Goal: Communication & Community: Answer question/provide support

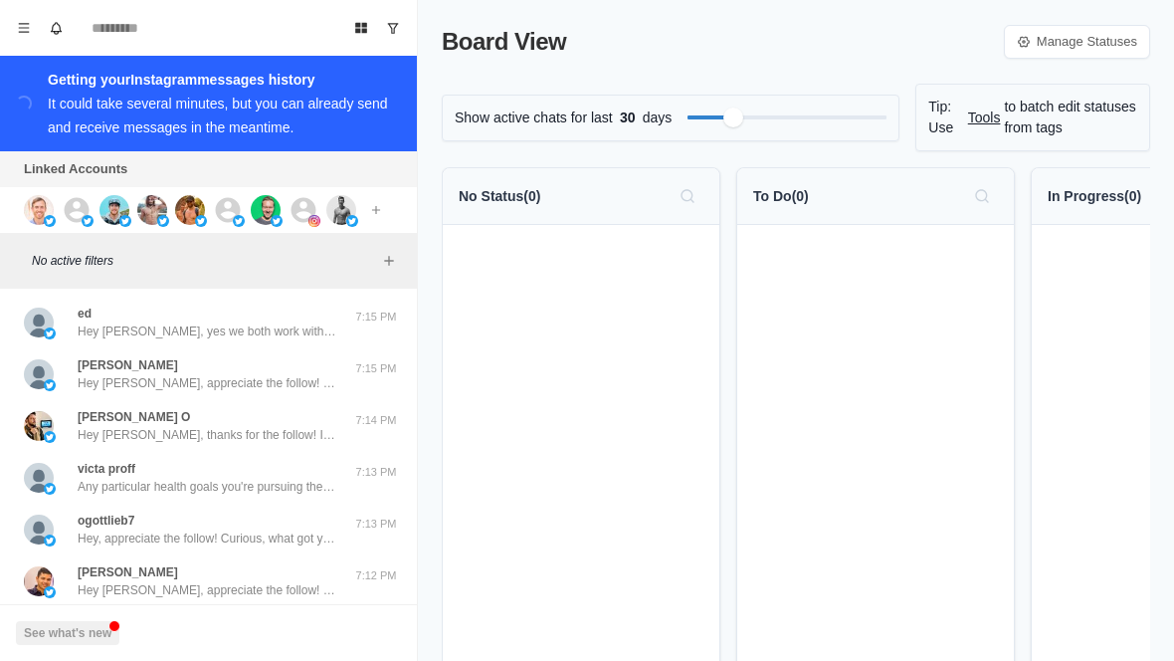
click at [33, 213] on img at bounding box center [39, 210] width 30 height 30
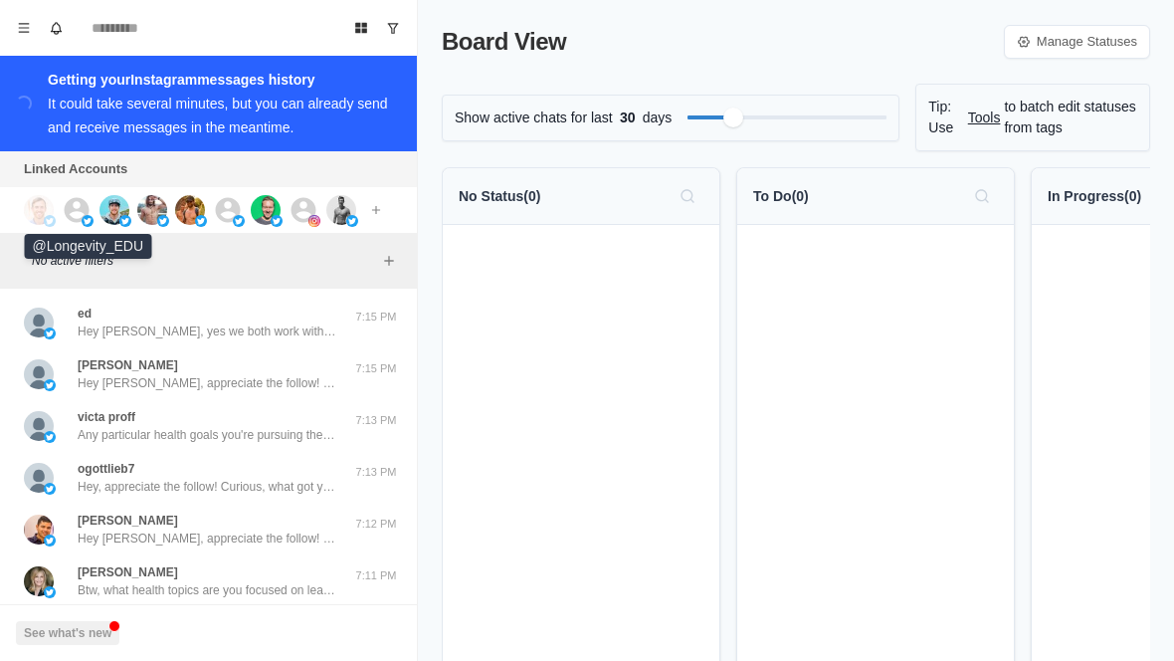
click at [92, 224] on img at bounding box center [88, 221] width 12 height 12
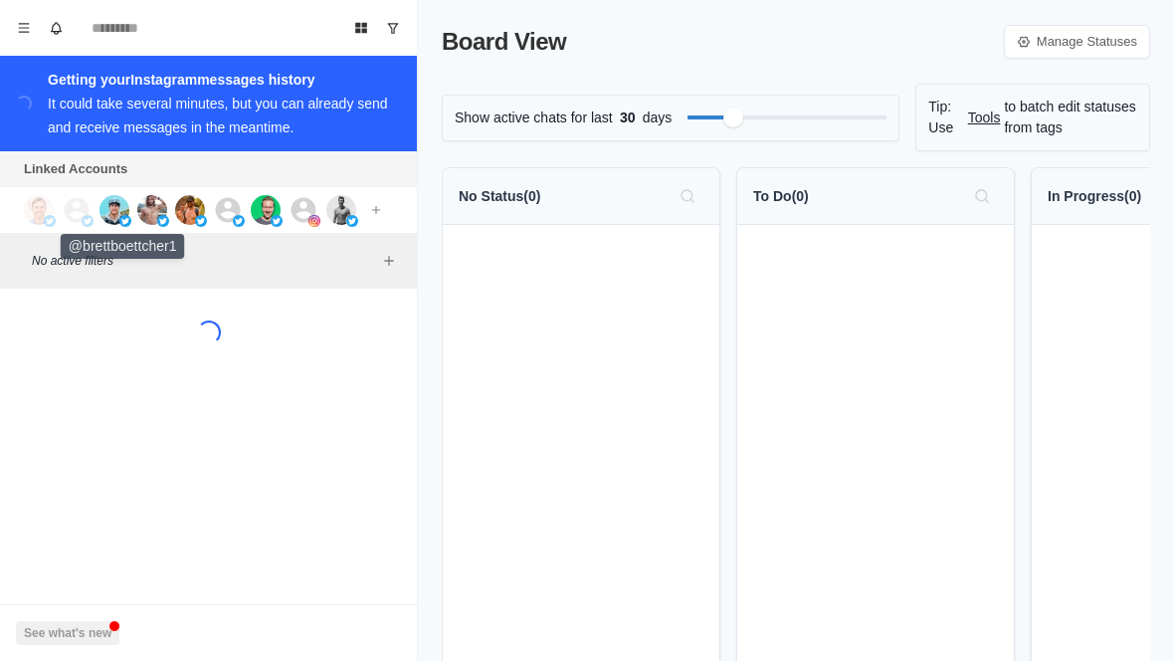
click at [115, 221] on img at bounding box center [115, 210] width 30 height 30
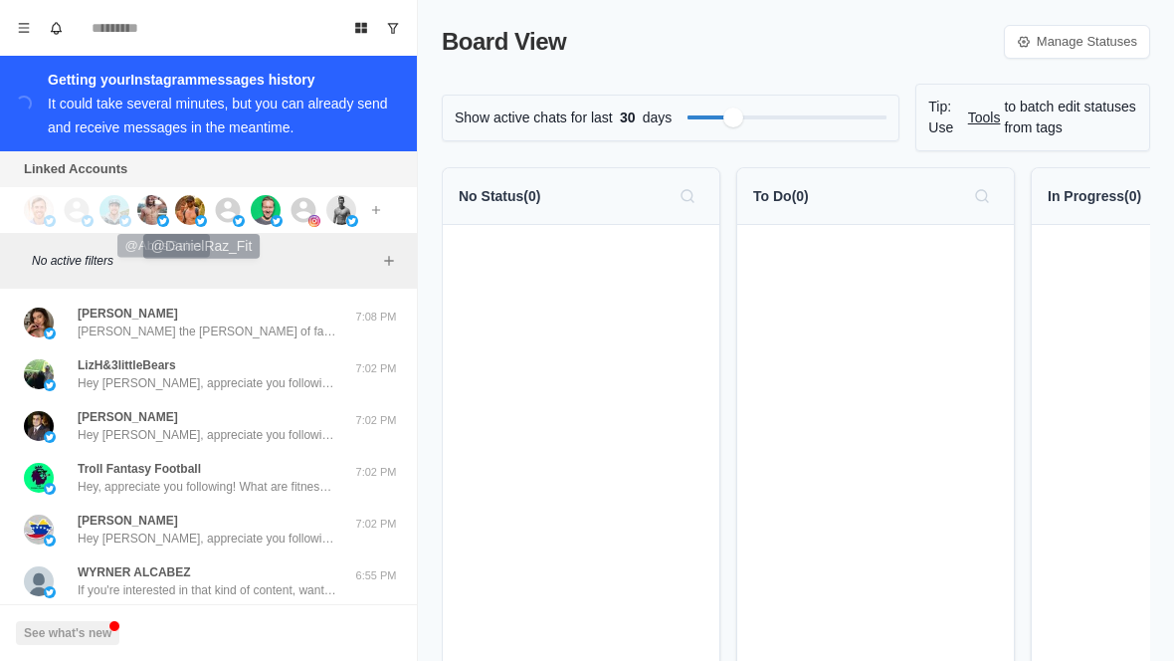
click at [201, 205] on img at bounding box center [190, 210] width 30 height 30
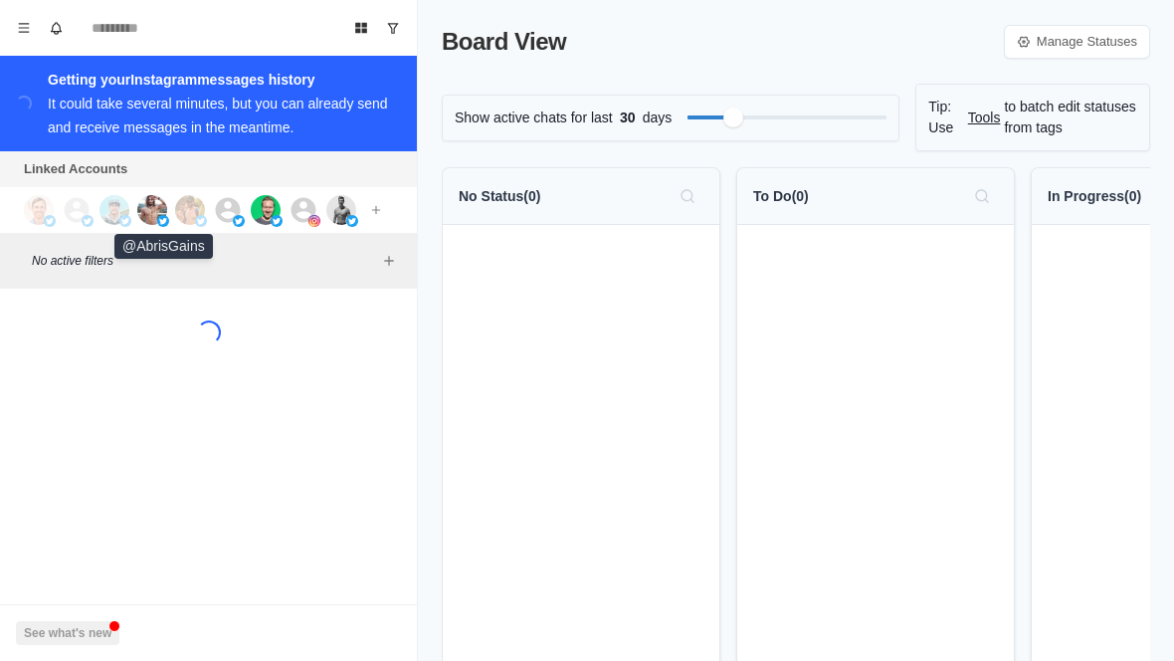
click at [150, 218] on img at bounding box center [152, 210] width 30 height 30
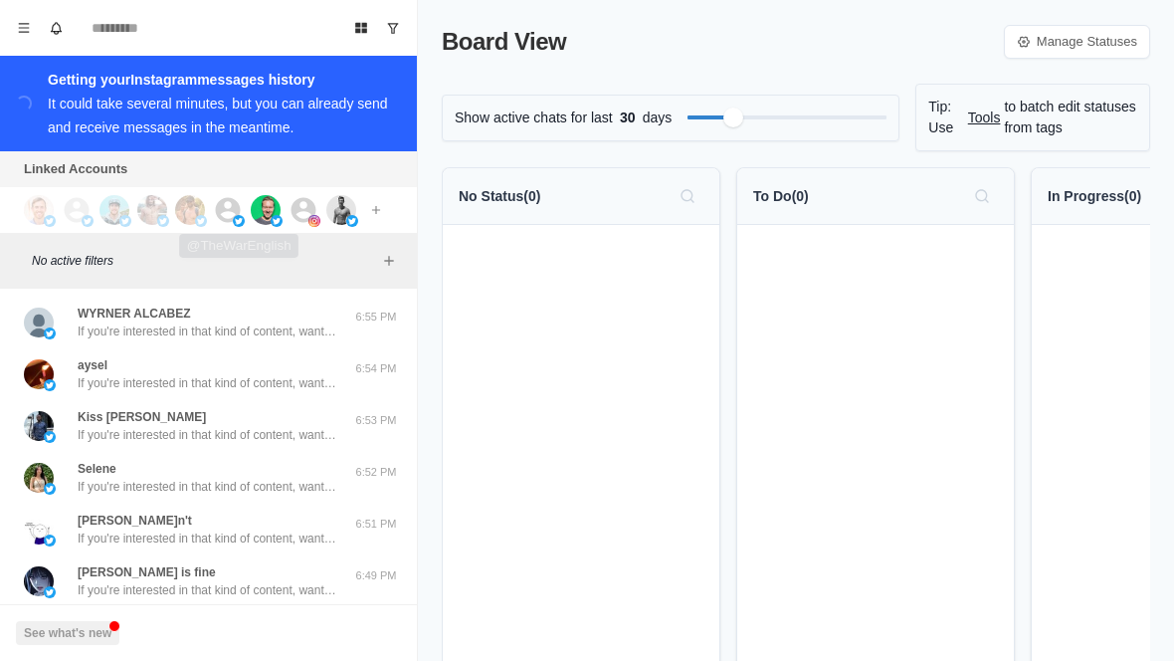
click at [238, 222] on img at bounding box center [239, 221] width 12 height 12
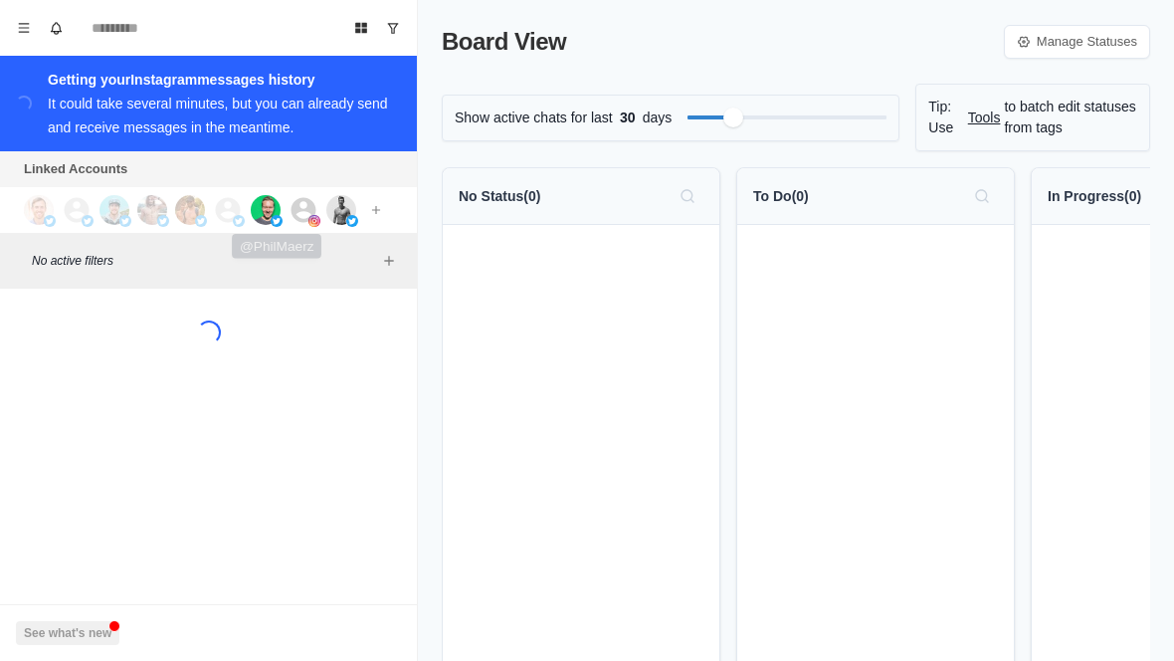
click at [278, 215] on img at bounding box center [266, 210] width 30 height 30
click at [319, 220] on img at bounding box center [315, 221] width 12 height 12
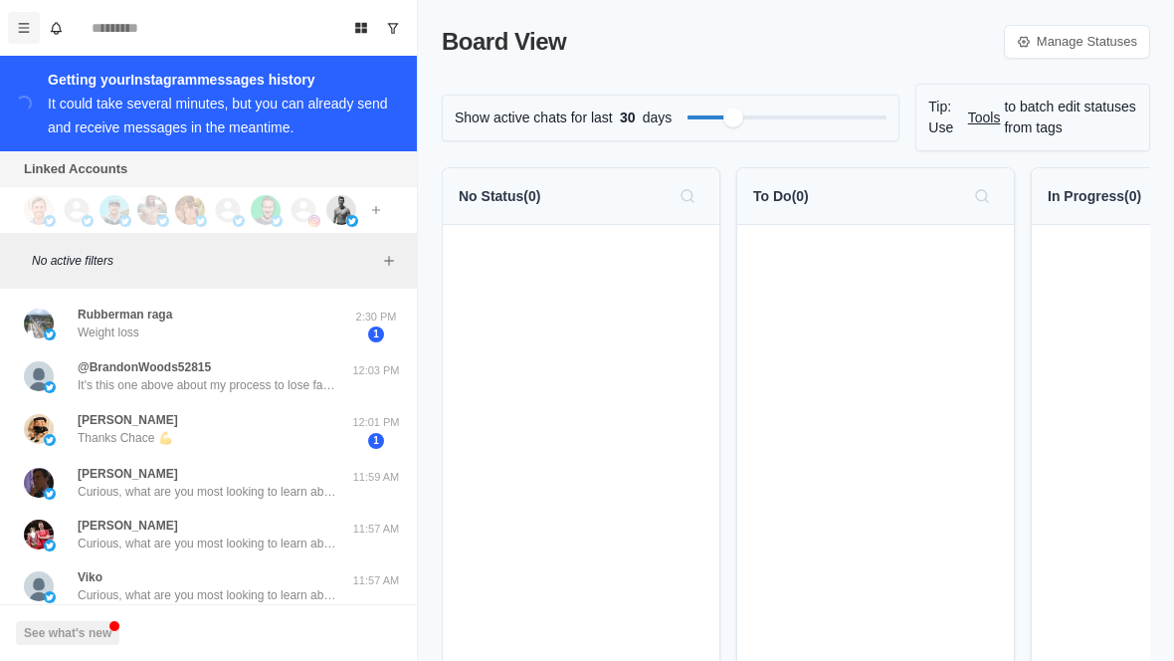
click at [31, 43] on button "Menu" at bounding box center [24, 28] width 32 height 32
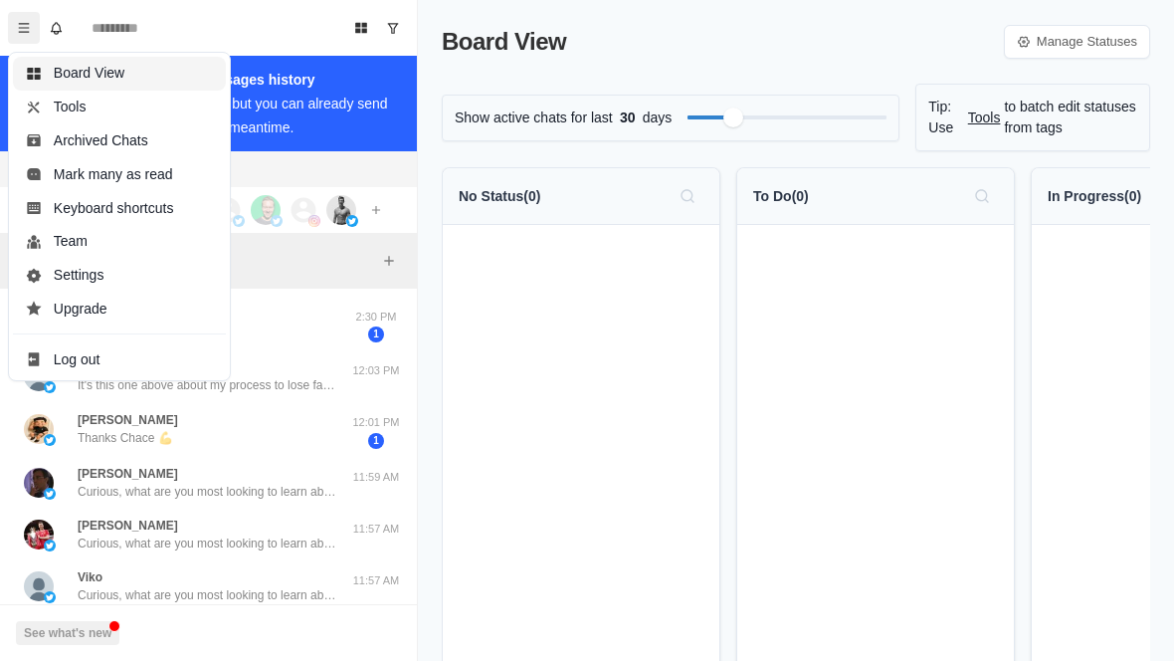
click at [91, 75] on button "Board View" at bounding box center [119, 74] width 213 height 34
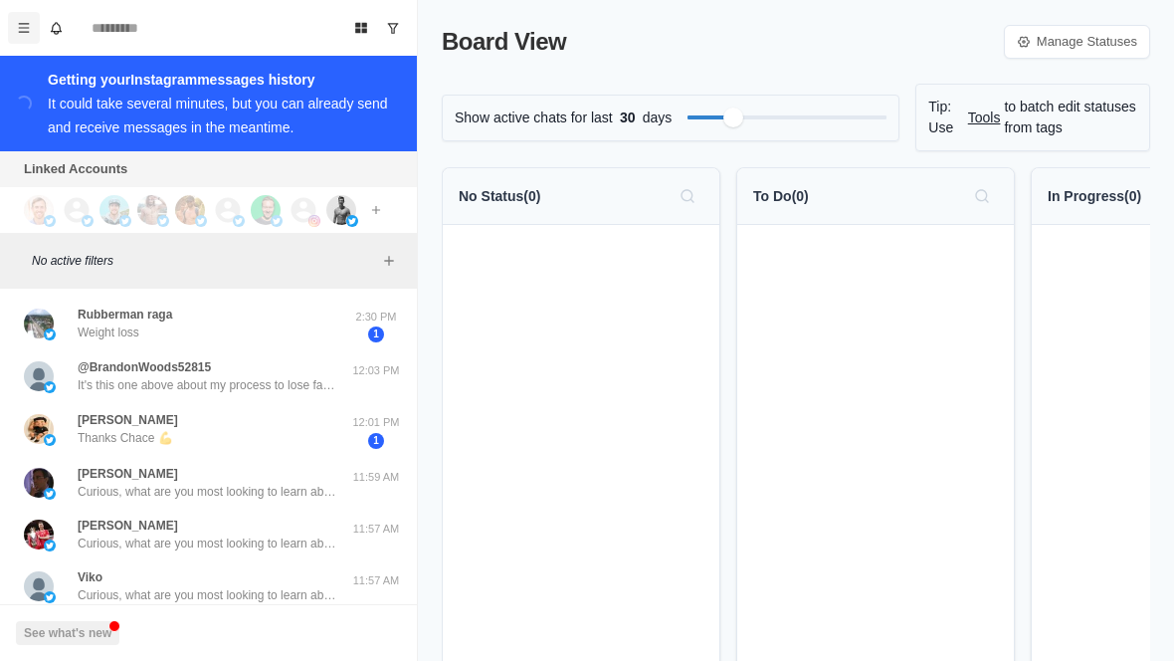
click at [34, 21] on button "Menu" at bounding box center [24, 28] width 32 height 32
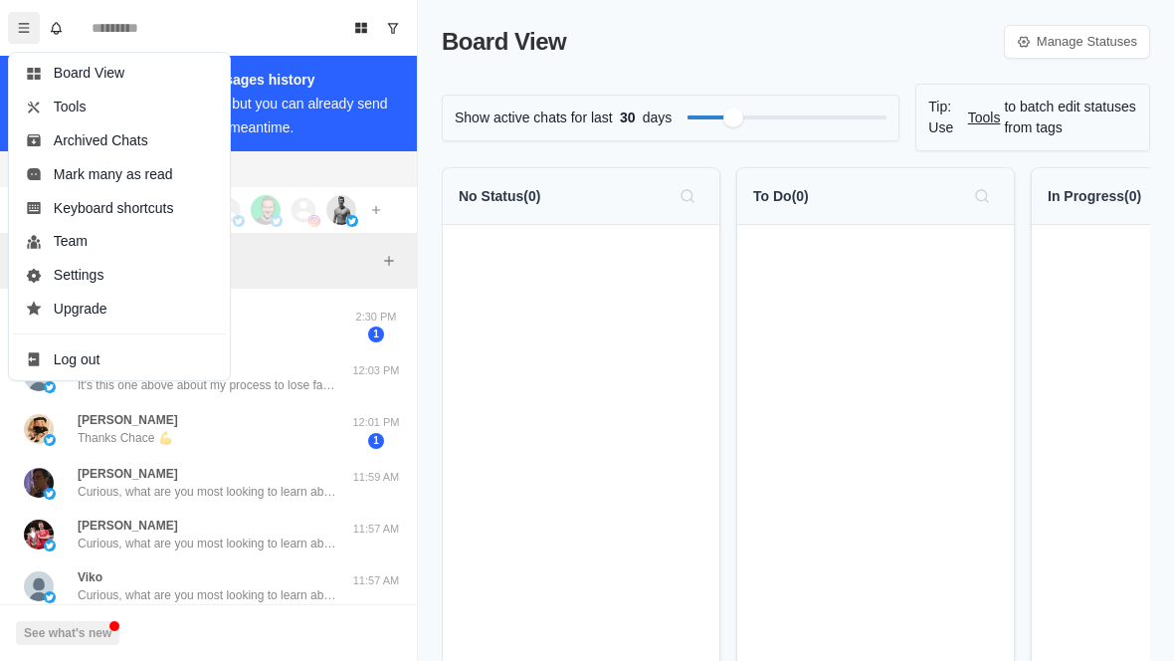
click at [25, 31] on icon "Menu" at bounding box center [24, 28] width 14 height 14
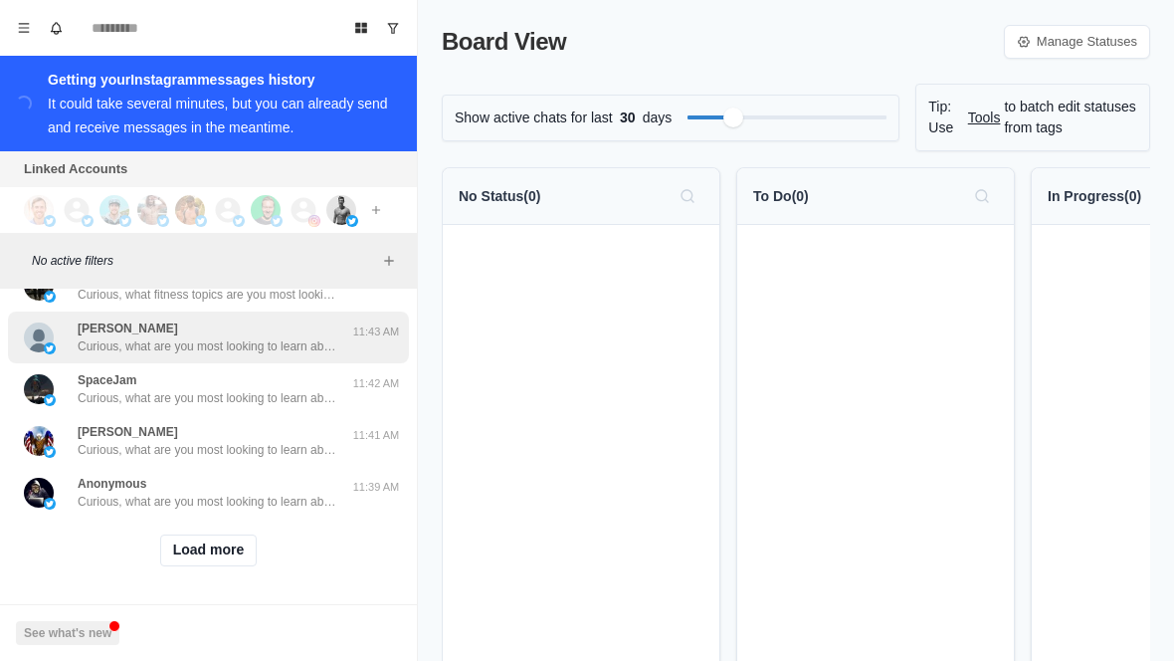
scroll to position [815, 0]
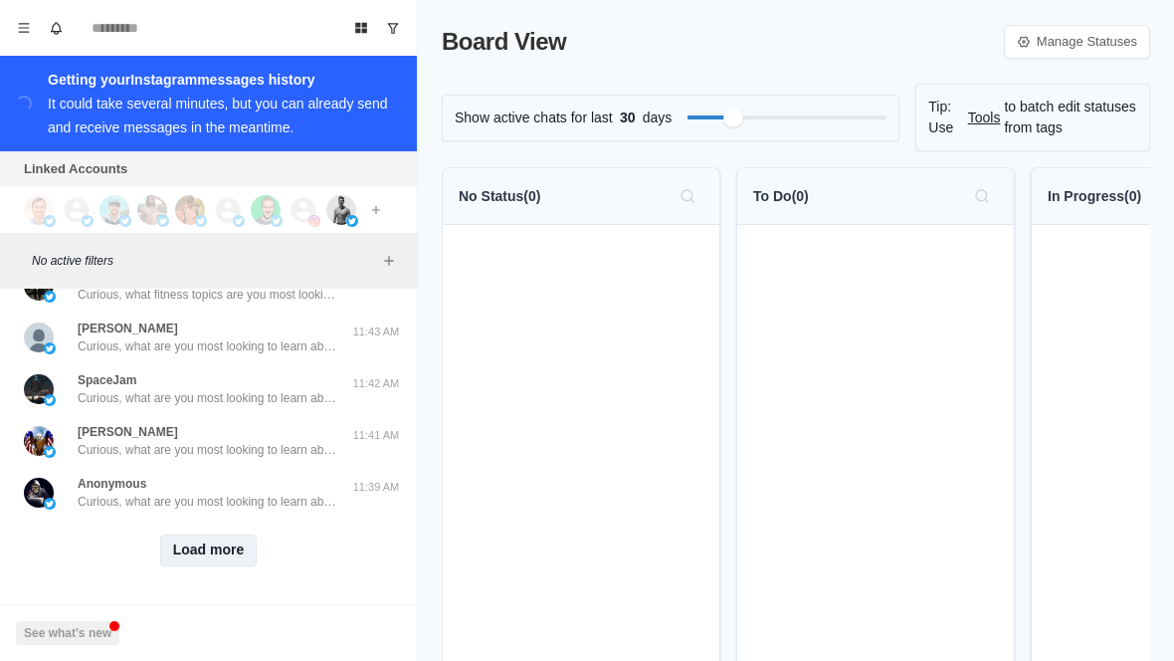
click at [180, 562] on button "Load more" at bounding box center [209, 550] width 98 height 32
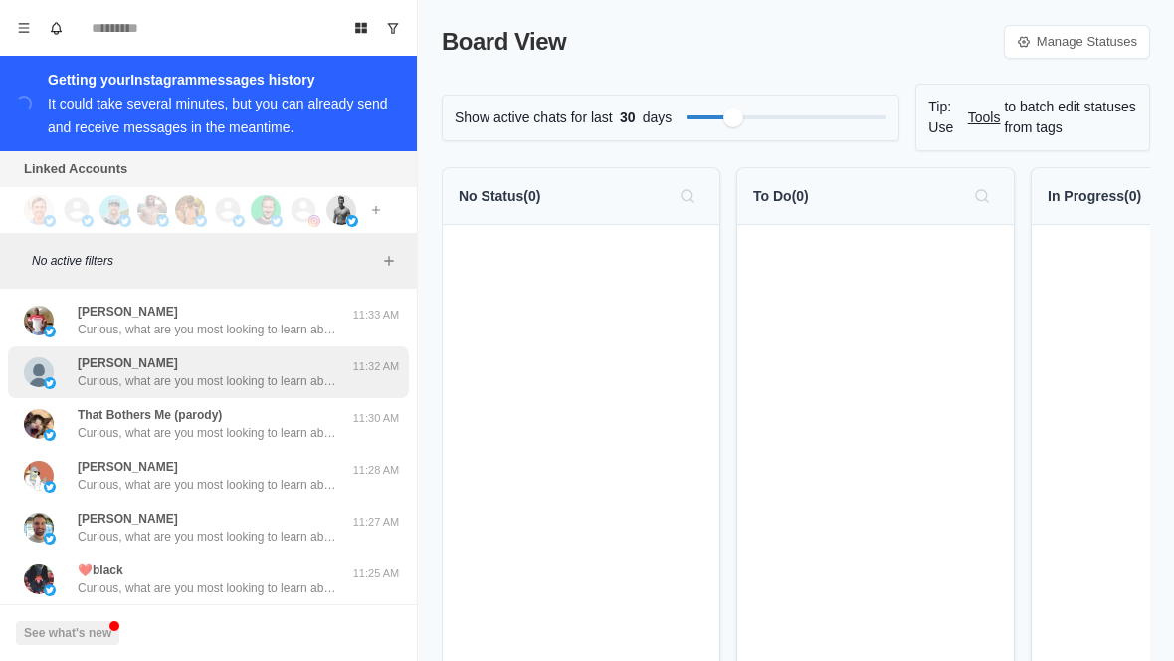
scroll to position [1254, 0]
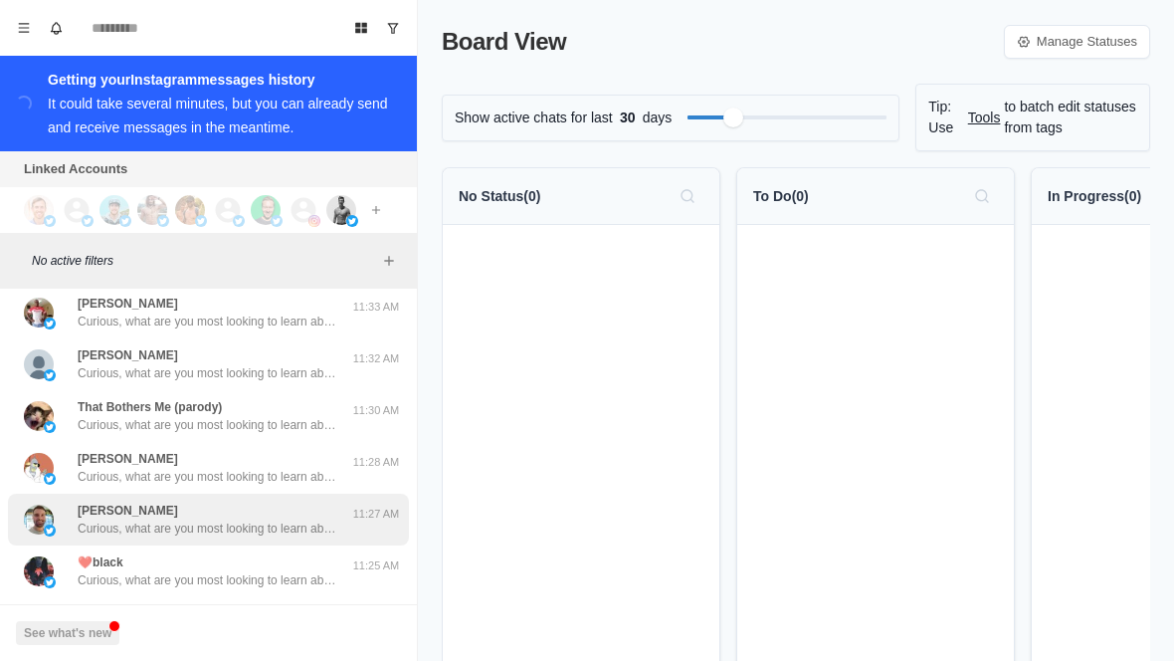
click at [229, 521] on p "Curious, what are you most looking to learn about currently? Like weight loss, …" at bounding box center [207, 529] width 259 height 18
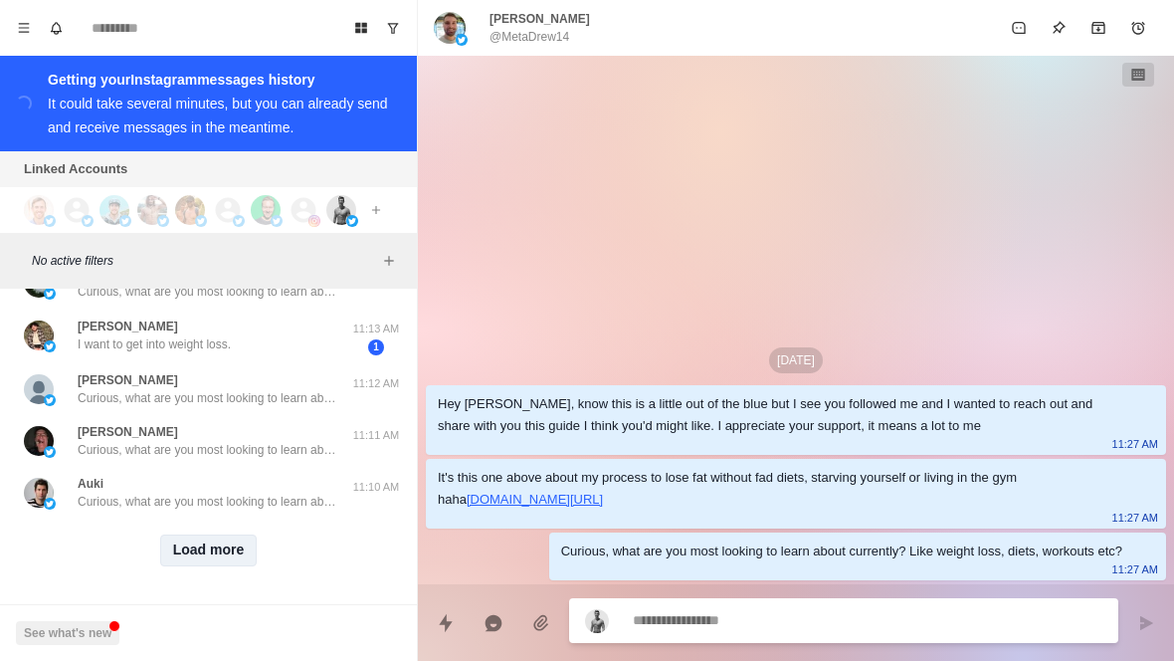
scroll to position [1854, 0]
click at [203, 551] on button "Load more" at bounding box center [209, 550] width 98 height 32
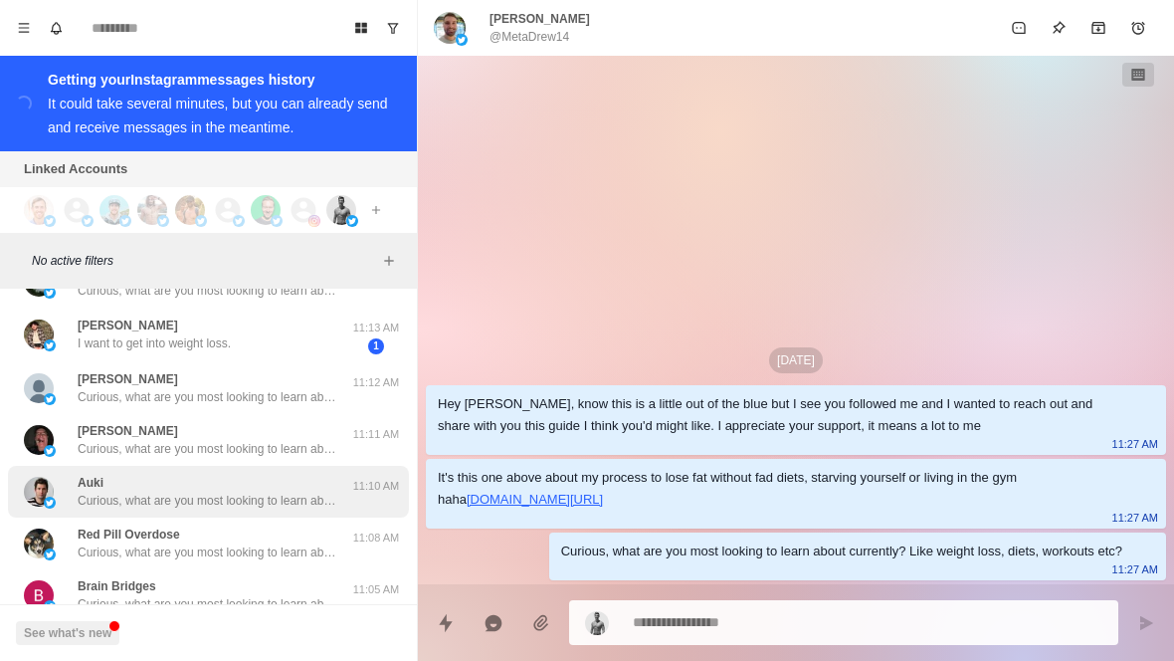
click at [262, 494] on p "Curious, what are you most looking to learn about currently? Like weight loss, …" at bounding box center [207, 501] width 259 height 18
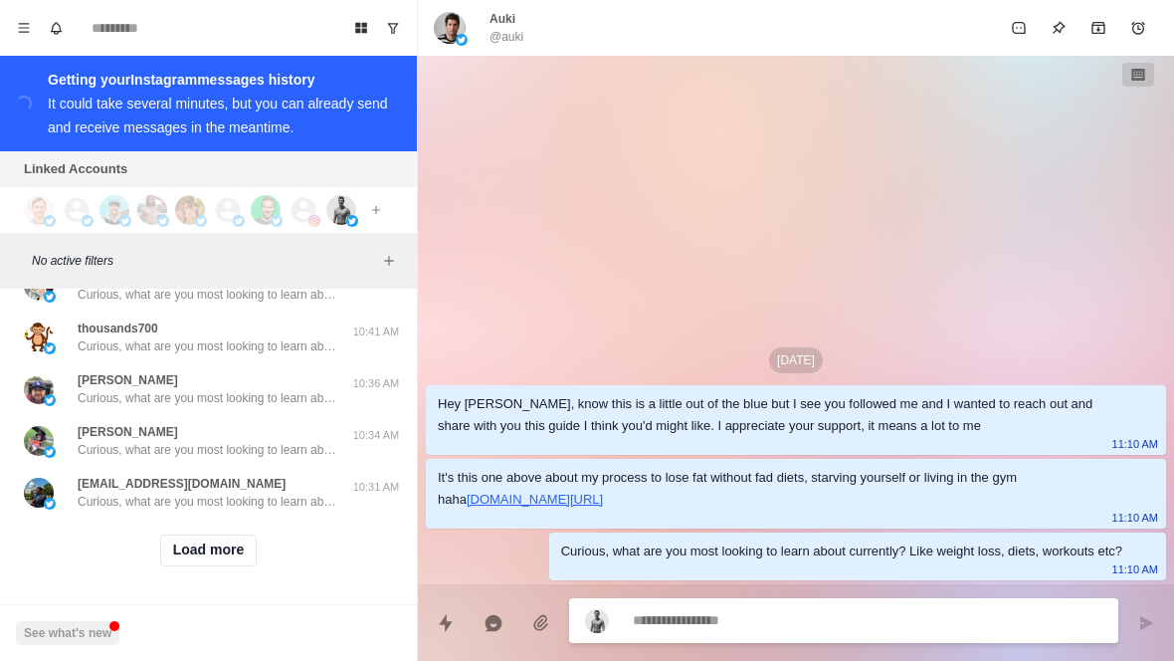
scroll to position [2889, 0]
click at [229, 562] on button "Load more" at bounding box center [209, 550] width 98 height 32
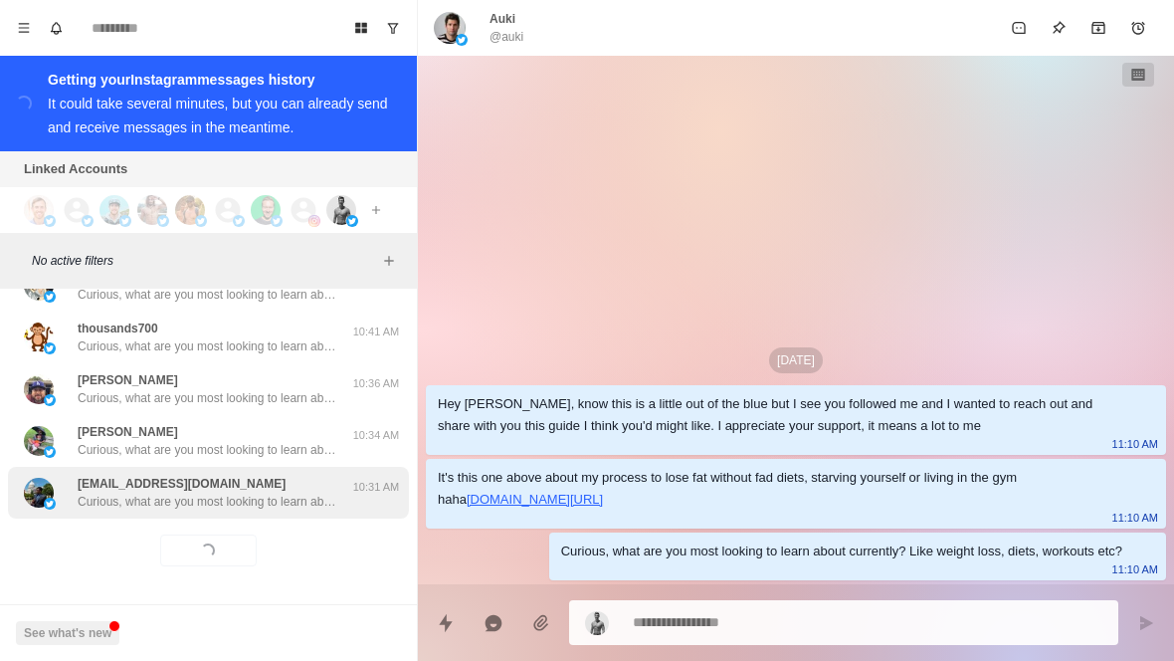
click at [290, 503] on p "Curious, what are you most looking to learn about currently? Like weight loss, …" at bounding box center [207, 502] width 259 height 18
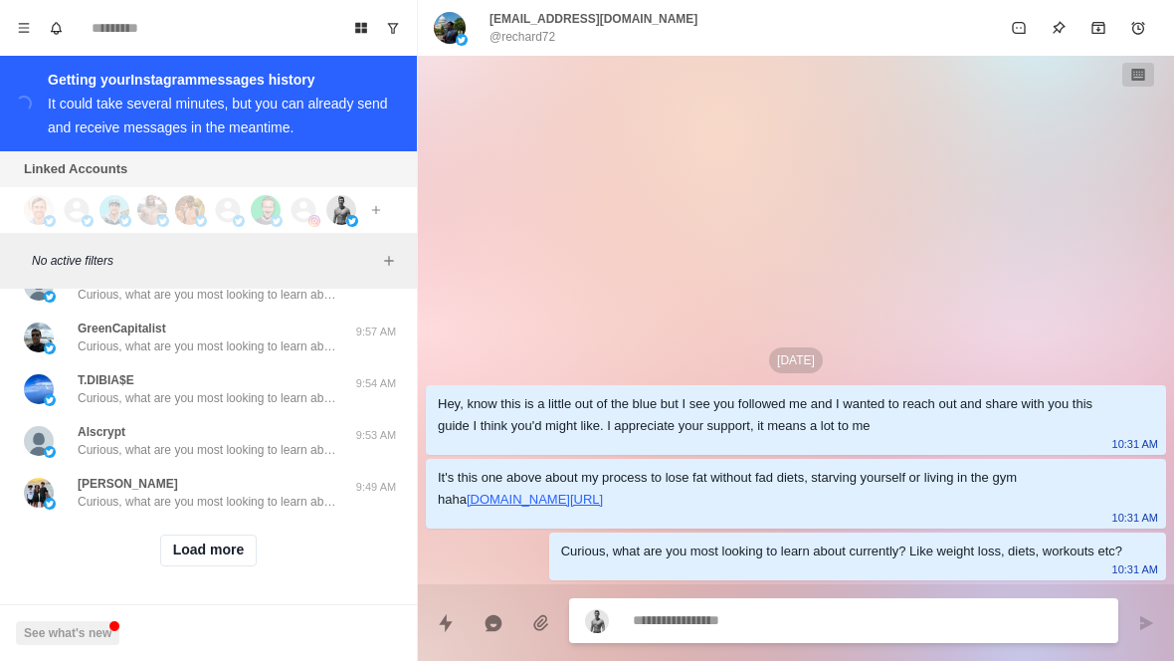
scroll to position [3932, 0]
click at [196, 561] on button "Load more" at bounding box center [209, 551] width 98 height 32
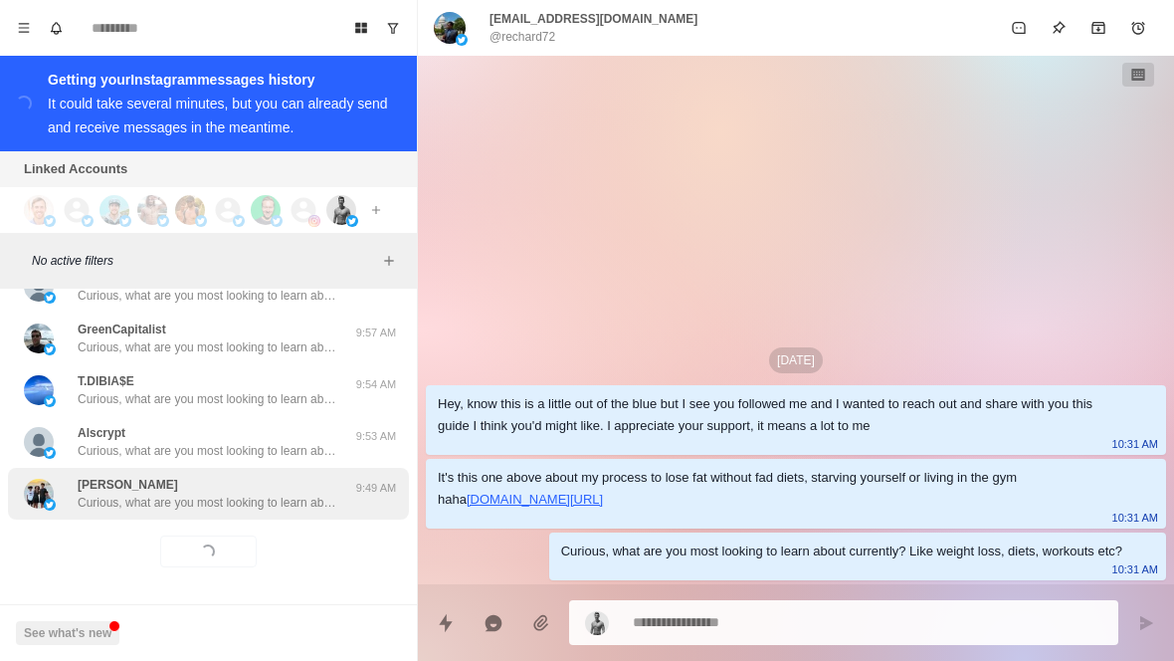
click at [321, 476] on div "[PERSON_NAME] Reason Curious, what are you most looking to learn about currentl…" at bounding box center [207, 494] width 259 height 36
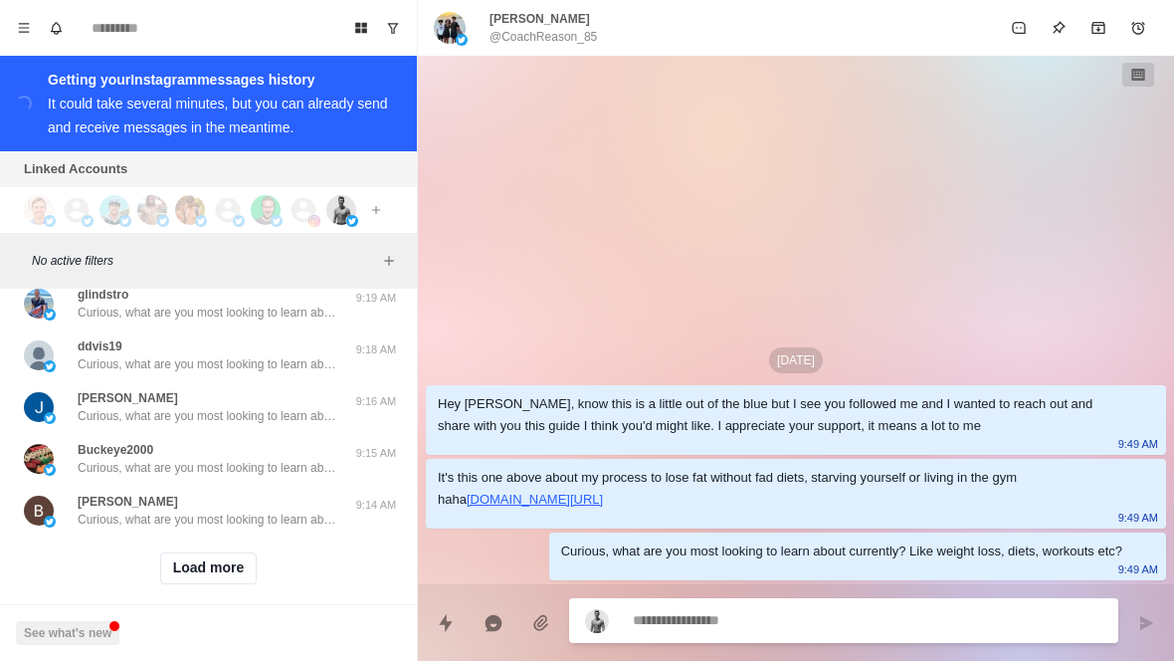
scroll to position [4967, 0]
click at [206, 559] on button "Load more" at bounding box center [209, 569] width 98 height 32
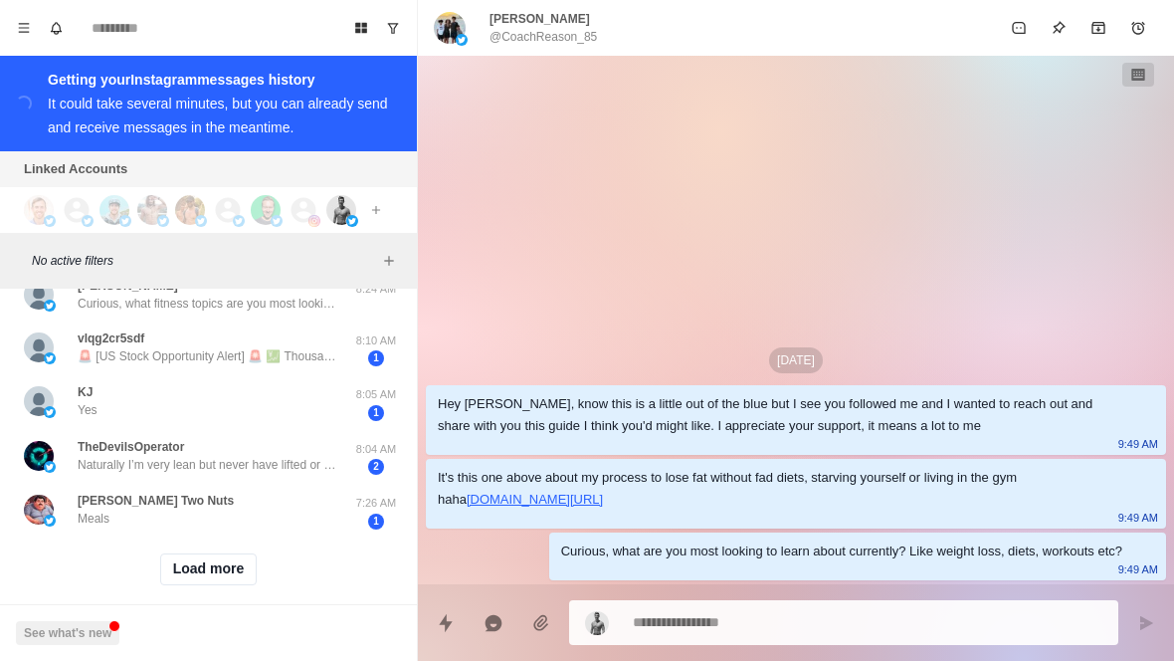
scroll to position [6010, 0]
click at [228, 555] on button "Load more" at bounding box center [209, 571] width 98 height 32
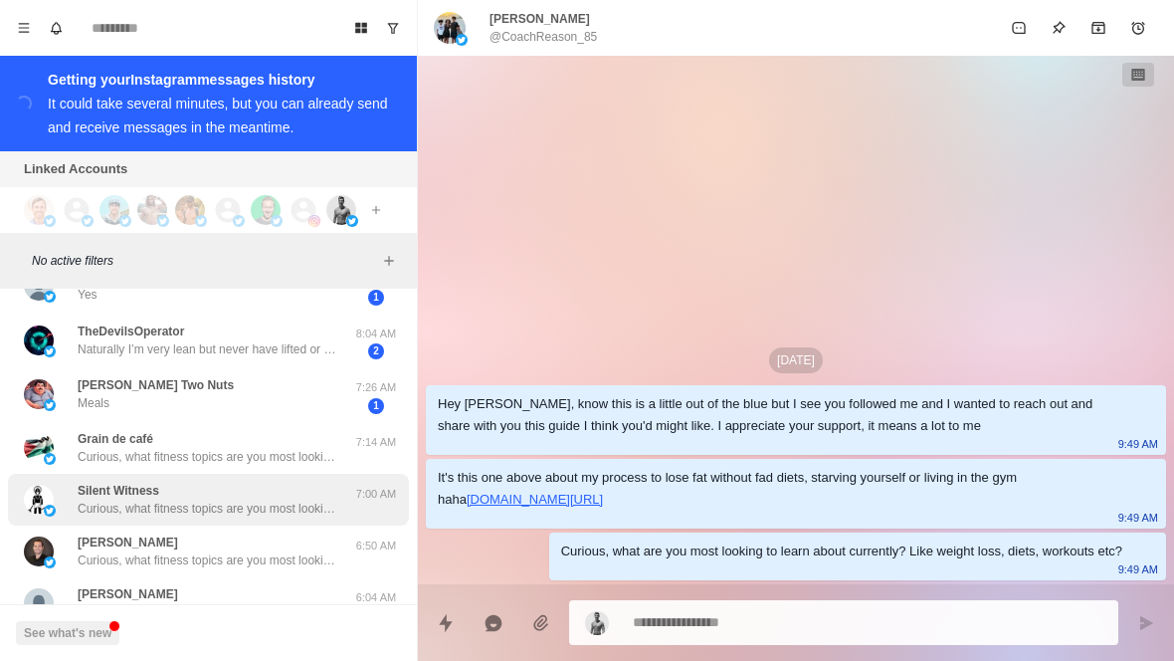
scroll to position [6134, 0]
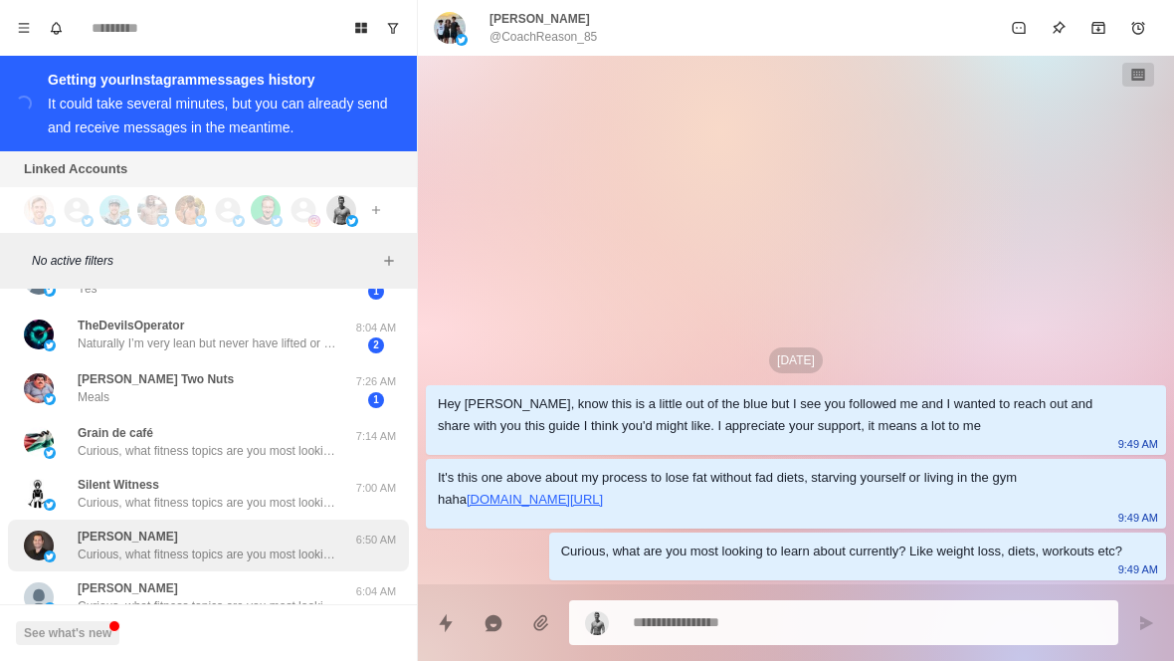
click at [282, 527] on div "[PERSON_NAME] Curious, what fitness topics are you most looking to learn about …" at bounding box center [207, 545] width 259 height 36
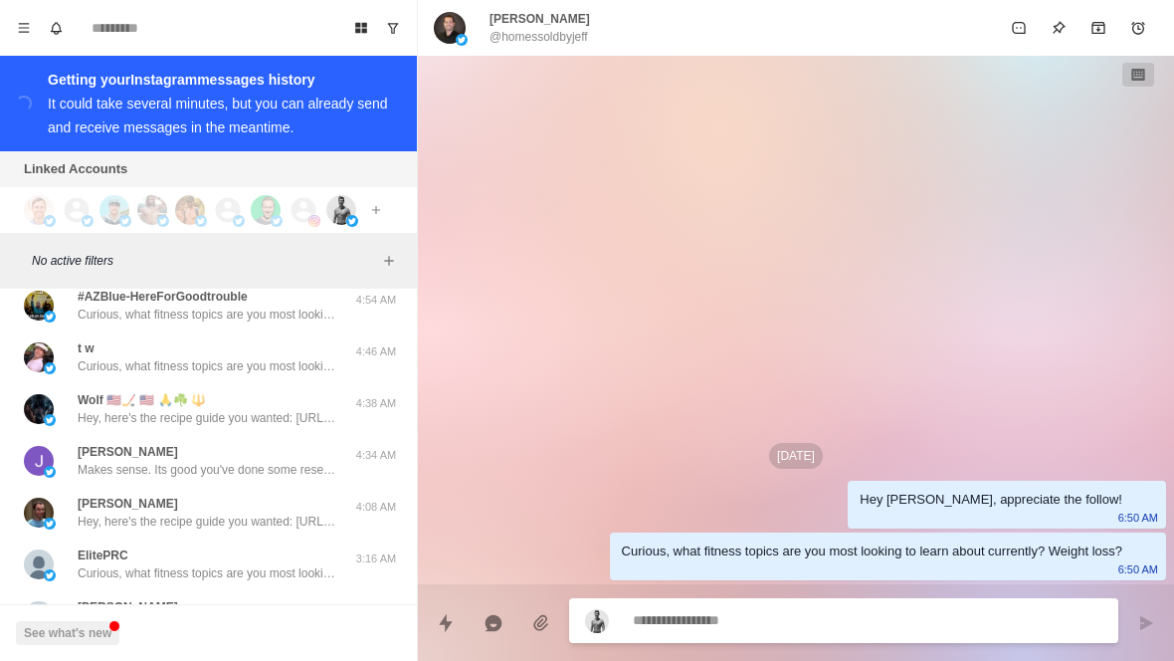
scroll to position [6954, 0]
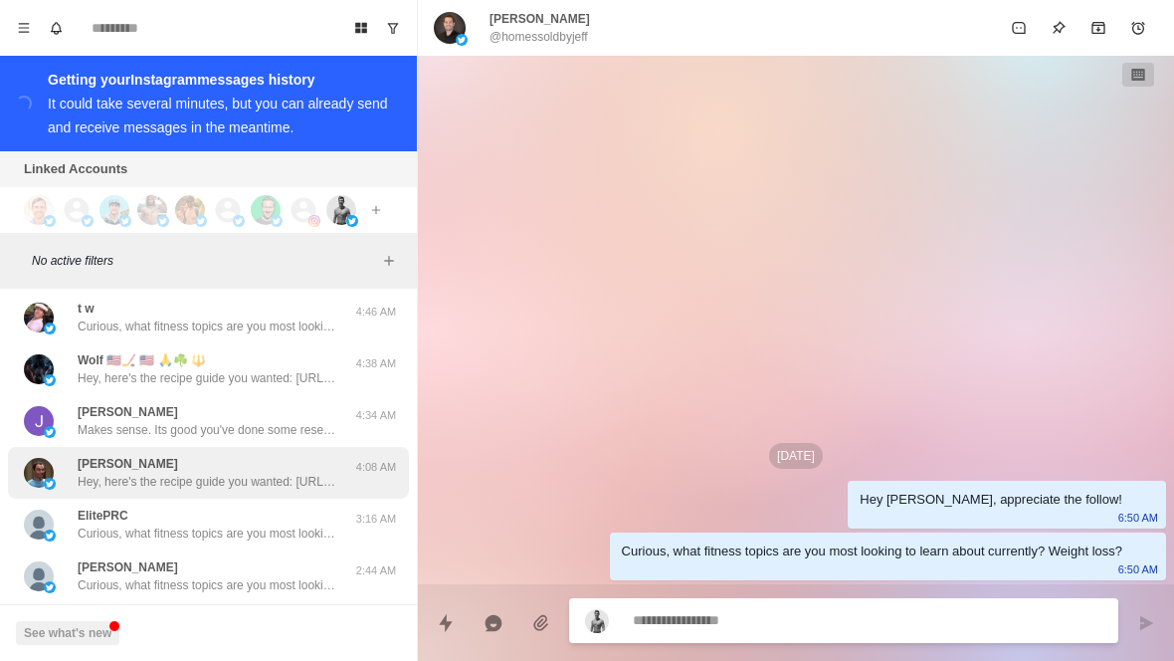
click at [300, 455] on div "[PERSON_NAME], here's the recipe guide you wanted: [URL][DOMAIN_NAME] Appreciat…" at bounding box center [207, 473] width 259 height 36
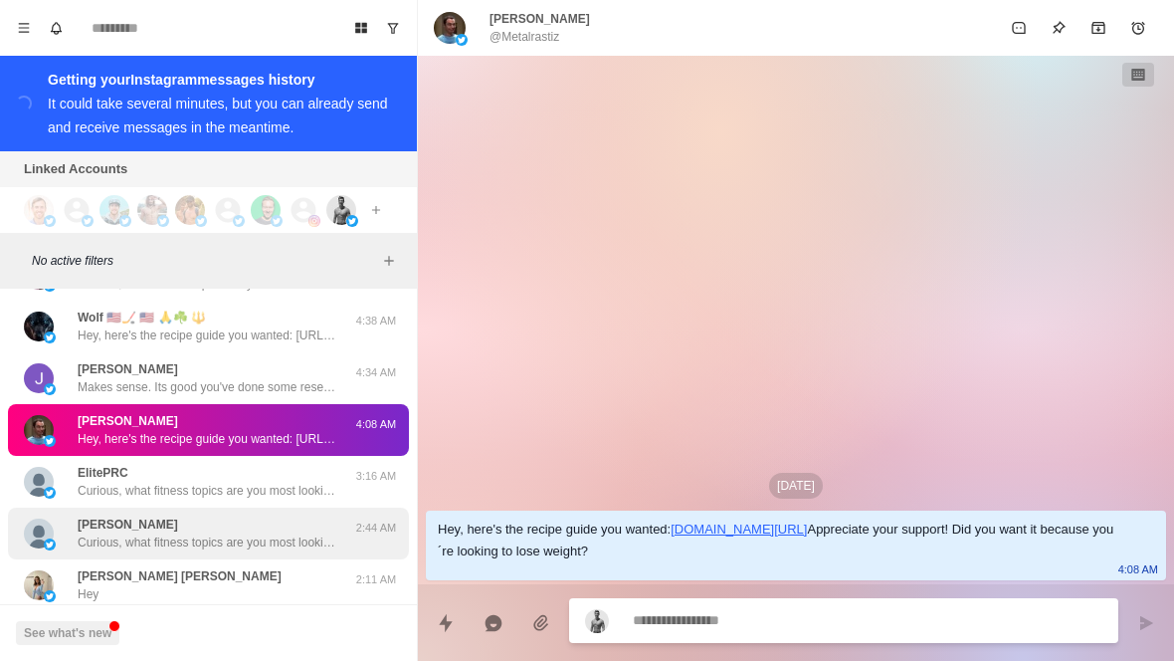
scroll to position [7002, 0]
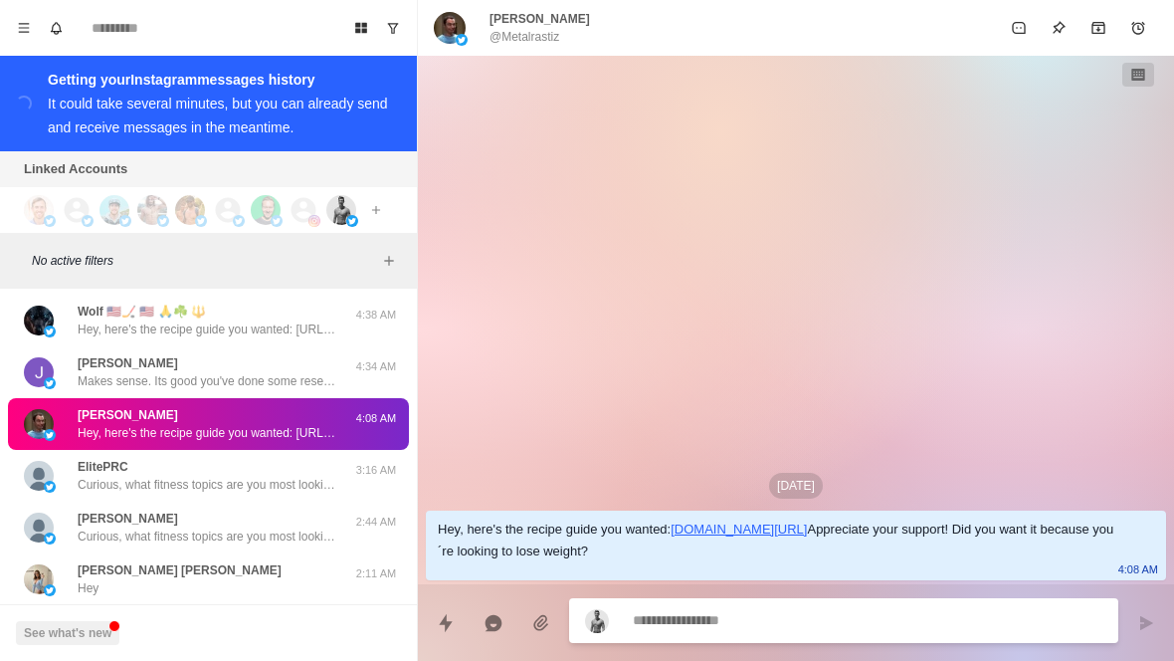
click at [223, 621] on button "Load more" at bounding box center [209, 637] width 98 height 32
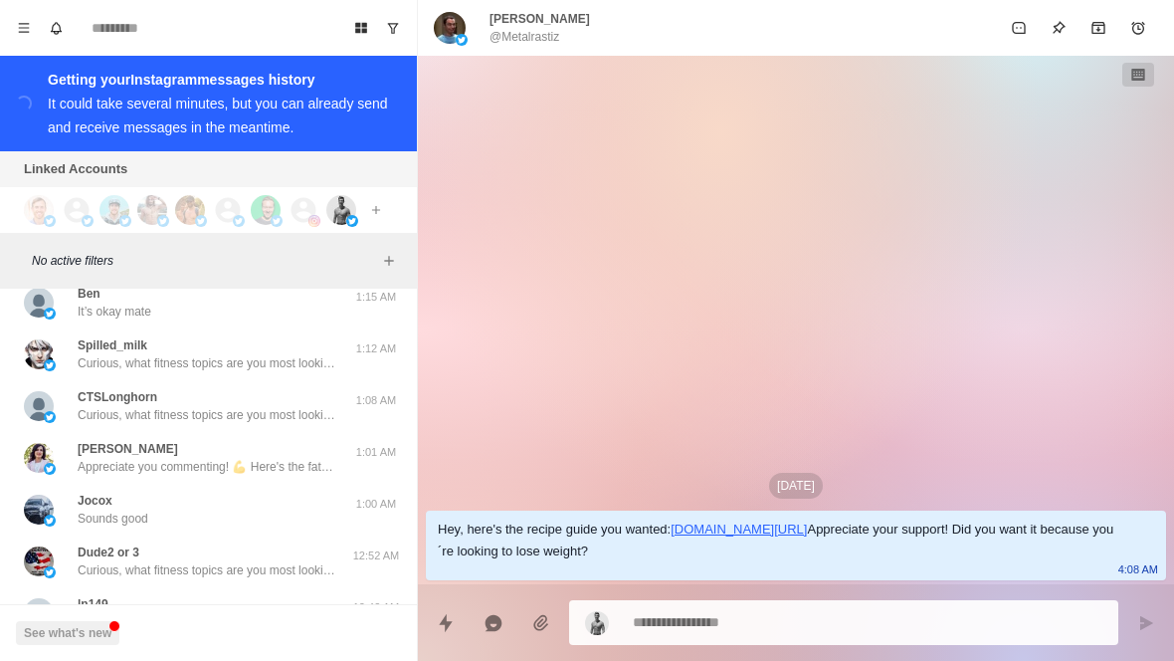
scroll to position [7698, 0]
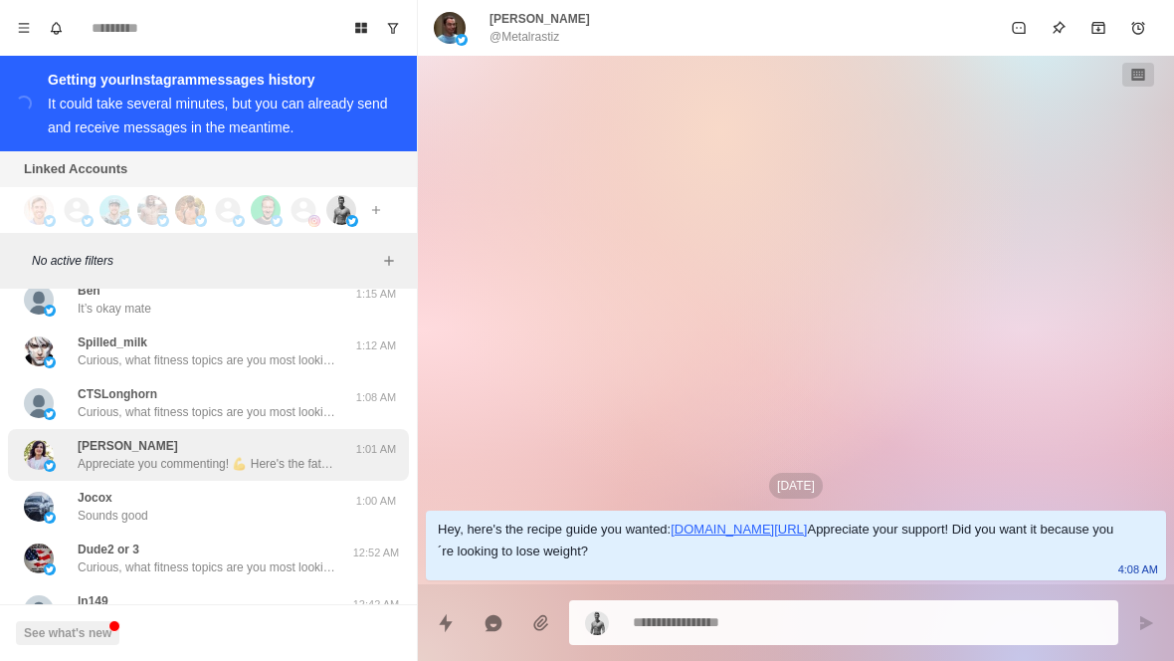
click at [282, 437] on div "[PERSON_NAME] Appreciate you commenting! 💪 Here's the fat loss guide you wanted…" at bounding box center [207, 455] width 259 height 36
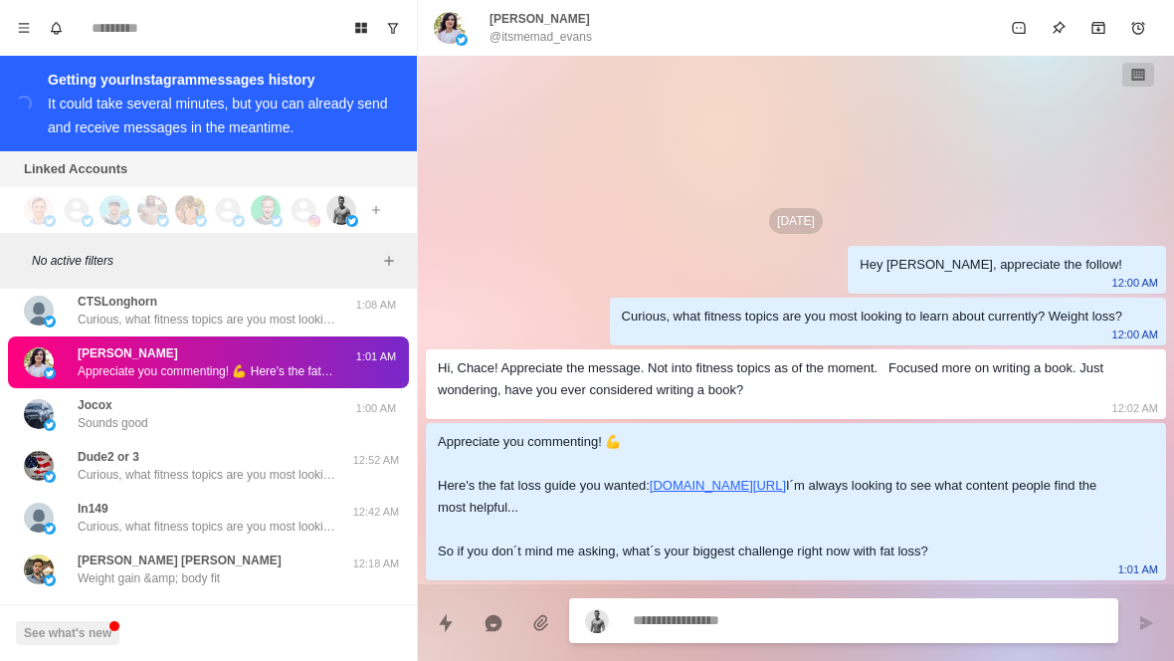
scroll to position [7791, 0]
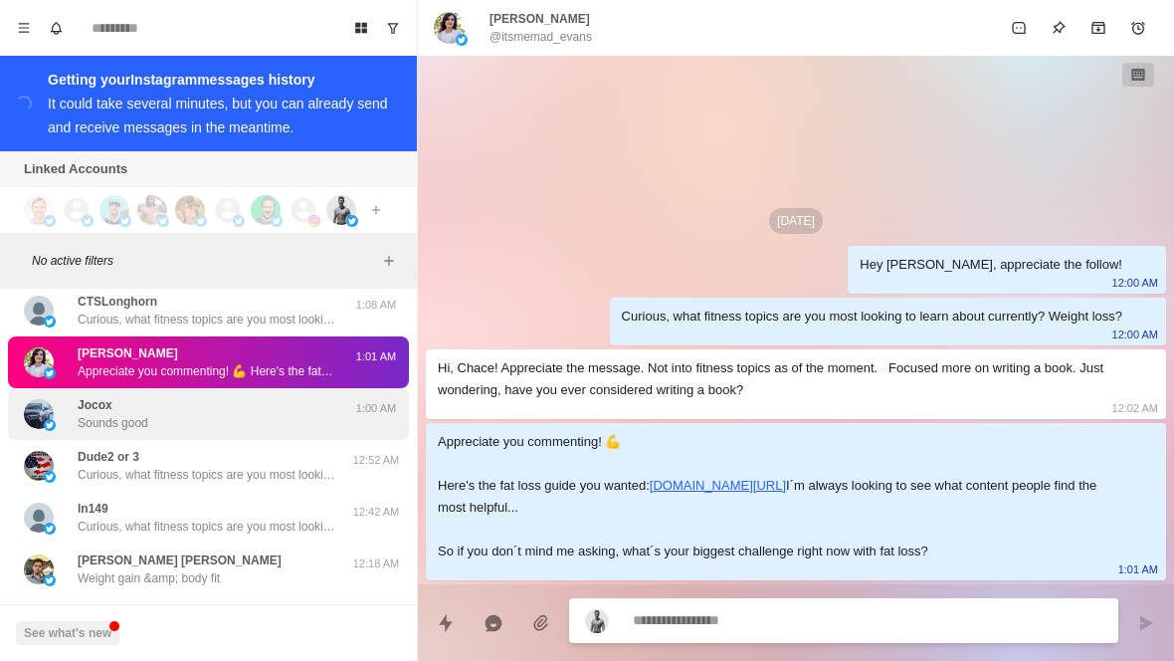
click at [282, 396] on div "Jocox Sounds good" at bounding box center [187, 414] width 327 height 36
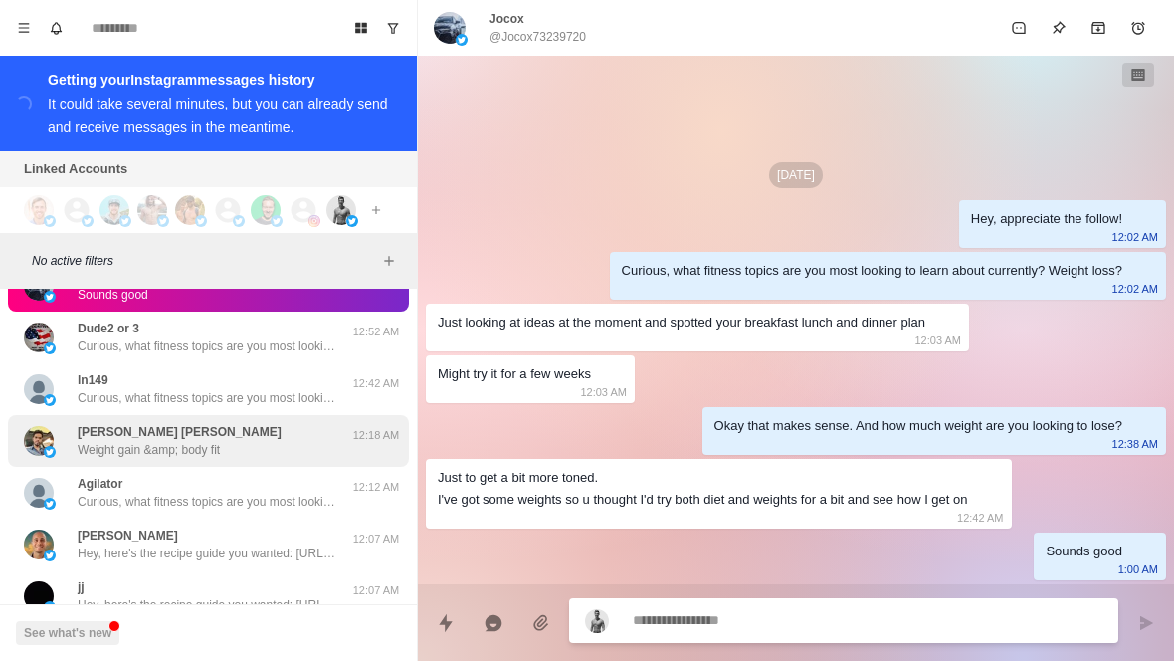
scroll to position [7922, 0]
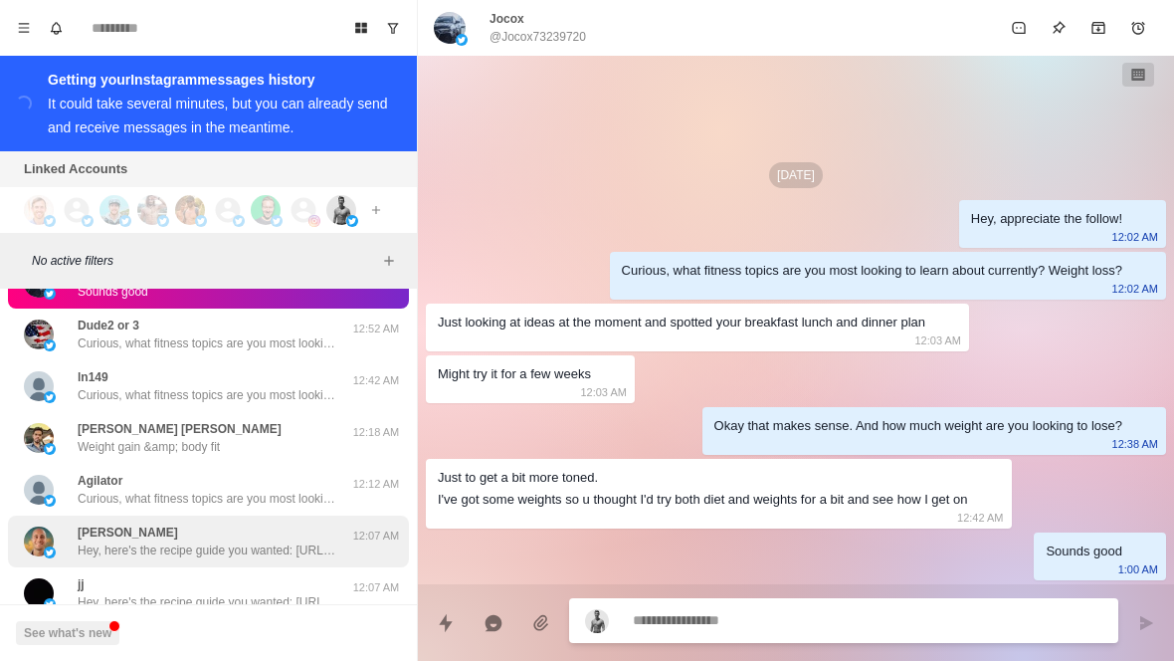
click at [198, 541] on p "Hey, here's the recipe guide you wanted: [URL][DOMAIN_NAME] Appreciate your sup…" at bounding box center [207, 550] width 259 height 18
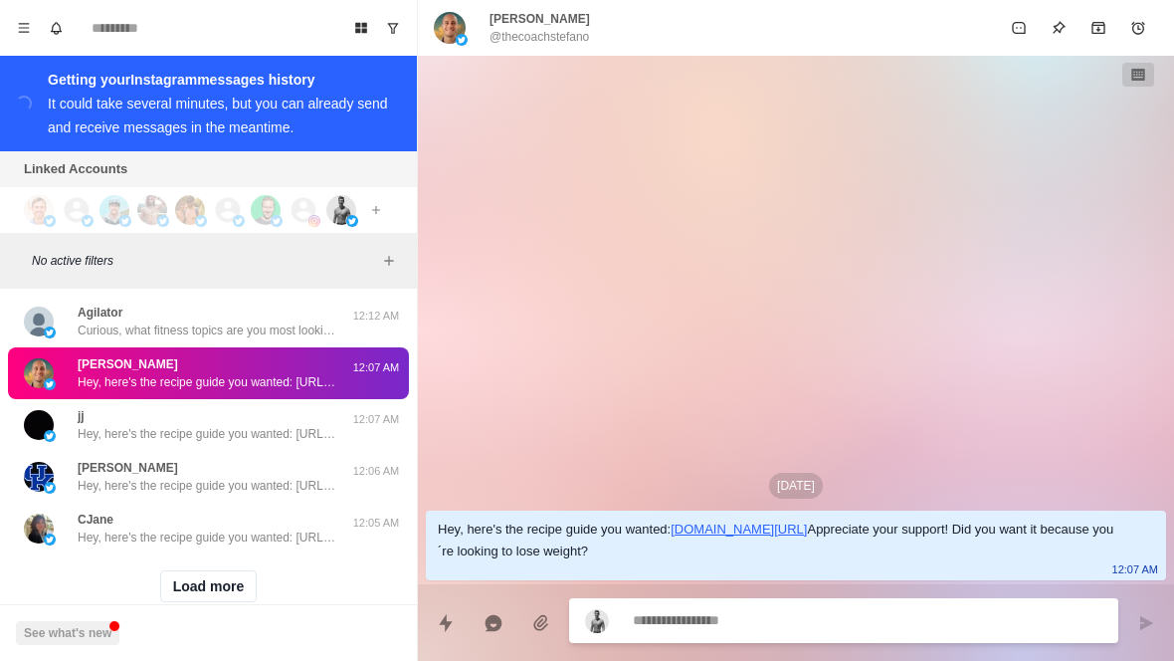
scroll to position [8088, 0]
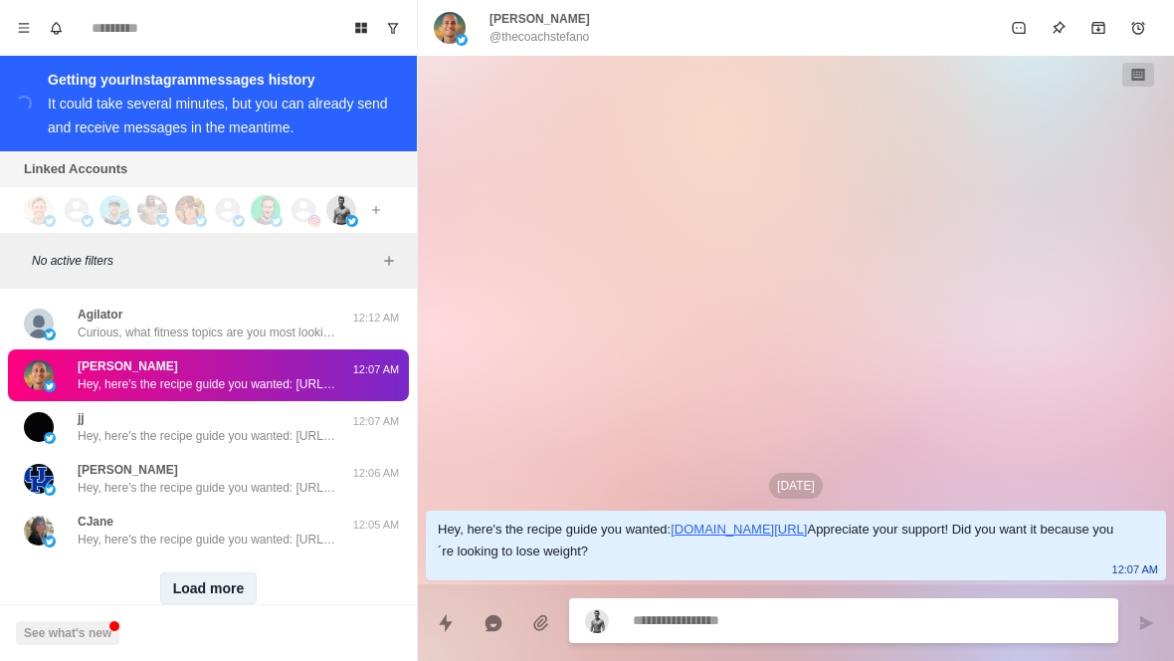
click at [219, 572] on button "Load more" at bounding box center [209, 588] width 98 height 32
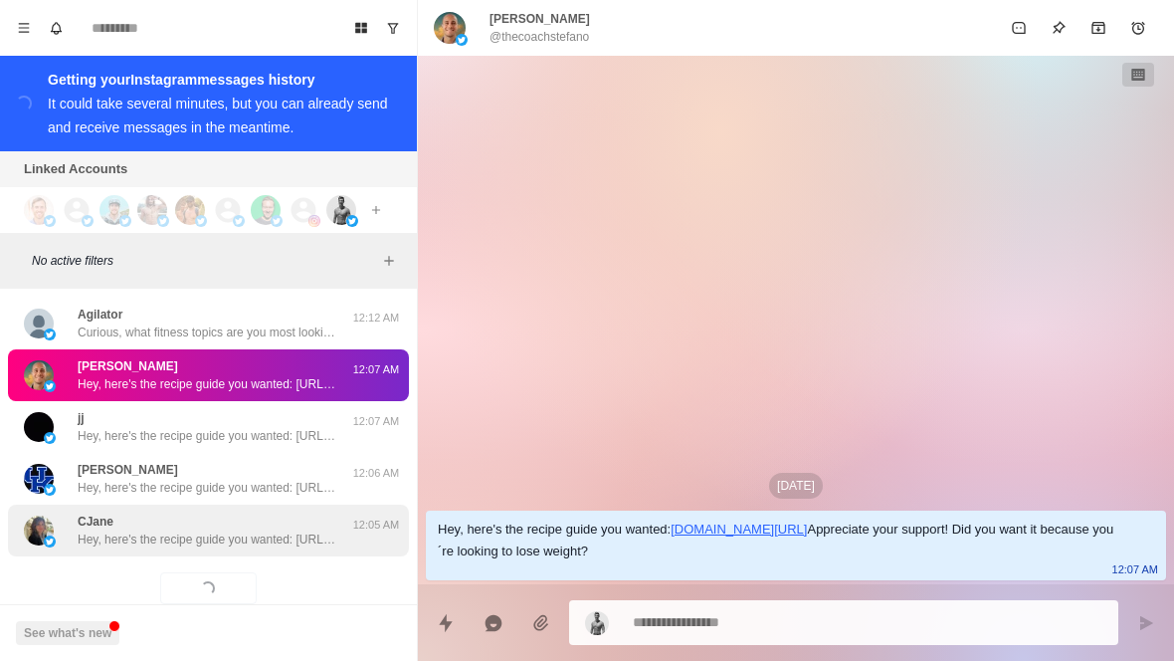
click at [223, 530] on p "Hey, here's the recipe guide you wanted: [URL][DOMAIN_NAME] Appreciate your sup…" at bounding box center [207, 539] width 259 height 18
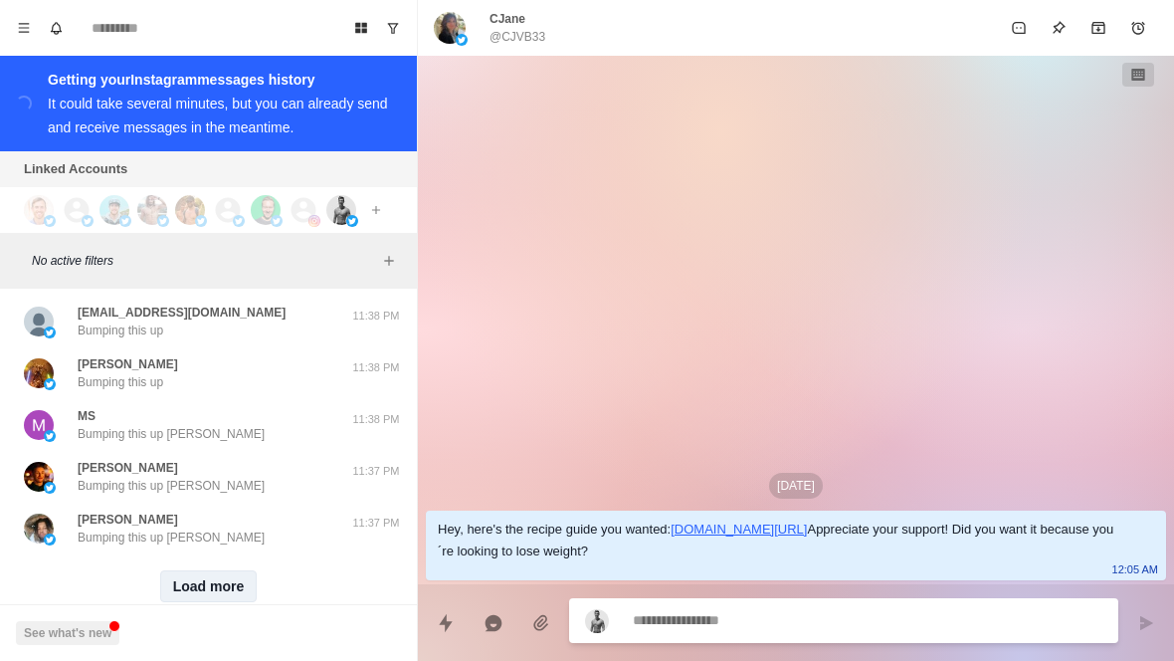
scroll to position [9119, 0]
click at [193, 571] on button "Load more" at bounding box center [209, 587] width 98 height 32
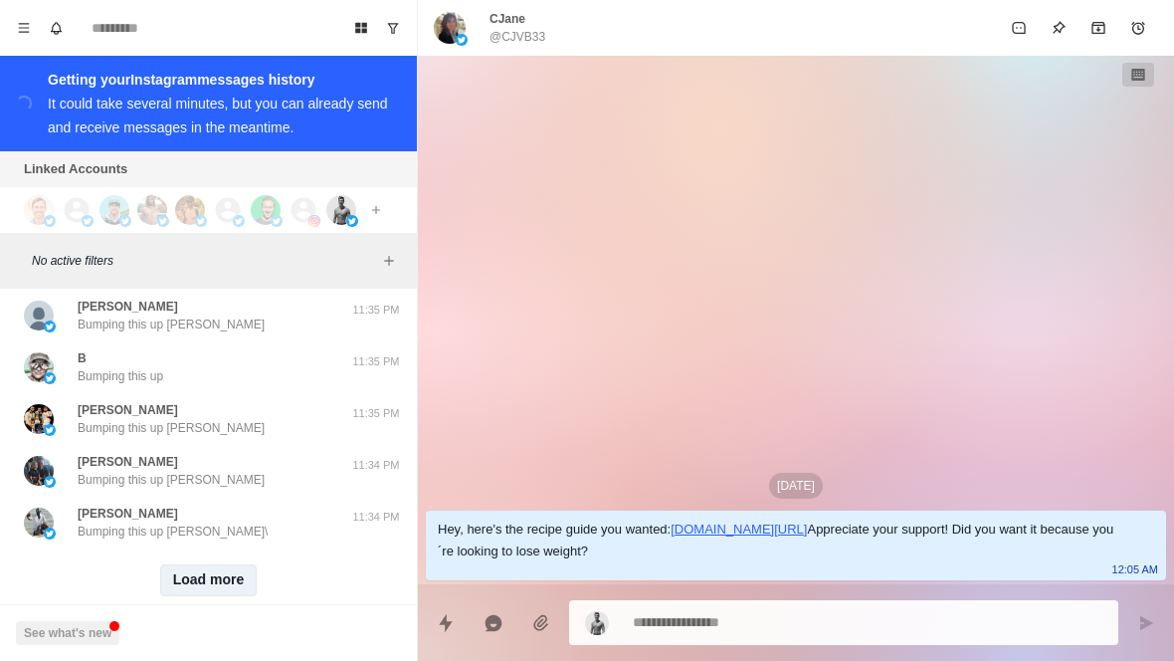
scroll to position [10148, 0]
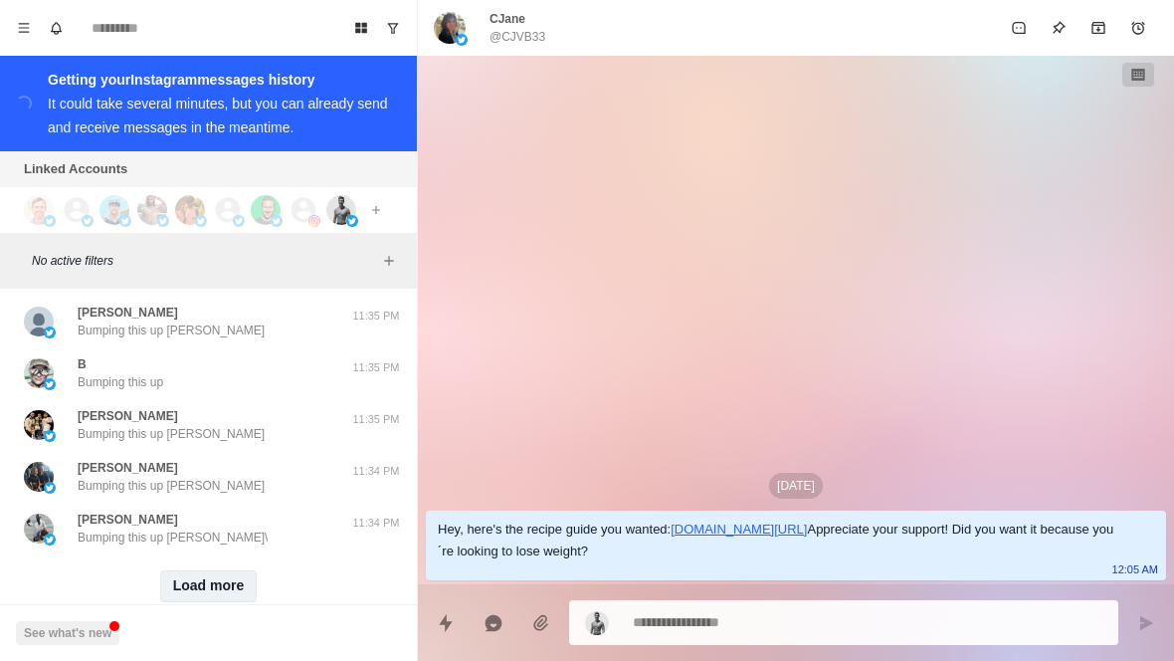
click at [247, 570] on button "Load more" at bounding box center [209, 586] width 98 height 32
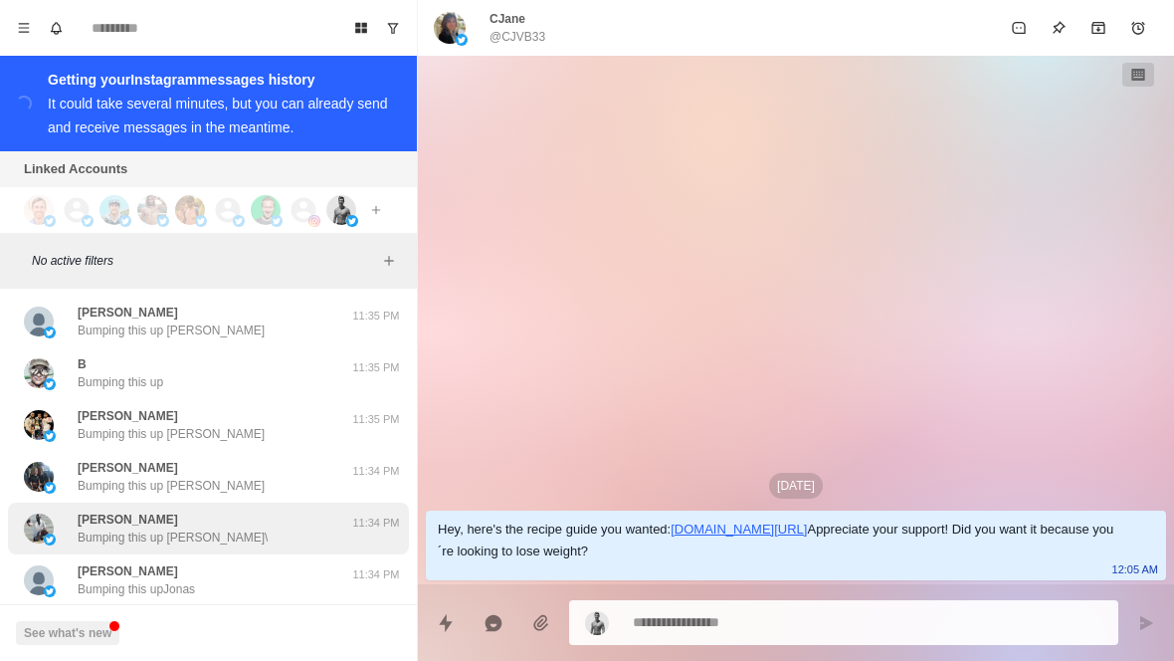
click at [263, 512] on div "[PERSON_NAME] this up [PERSON_NAME]\ 11:34 PM" at bounding box center [208, 529] width 401 height 52
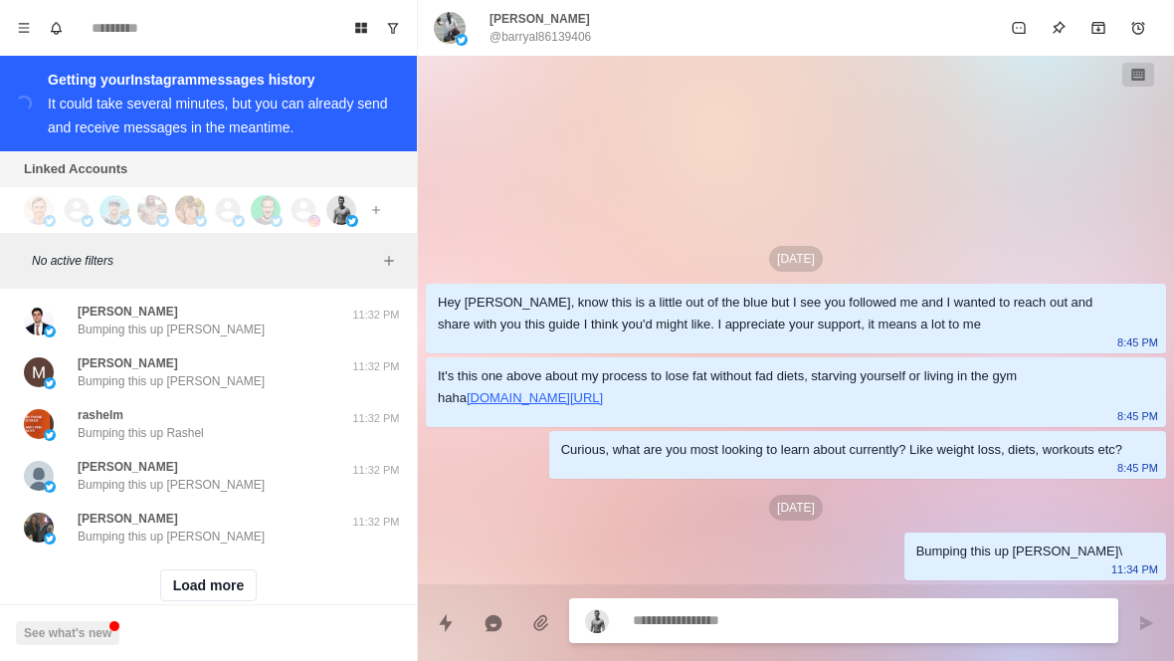
scroll to position [11185, 0]
click at [218, 570] on button "Load more" at bounding box center [209, 586] width 98 height 32
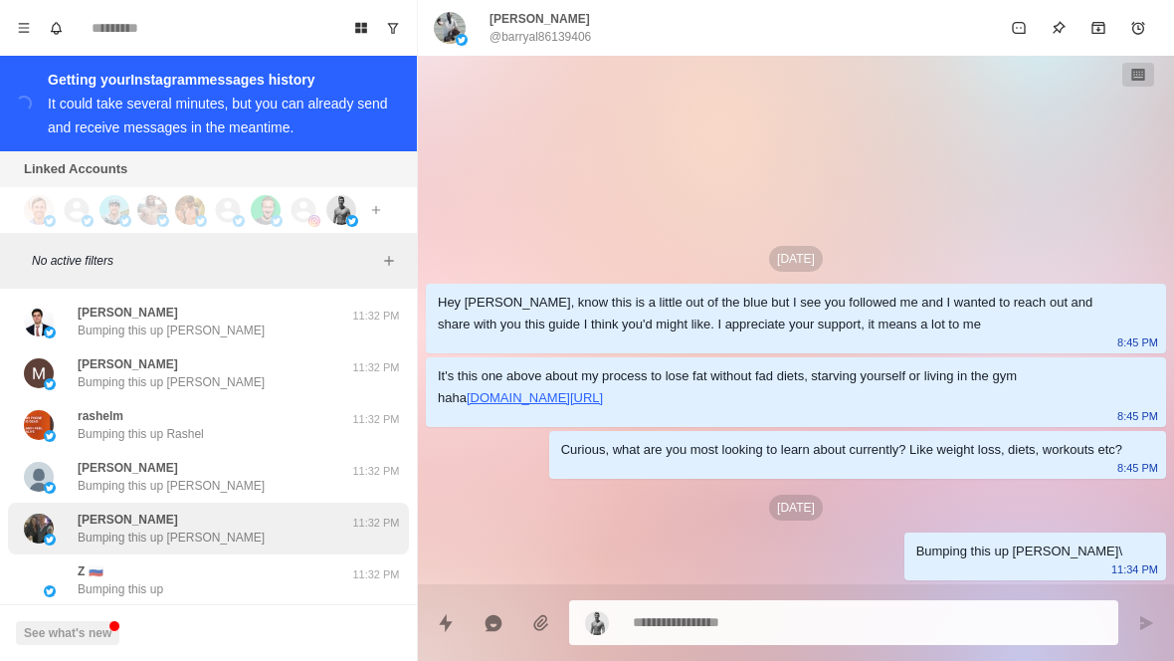
click at [281, 511] on div "[PERSON_NAME] Bumping this up [PERSON_NAME]" at bounding box center [187, 529] width 327 height 36
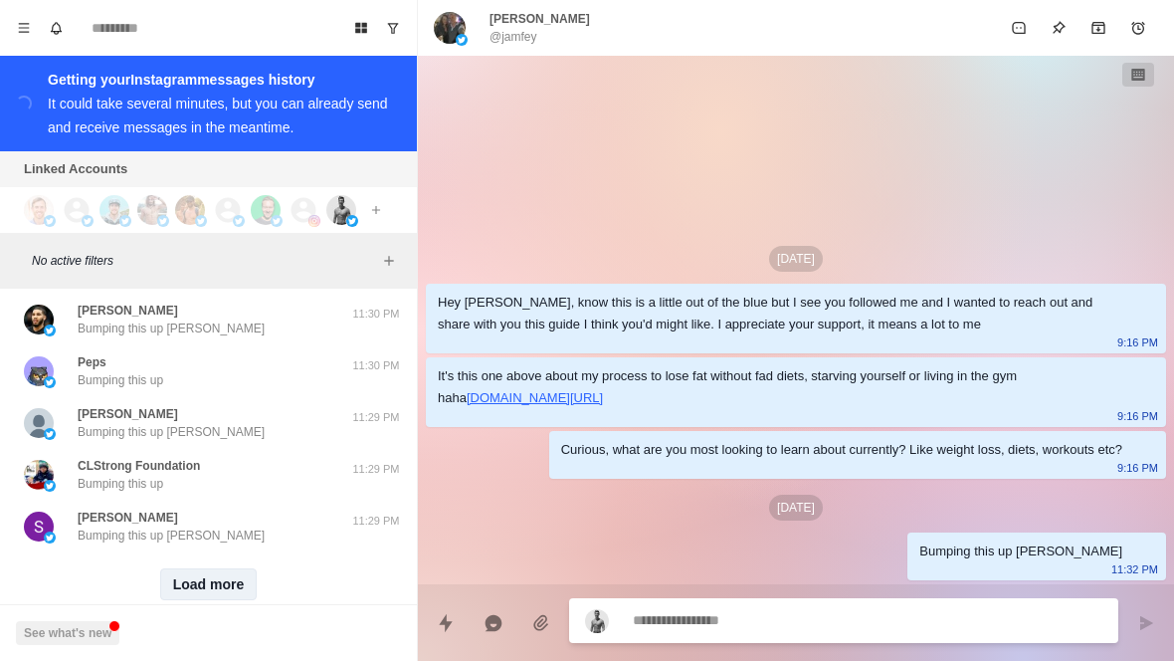
scroll to position [12220, 0]
click at [229, 570] on button "Load more" at bounding box center [209, 586] width 98 height 32
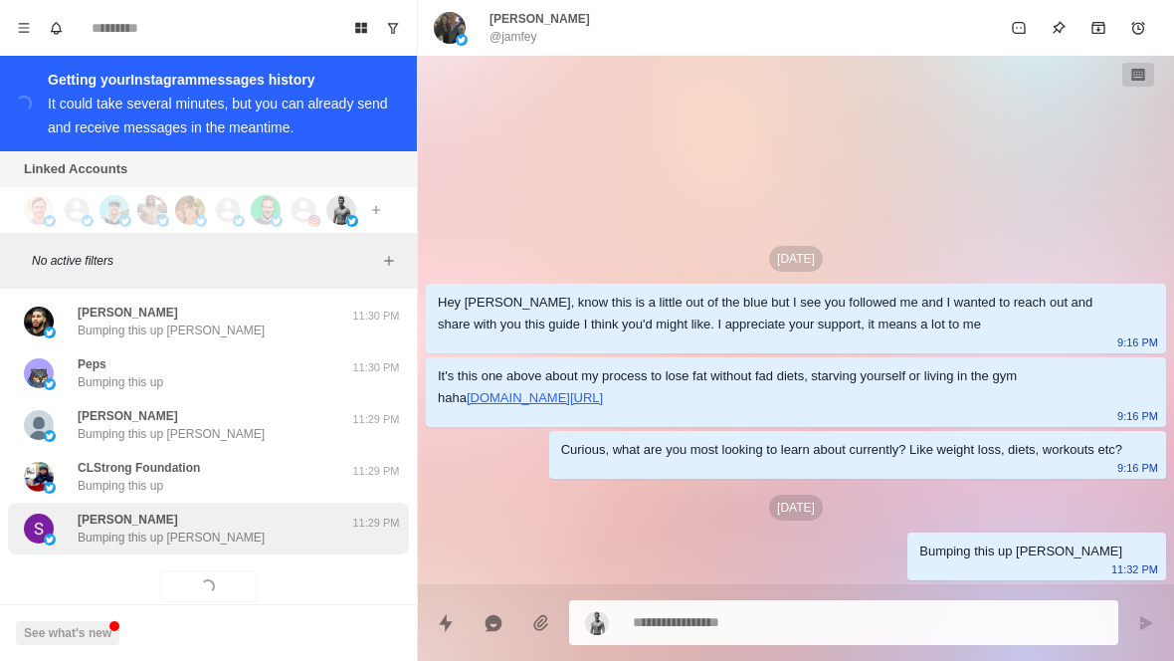
click at [272, 511] on div "[PERSON_NAME] Bumping this up [PERSON_NAME]" at bounding box center [187, 529] width 327 height 36
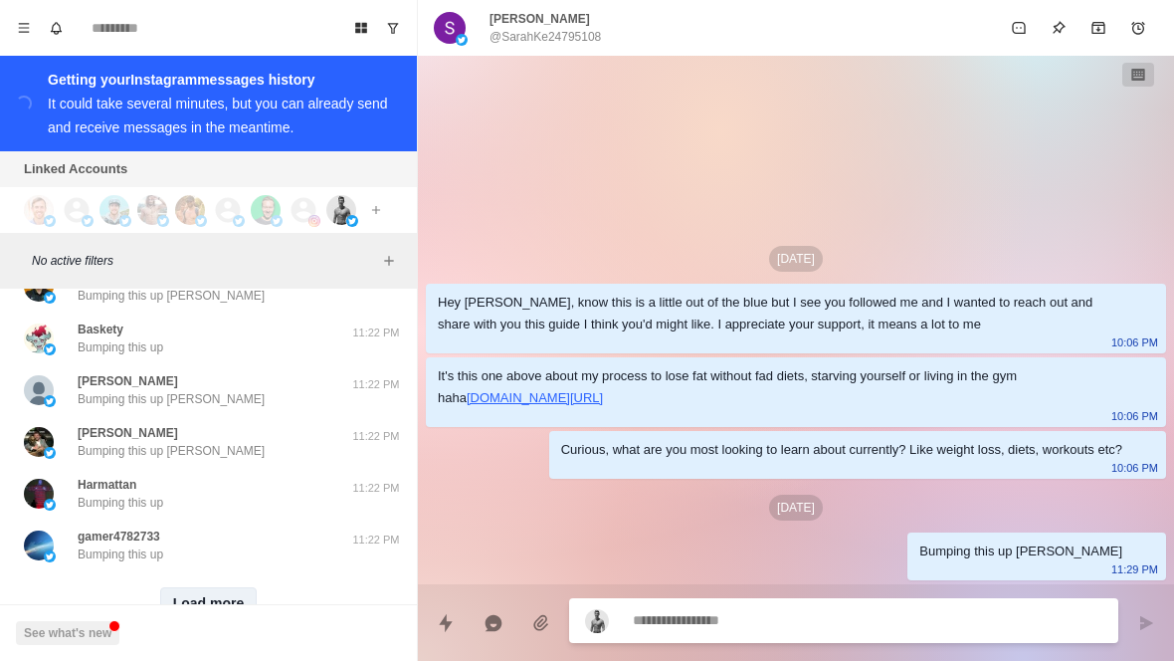
scroll to position [13255, 0]
click at [209, 588] on button "Load more" at bounding box center [209, 604] width 98 height 32
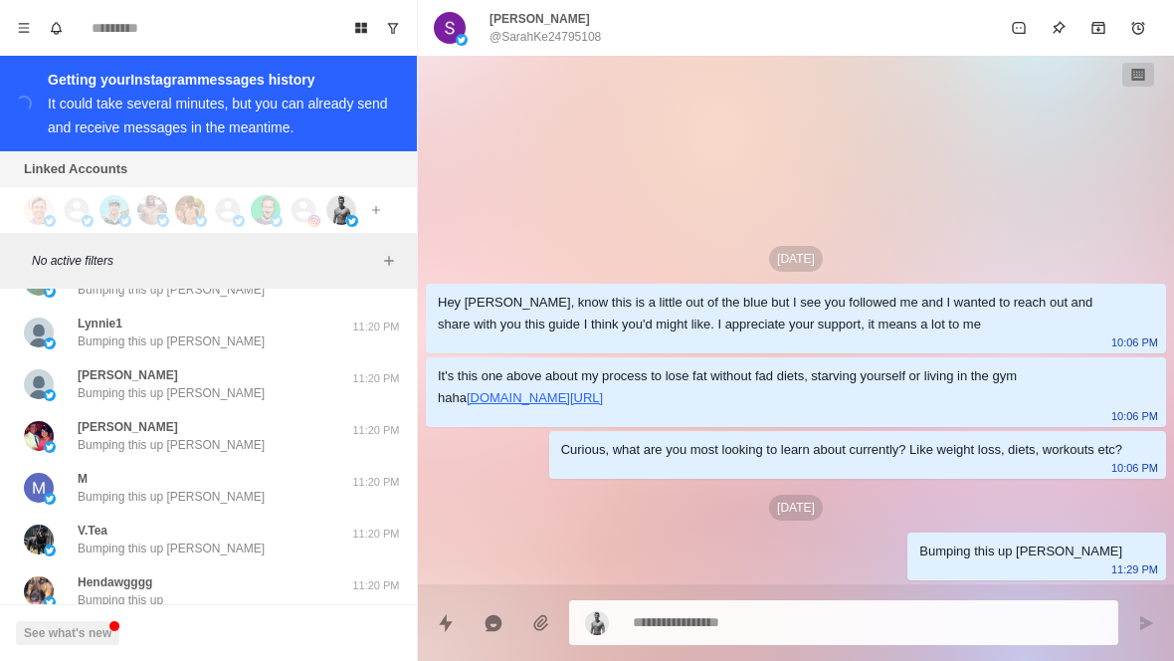
scroll to position [13891, 0]
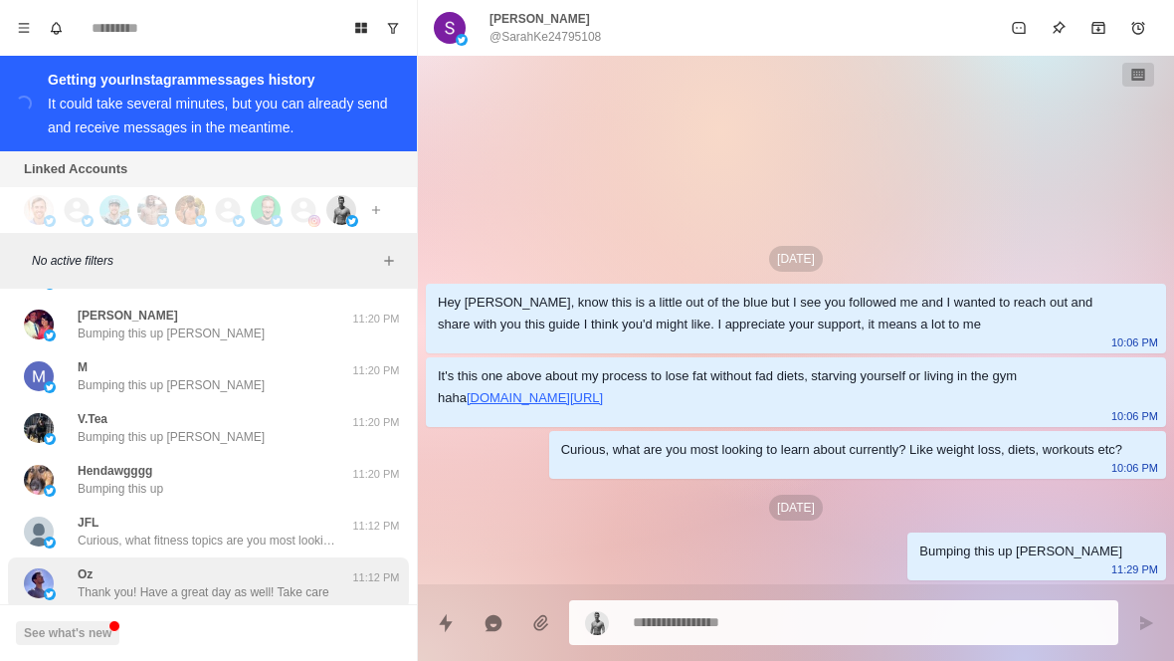
click at [210, 583] on p "Thank you! Have a great day as well! Take care" at bounding box center [204, 592] width 252 height 18
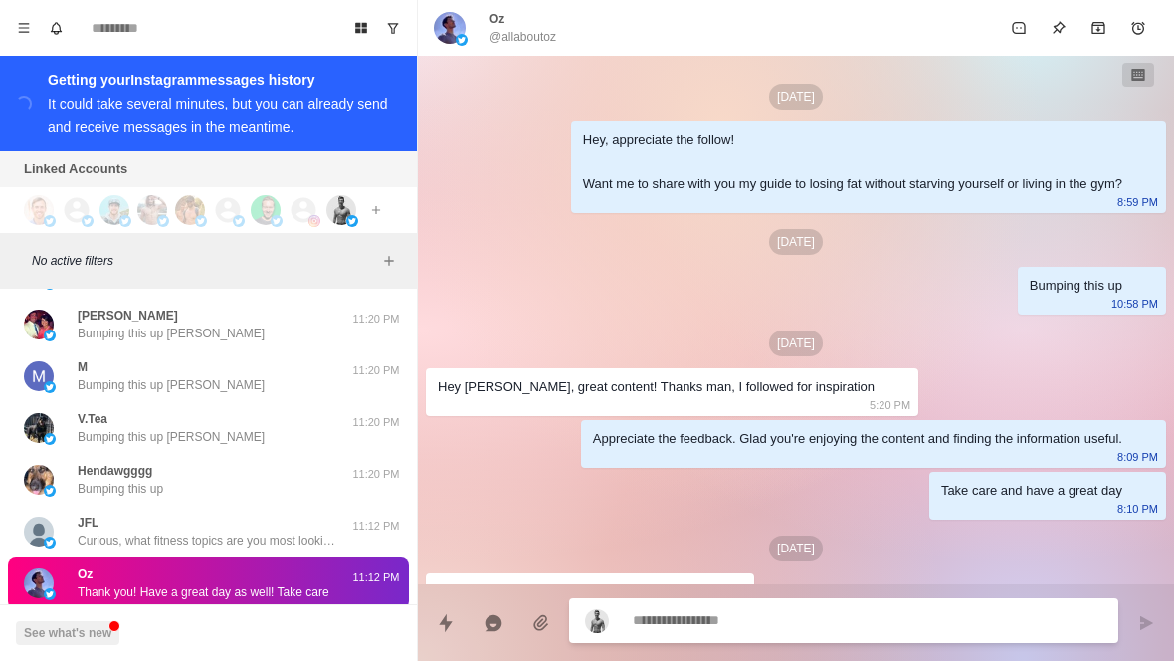
scroll to position [41, 0]
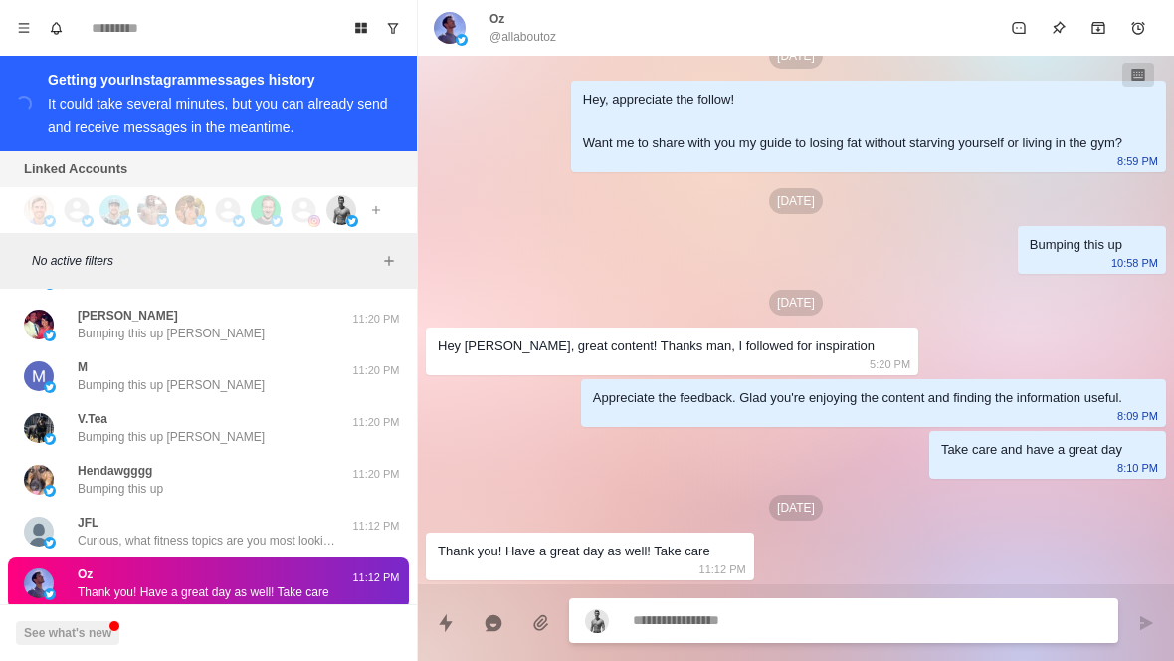
click at [200, 565] on div "Oz Thank you! Have a great day as well! Take care" at bounding box center [204, 583] width 252 height 36
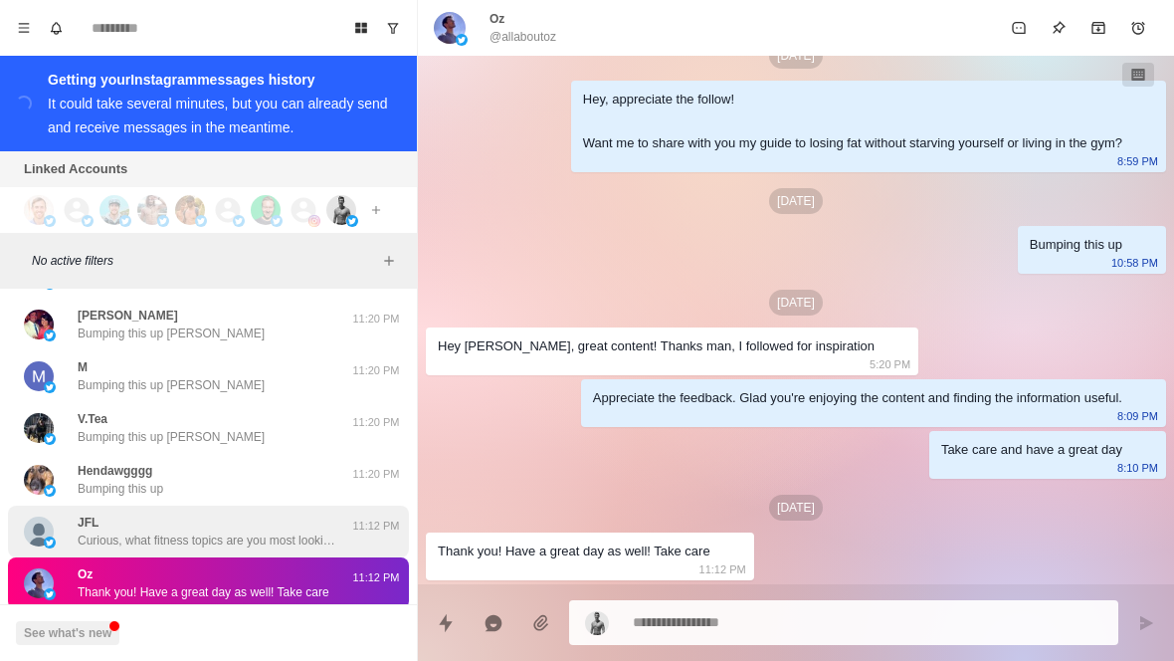
click at [220, 514] on div "JFL Curious, what fitness topics are you most looking to learn about currently?…" at bounding box center [207, 532] width 259 height 36
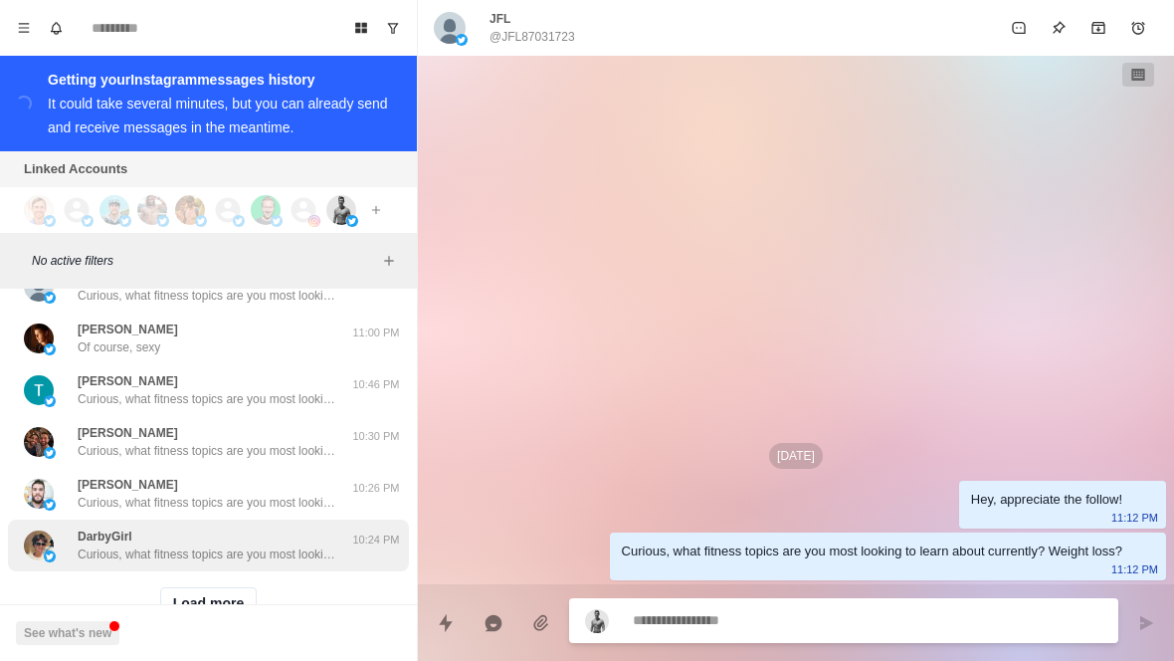
scroll to position [14290, 0]
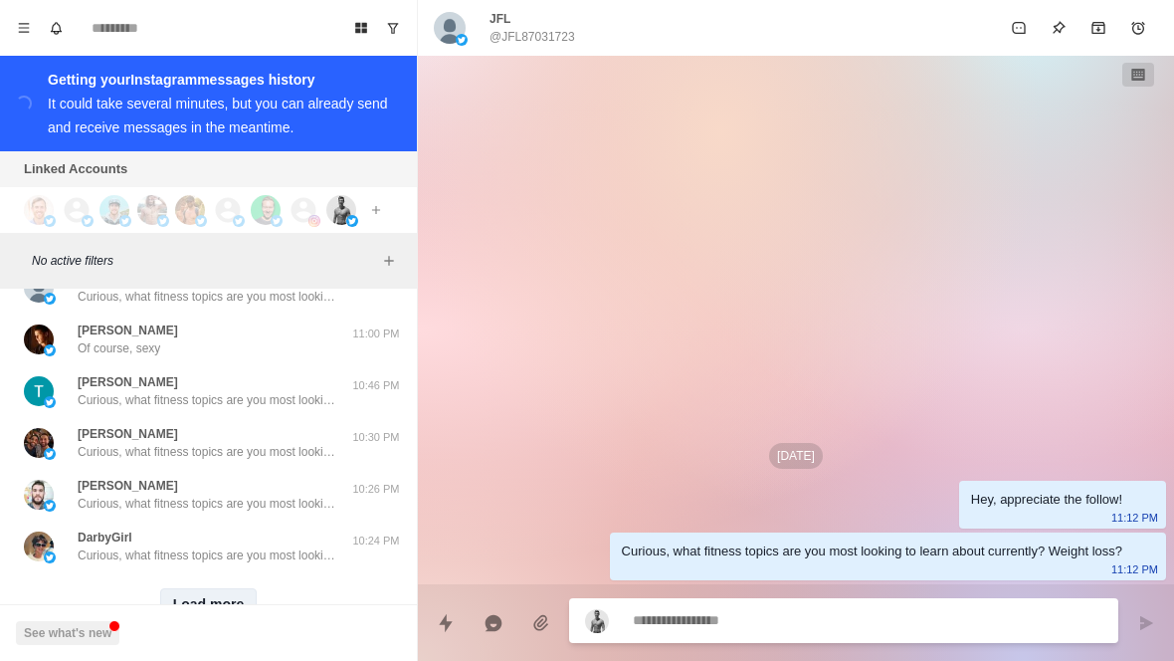
click at [226, 588] on button "Load more" at bounding box center [209, 604] width 98 height 32
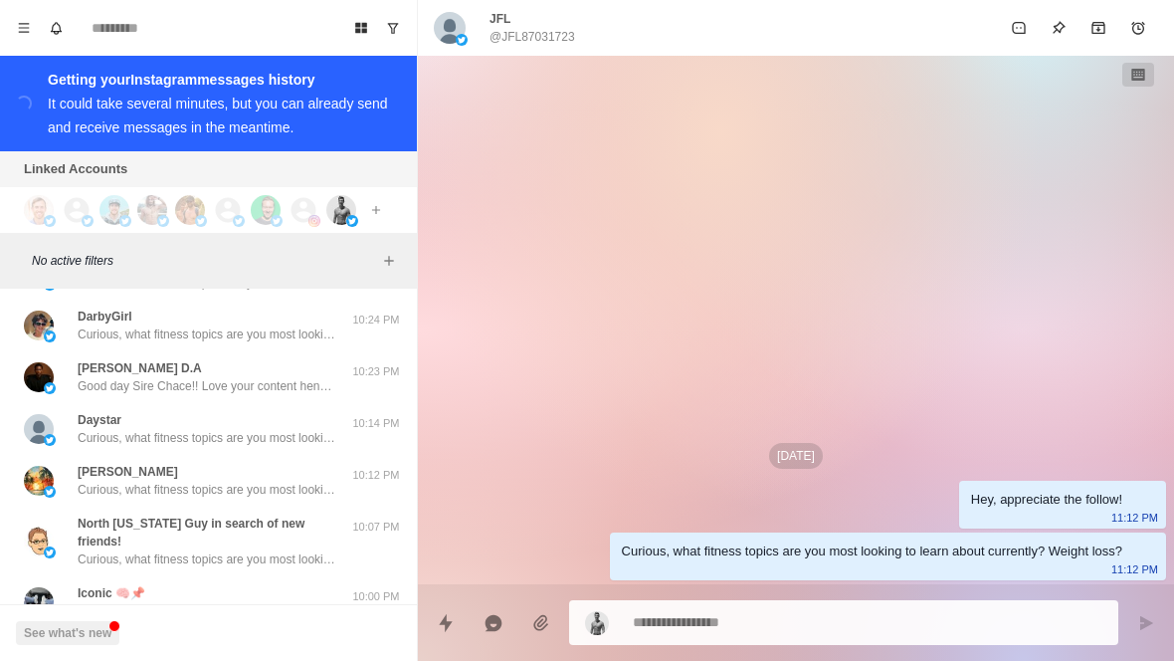
scroll to position [14505, 0]
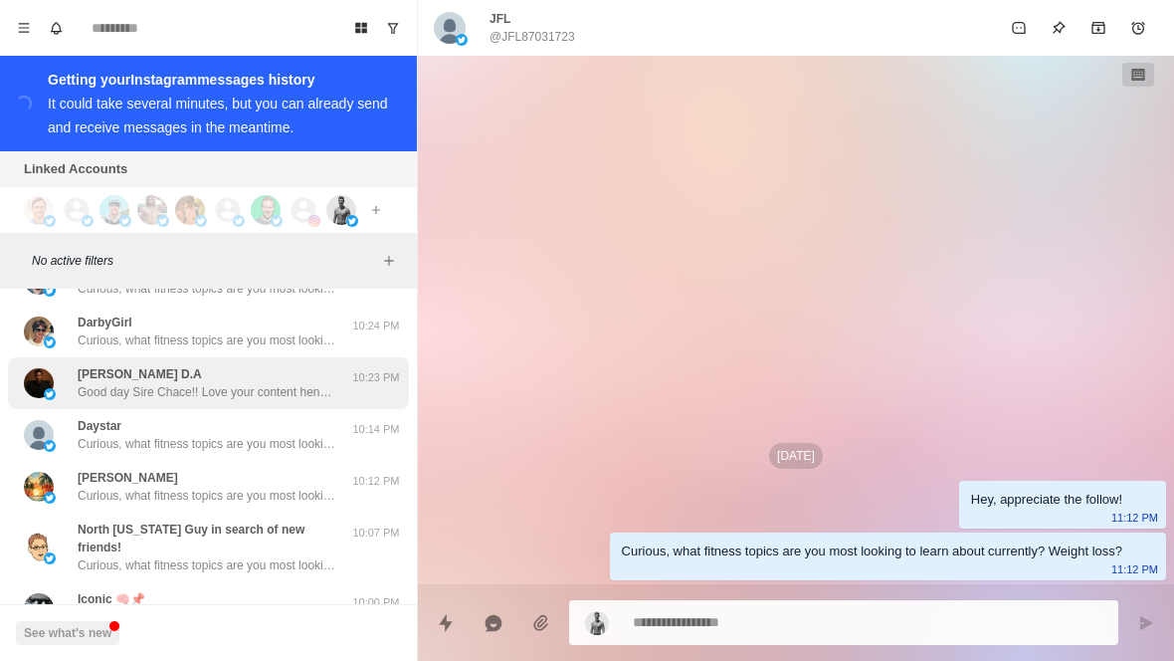
click at [236, 365] on div "[PERSON_NAME] D.A Good day Sire Chace!! Love your content hence why I followed,…" at bounding box center [207, 383] width 259 height 36
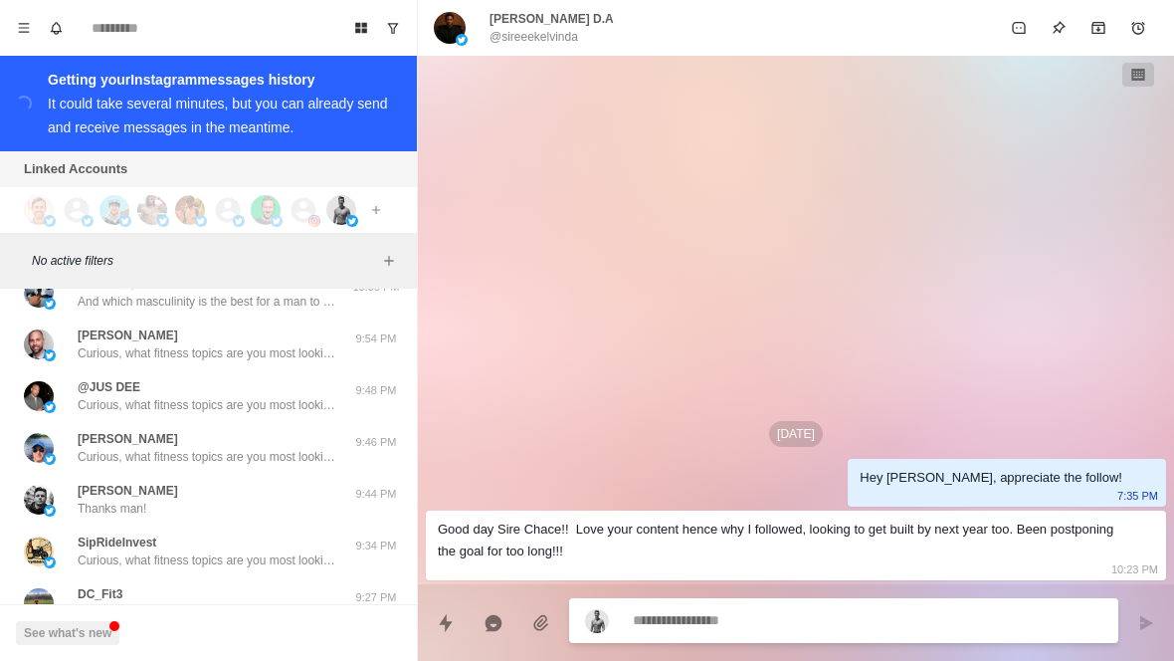
scroll to position [14820, 0]
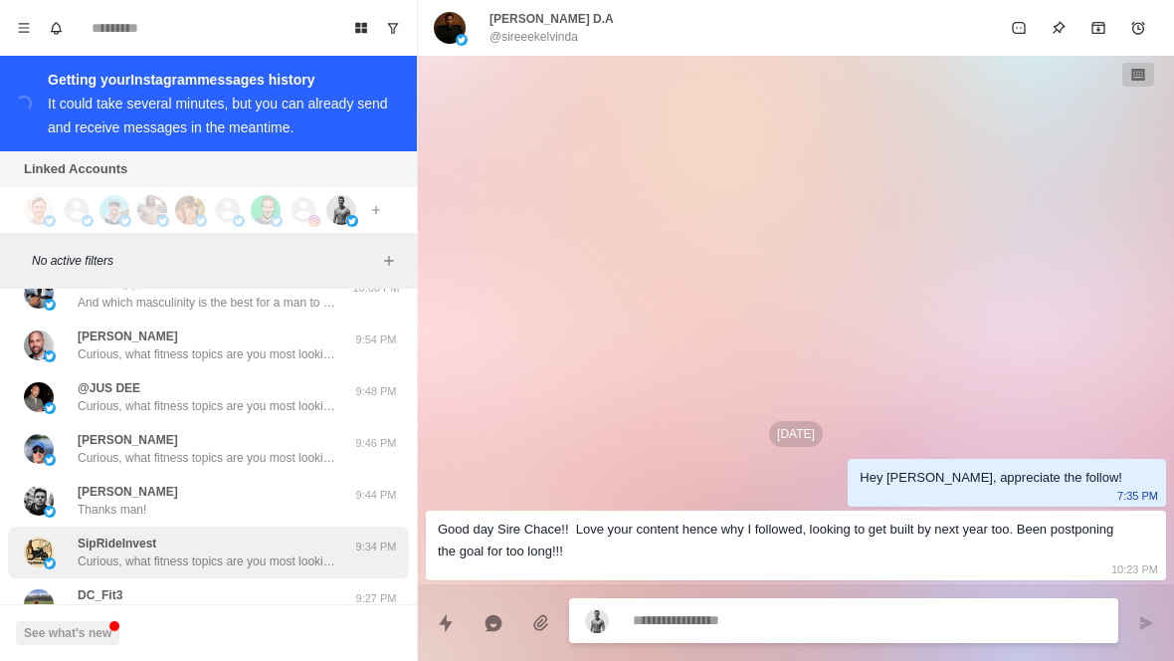
click at [306, 534] on div "SipRideInvest Curious, what fitness topics are you most looking to learn about …" at bounding box center [207, 552] width 259 height 36
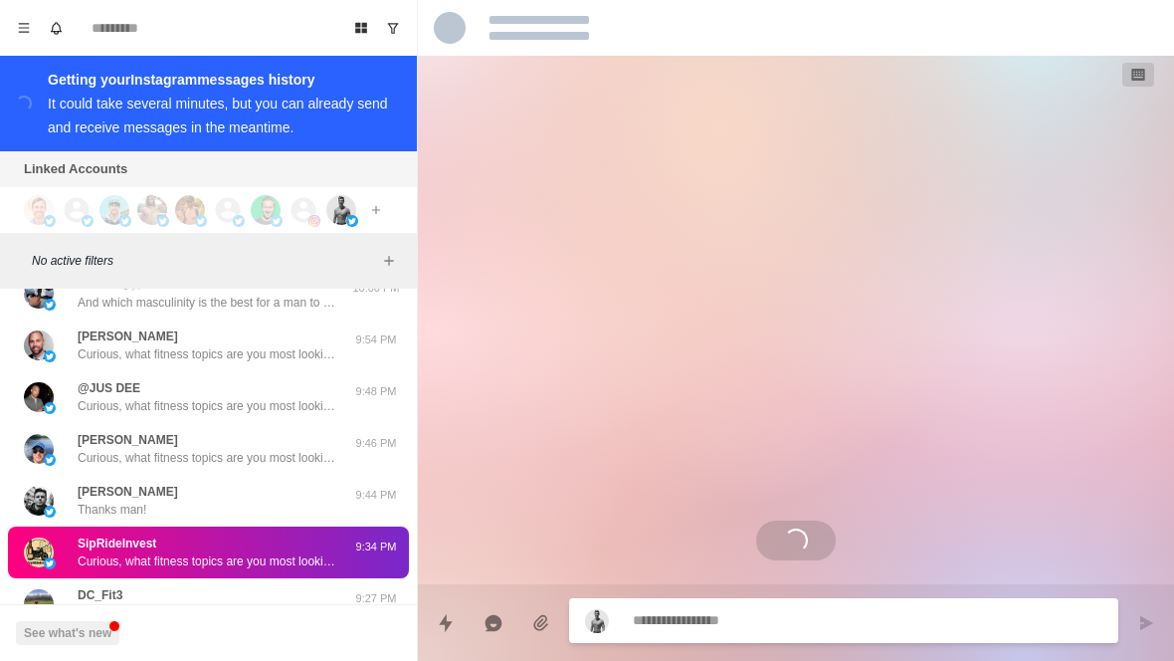
scroll to position [14847, 0]
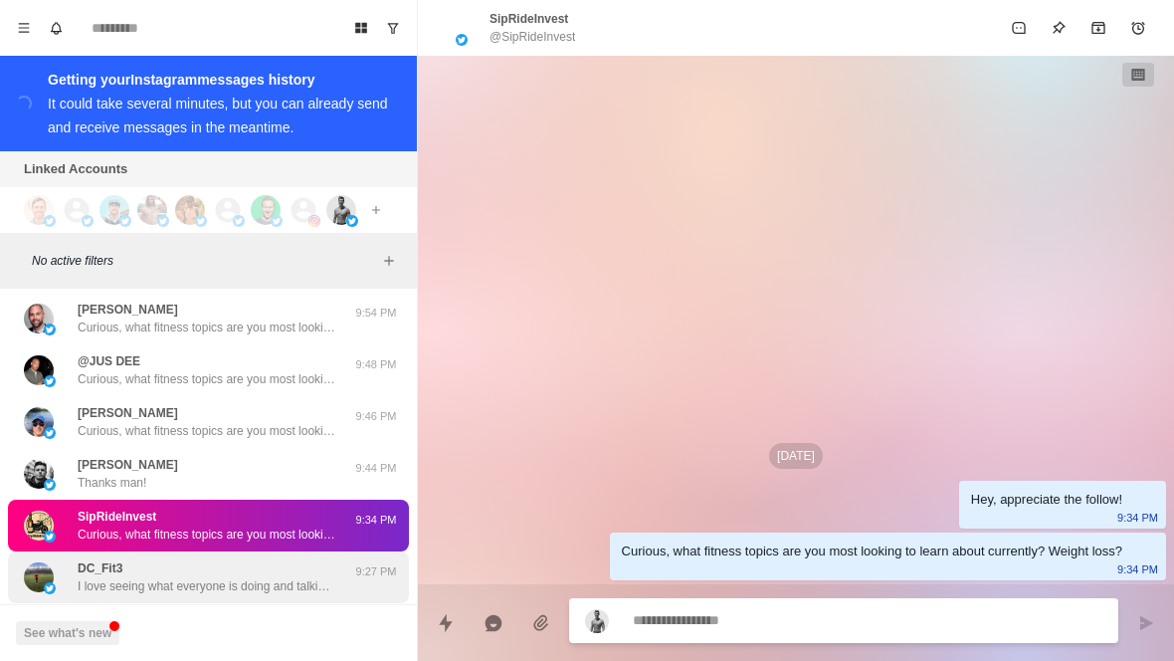
click at [306, 577] on p "I love seeing what everyone is doing and talking about and how I can incorporat…" at bounding box center [207, 586] width 259 height 18
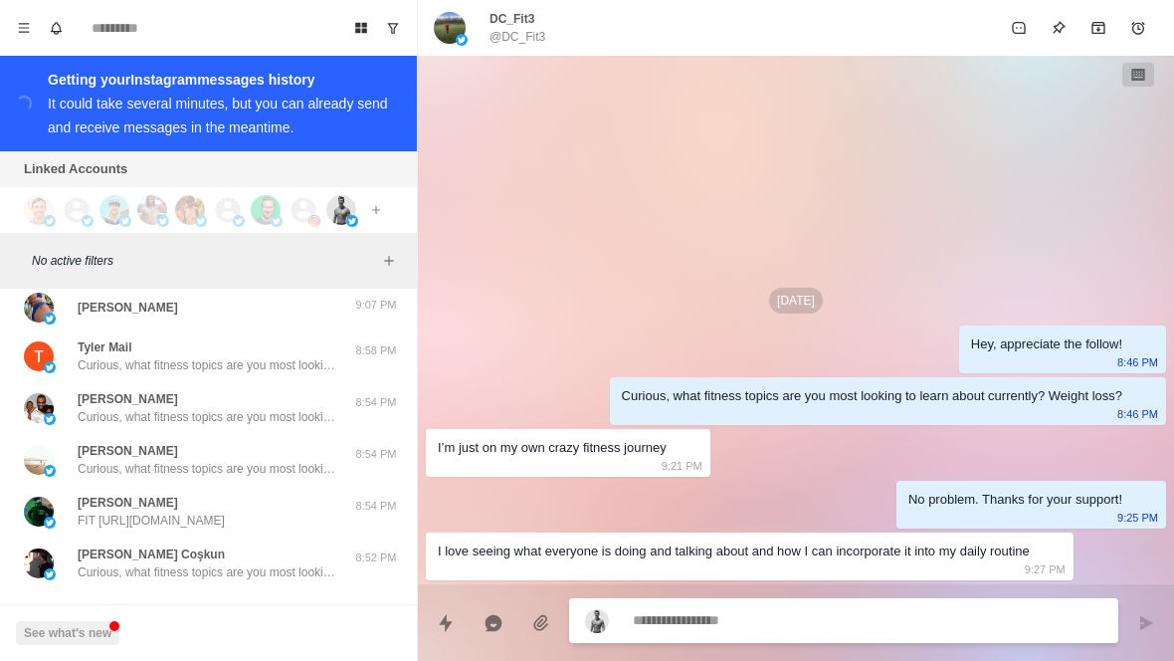
scroll to position [15319, 0]
click at [236, 606] on button "Load more" at bounding box center [209, 622] width 98 height 32
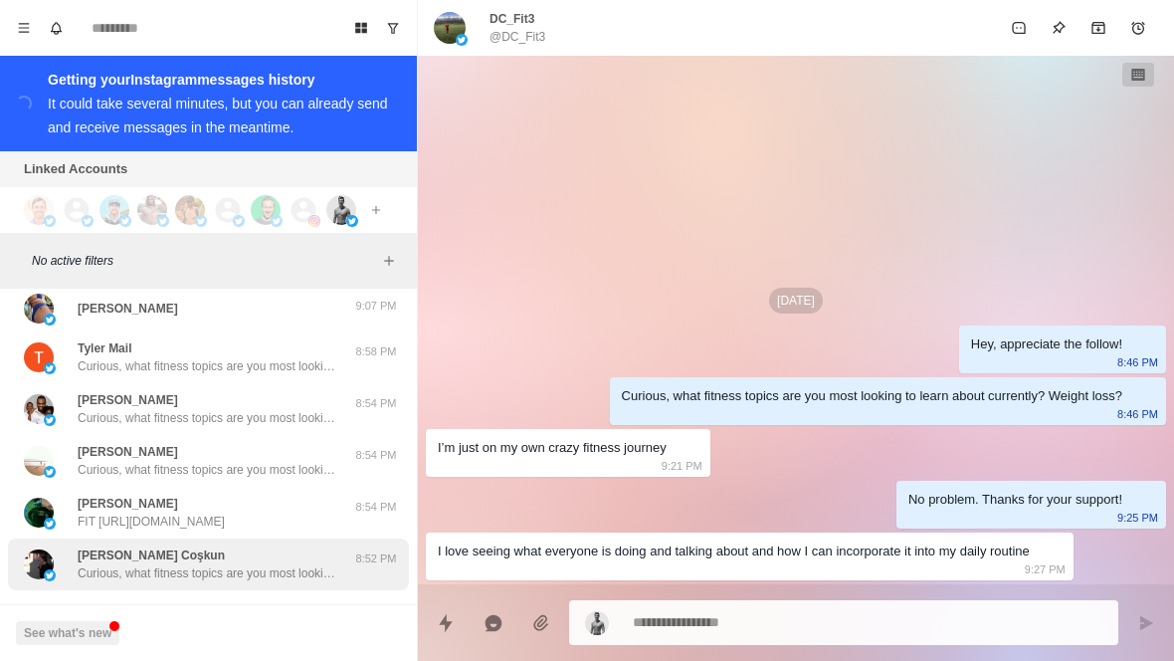
click at [301, 564] on p "Curious, what fitness topics are you most looking to learn about currently? Wei…" at bounding box center [207, 573] width 259 height 18
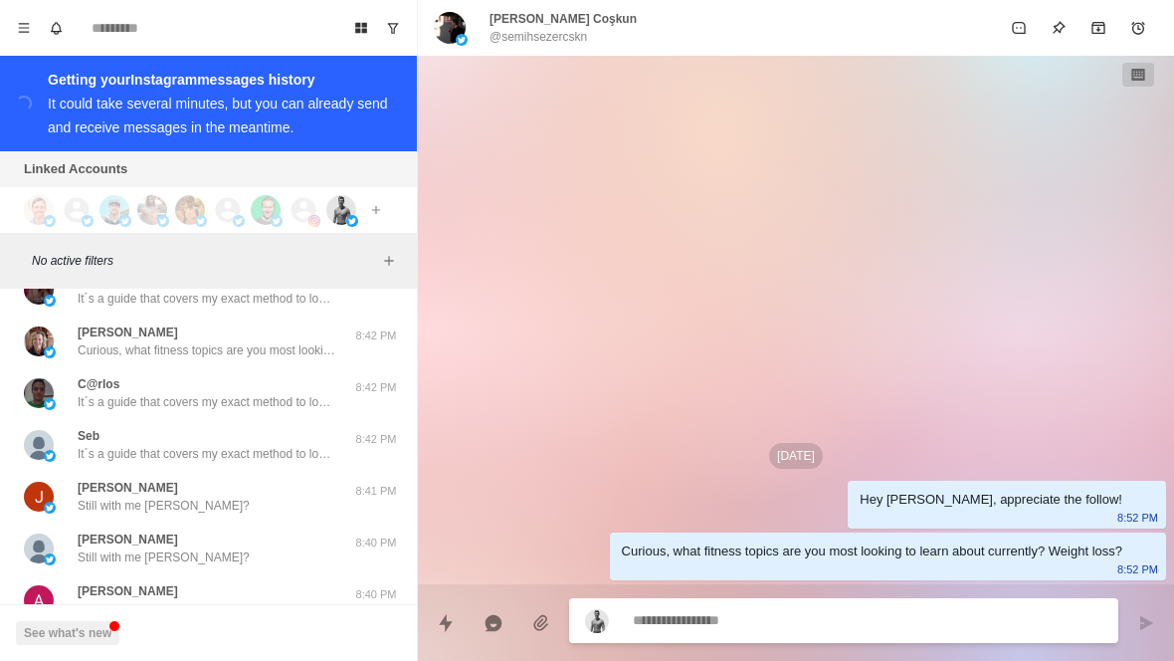
scroll to position [15927, 0]
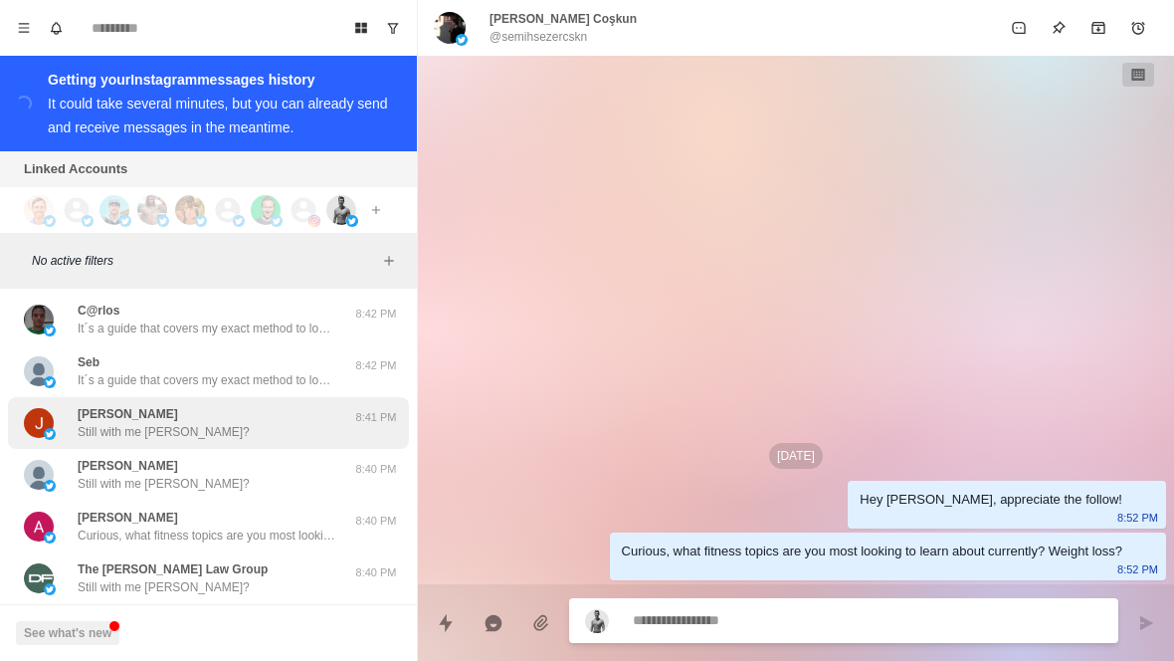
click at [229, 405] on div "[PERSON_NAME] Still with me [PERSON_NAME]?" at bounding box center [187, 423] width 327 height 36
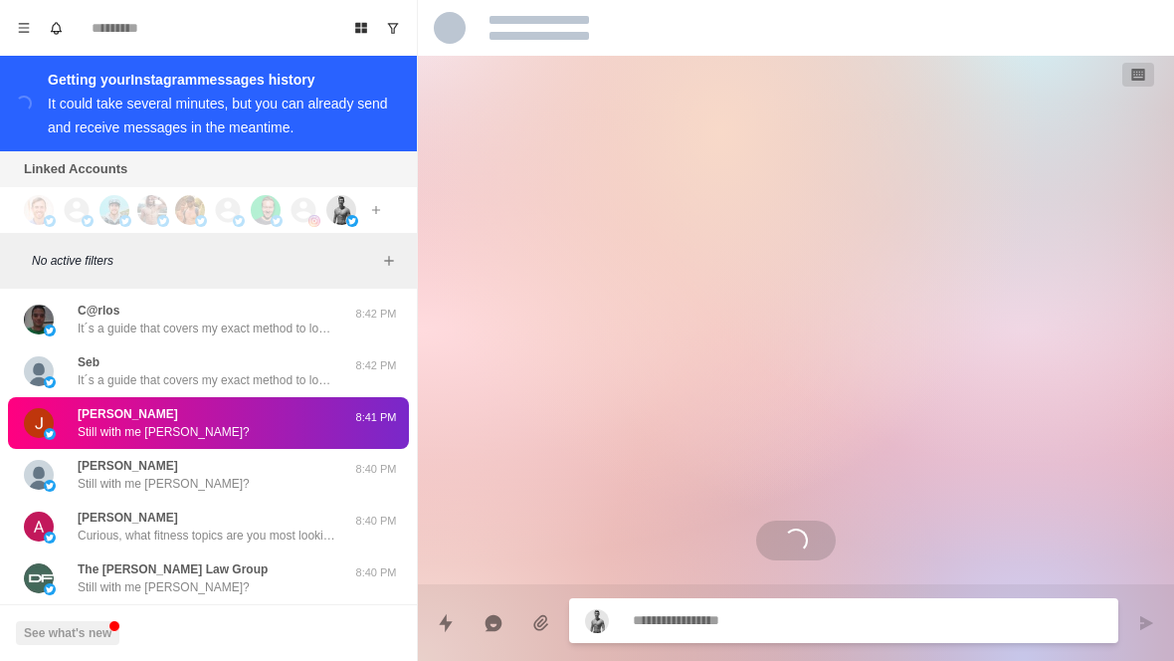
scroll to position [93, 0]
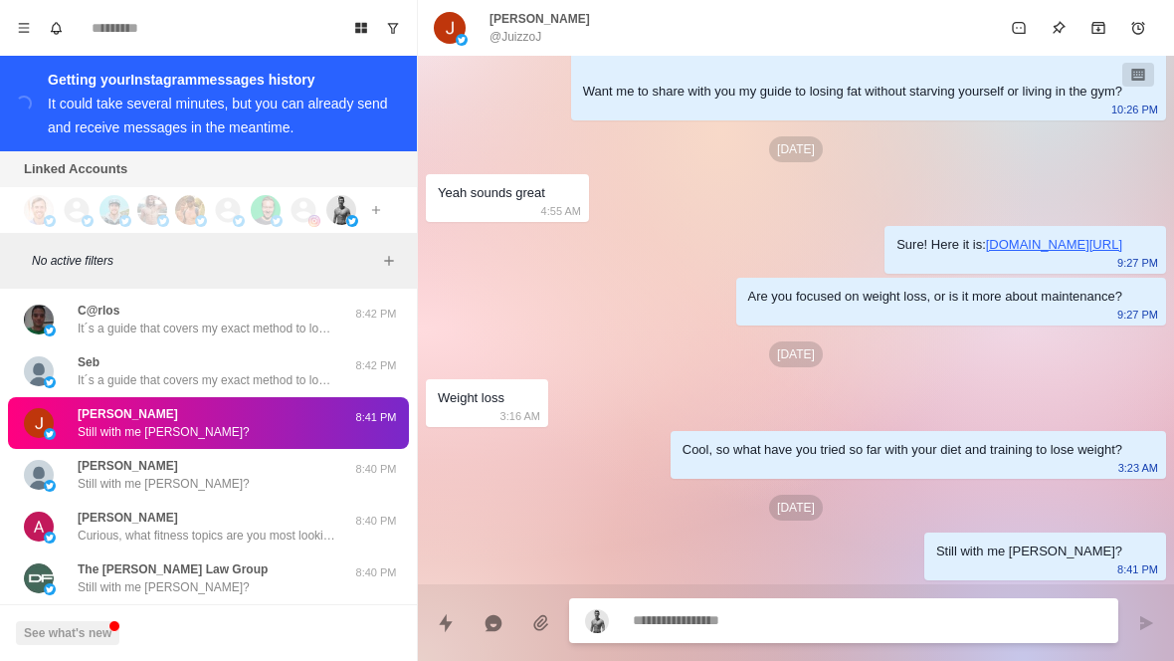
type textarea "*"
type textarea "**"
type textarea "*"
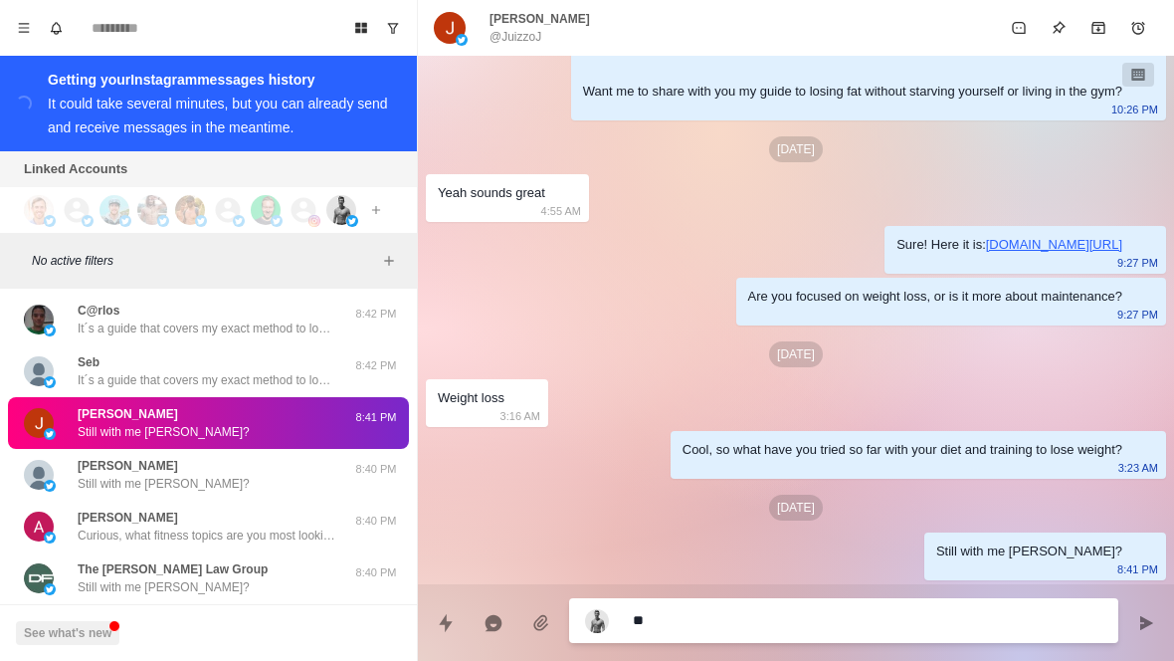
type textarea "***"
type textarea "*"
type textarea "****"
type textarea "*"
type textarea "**********"
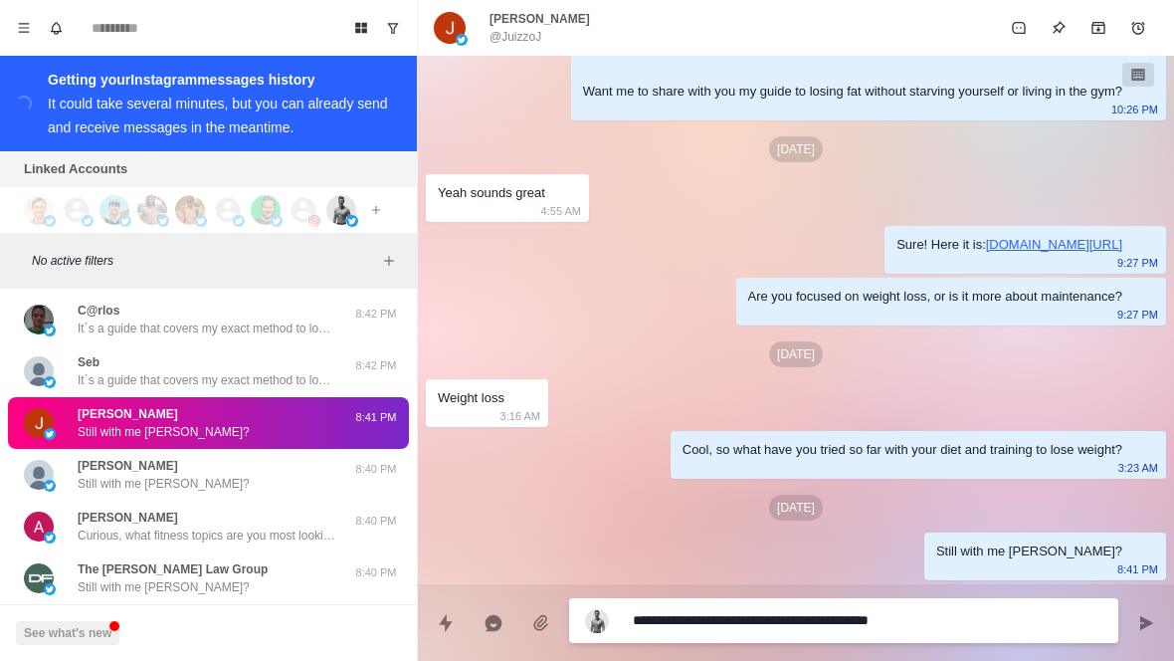
type textarea "*"
type textarea "**********"
type textarea "*"
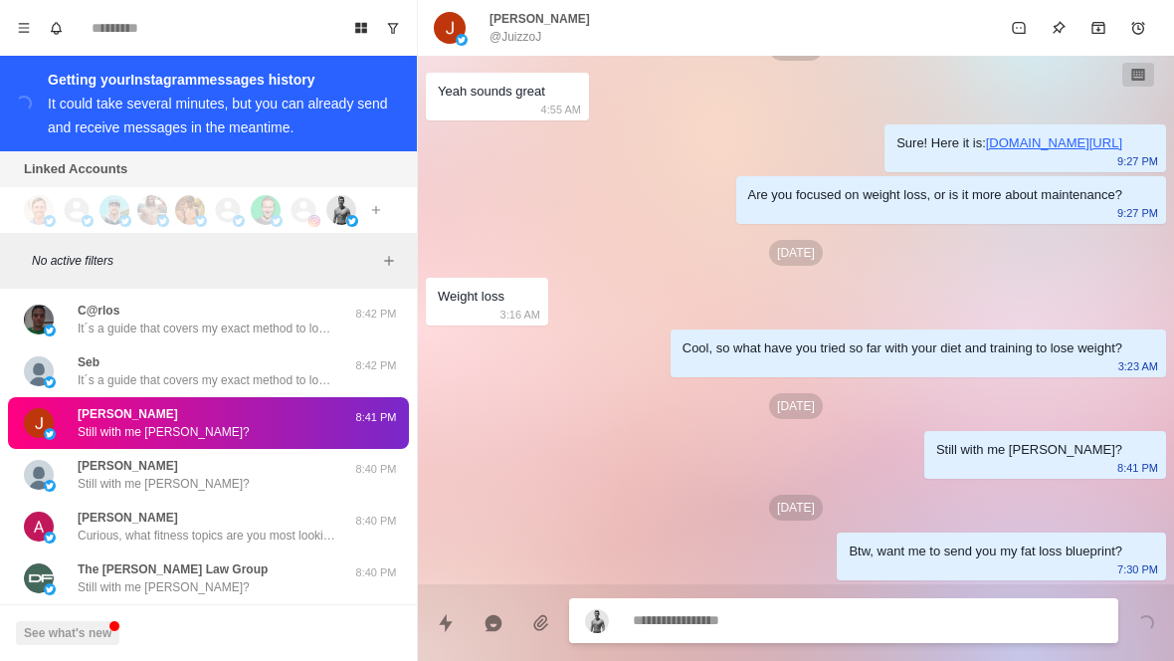
type textarea "*"
type textarea "**"
type textarea "*"
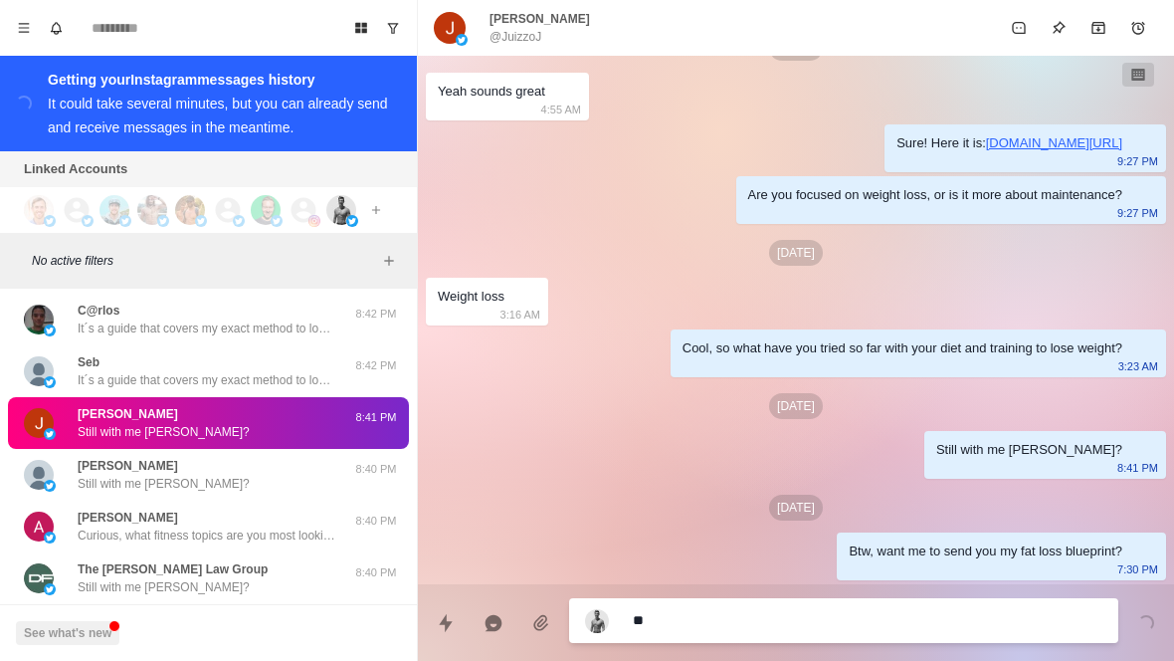
type textarea "***"
type textarea "*"
type textarea "****"
type textarea "*"
type textarea "**********"
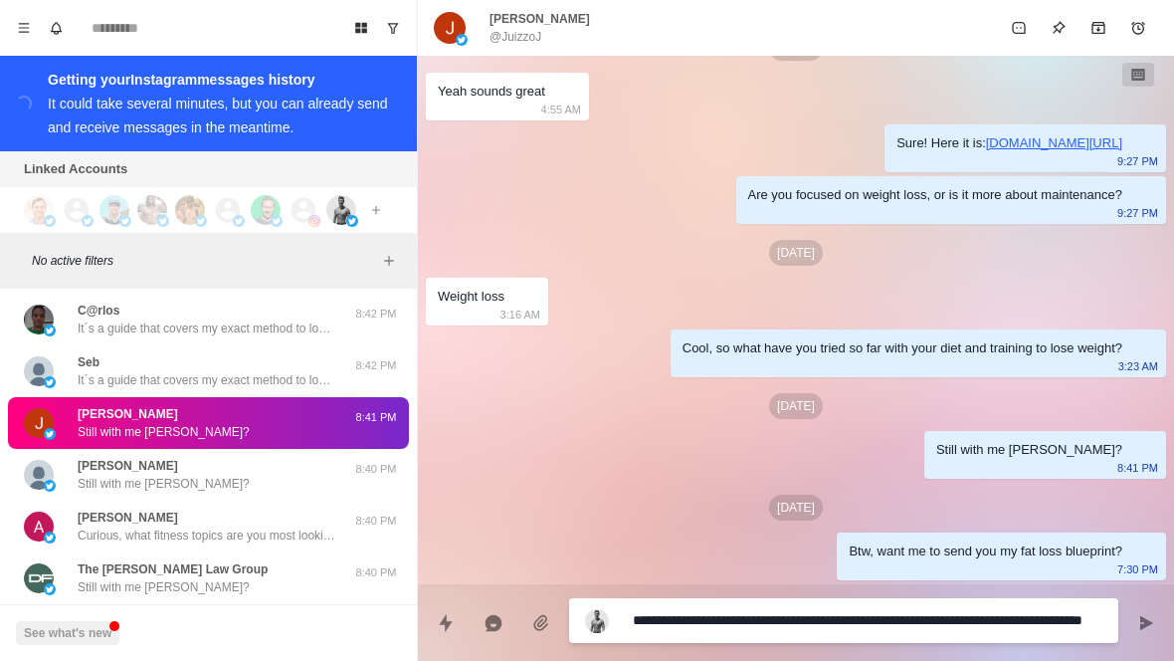
type textarea "*"
type textarea "**********"
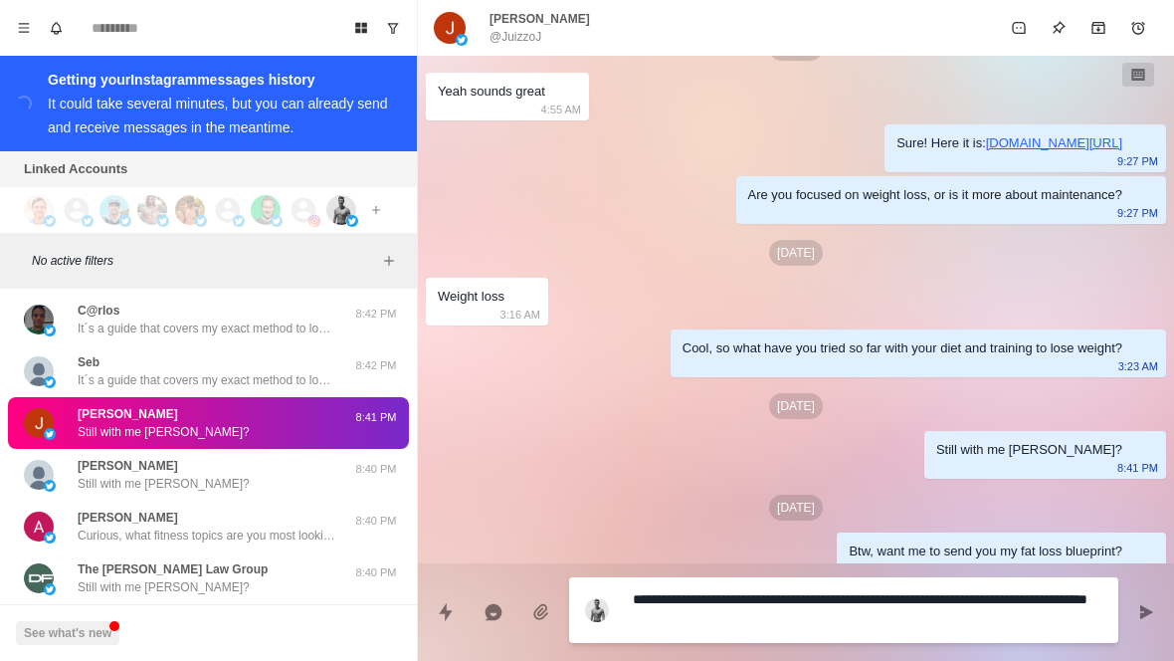
type textarea "*"
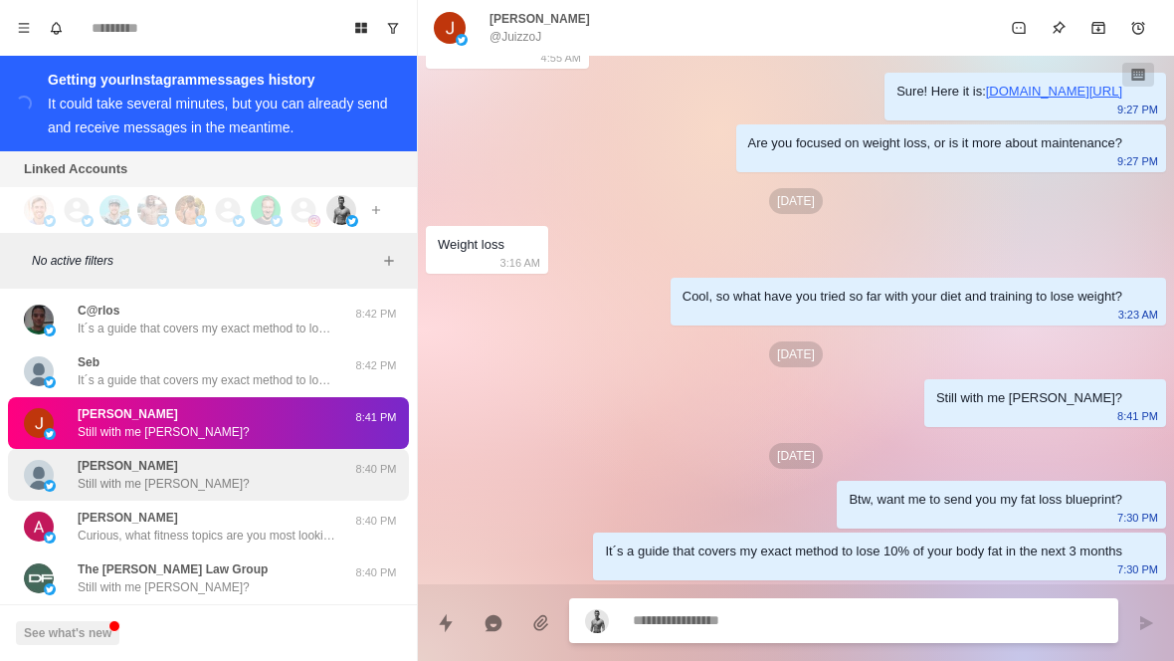
click at [304, 457] on div "[PERSON_NAME] with me [PERSON_NAME]?" at bounding box center [187, 475] width 327 height 36
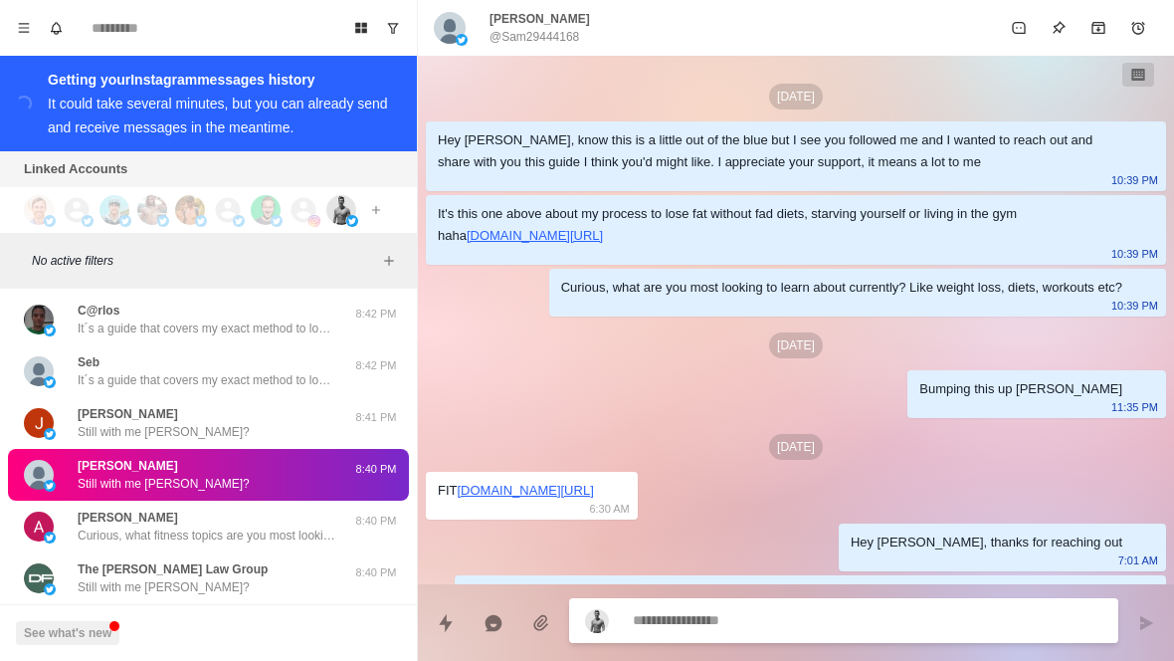
scroll to position [166, 0]
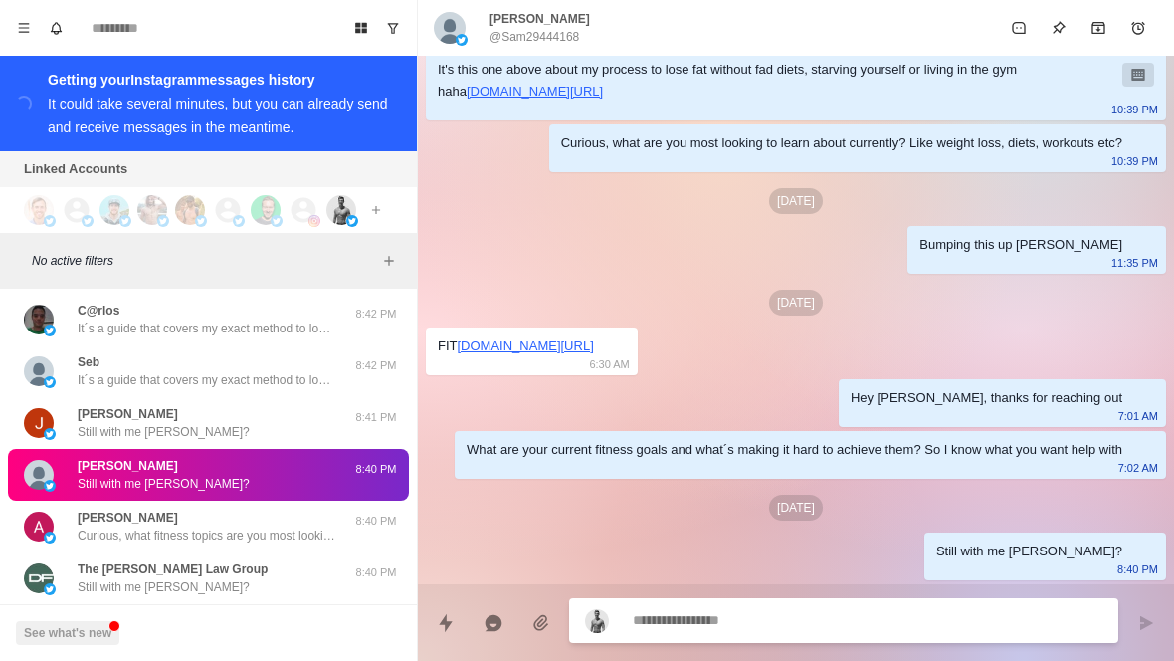
type textarea "*"
type textarea "**"
type textarea "*"
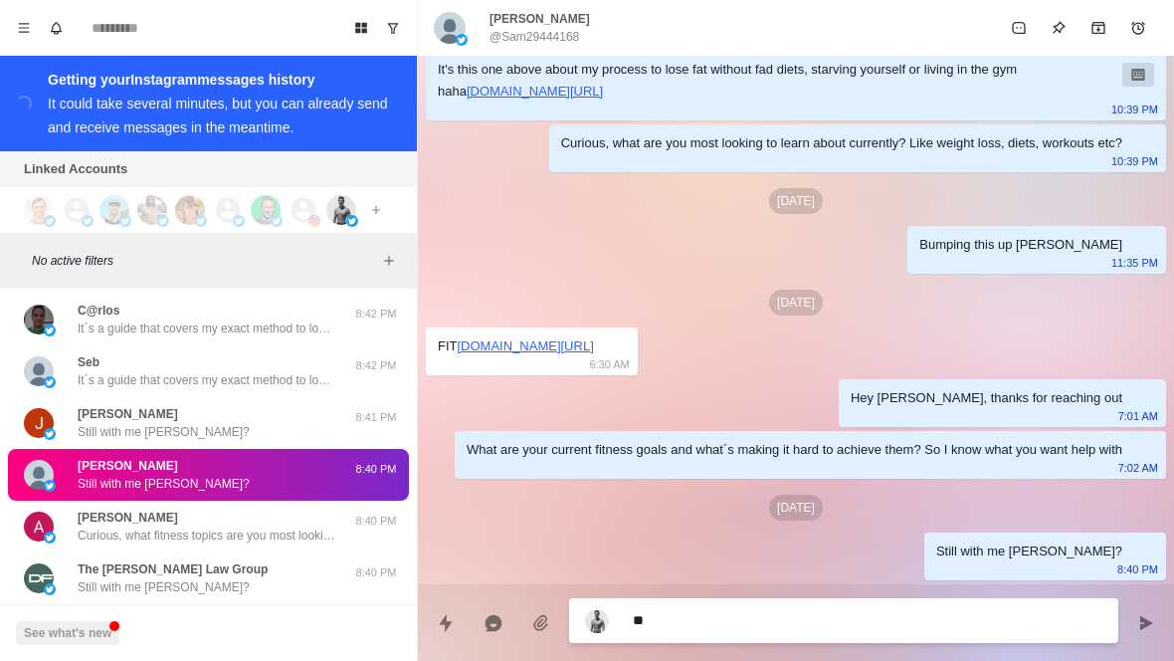
type textarea "***"
type textarea "*"
type textarea "****"
click at [756, 616] on textarea "****" at bounding box center [868, 620] width 470 height 29
type textarea "*"
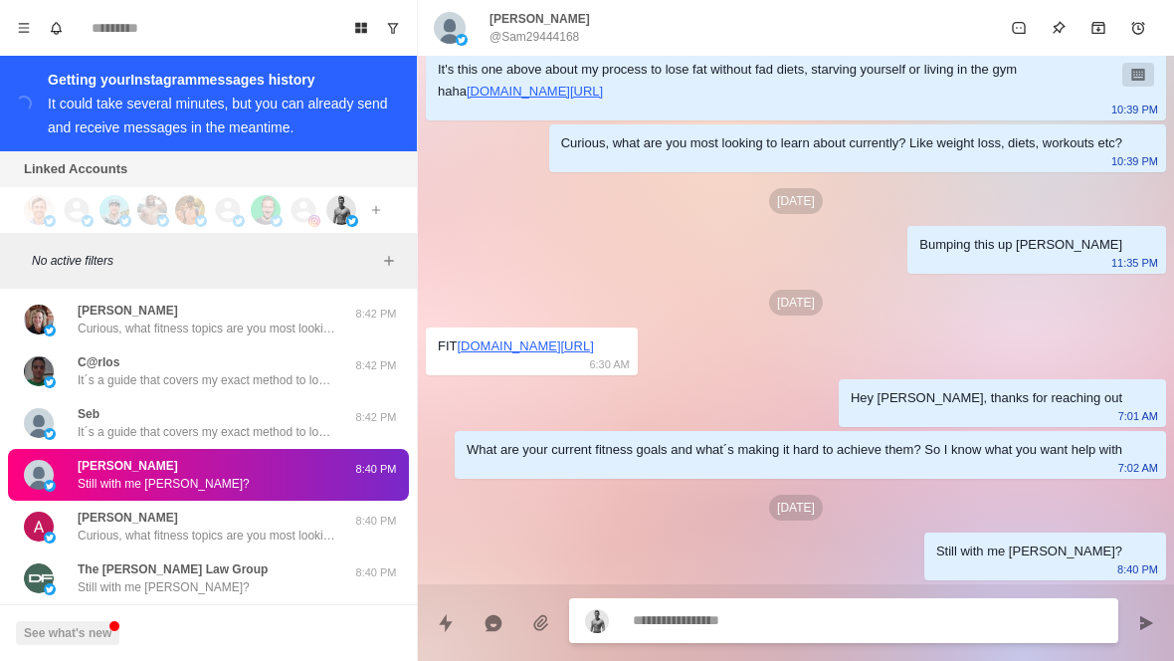
scroll to position [268, 0]
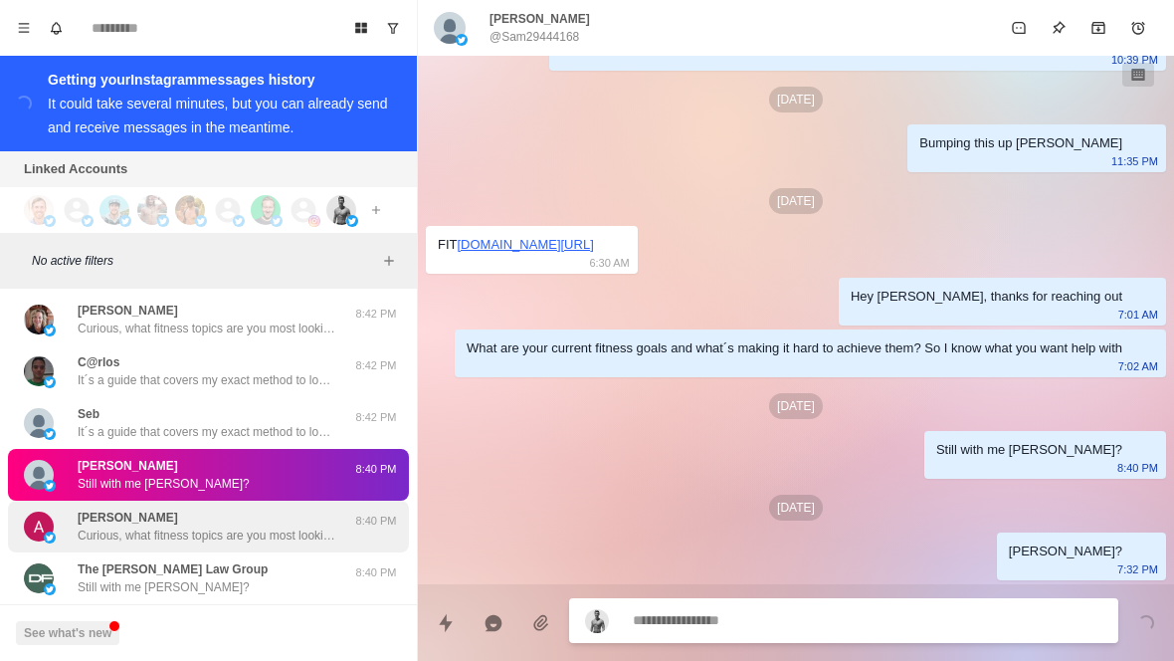
click at [264, 526] on p "Curious, what fitness topics are you most looking to learn about currently? Wei…" at bounding box center [207, 535] width 259 height 18
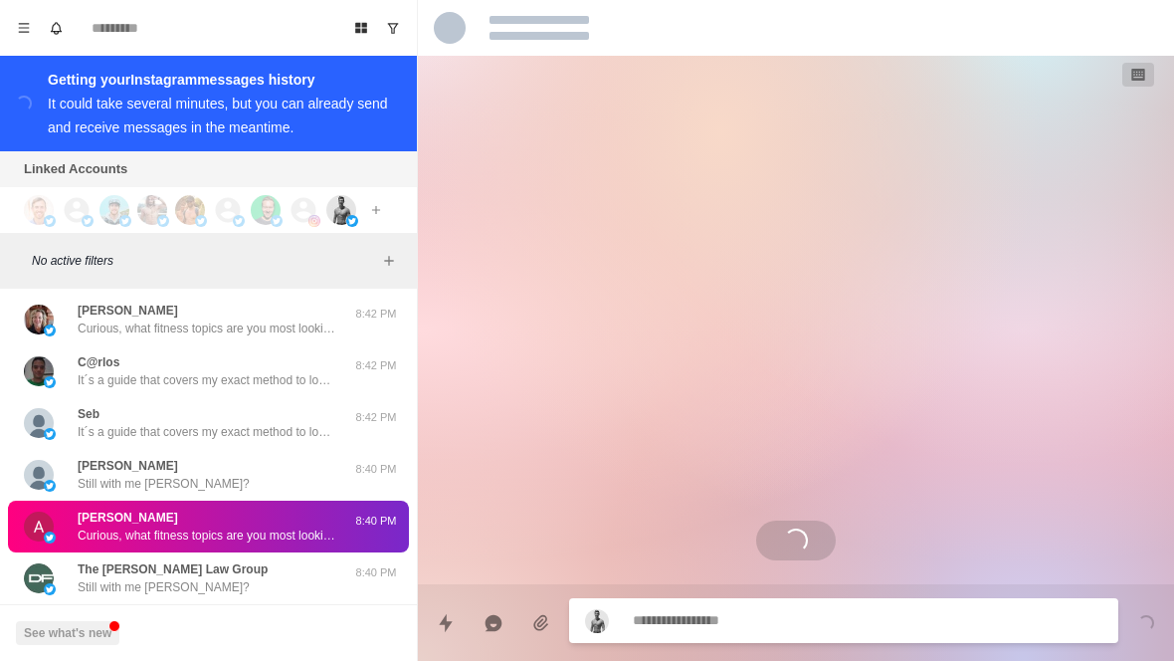
scroll to position [0, 0]
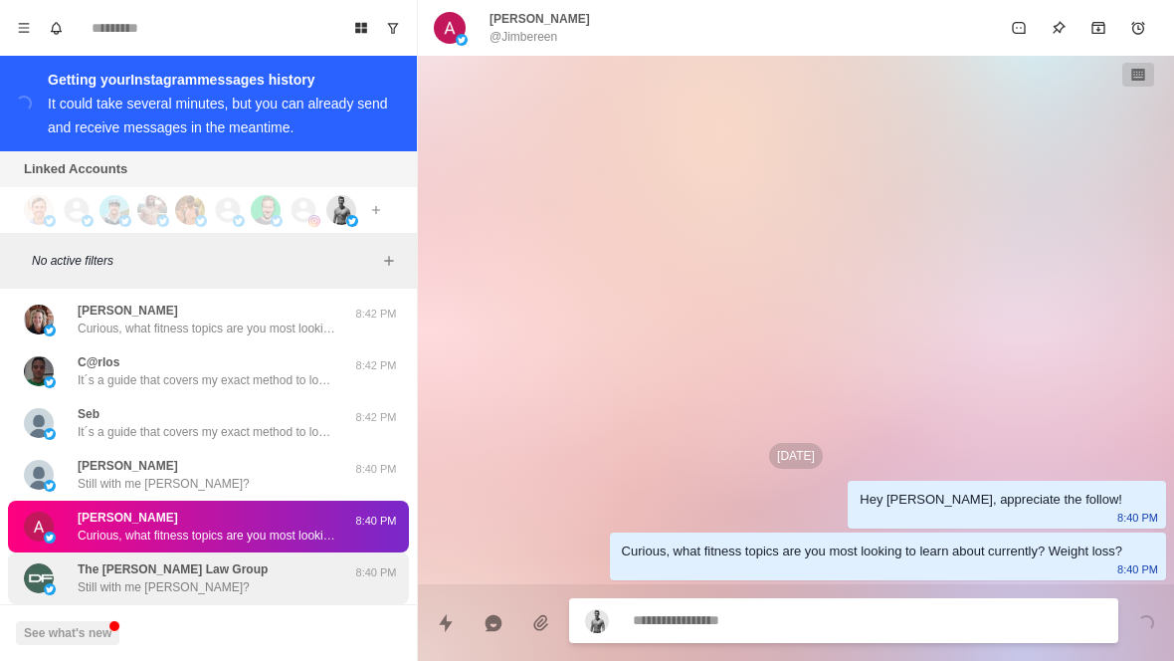
click at [275, 560] on div "The [PERSON_NAME] Law Group Still with me [PERSON_NAME]?" at bounding box center [187, 578] width 327 height 36
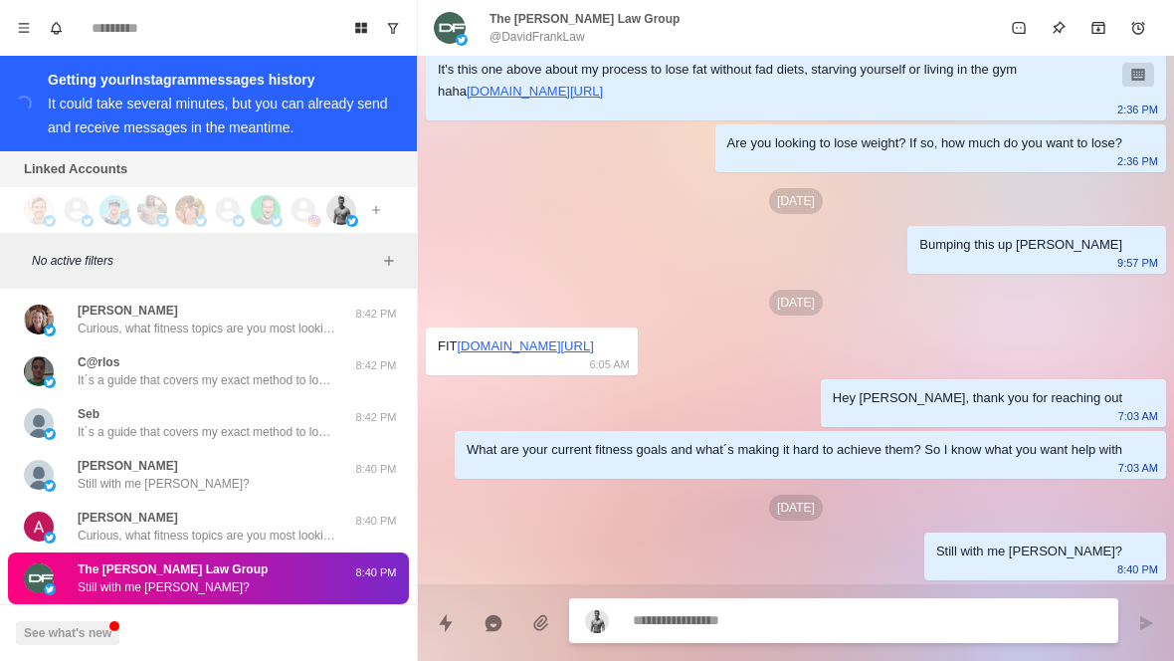
scroll to position [155, 0]
type textarea "*"
type textarea "**"
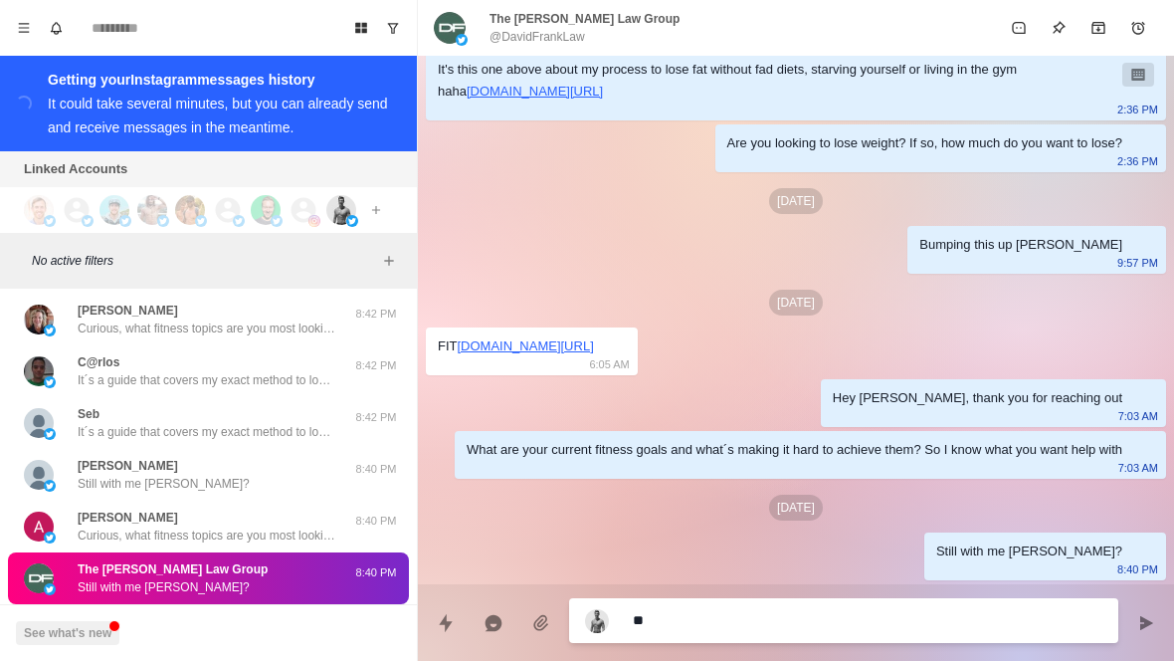
type textarea "*"
type textarea "***"
type textarea "*"
type textarea "****"
type textarea "*"
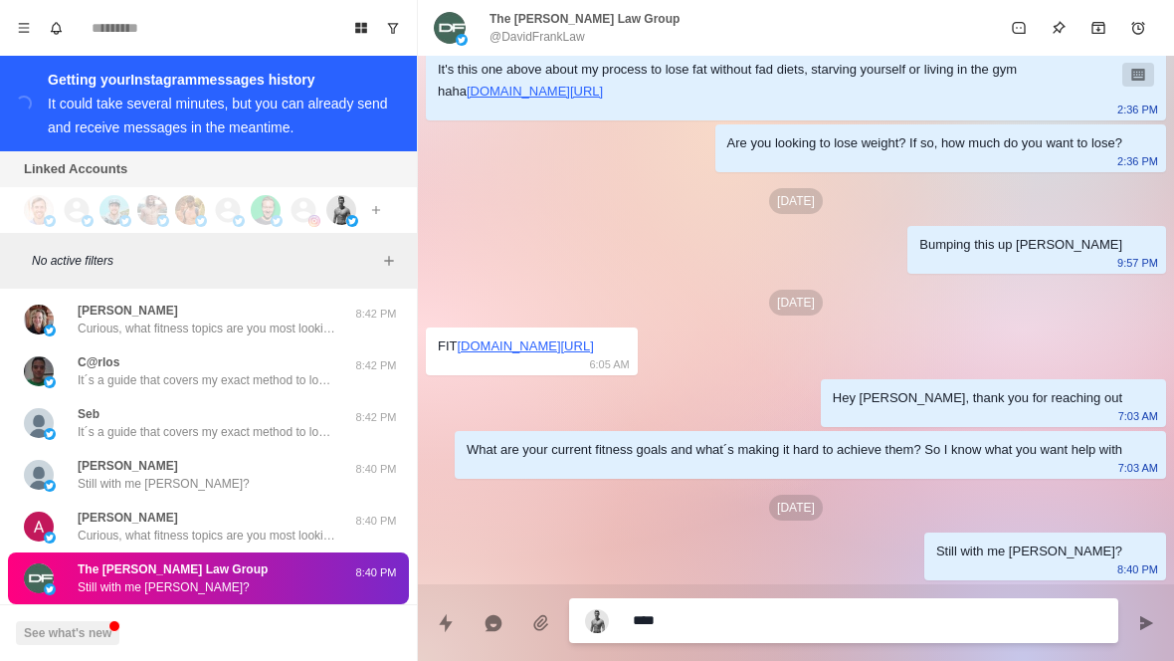
type textarea "*****"
type textarea "*"
type textarea "******"
type textarea "*"
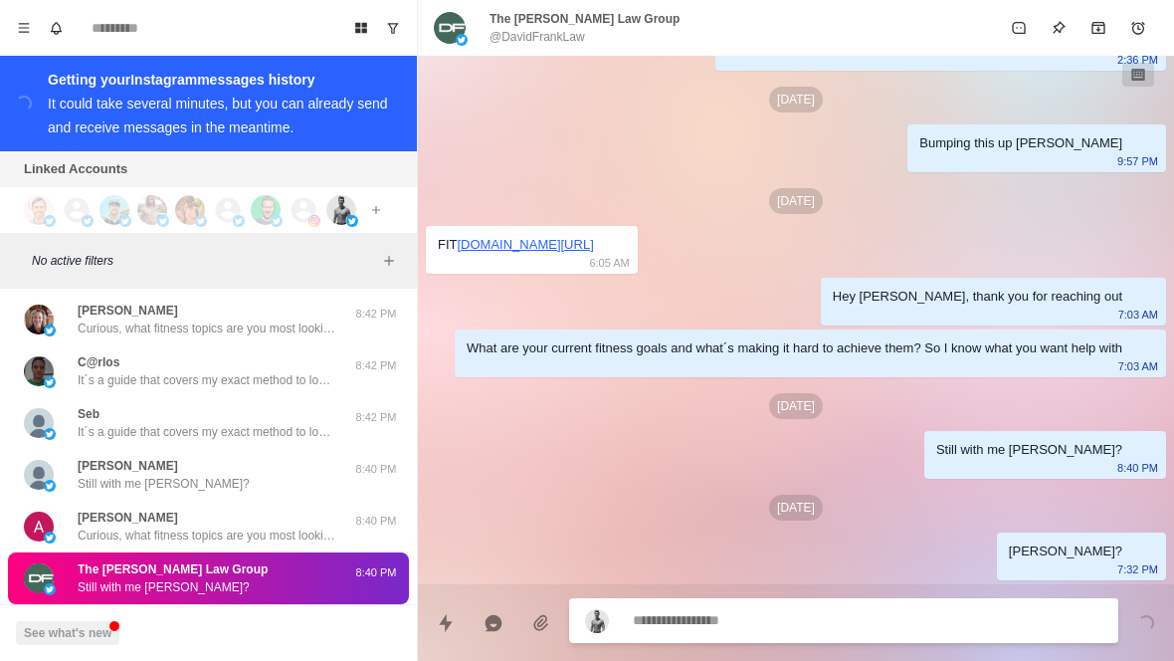
click at [291, 630] on p "It´s a guide that covers my exact method to lose 10% of your body fat in the ne…" at bounding box center [207, 639] width 259 height 18
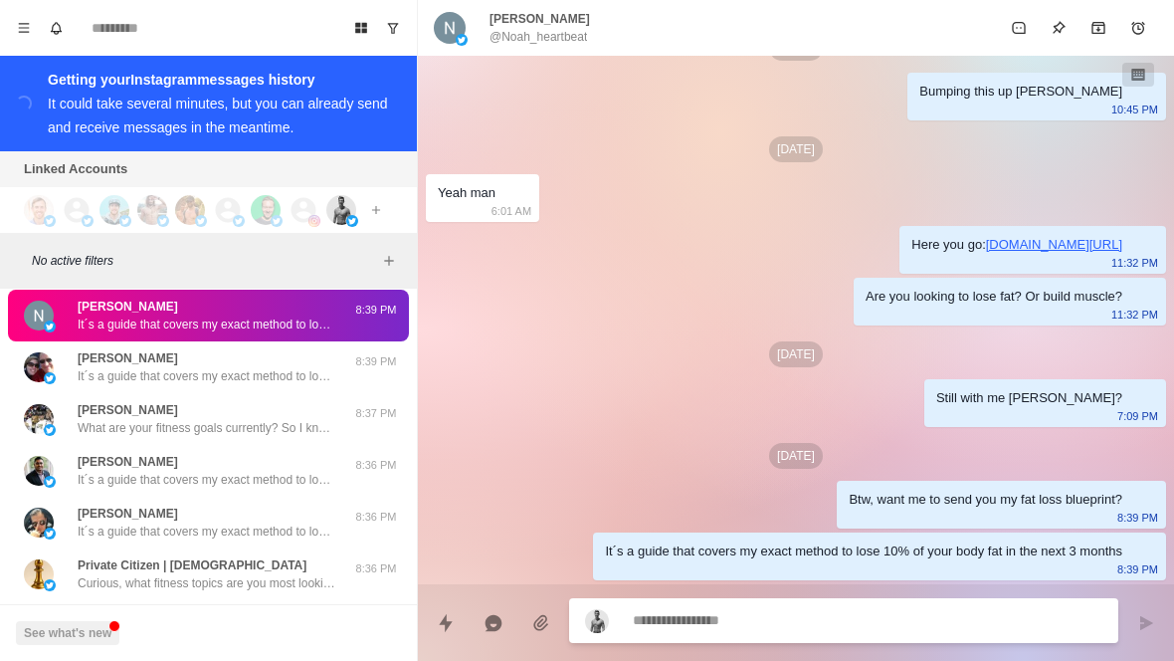
scroll to position [16340, 0]
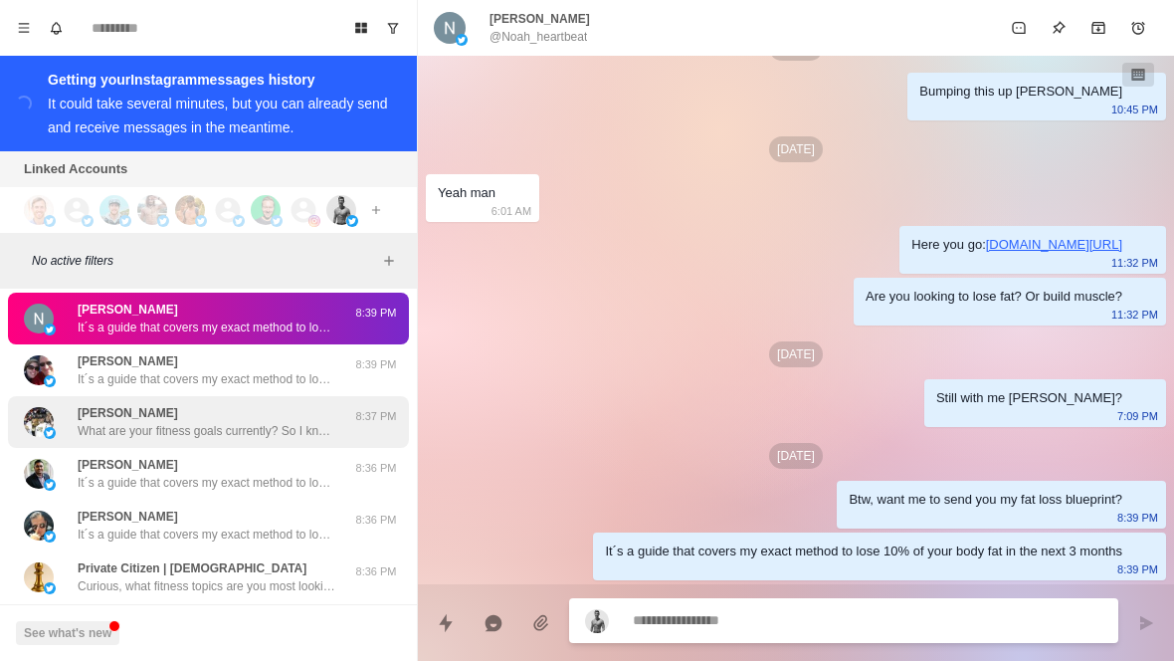
click at [308, 422] on p "What are your fitness goals currently? So I know what you want help with" at bounding box center [207, 431] width 259 height 18
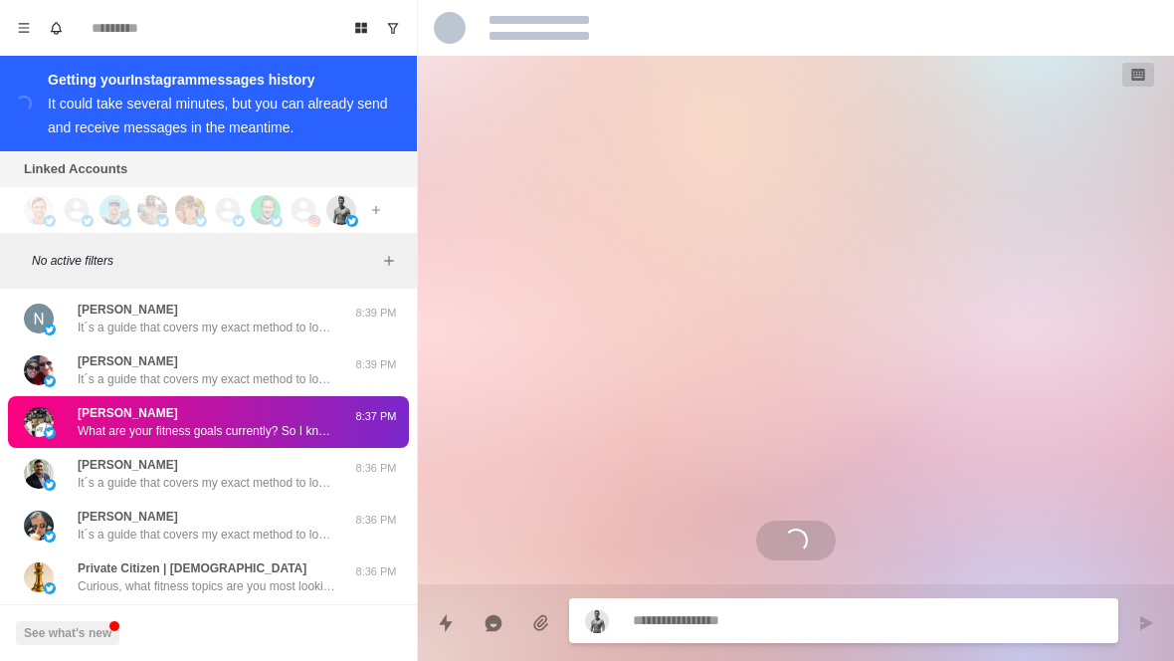
scroll to position [0, 0]
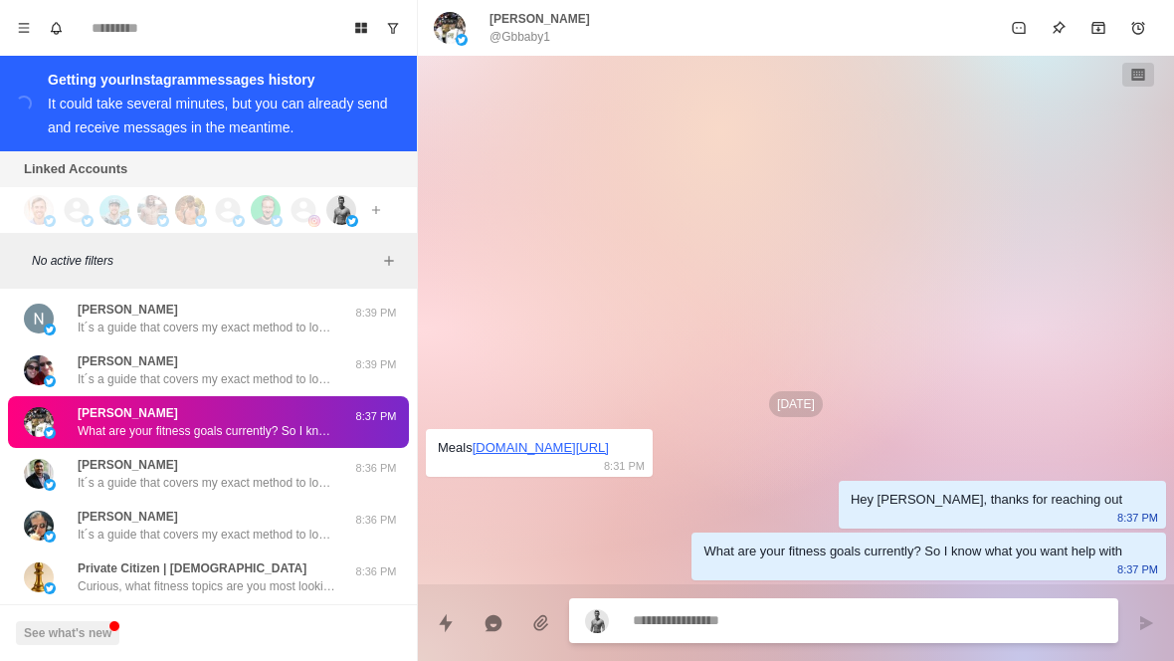
type textarea "*"
type textarea "**********"
type textarea "*"
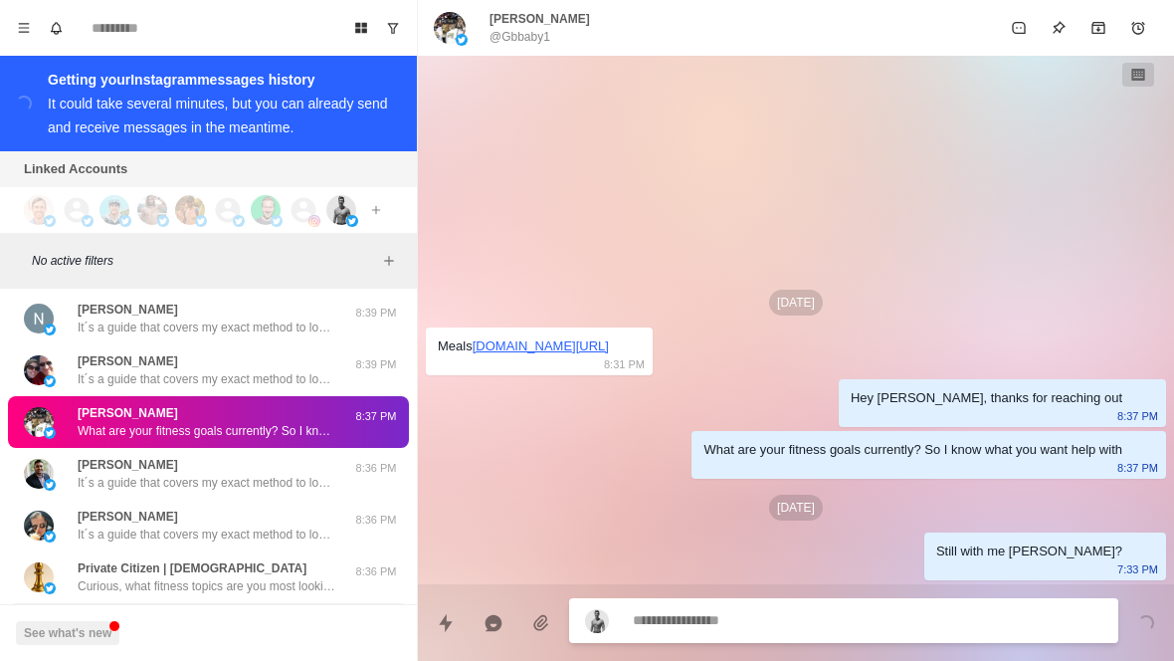
click at [286, 611] on div "Snackmaster Curious, what fitness topics are you most looking to learn about cu…" at bounding box center [207, 629] width 259 height 36
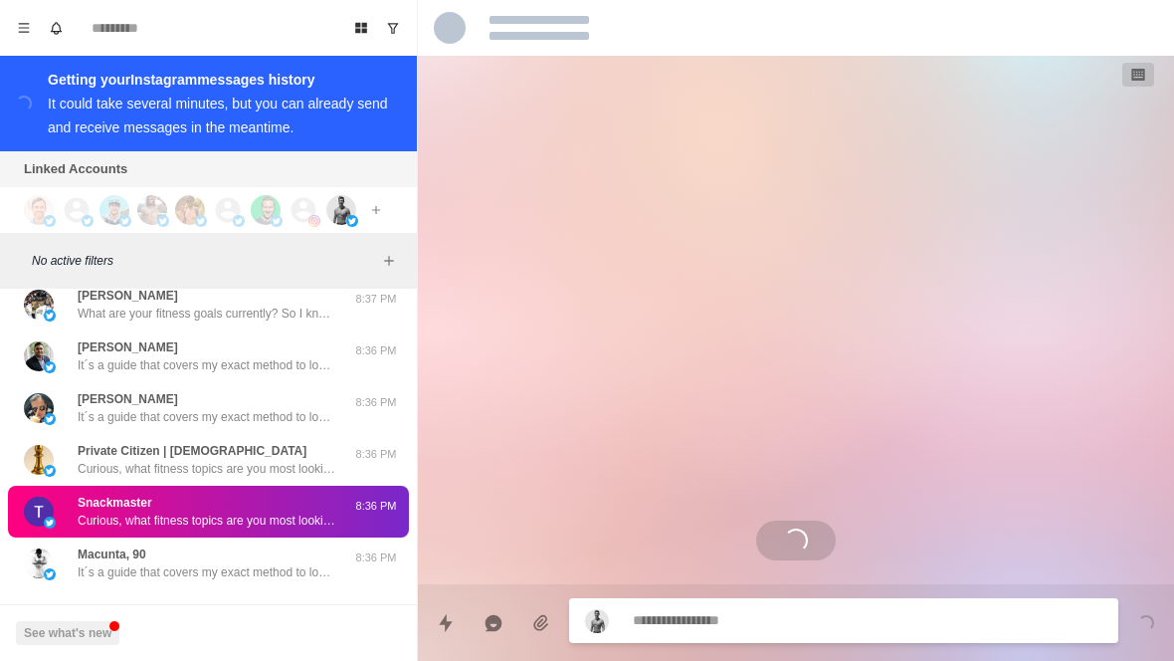
scroll to position [16456, 0]
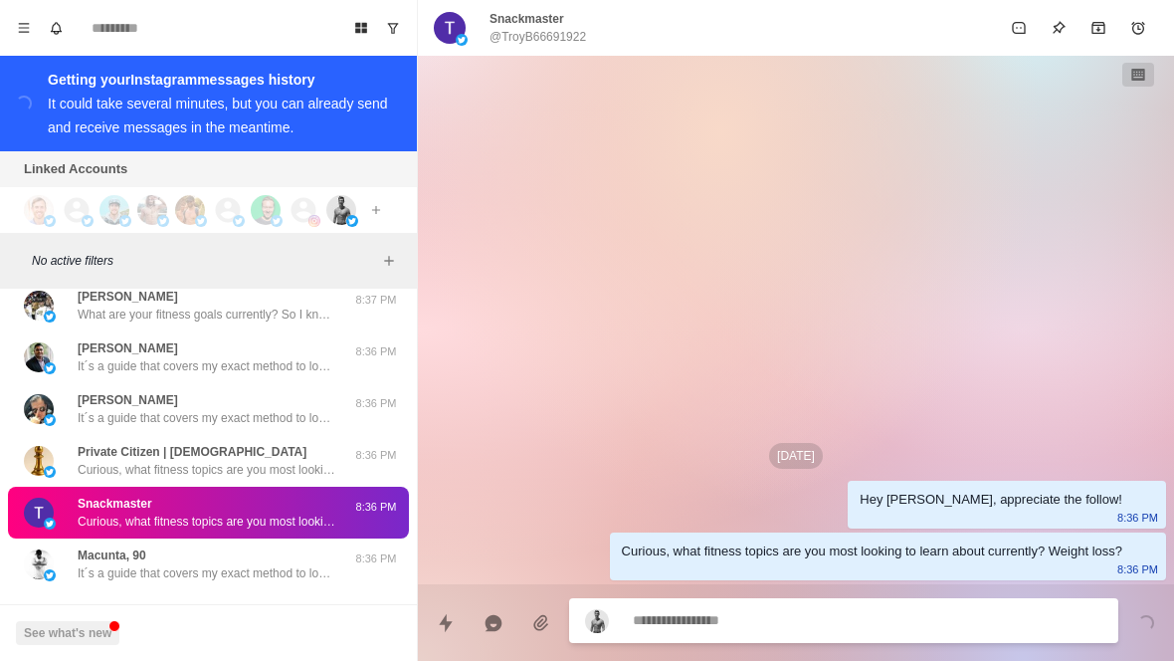
click at [245, 606] on button "Load more" at bounding box center [209, 622] width 98 height 32
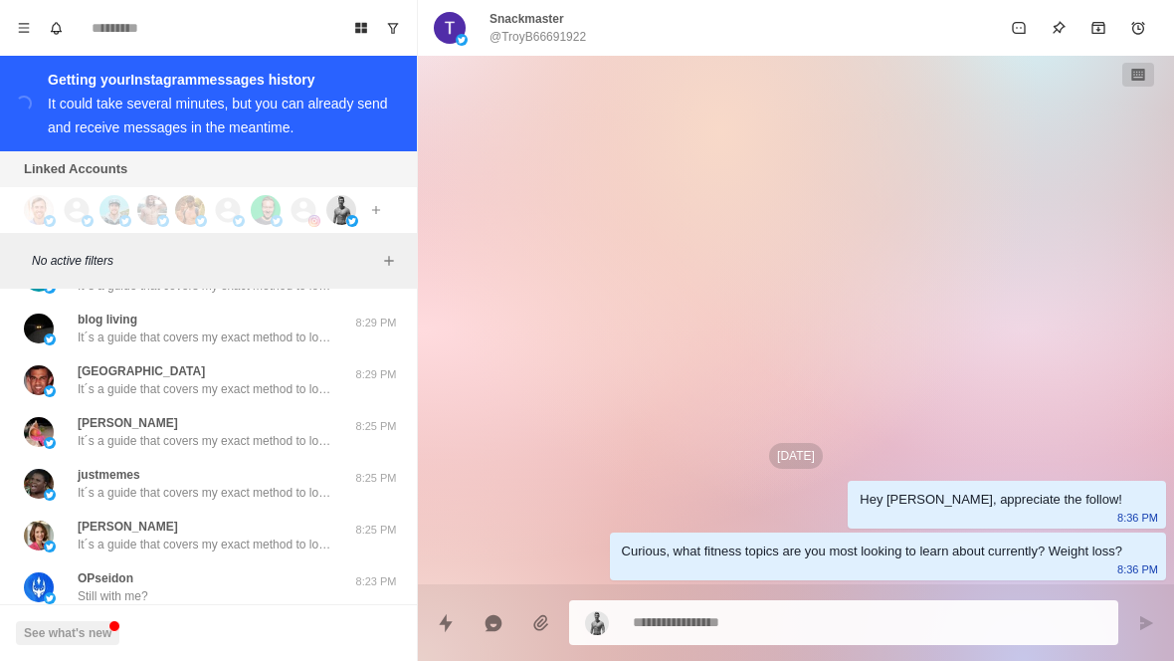
scroll to position [17058, 0]
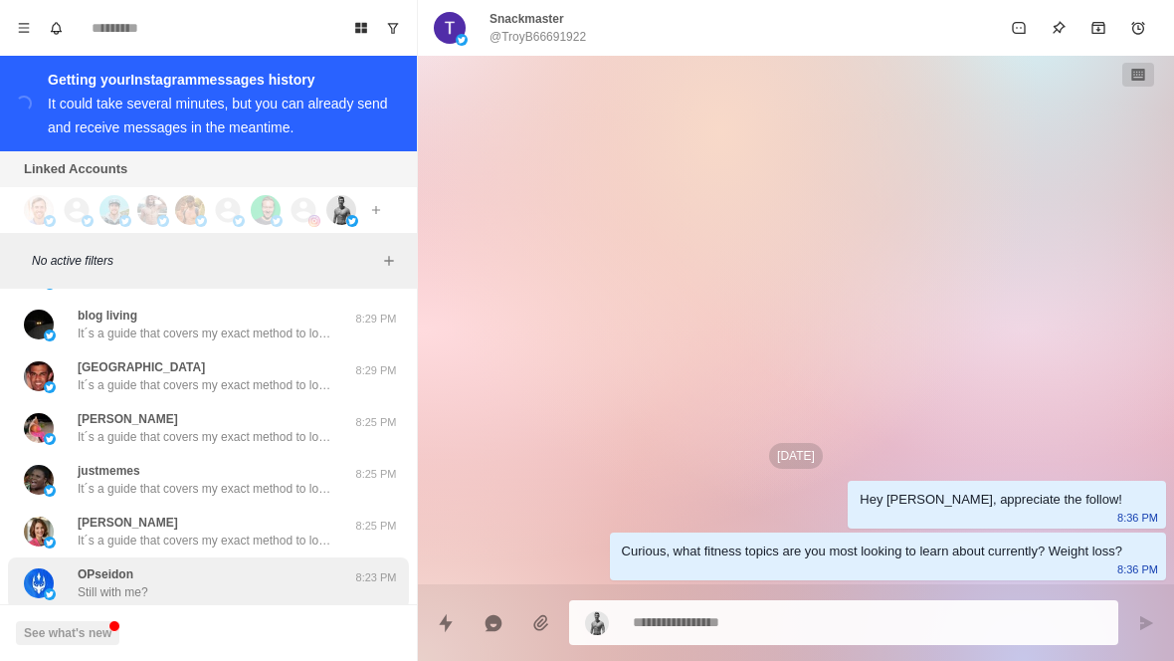
click at [280, 565] on div "OPseidon Still with me?" at bounding box center [187, 583] width 327 height 36
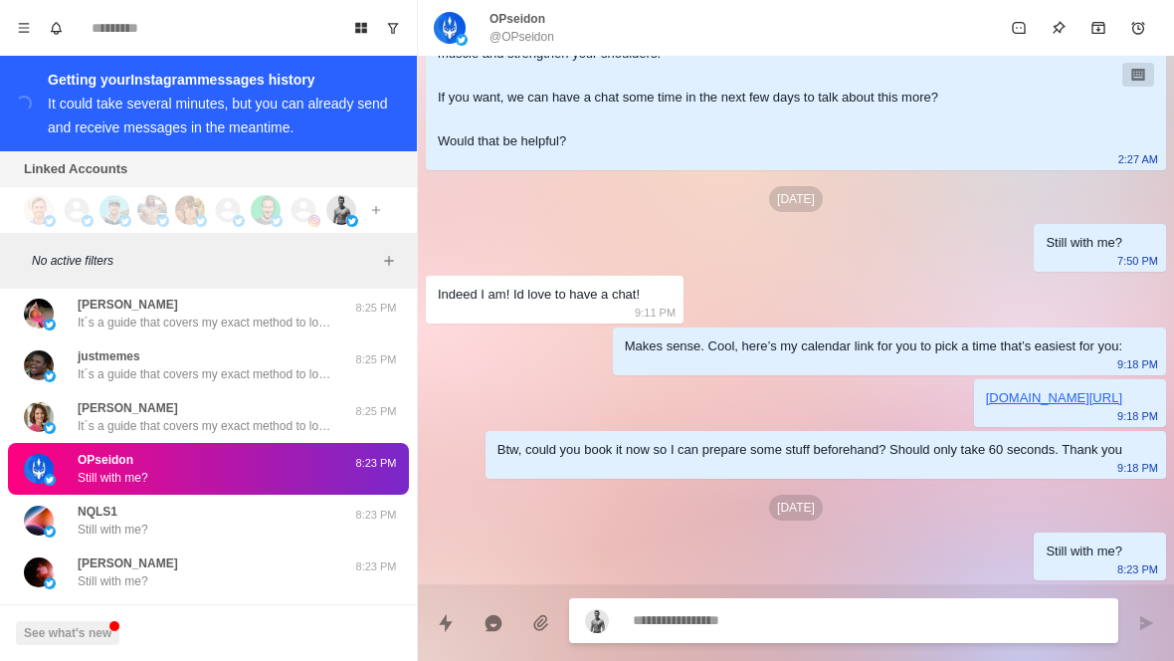
scroll to position [17178, 0]
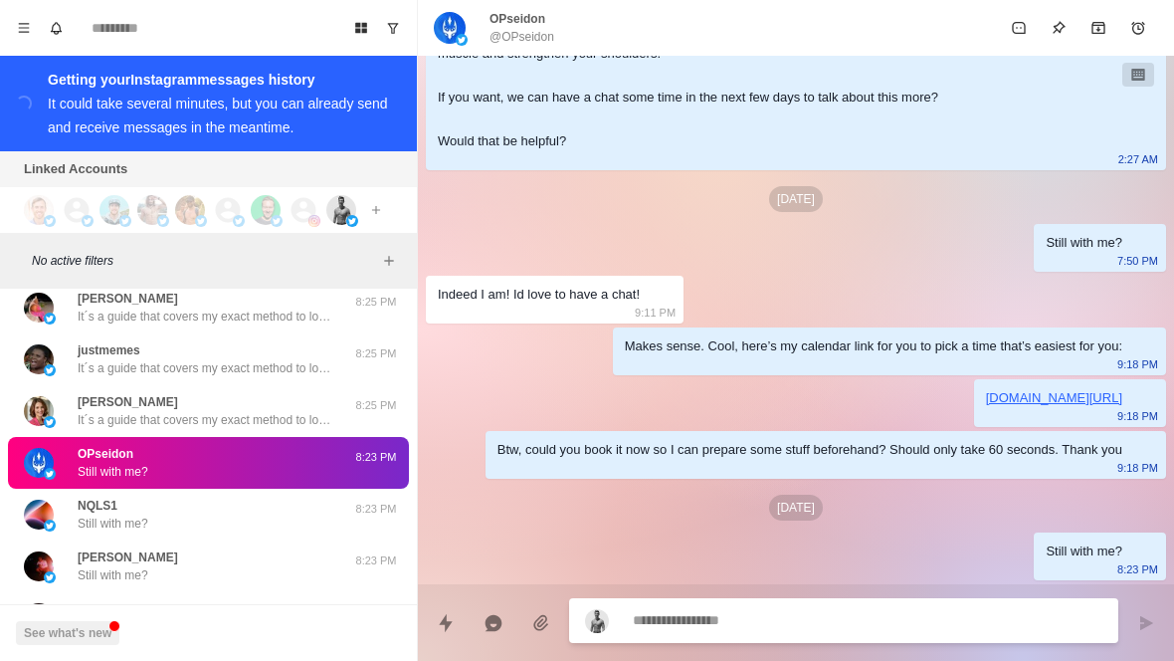
type textarea "*"
type textarea "**********"
click at [707, 618] on textarea "**********" at bounding box center [868, 620] width 470 height 29
type textarea "*"
type textarea "**********"
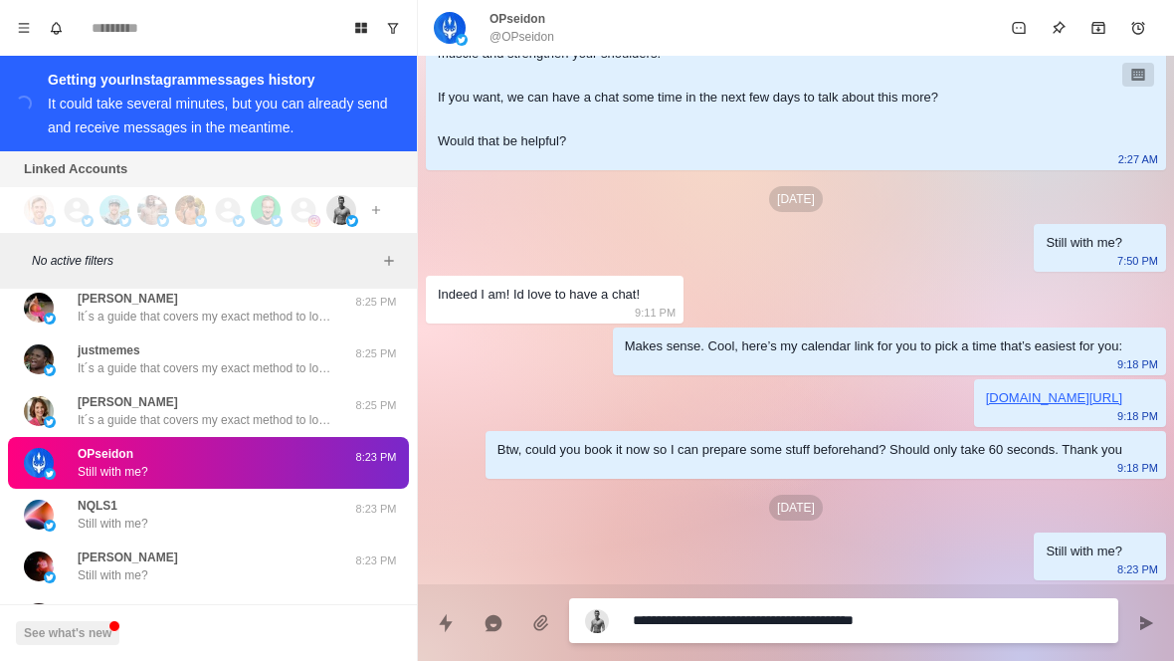
type textarea "*"
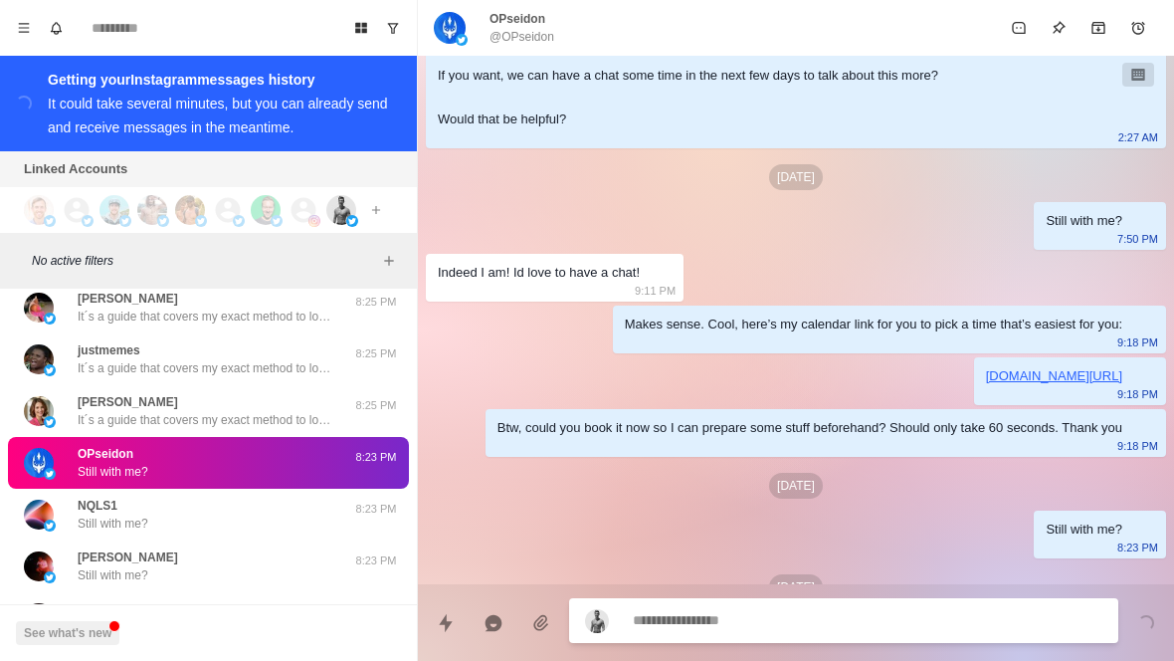
scroll to position [1038, 0]
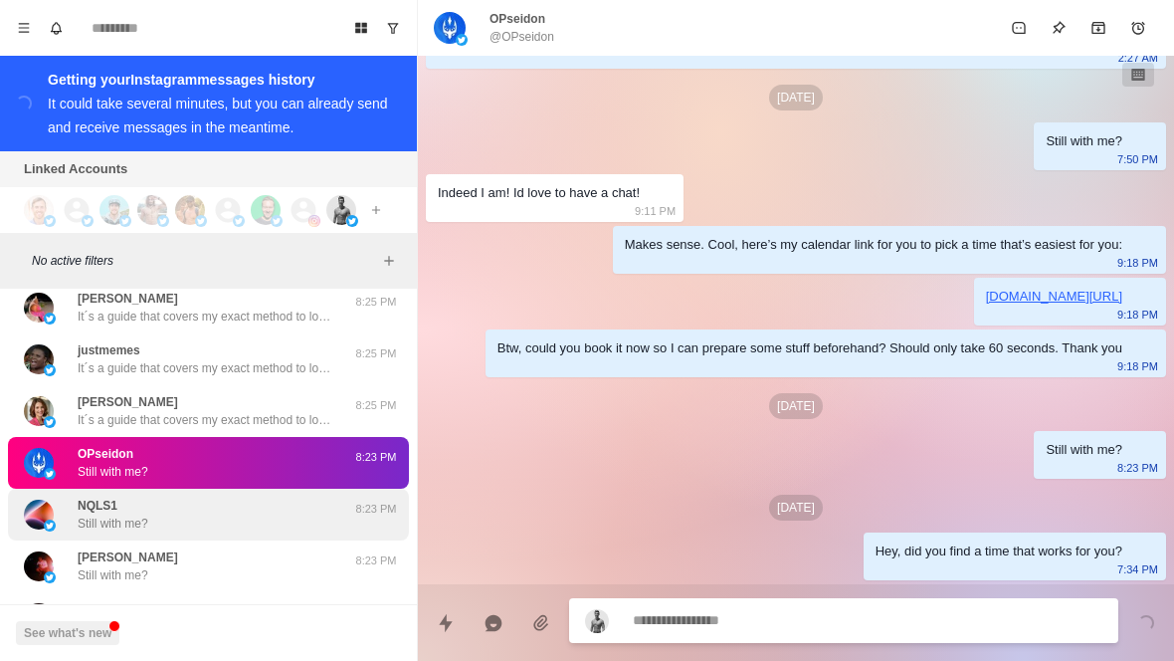
click at [279, 497] on div "NQLS1 Still with me?" at bounding box center [187, 515] width 327 height 36
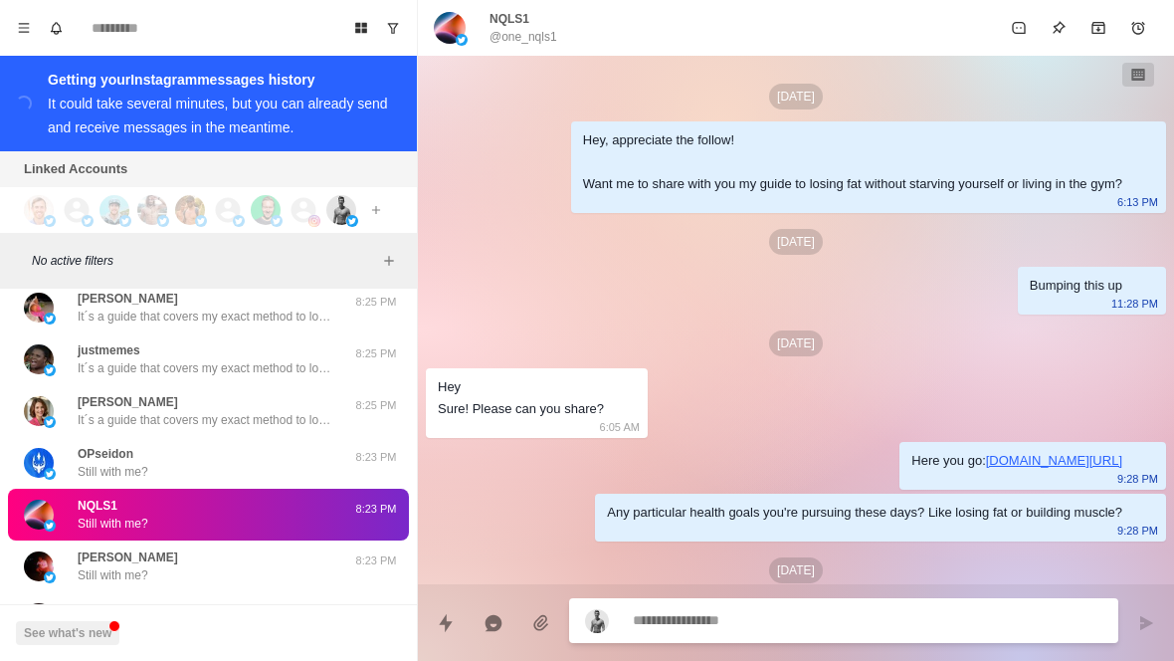
scroll to position [63, 0]
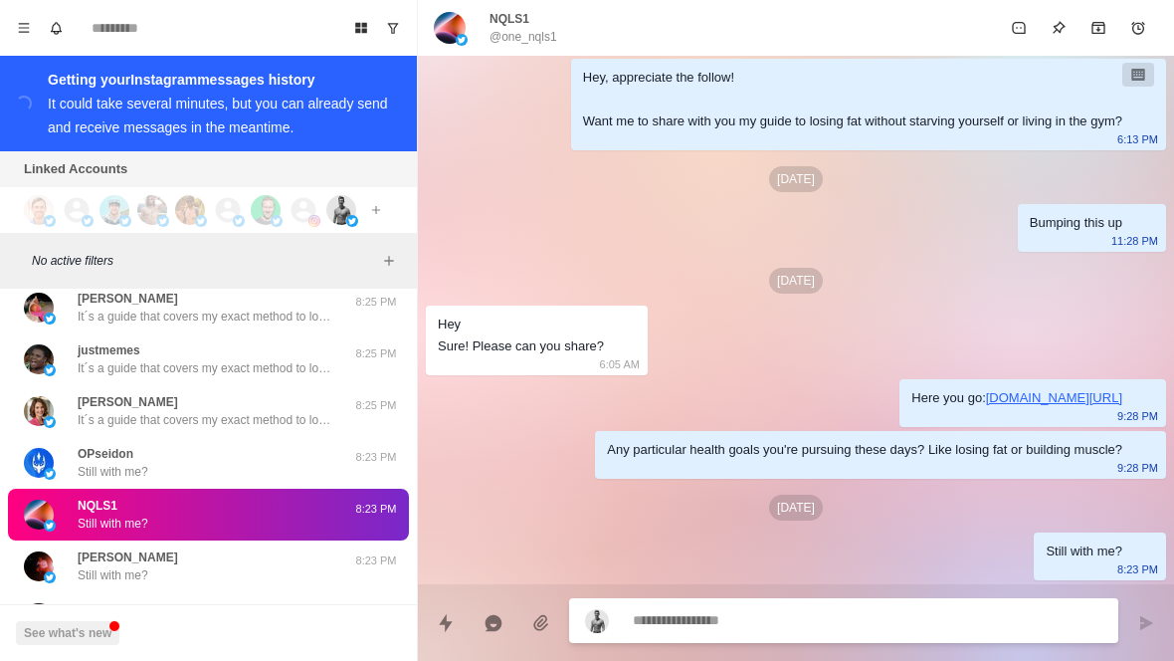
type textarea "*"
type textarea "**"
type textarea "*"
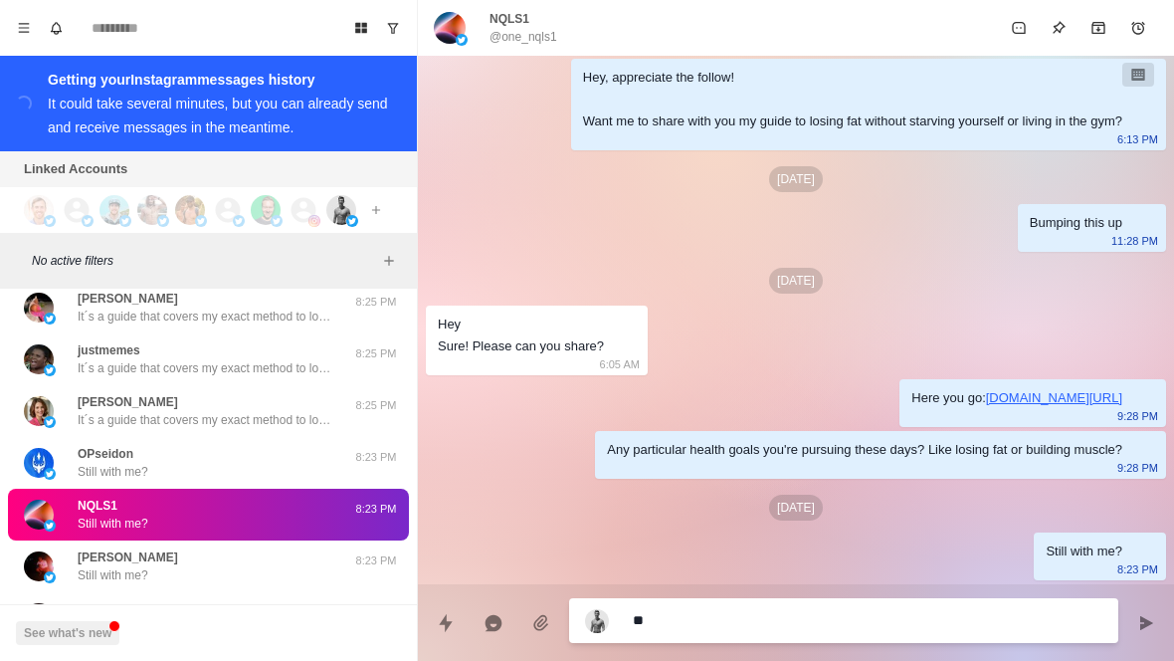
type textarea "***"
type textarea "*"
type textarea "****"
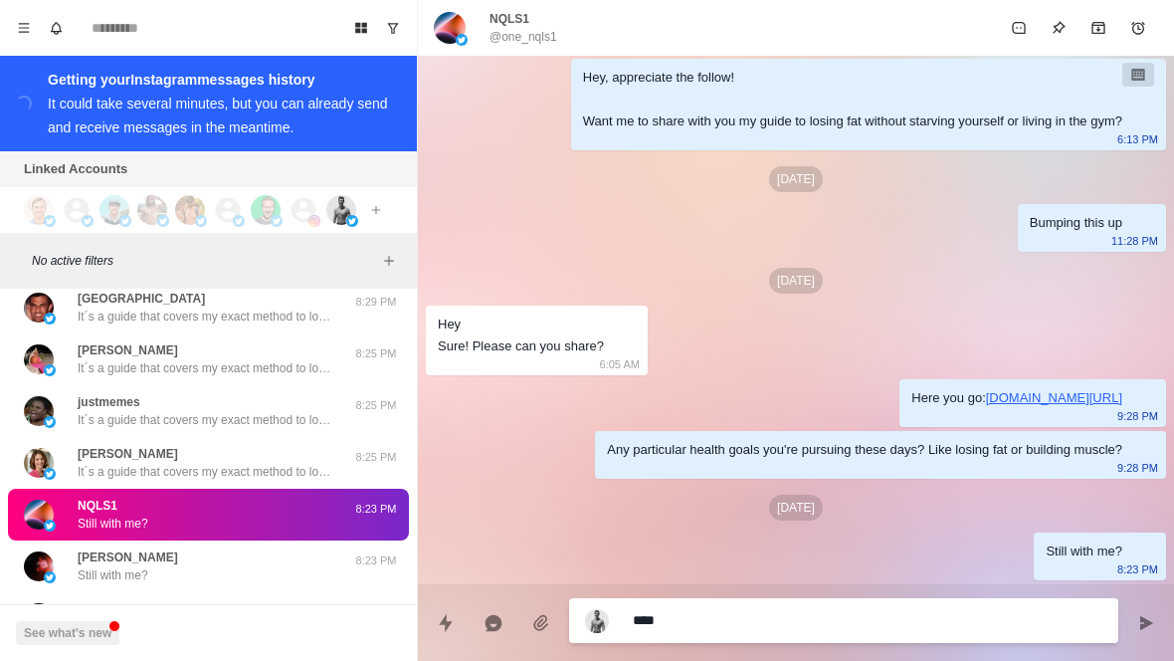
type textarea "*"
type textarea "**********"
type textarea "*"
type textarea "**********"
type textarea "*"
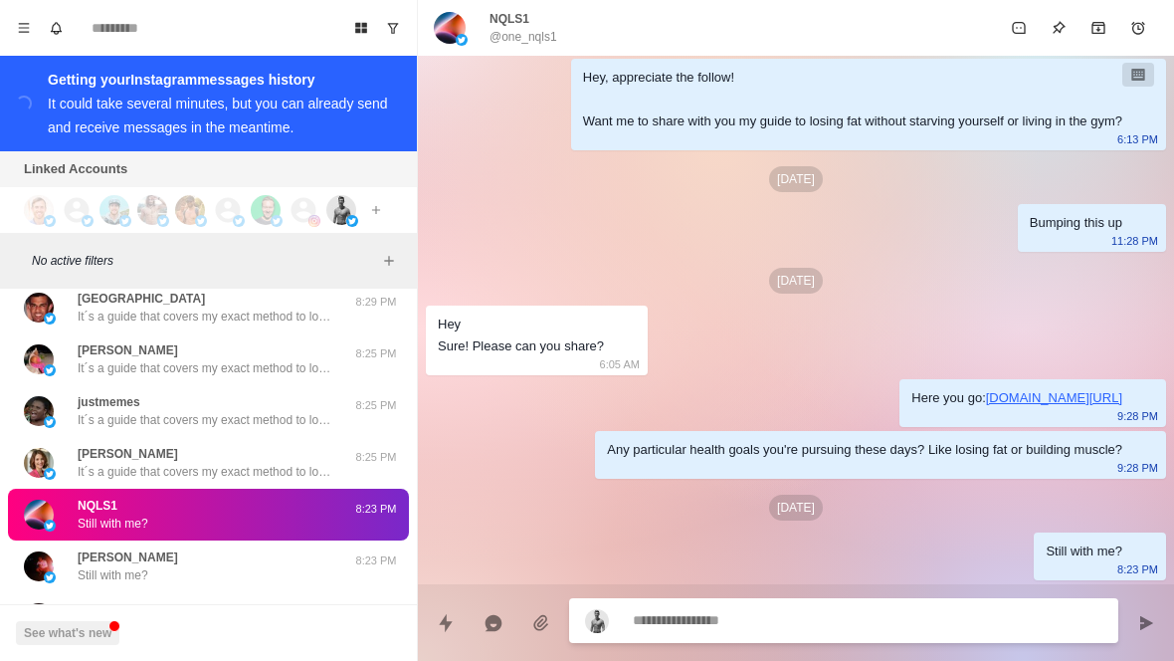
scroll to position [164, 0]
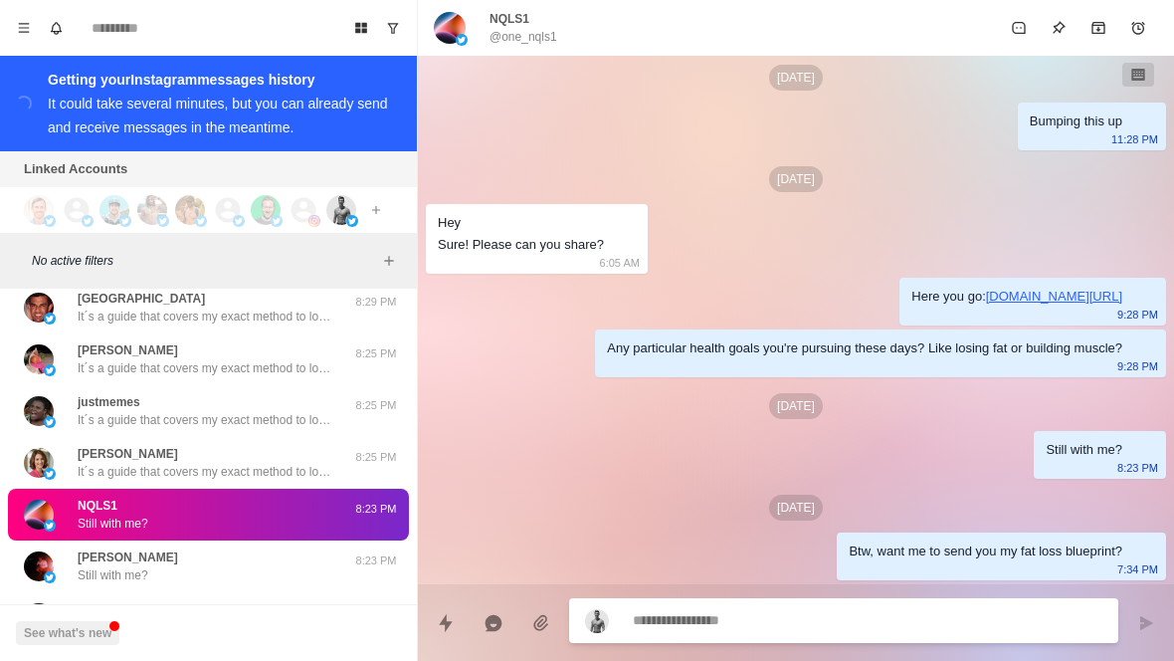
type textarea "*"
type textarea "**"
type textarea "*"
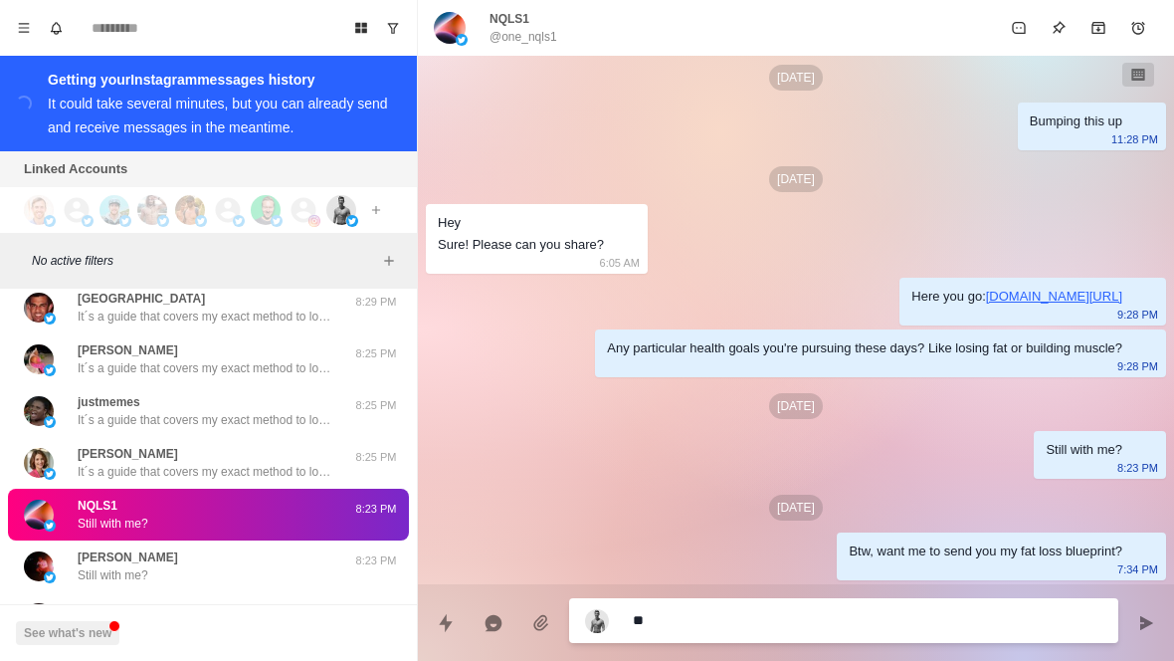
type textarea "***"
type textarea "*"
type textarea "****"
type textarea "*"
type textarea "**********"
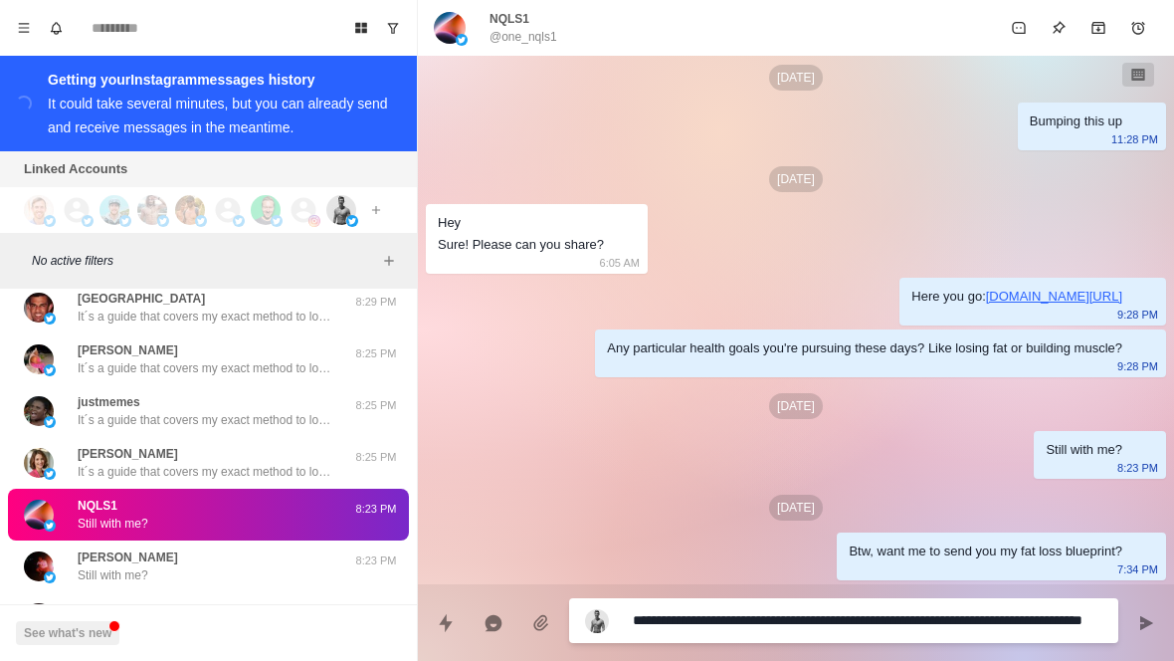
type textarea "*"
type textarea "**********"
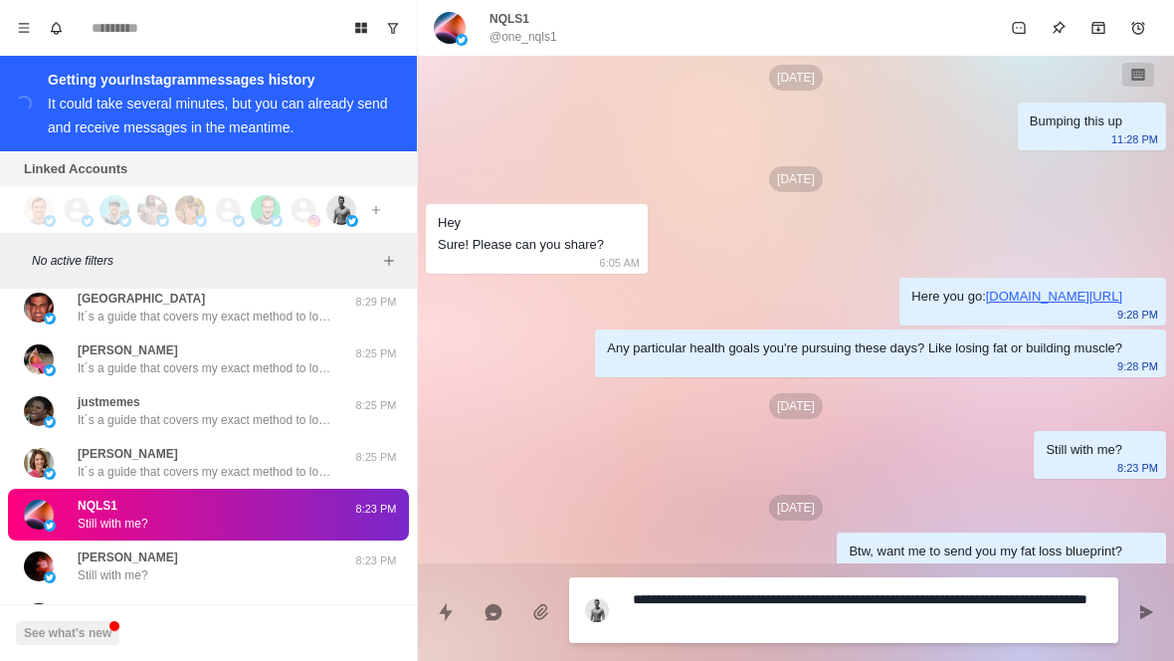
type textarea "*"
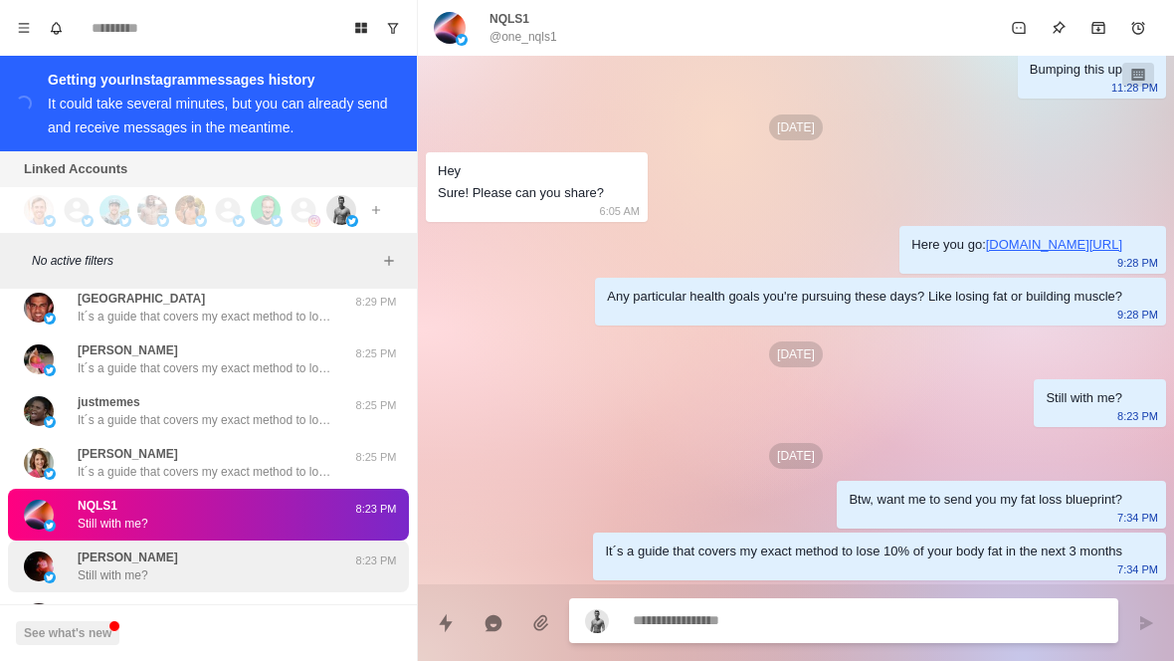
click at [284, 548] on div "[PERSON_NAME] Still with me?" at bounding box center [187, 566] width 327 height 36
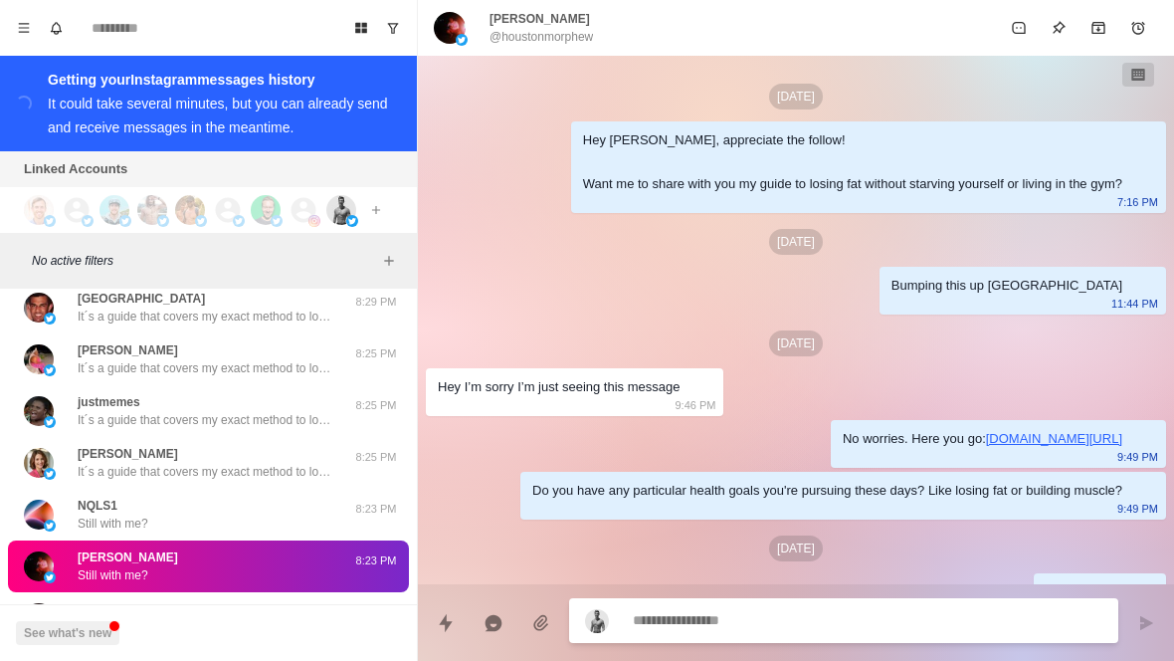
scroll to position [41, 0]
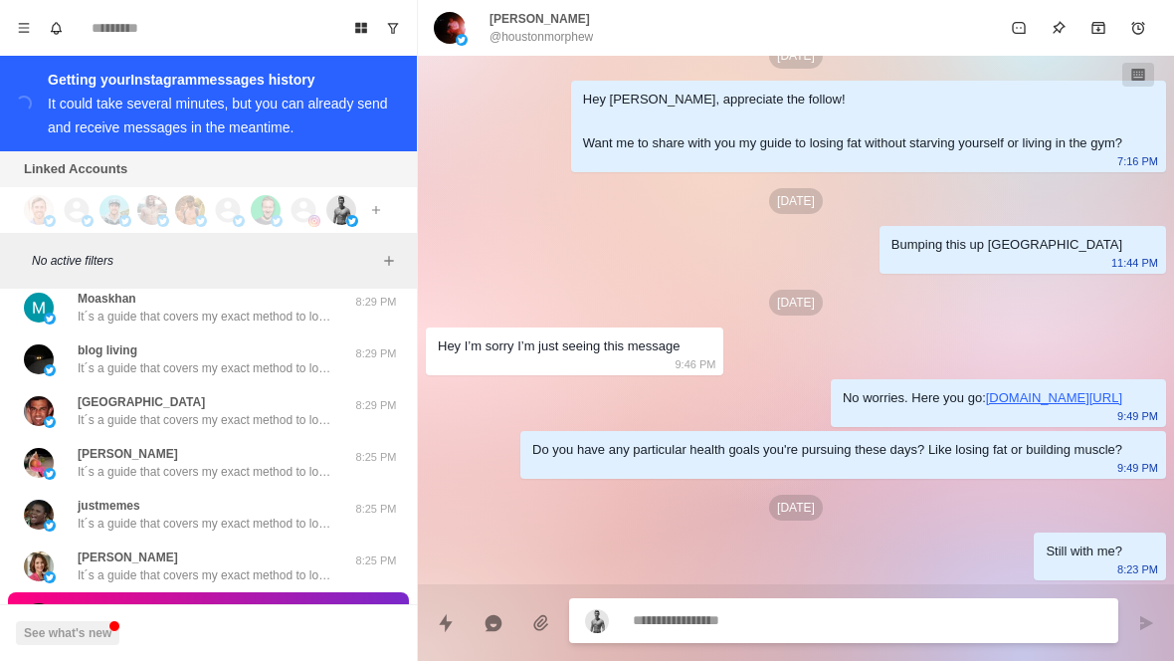
type textarea "*"
type textarea "**"
type textarea "*"
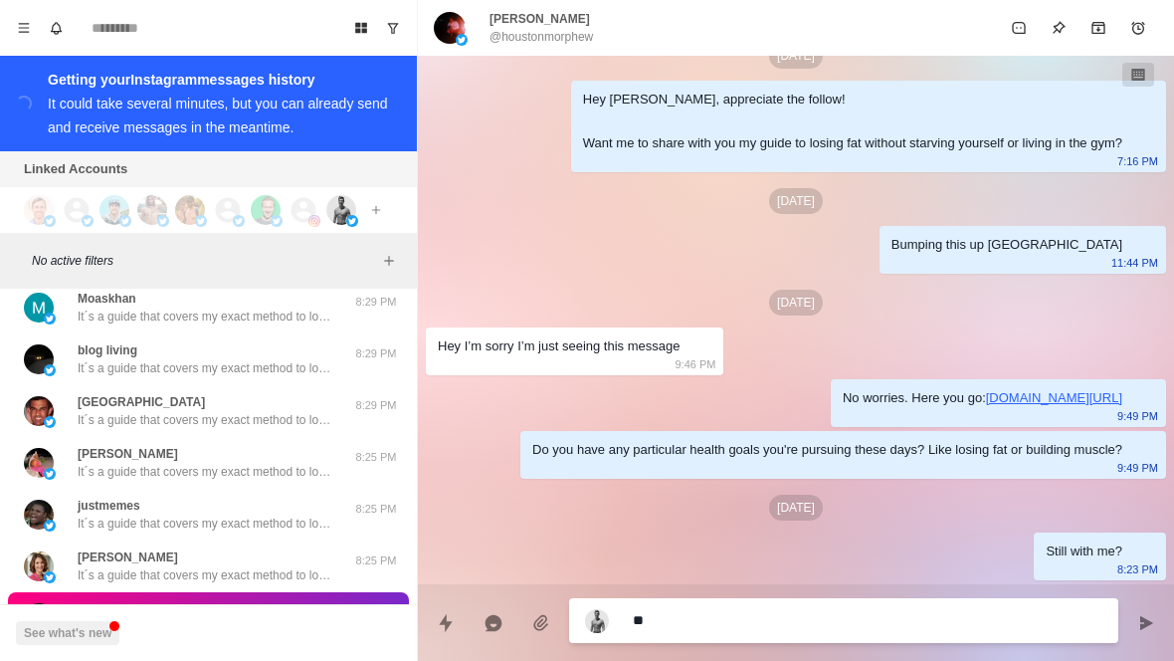
type textarea "***"
type textarea "*"
type textarea "****"
type textarea "*"
type textarea "**********"
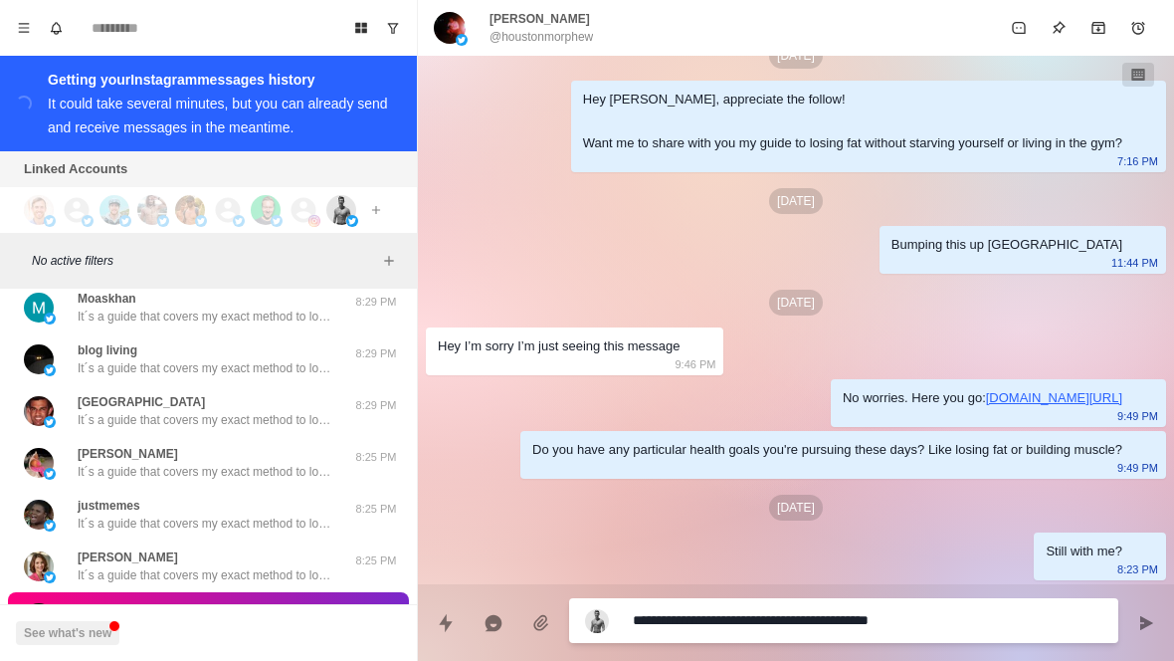
type textarea "*"
type textarea "**********"
type textarea "*"
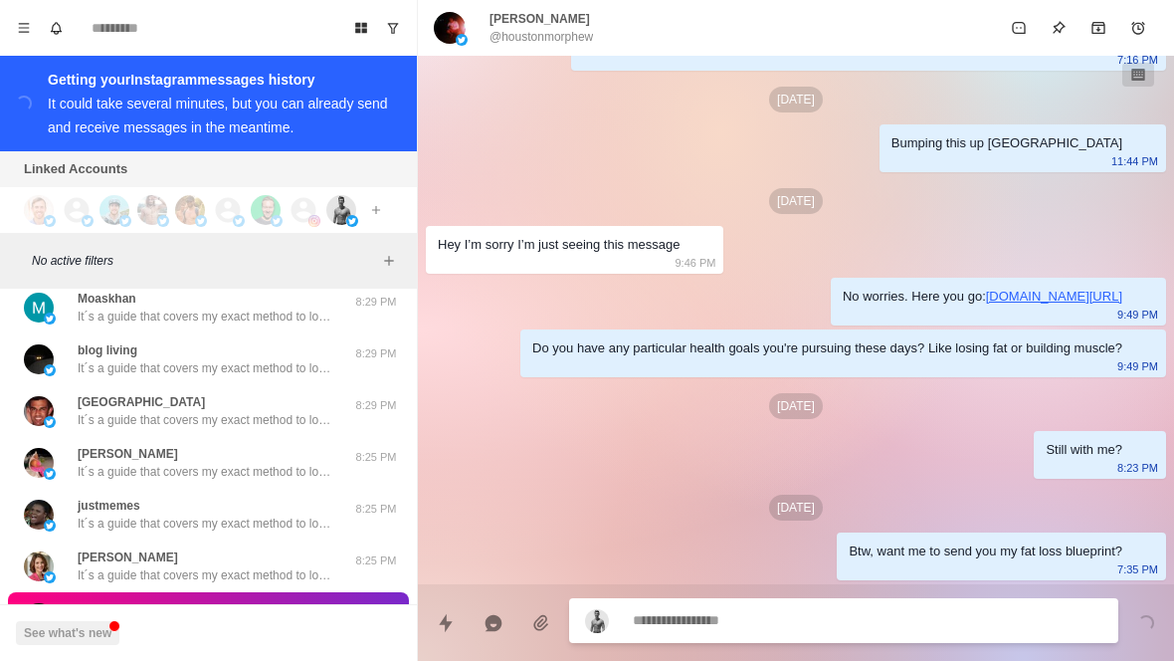
type textarea "*"
type textarea "**"
type textarea "*"
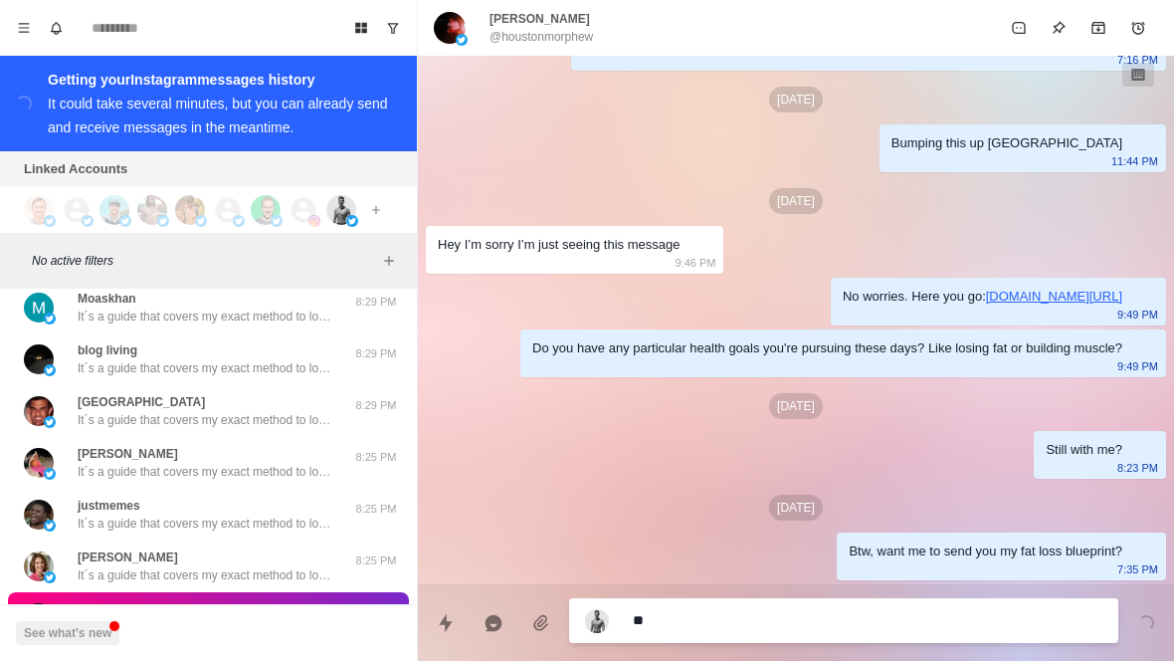
type textarea "***"
type textarea "*"
type textarea "****"
type textarea "*"
type textarea "**********"
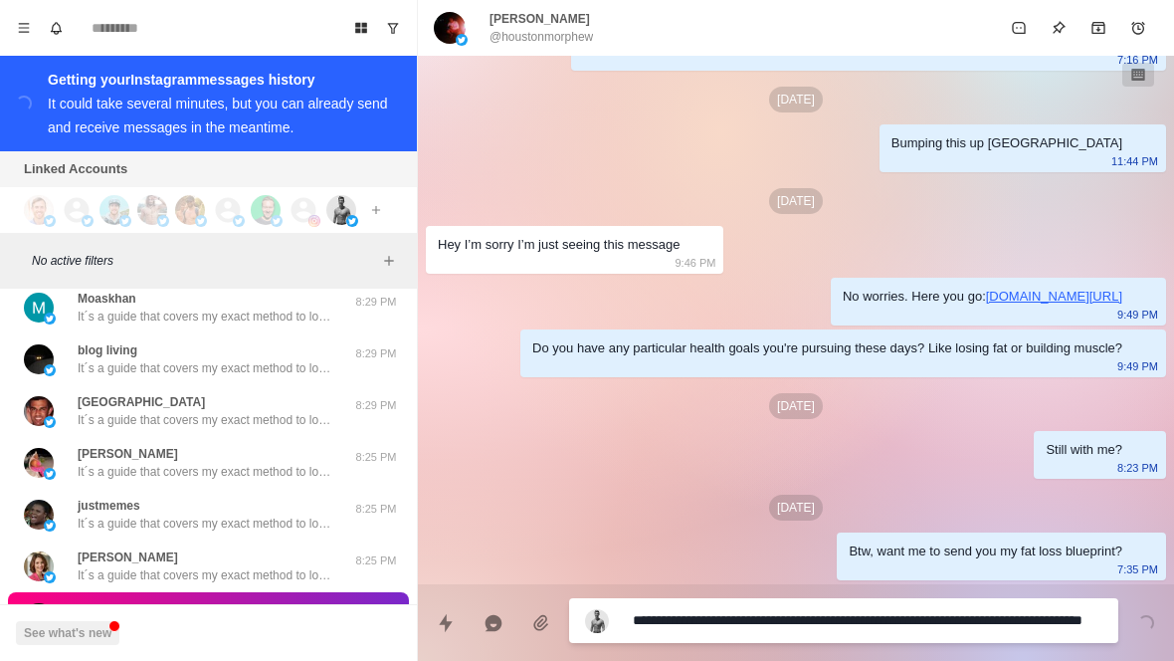
type textarea "*"
type textarea "**********"
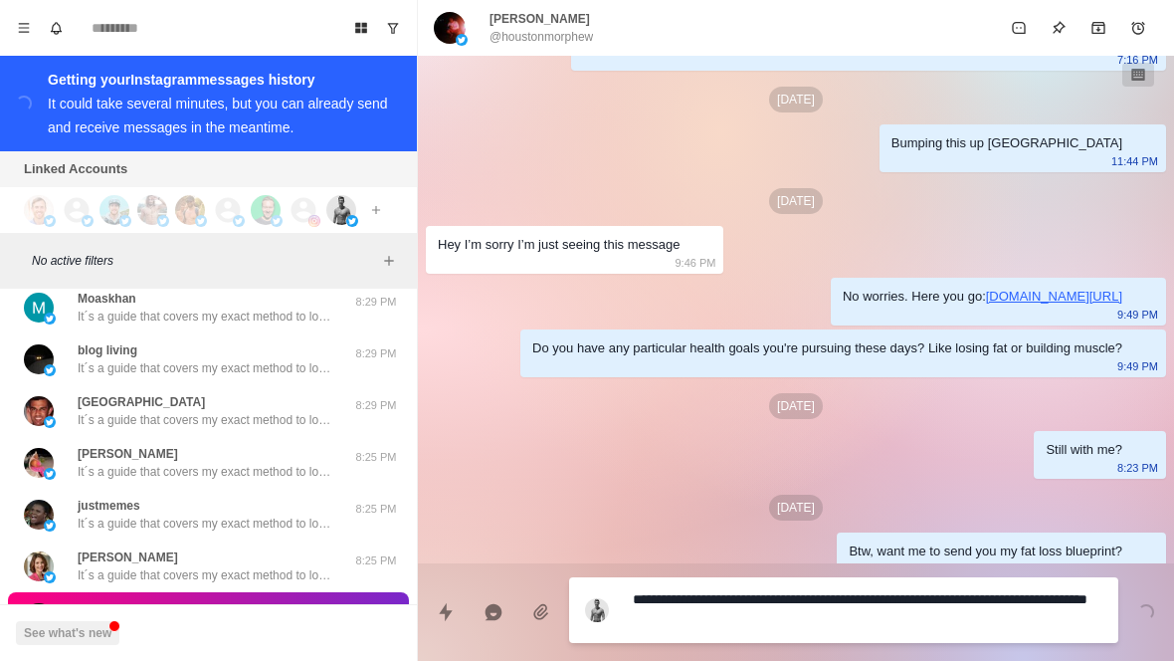
type textarea "*"
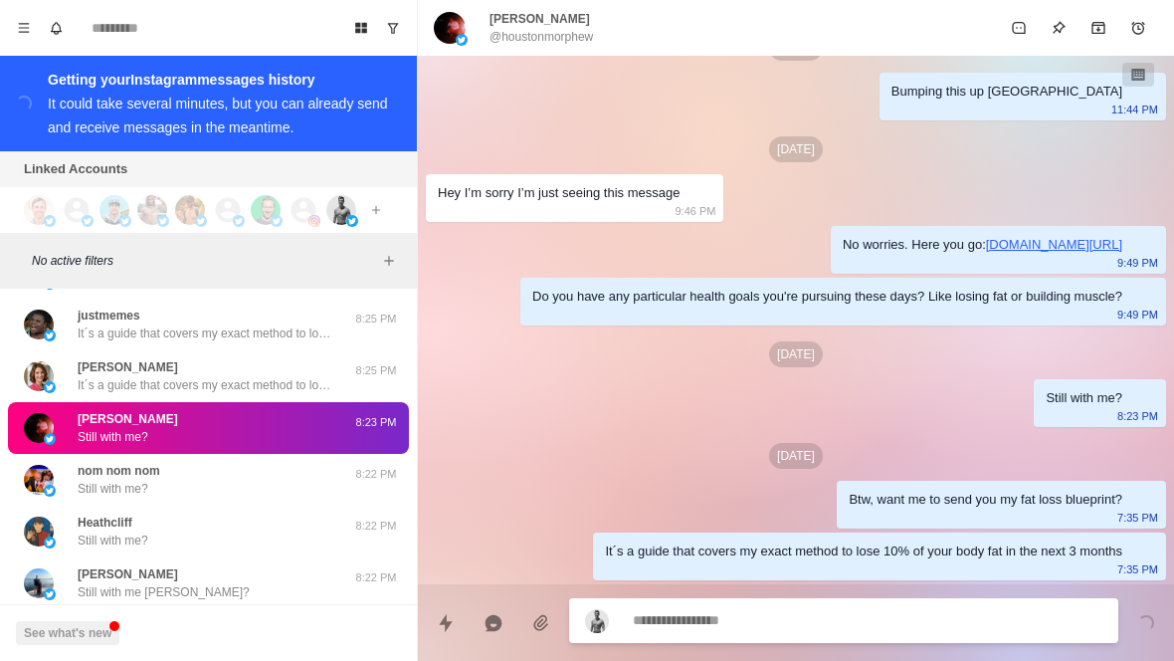
scroll to position [17367, 0]
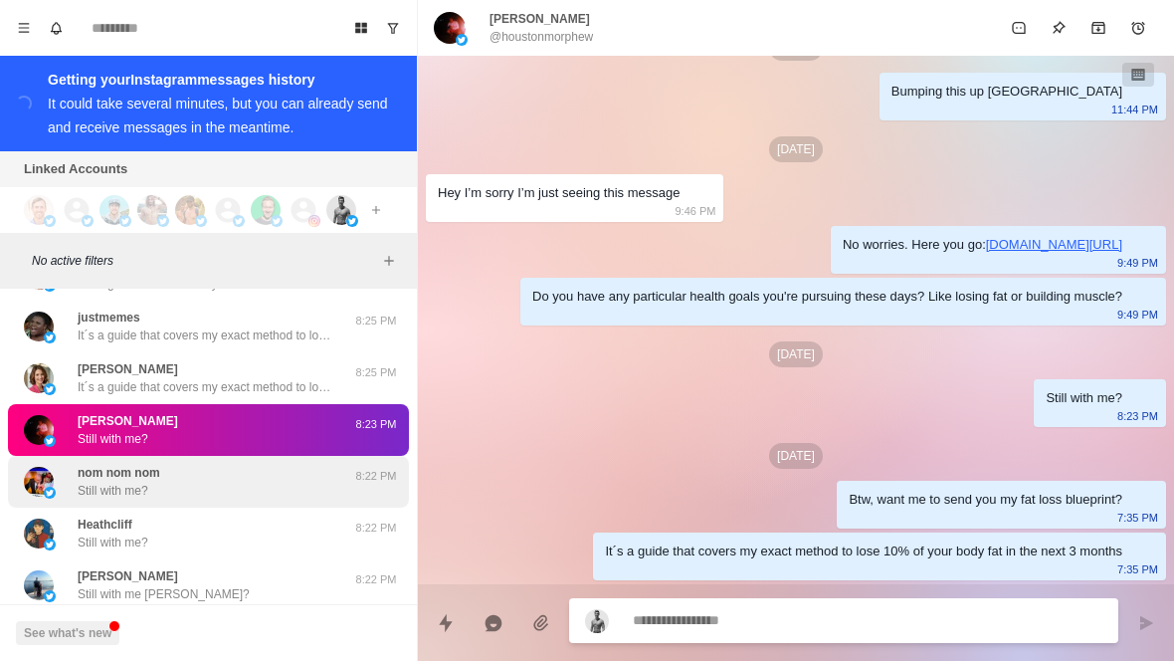
click at [272, 464] on div "nom nom nom Still with me?" at bounding box center [187, 482] width 327 height 36
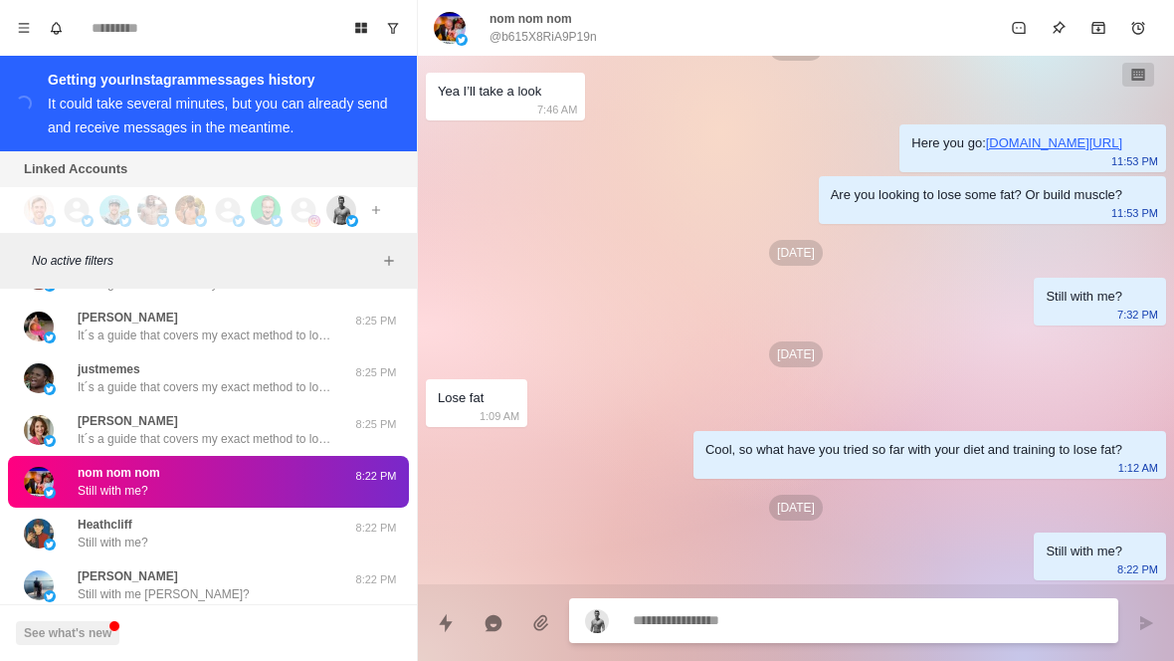
scroll to position [540, 0]
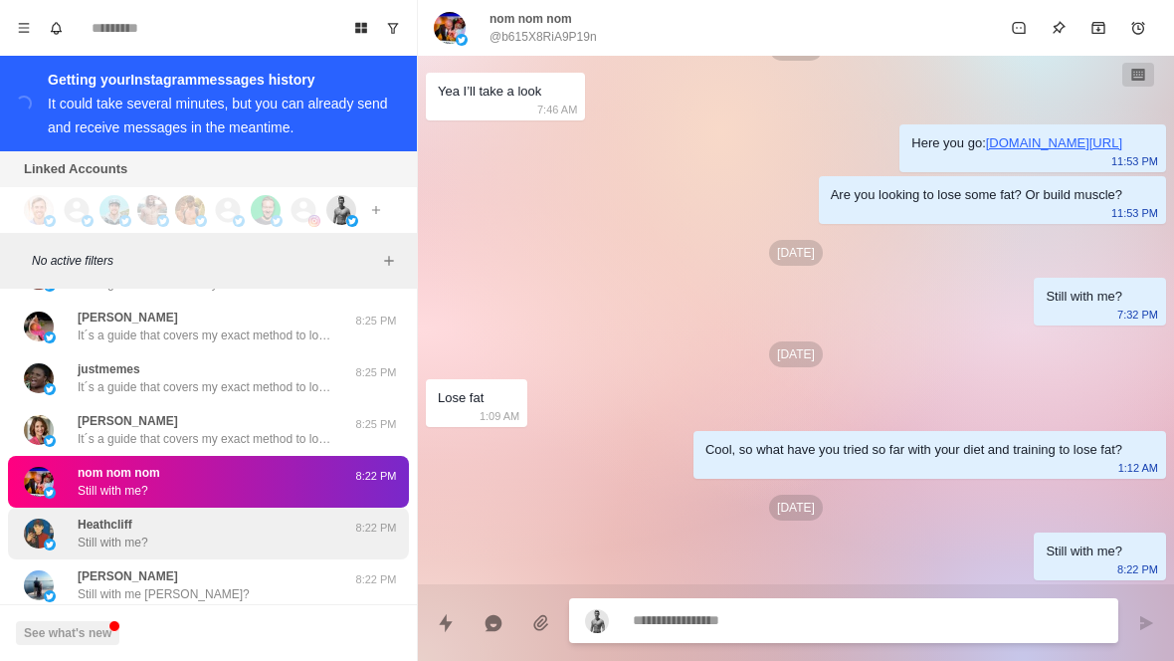
click at [283, 516] on div "Heathcliff Still with me?" at bounding box center [187, 534] width 327 height 36
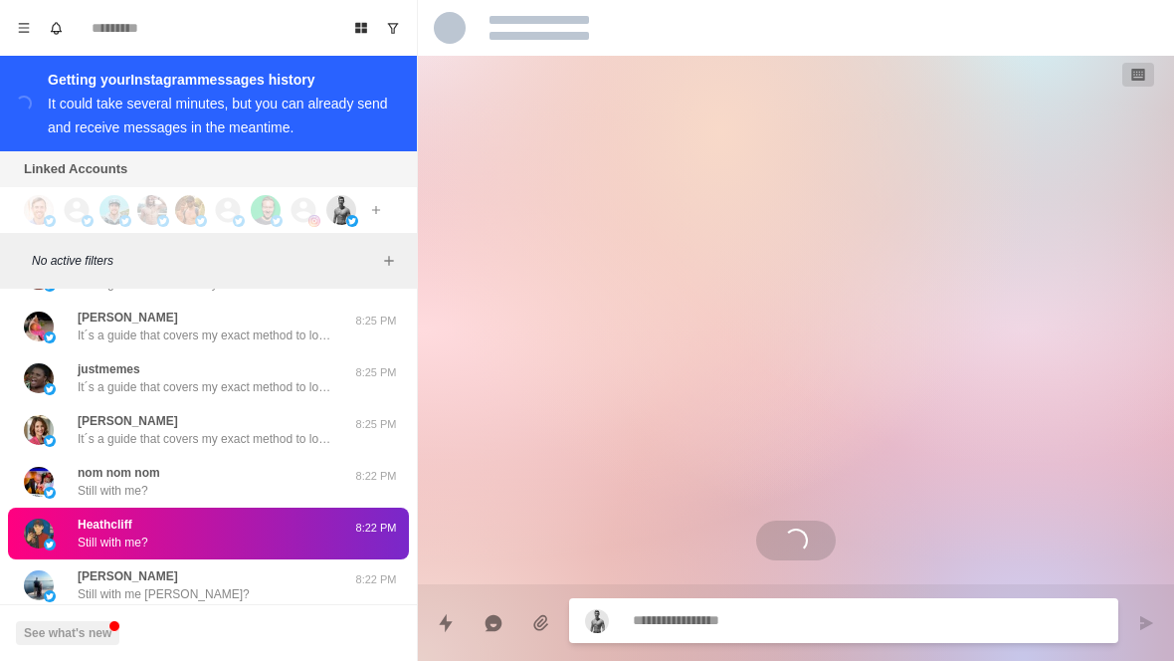
scroll to position [1900, 0]
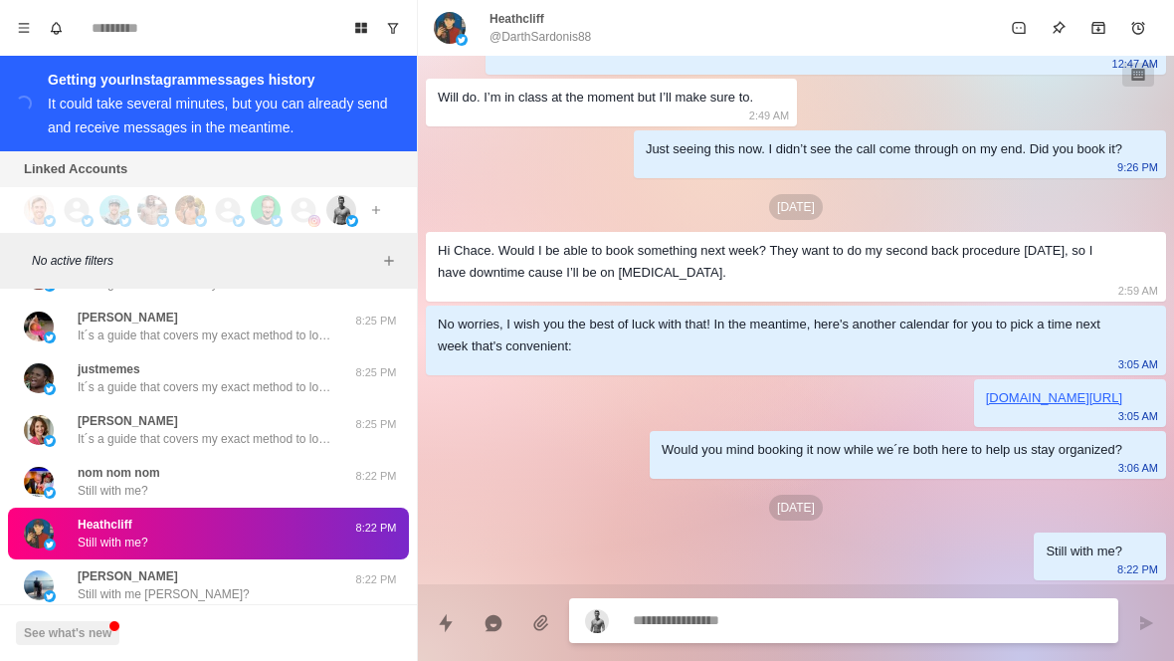
type textarea "*"
type textarea "**********"
click at [710, 611] on textarea "**********" at bounding box center [868, 620] width 470 height 29
type textarea "*"
type textarea "**********"
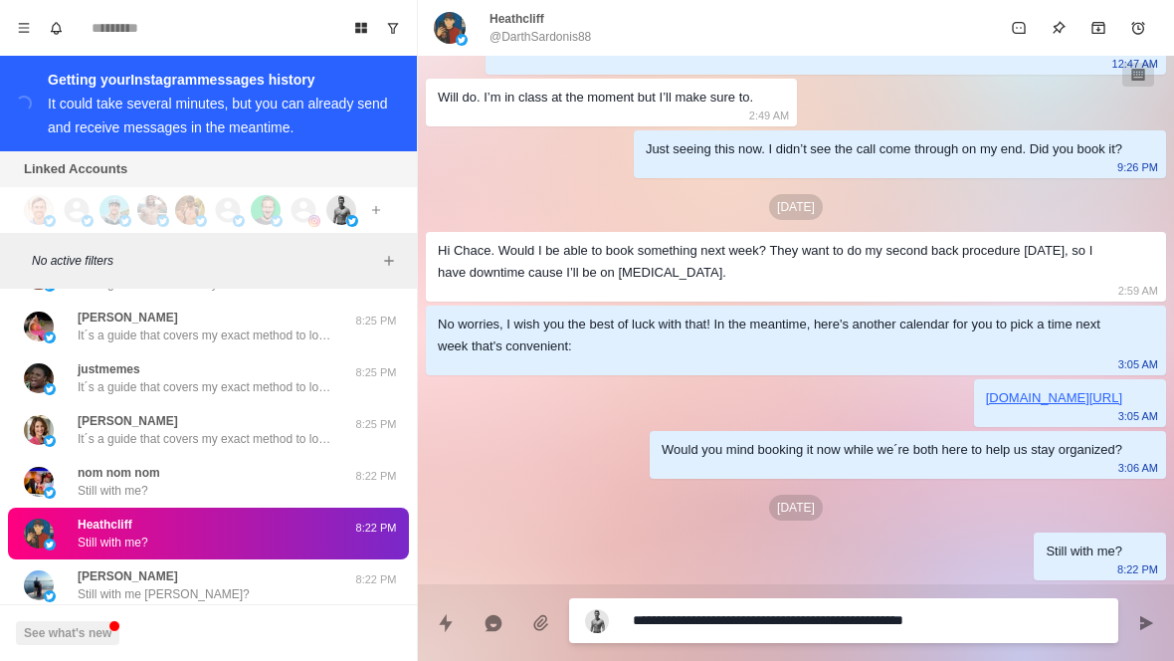
type textarea "*"
type textarea "**********"
type textarea "*"
type textarea "**********"
type textarea "*"
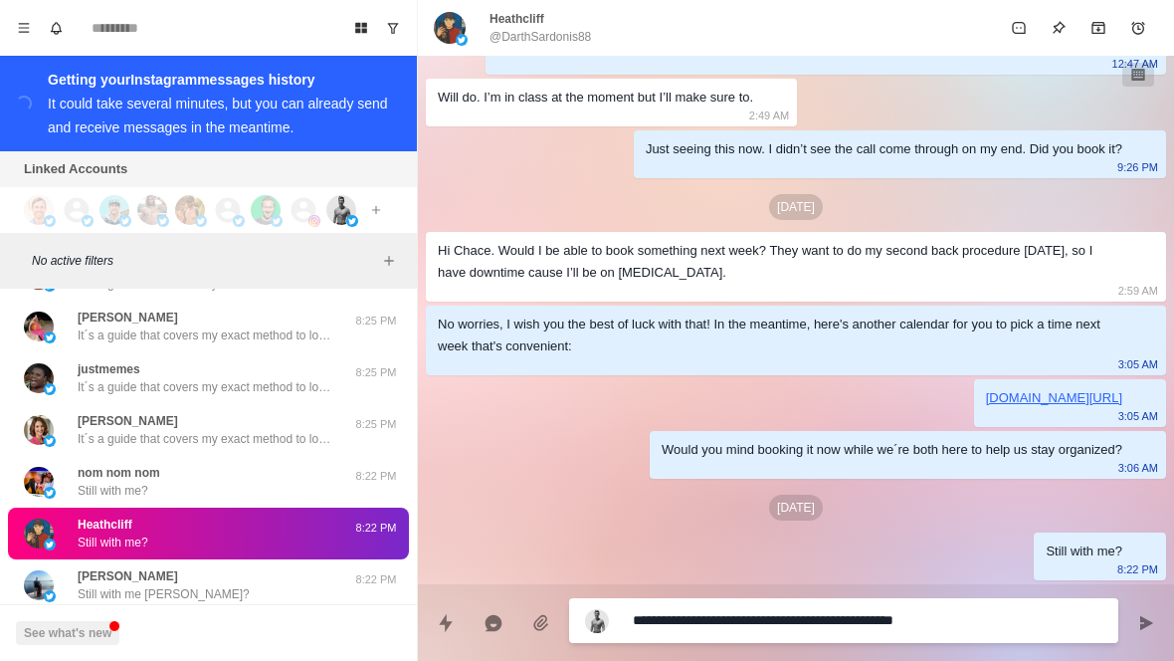
type textarea "**********"
type textarea "*"
type textarea "**********"
type textarea "*"
type textarea "**********"
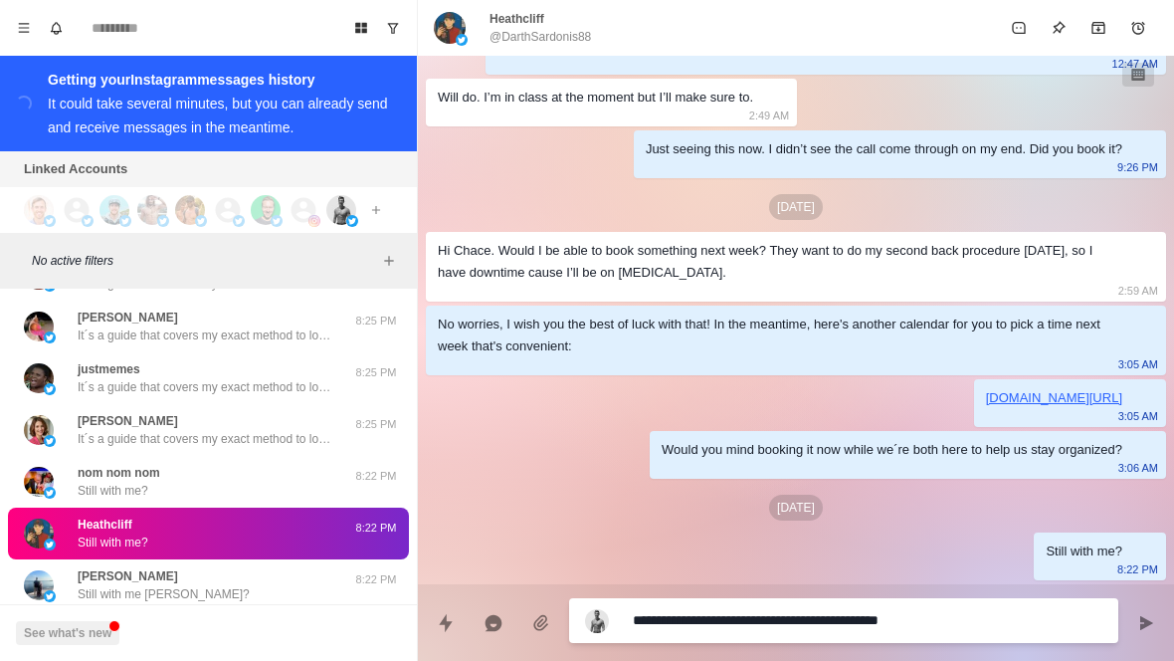
type textarea "*"
type textarea "**********"
type textarea "*"
type textarea "**********"
type textarea "*"
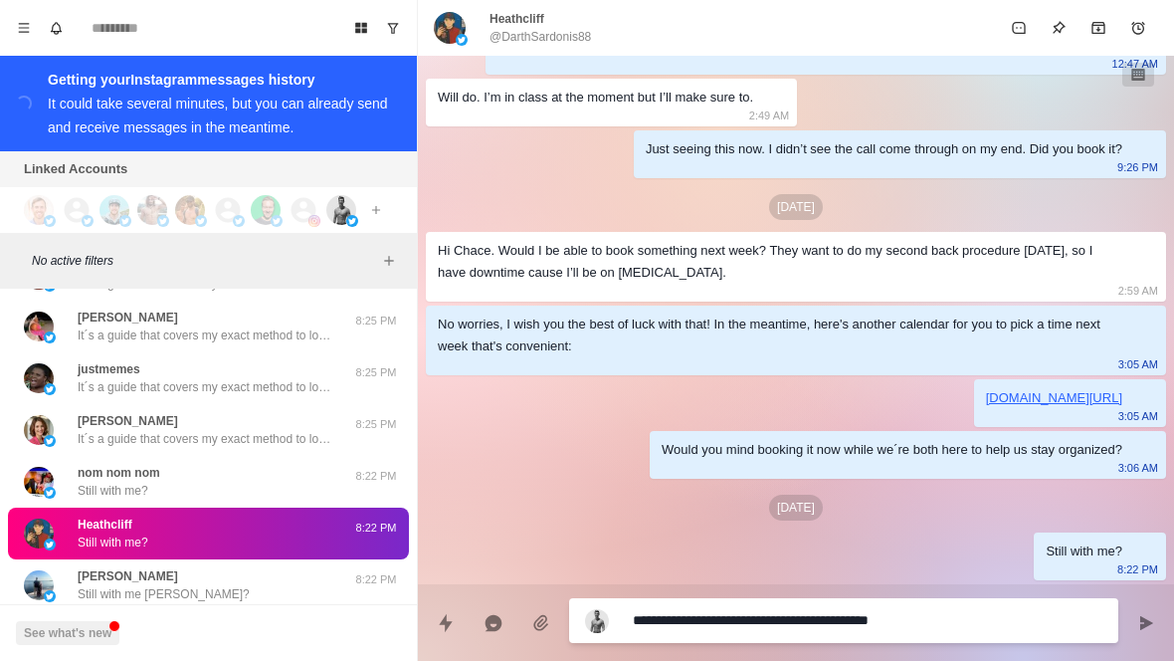
type textarea "**********"
type textarea "*"
type textarea "**********"
type textarea "*"
type textarea "**********"
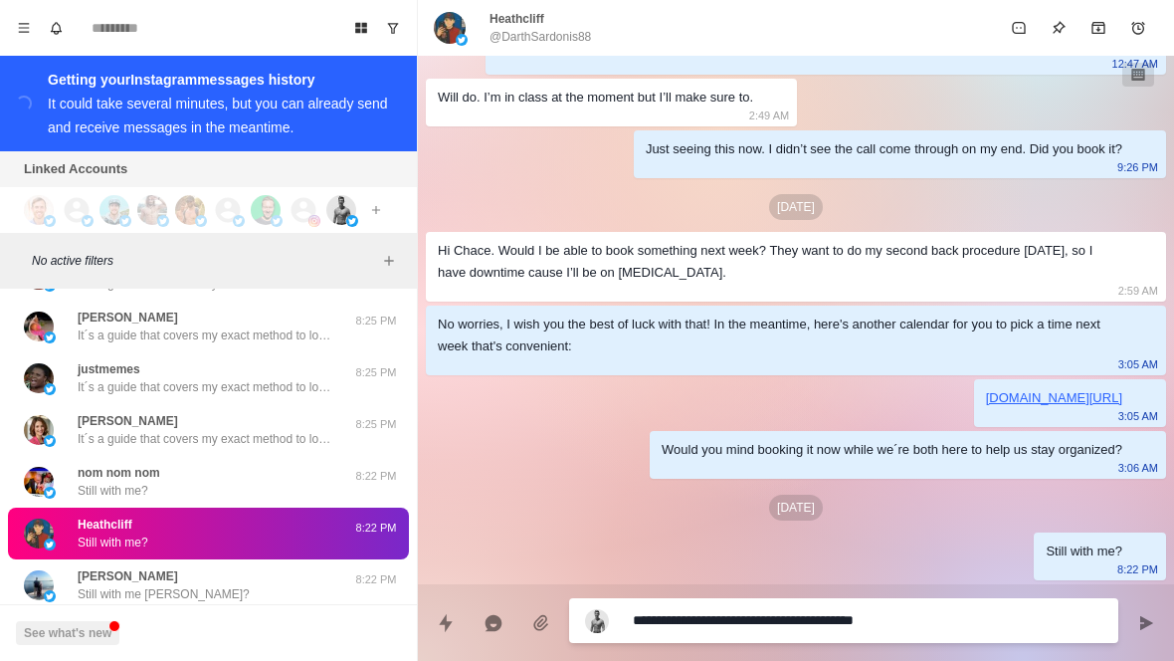
type textarea "*"
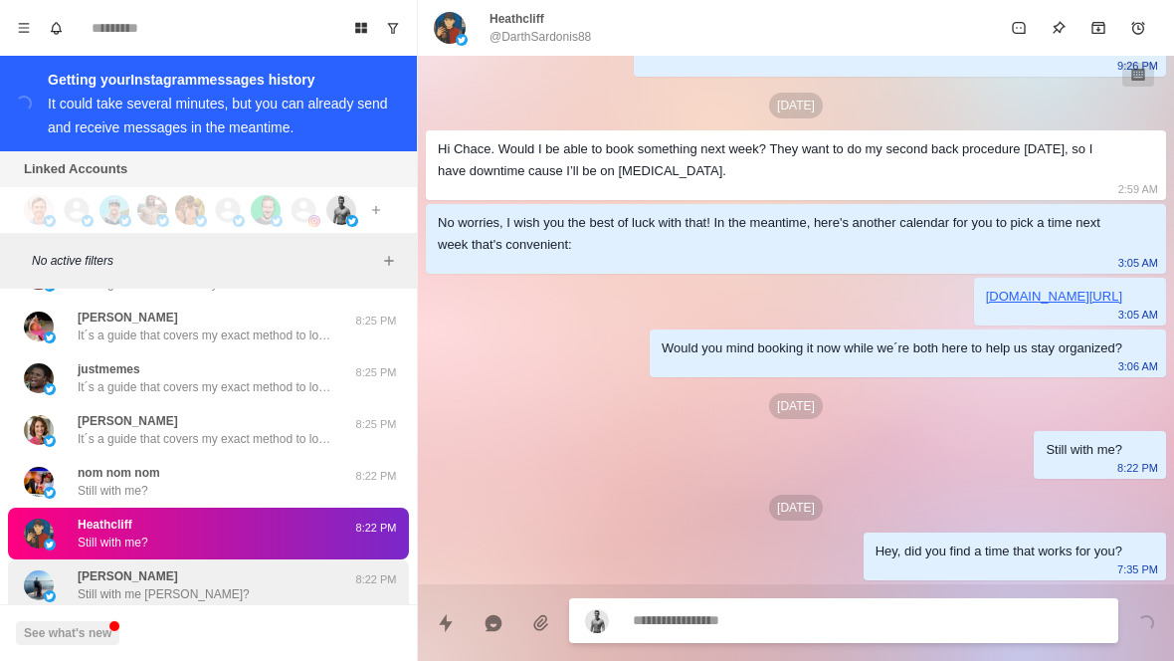
click at [285, 567] on div "[PERSON_NAME] Still with me [PERSON_NAME]?" at bounding box center [187, 585] width 327 height 36
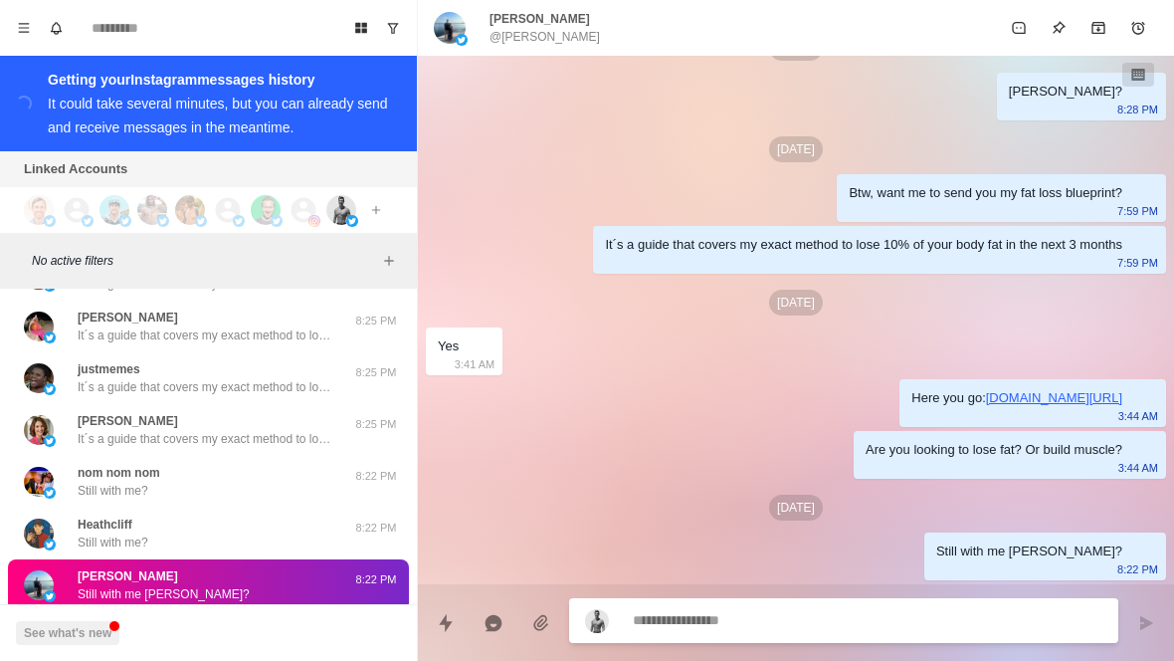
scroll to position [17483, 0]
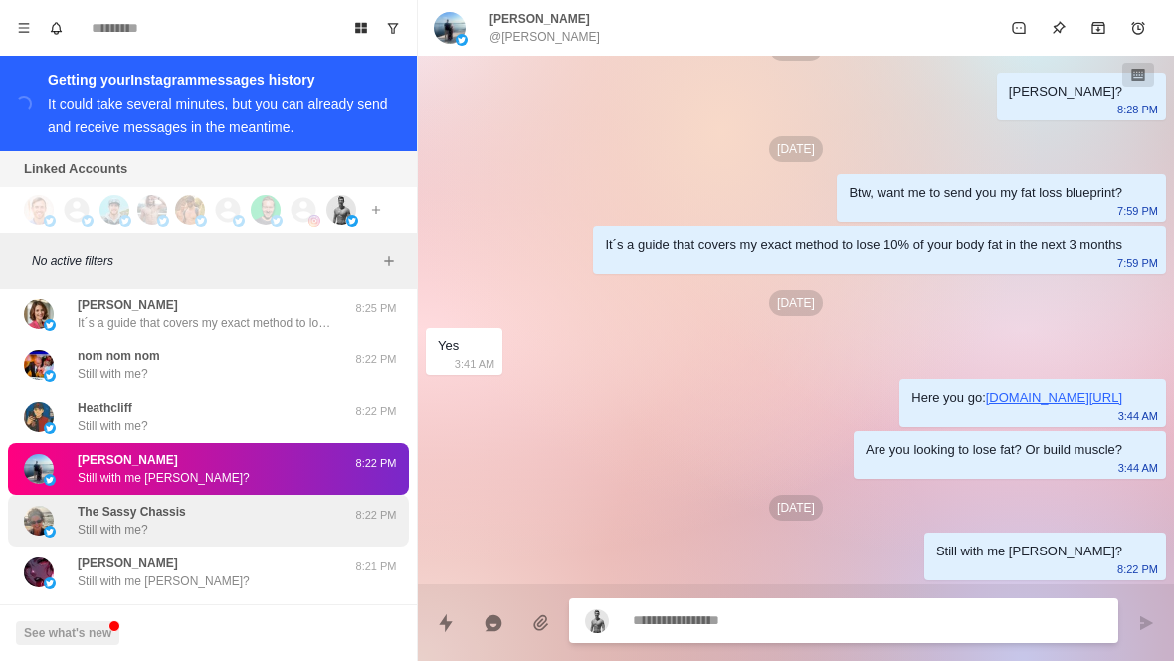
click at [281, 503] on div "The Sassy Chassis Still with me?" at bounding box center [187, 521] width 327 height 36
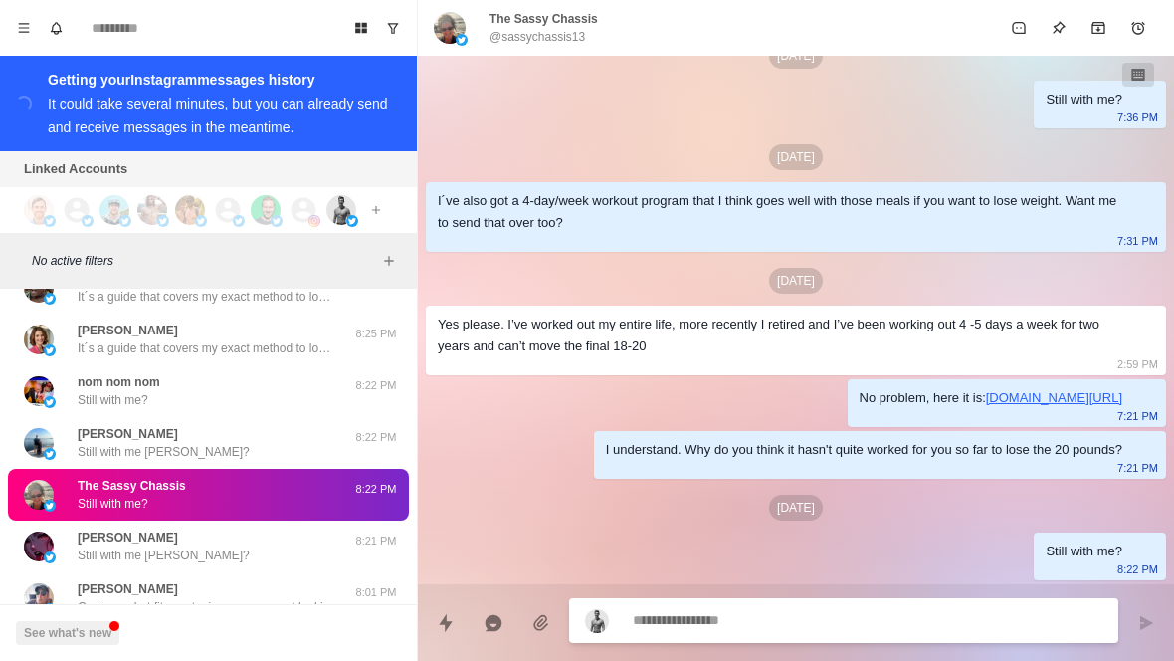
scroll to position [17567, 0]
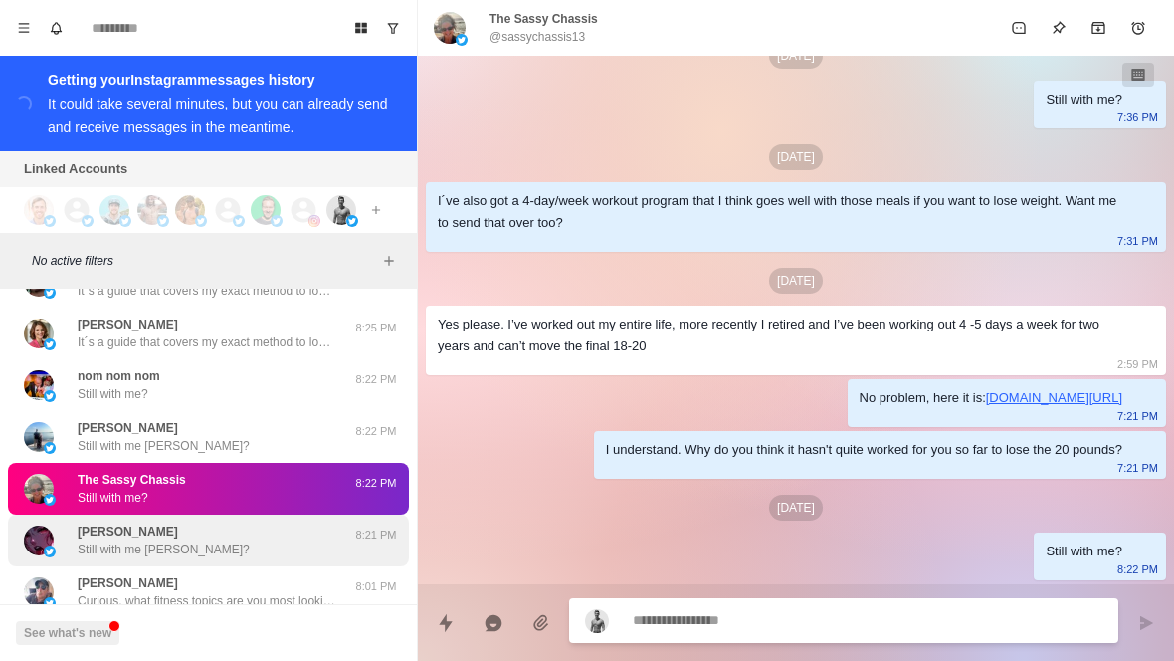
click at [304, 522] on div "[PERSON_NAME] Still with me [PERSON_NAME]?" at bounding box center [187, 540] width 327 height 36
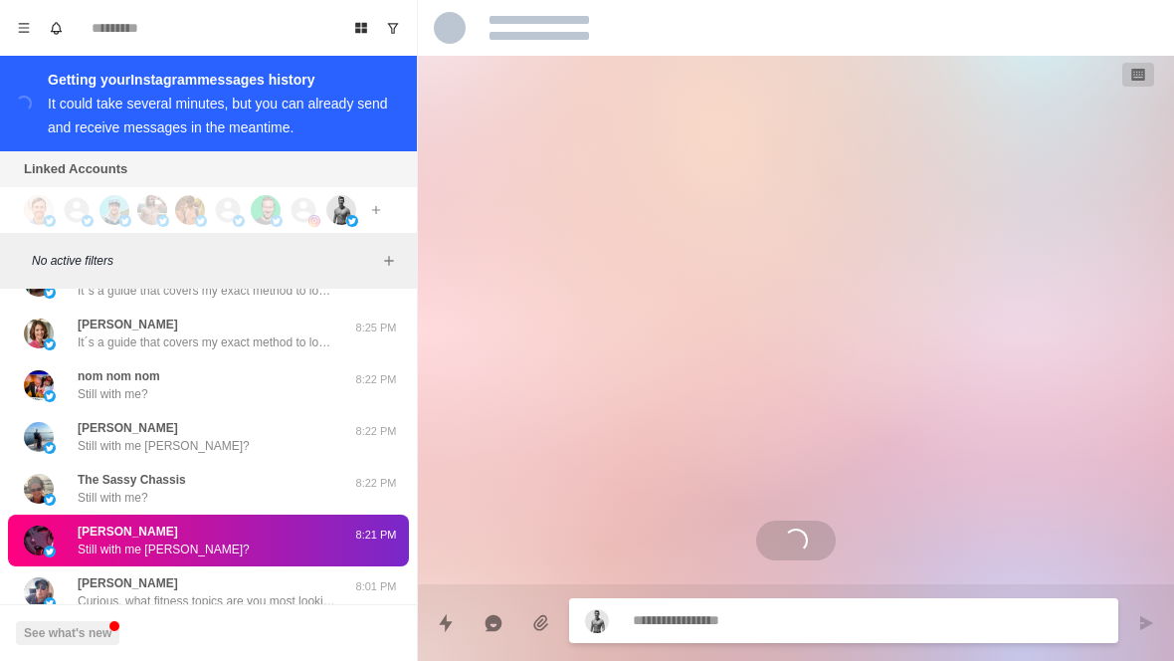
scroll to position [0, 0]
click at [216, 634] on button "Load more" at bounding box center [209, 650] width 98 height 32
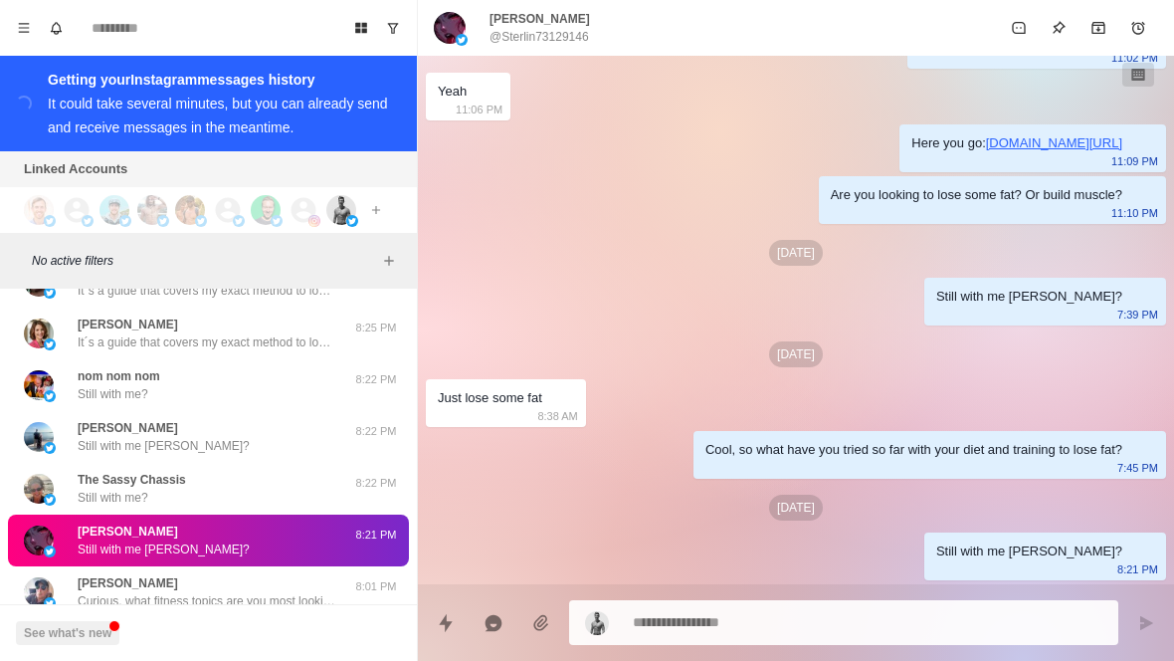
scroll to position [246, 0]
click at [957, 628] on textarea at bounding box center [868, 622] width 470 height 29
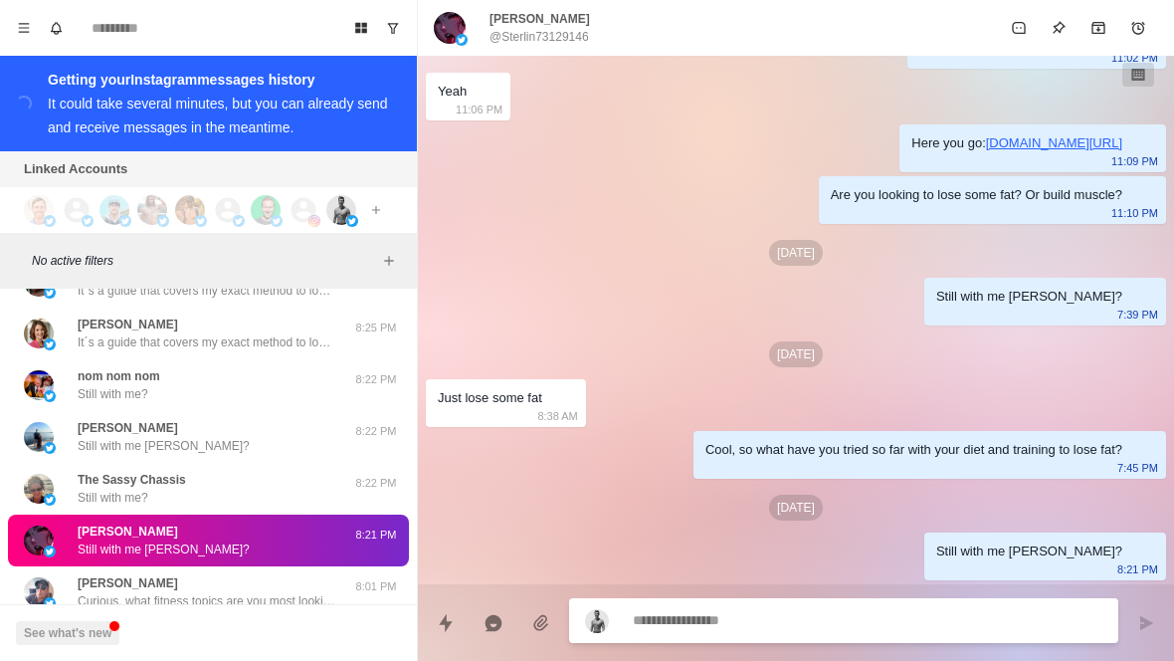
type textarea "*"
type textarea "**"
type textarea "*"
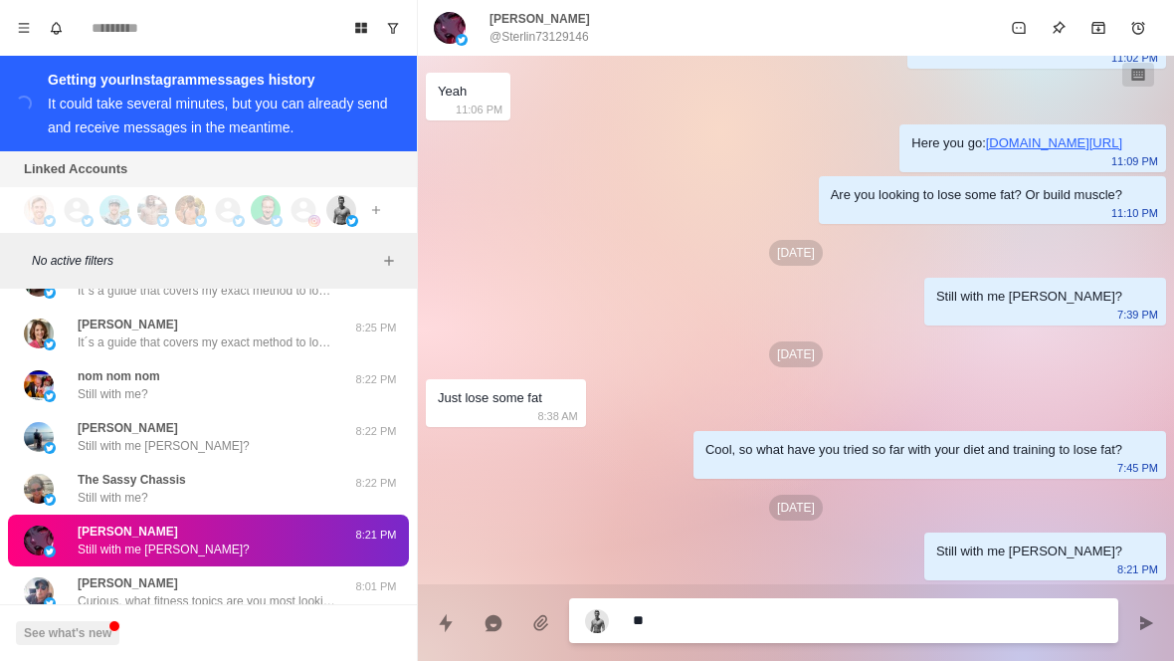
type textarea "***"
type textarea "*"
type textarea "****"
type textarea "*"
type textarea "**********"
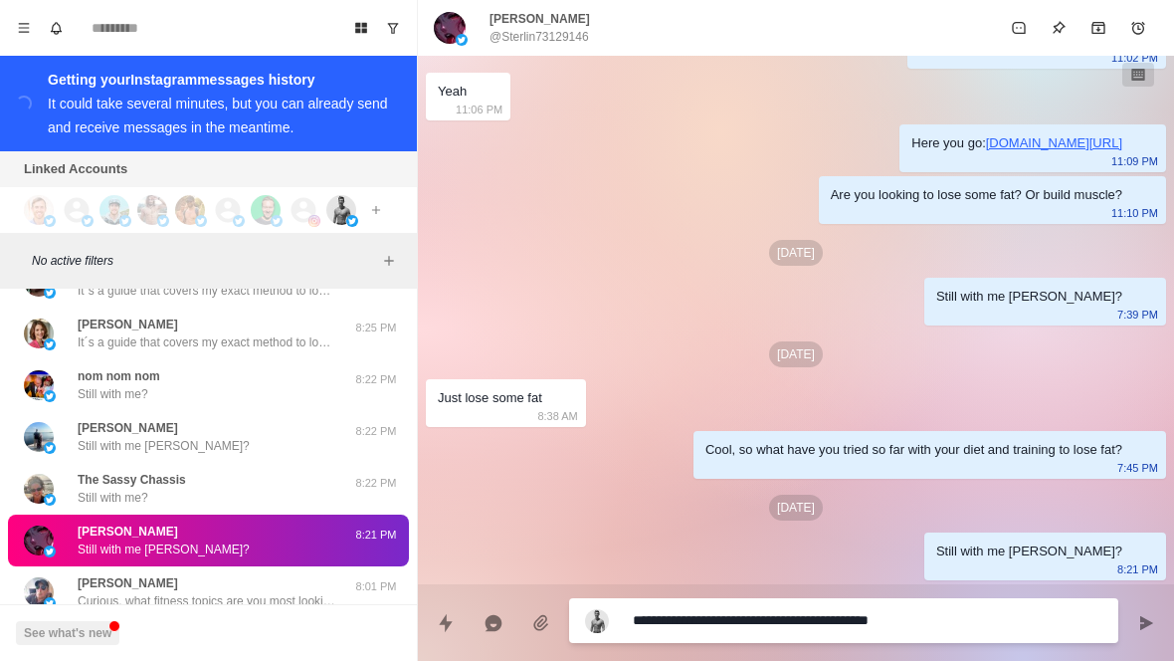
type textarea "*"
type textarea "**********"
type textarea "*"
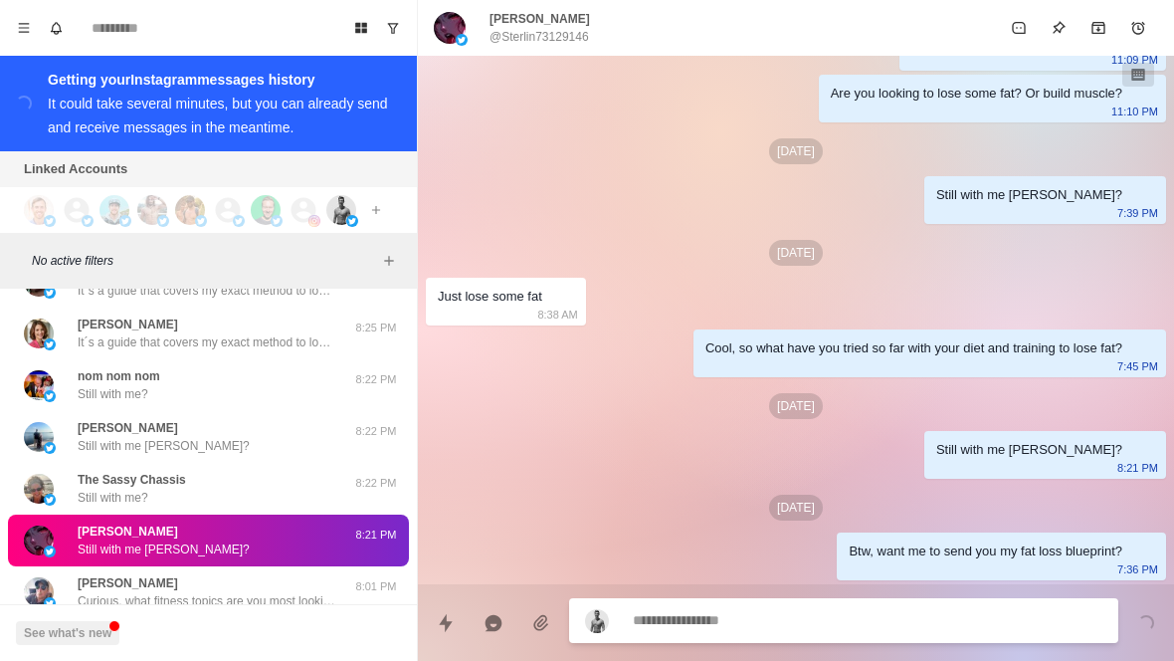
type textarea "*"
type textarea "**"
type textarea "*"
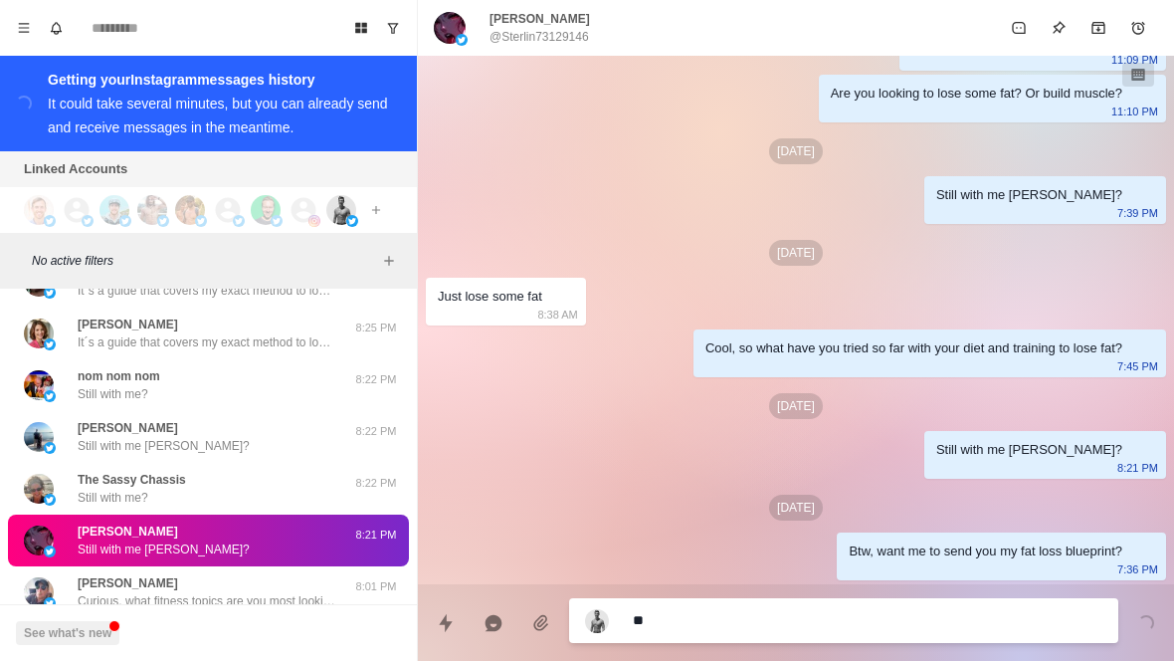
type textarea "***"
type textarea "*"
type textarea "****"
type textarea "*"
type textarea "**********"
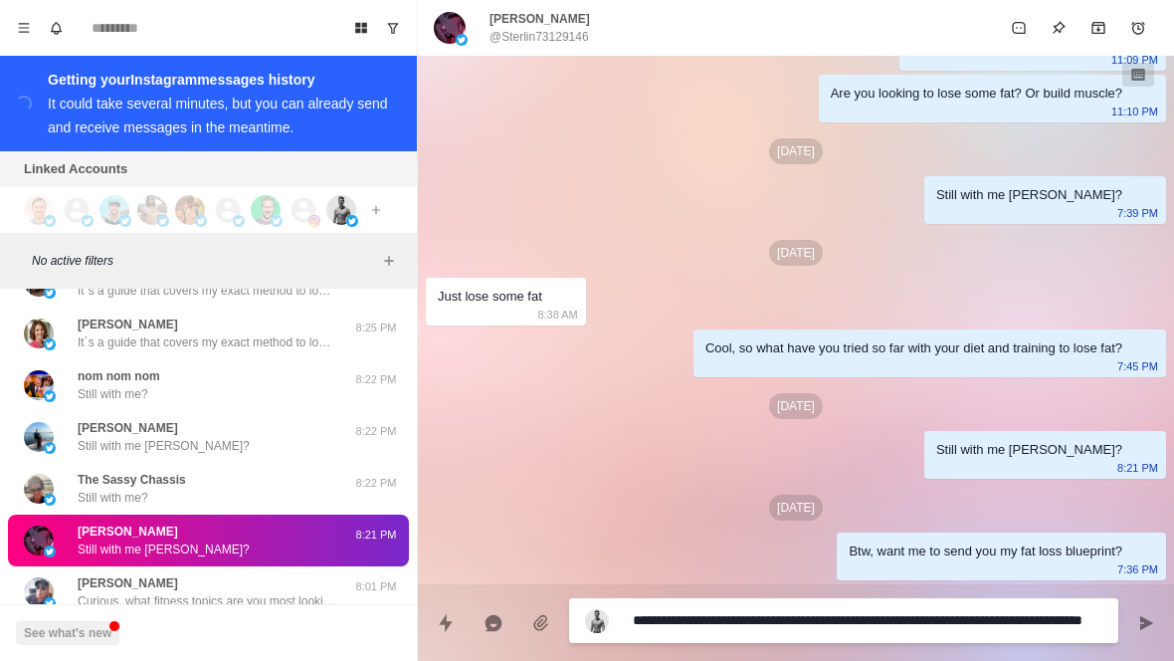
type textarea "*"
type textarea "**********"
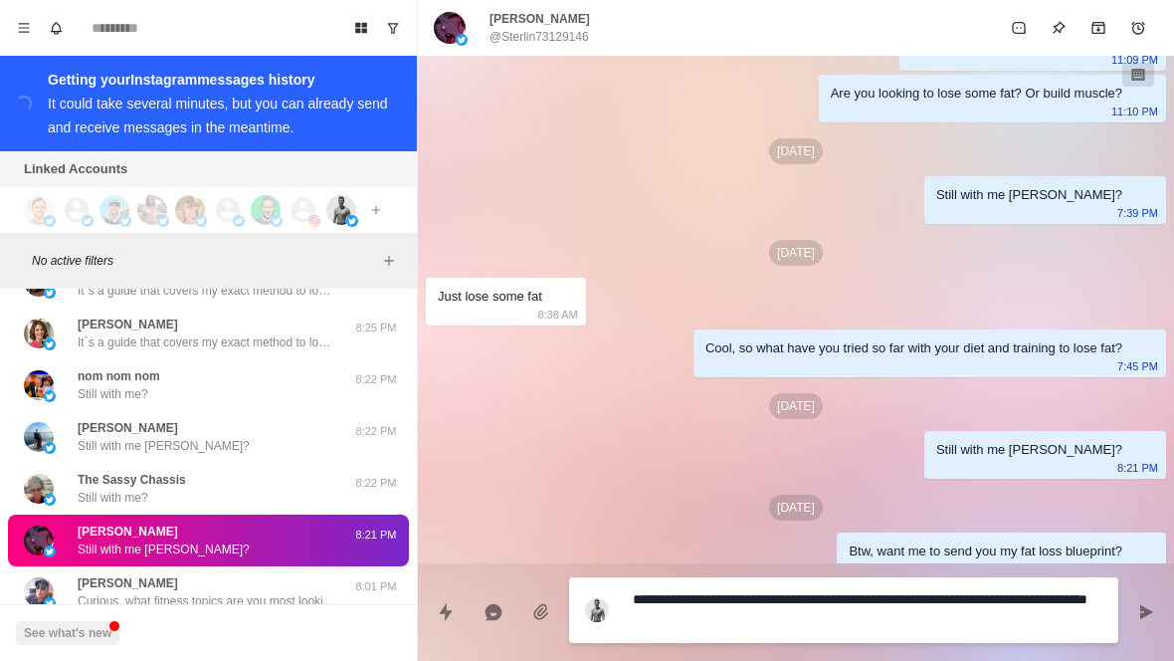
scroll to position [0, 0]
type textarea "*"
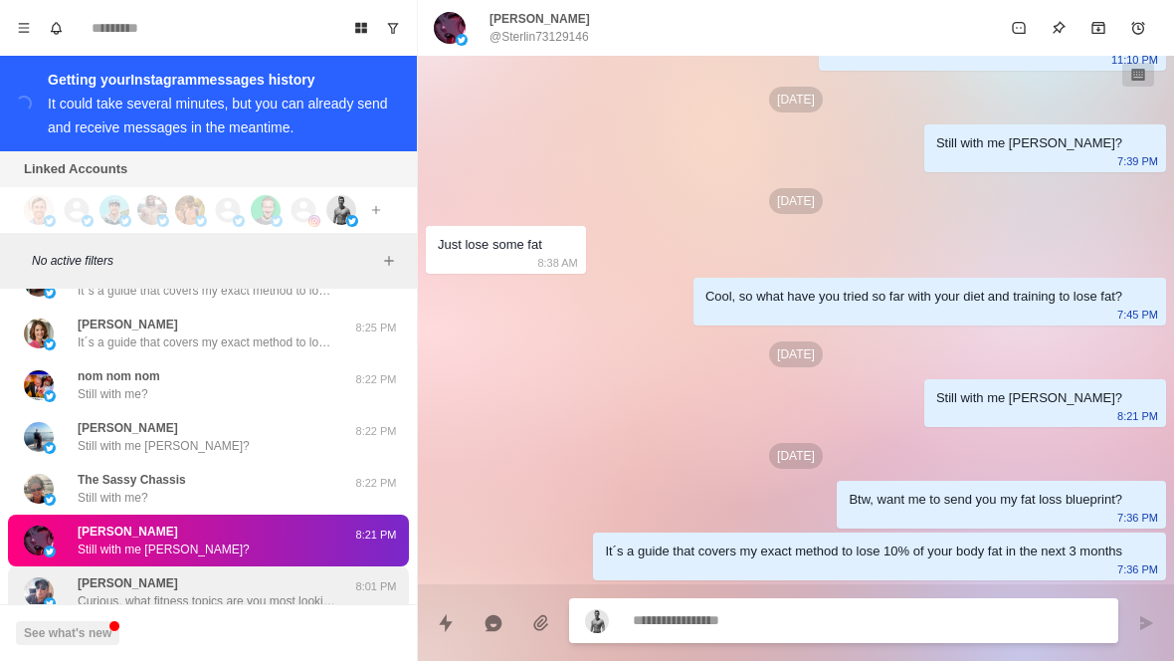
click at [299, 574] on div "[PERSON_NAME] Curious, what fitness topics are you most looking to learn about …" at bounding box center [207, 592] width 259 height 36
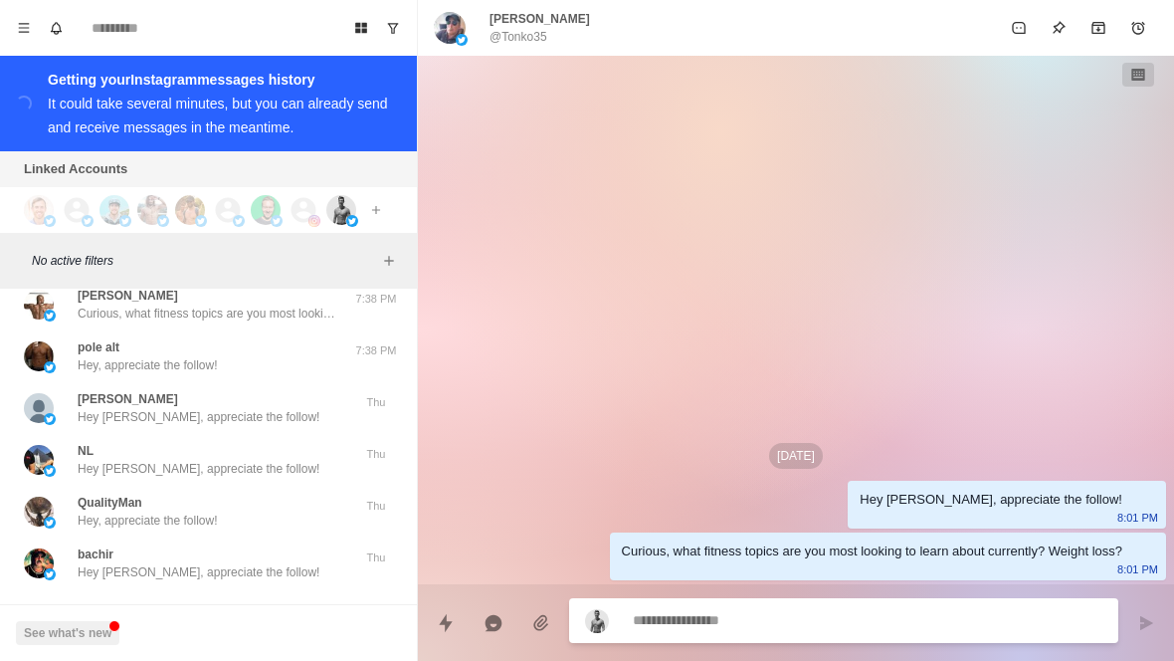
scroll to position [18837, 0]
click at [231, 606] on button "Load more" at bounding box center [209, 622] width 98 height 32
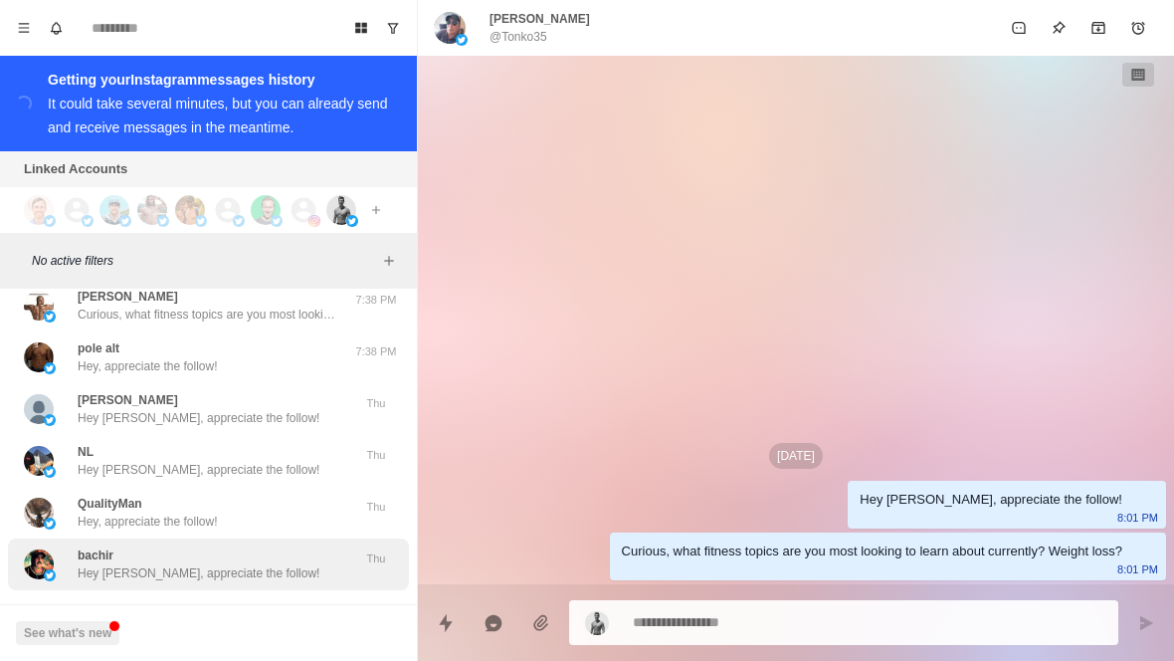
click at [280, 538] on div "bachir Hey [PERSON_NAME], appreciate the follow! Thu" at bounding box center [208, 564] width 401 height 52
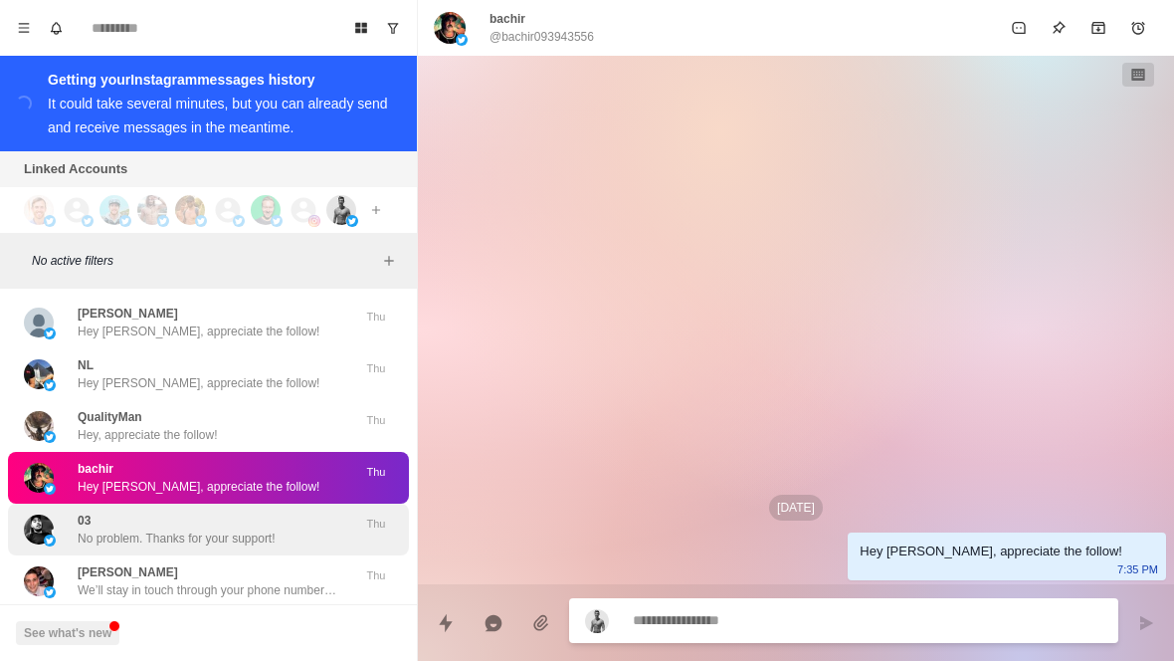
scroll to position [18923, 0]
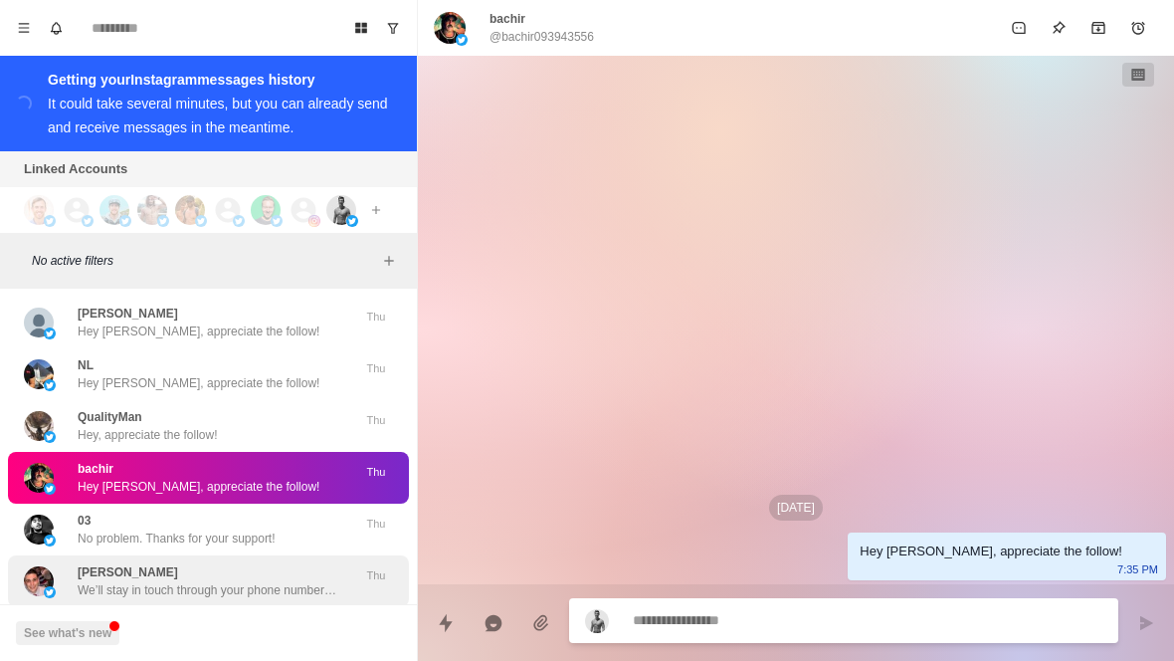
click at [194, 581] on p "We’ll stay in touch through your phone number leading up to the call. Talk soon!" at bounding box center [207, 590] width 259 height 18
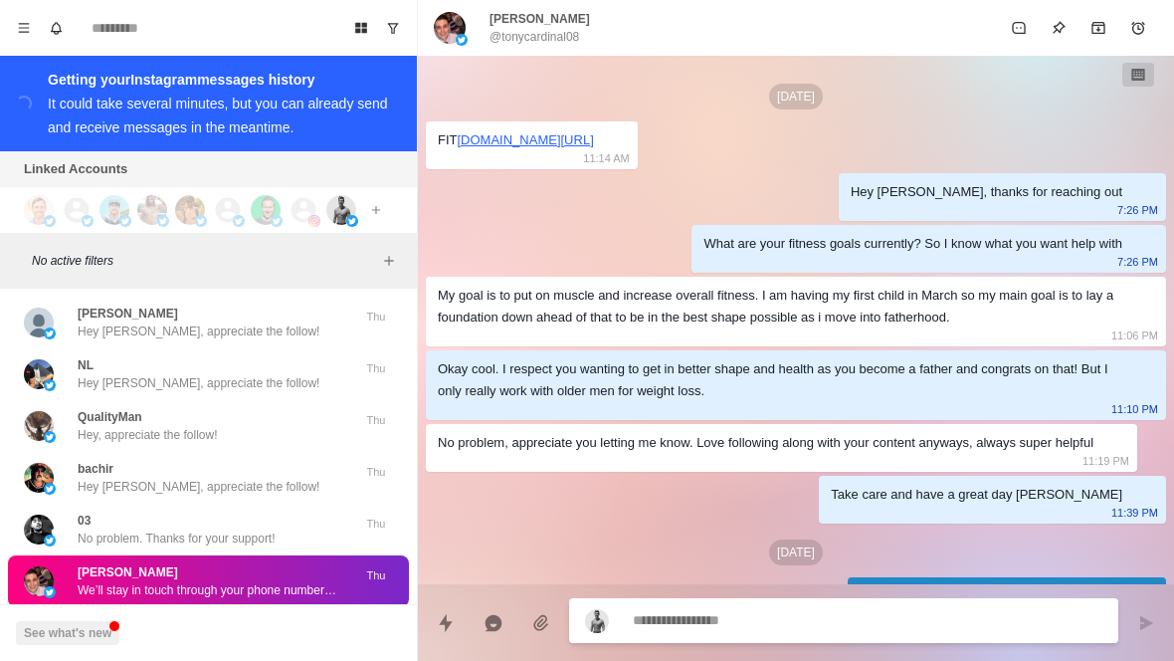
scroll to position [1169, 0]
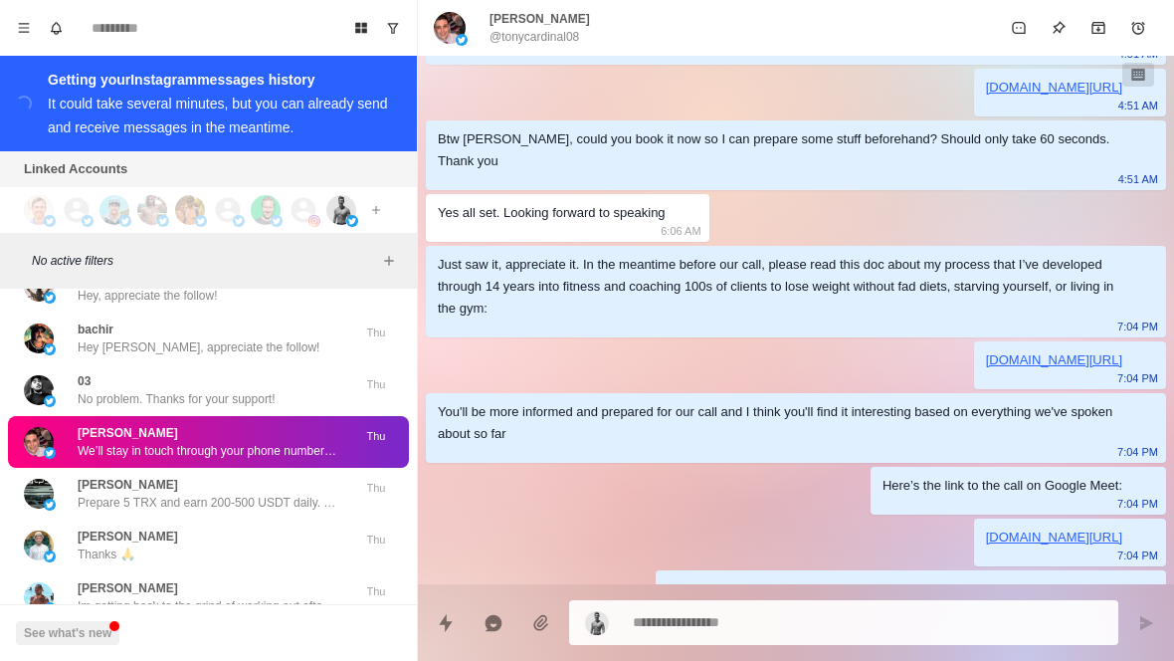
scroll to position [19109, 0]
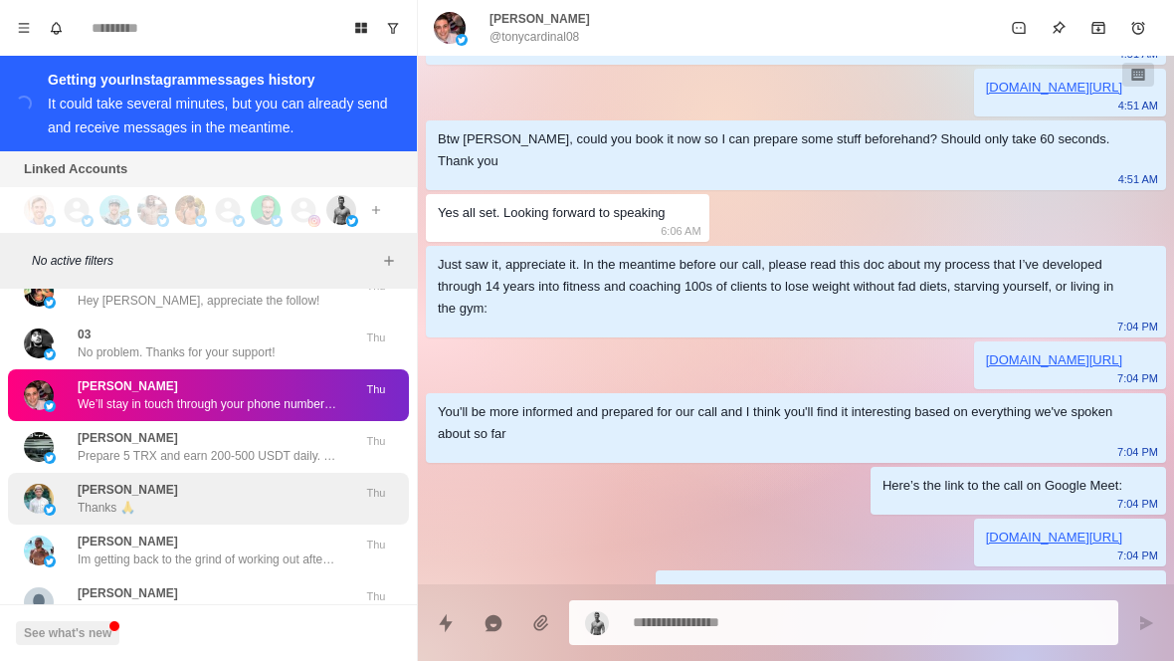
click at [205, 481] on div "[PERSON_NAME] Thanks 🙏" at bounding box center [187, 499] width 327 height 36
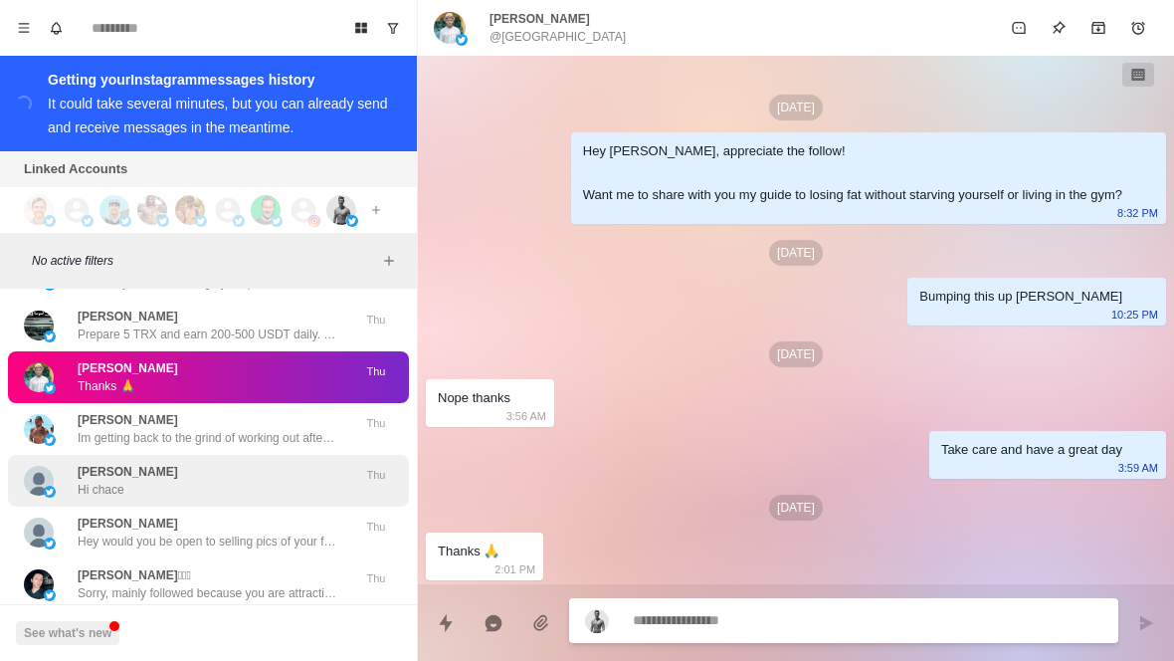
scroll to position [19240, 0]
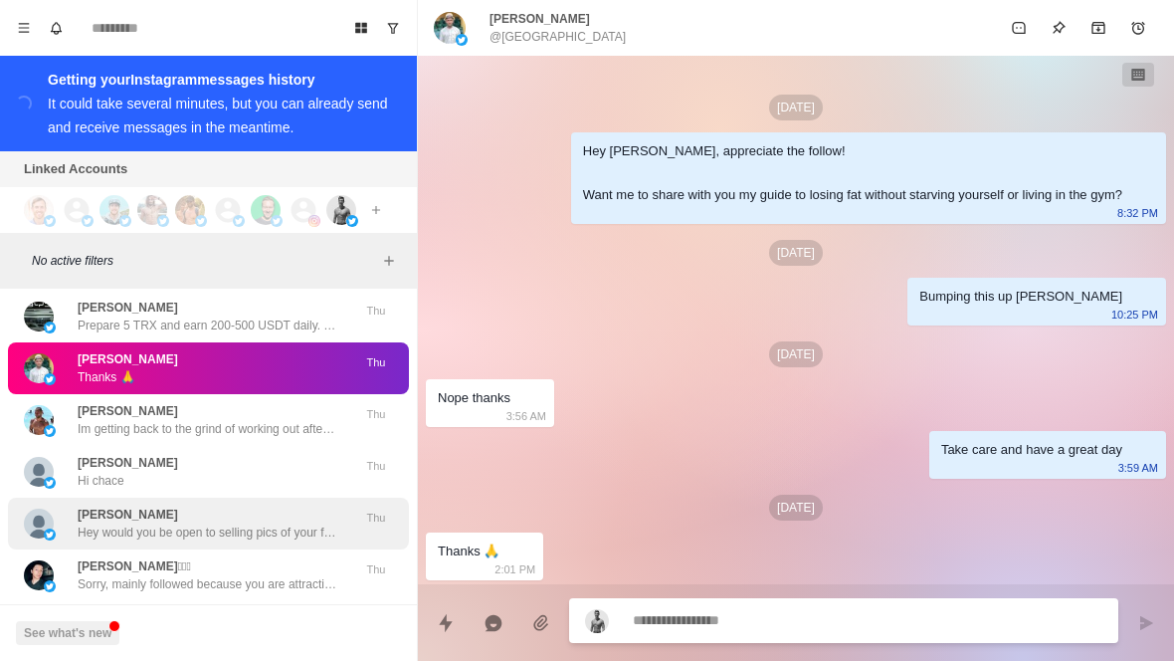
click at [269, 506] on div "[PERSON_NAME] would you be open to selling pics of your feet" at bounding box center [207, 524] width 259 height 36
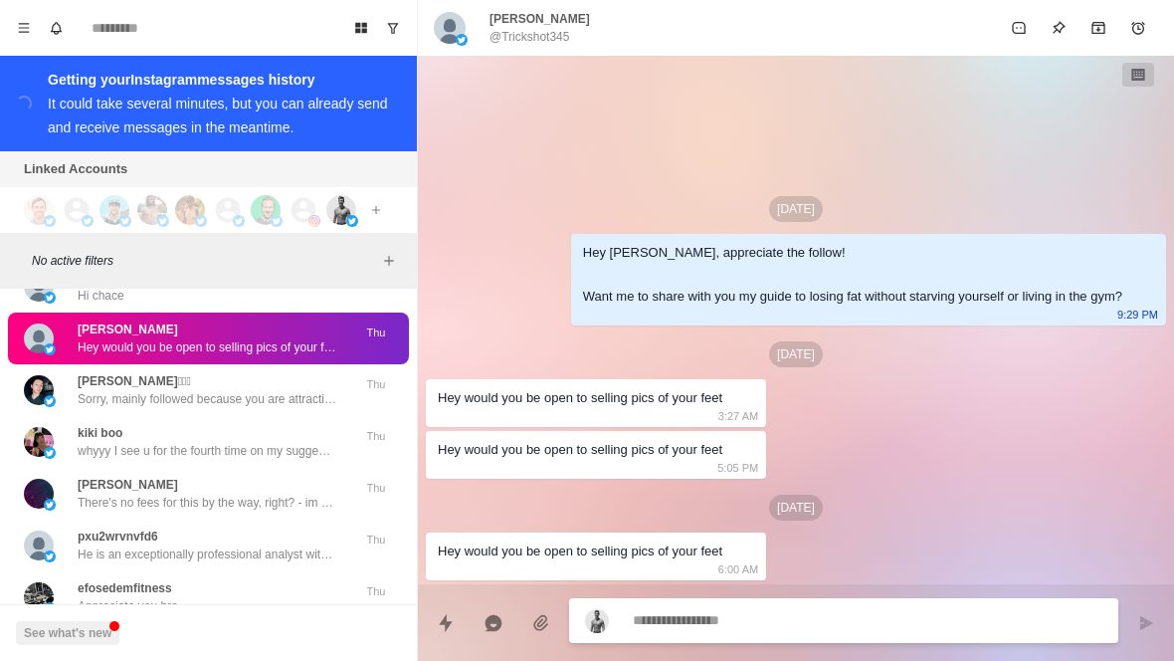
scroll to position [19479, 0]
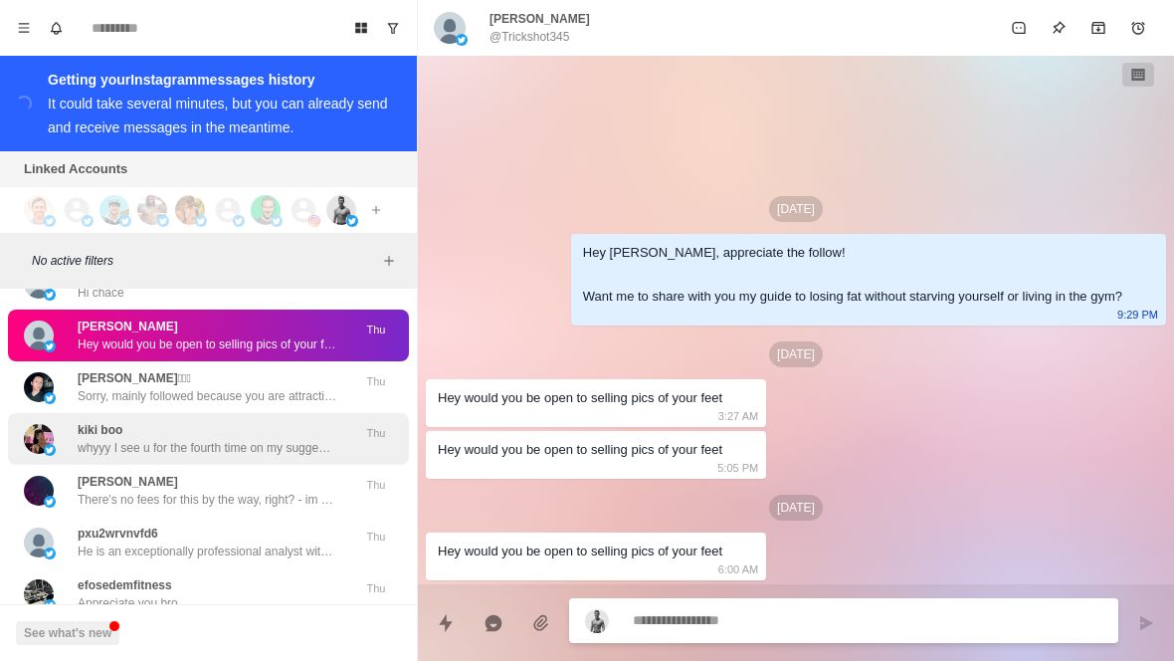
click at [267, 439] on p "whyyy I see u for the fourth time on my suggestions x3" at bounding box center [207, 448] width 259 height 18
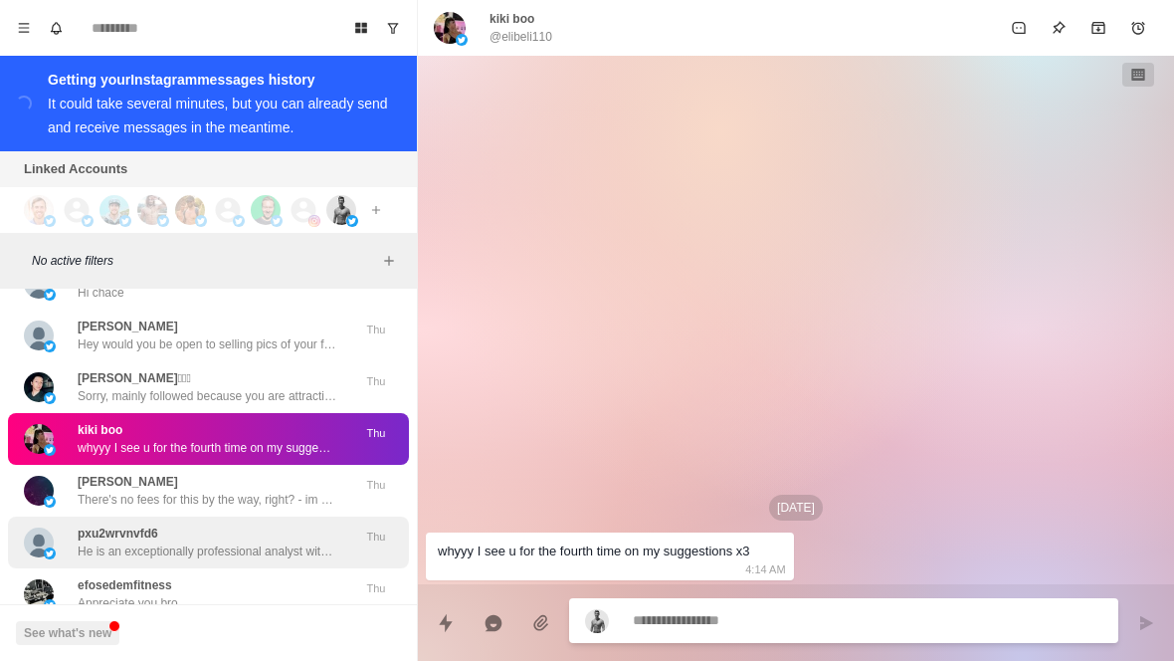
click at [254, 542] on p "He is an exceptionally professional analyst with an accuracy rate of 98%. By fo…" at bounding box center [207, 551] width 259 height 18
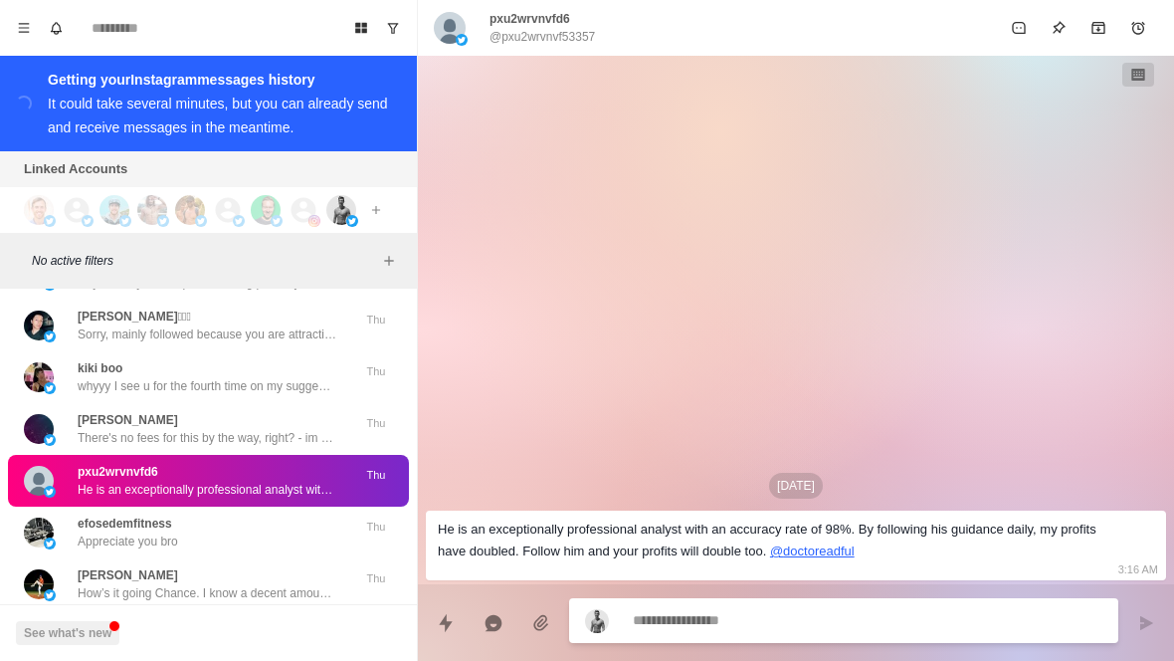
scroll to position [19547, 0]
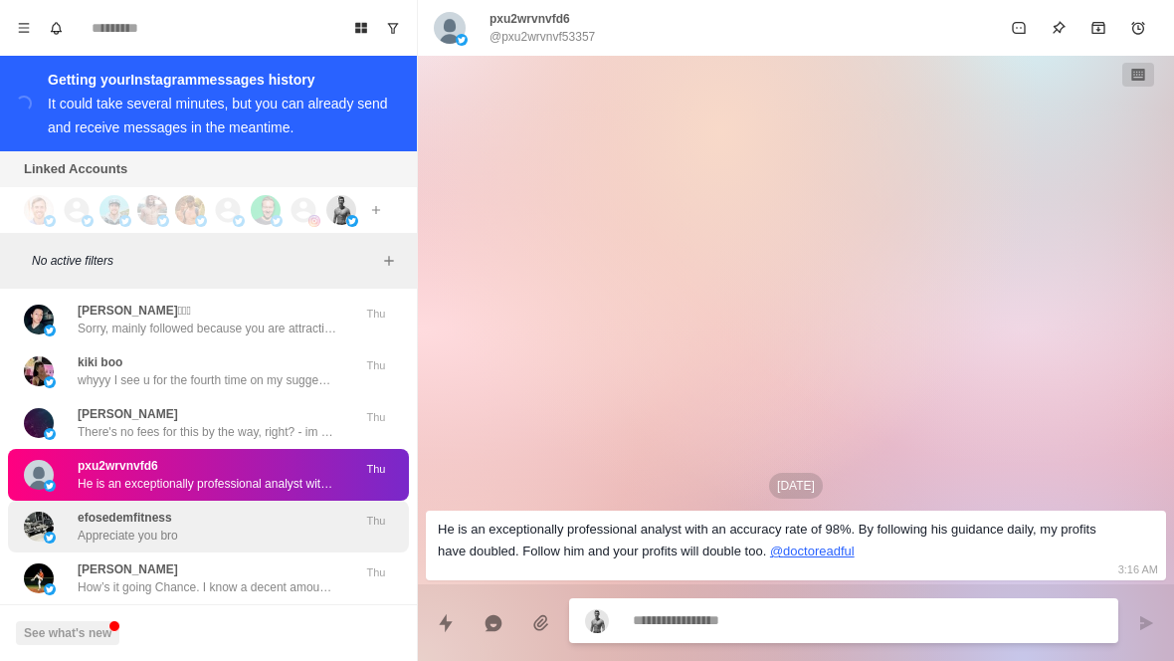
click at [277, 509] on div "efosedemfitness Appreciate you bro" at bounding box center [187, 527] width 327 height 36
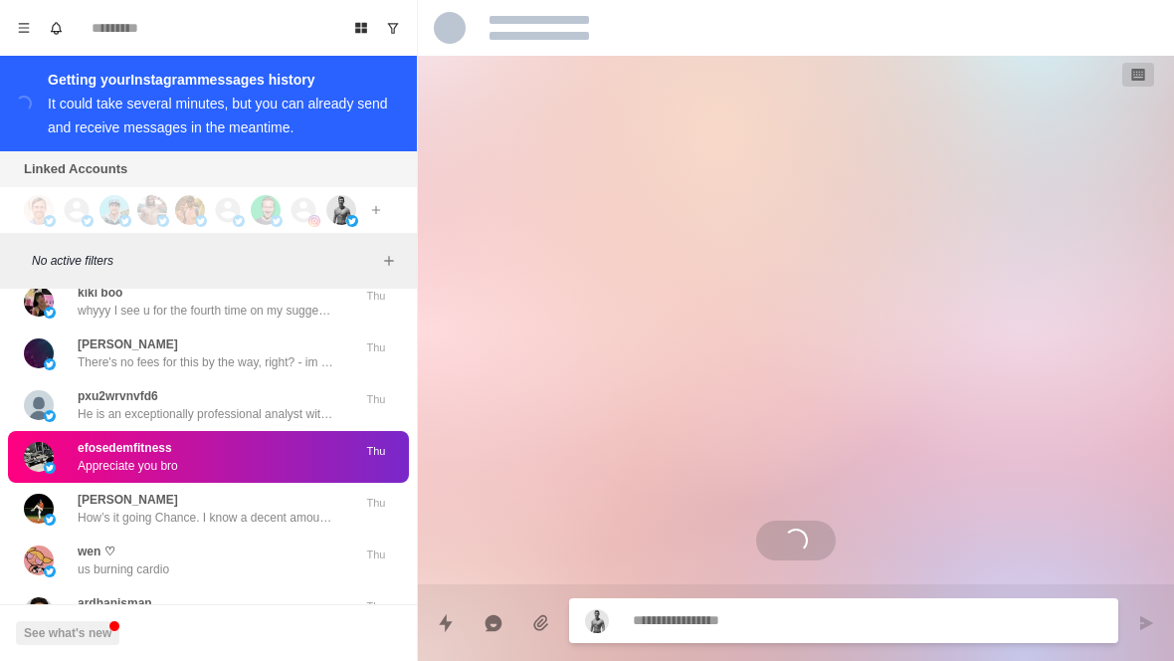
scroll to position [93, 0]
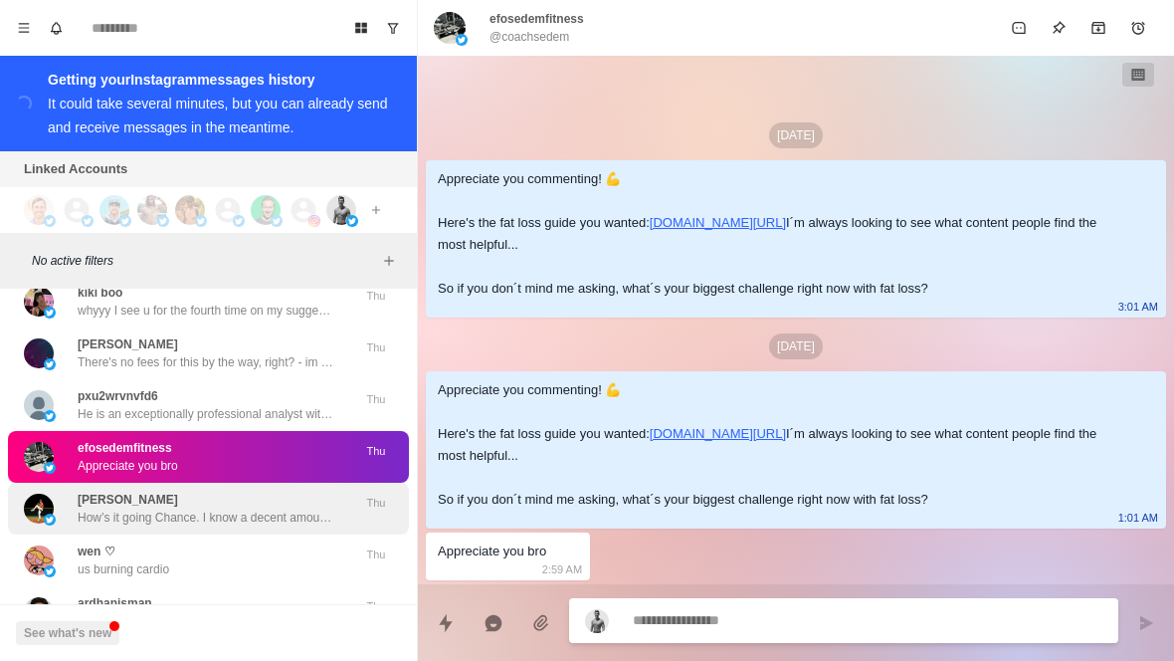
click at [288, 509] on p "How’s it going Chance. I know a decent amount regarding the fitness industry. I…" at bounding box center [207, 518] width 259 height 18
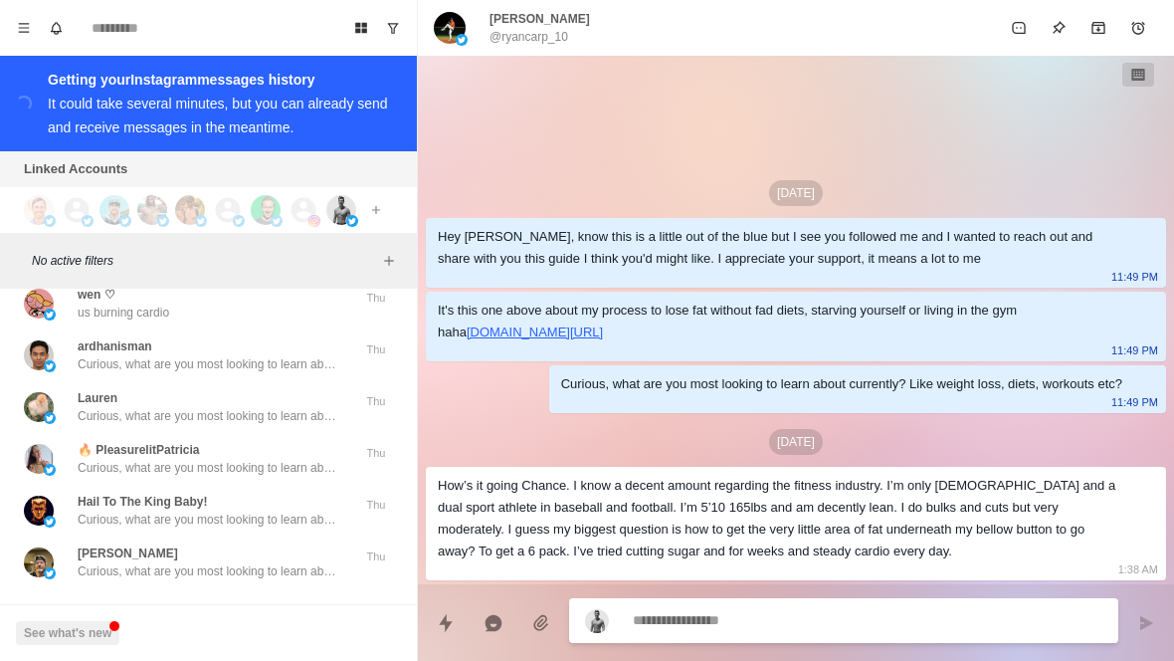
scroll to position [19872, 0]
click at [231, 606] on button "Load more" at bounding box center [209, 622] width 98 height 32
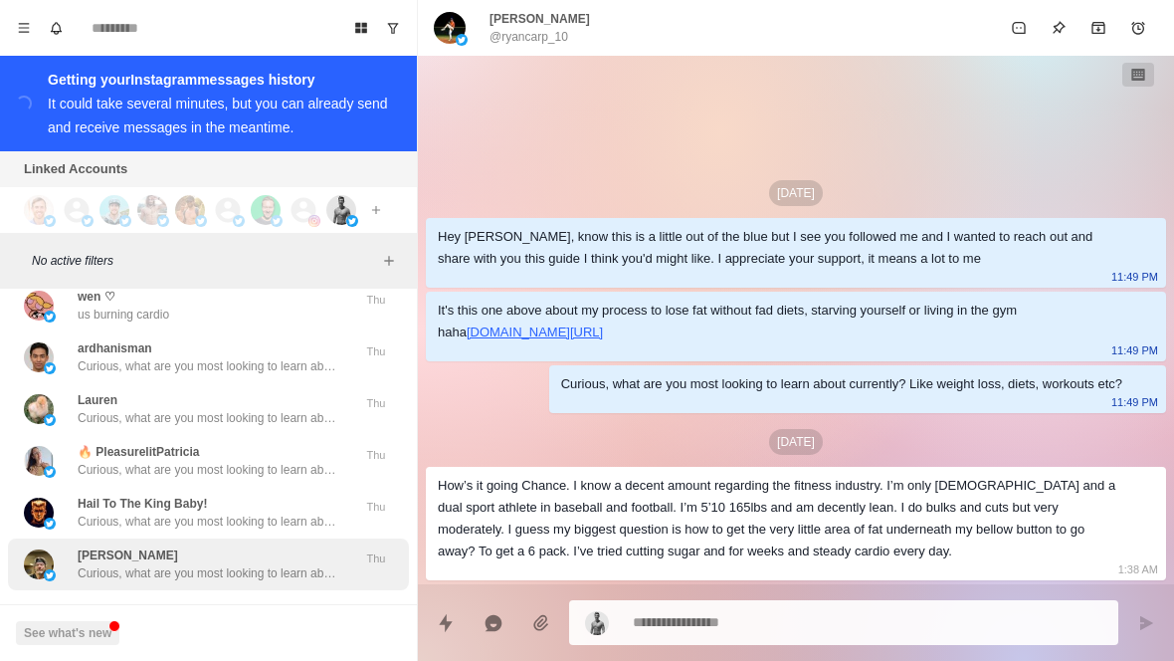
click at [259, 564] on p "Curious, what are you most looking to learn about currently? Like weight loss, …" at bounding box center [207, 573] width 259 height 18
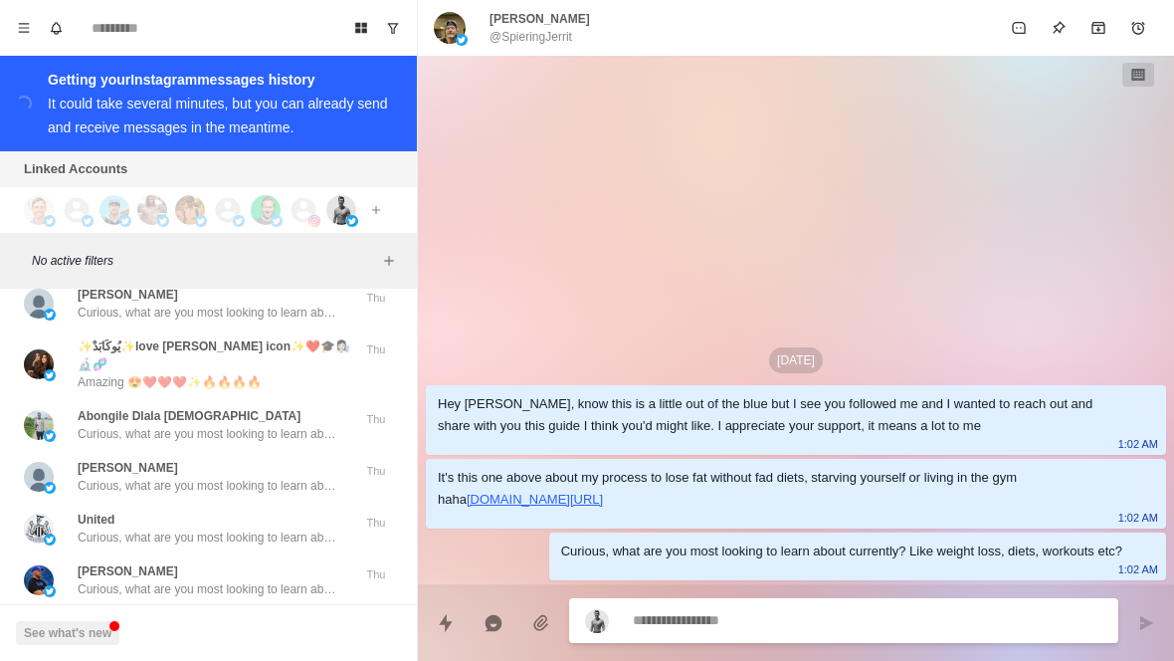
scroll to position [20907, 0]
click at [223, 624] on button "Load more" at bounding box center [209, 640] width 98 height 32
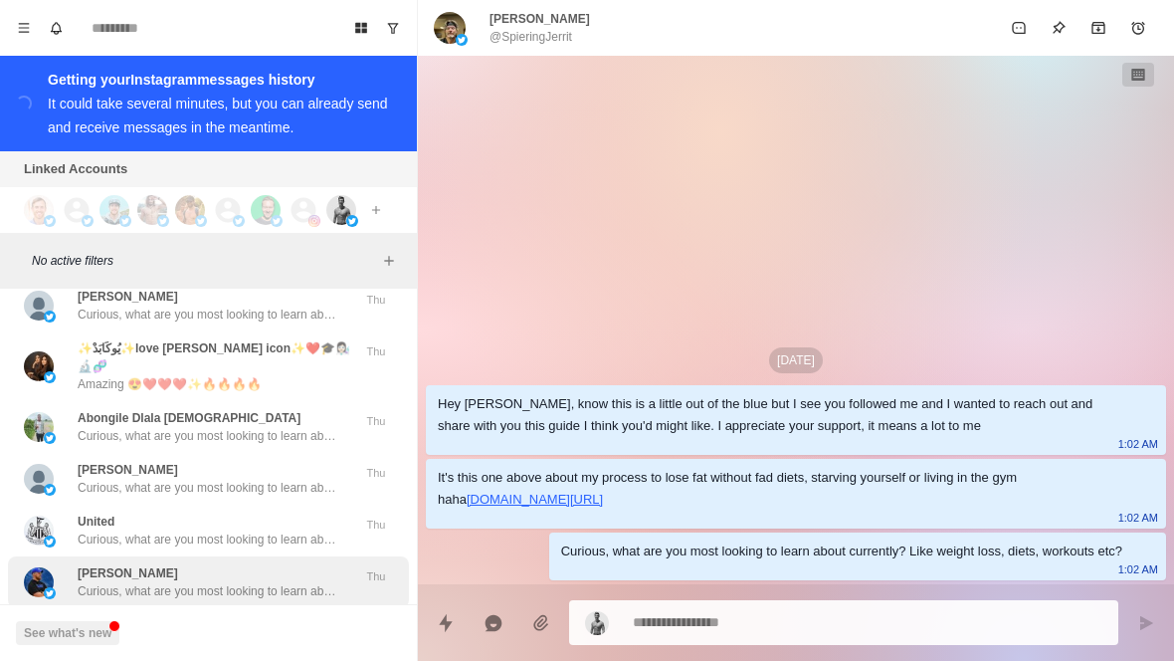
click at [259, 582] on p "Curious, what are you most looking to learn about currently? Like weight loss, …" at bounding box center [207, 591] width 259 height 18
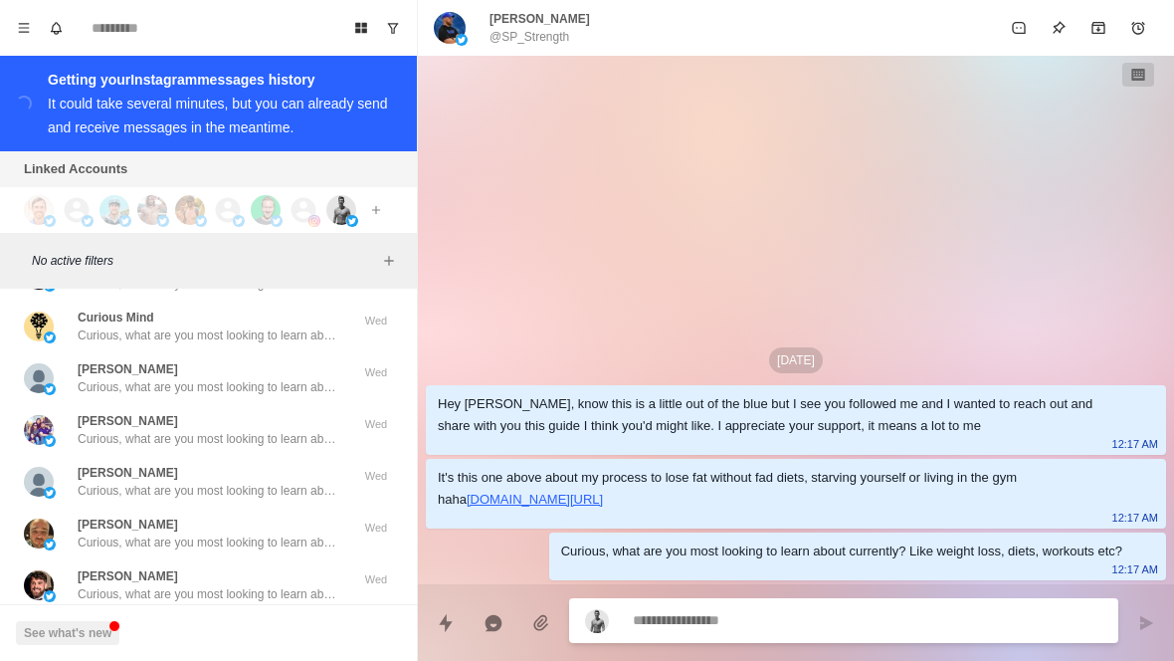
scroll to position [21941, 0]
click at [207, 625] on button "Load more" at bounding box center [209, 641] width 98 height 32
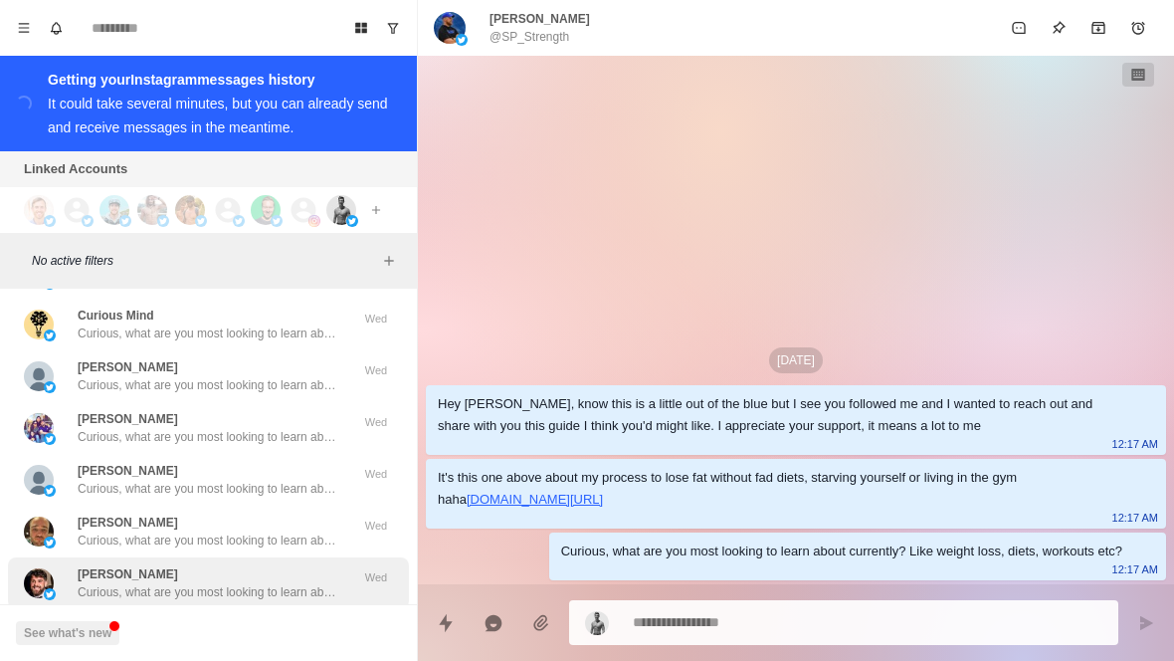
click at [267, 583] on p "Curious, what are you most looking to learn about currently? Like weight loss, …" at bounding box center [207, 592] width 259 height 18
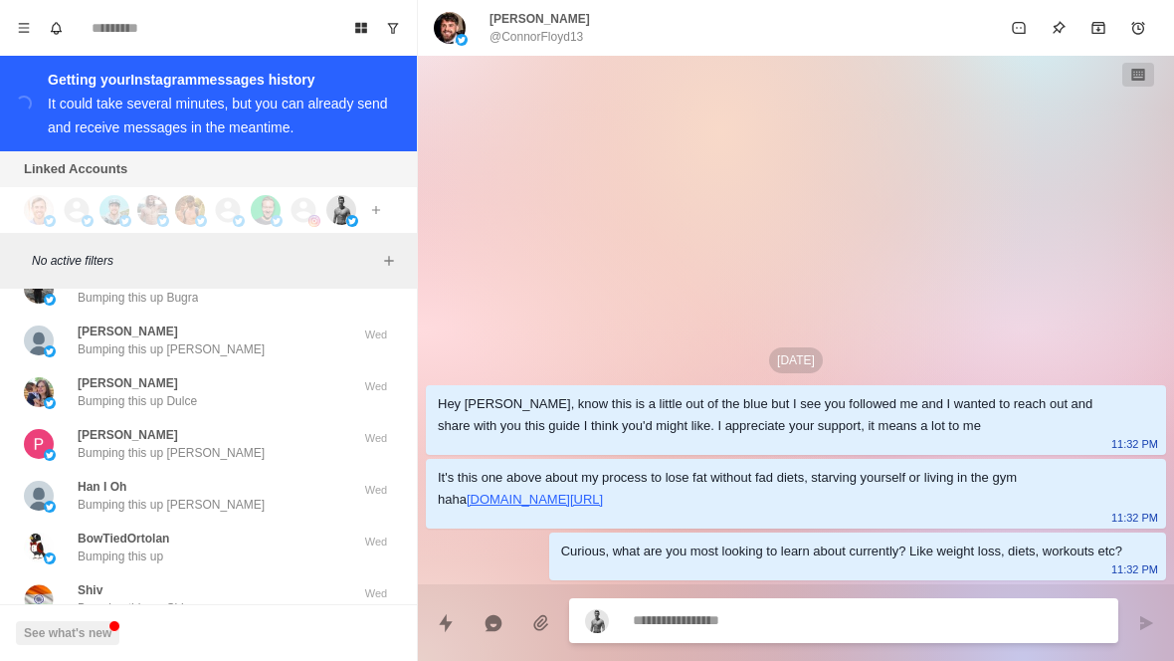
scroll to position [22977, 0]
click at [226, 642] on button "Load more" at bounding box center [209, 658] width 98 height 32
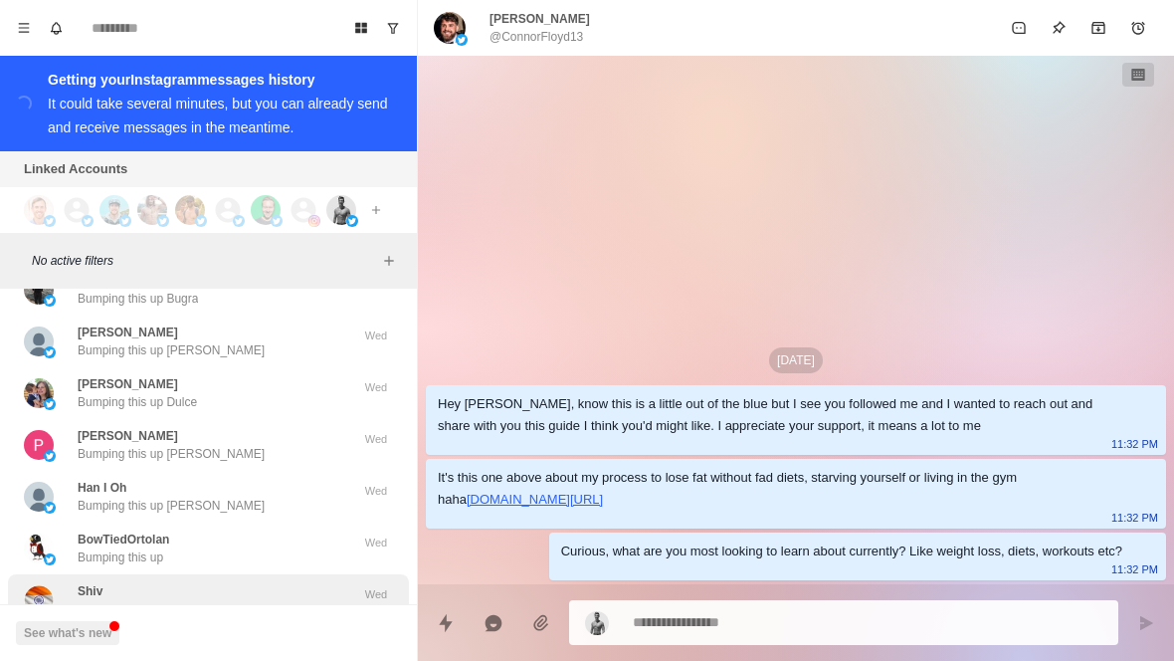
click at [249, 582] on div "Shiv Bumping this up Shiv" at bounding box center [187, 600] width 327 height 36
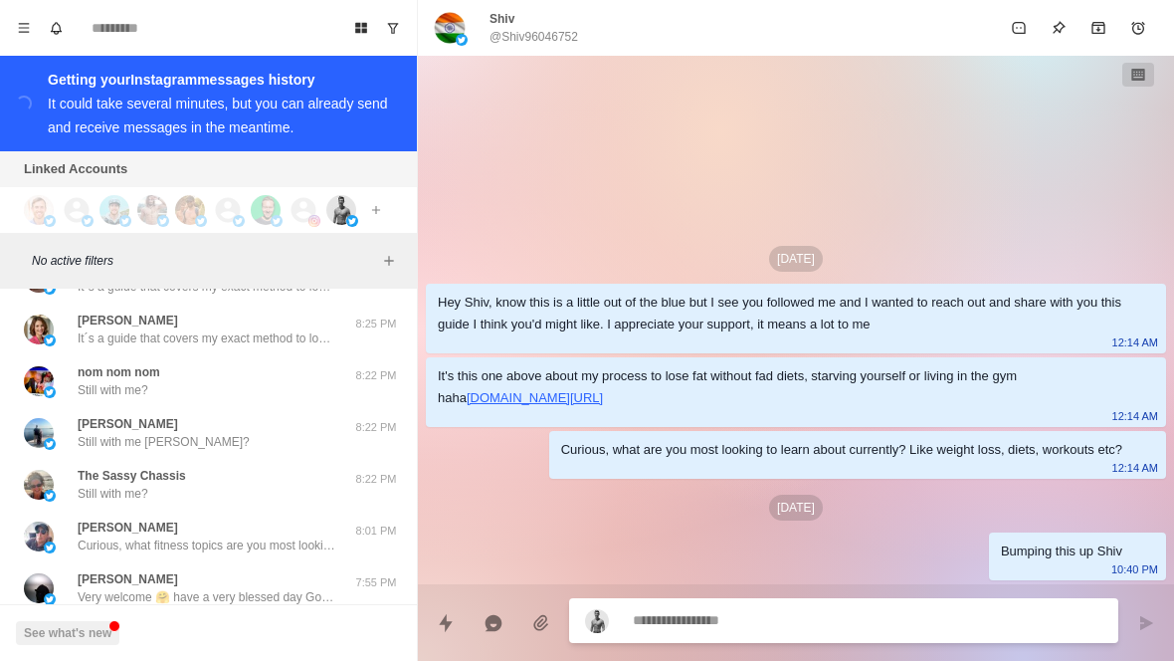
scroll to position [18053, 0]
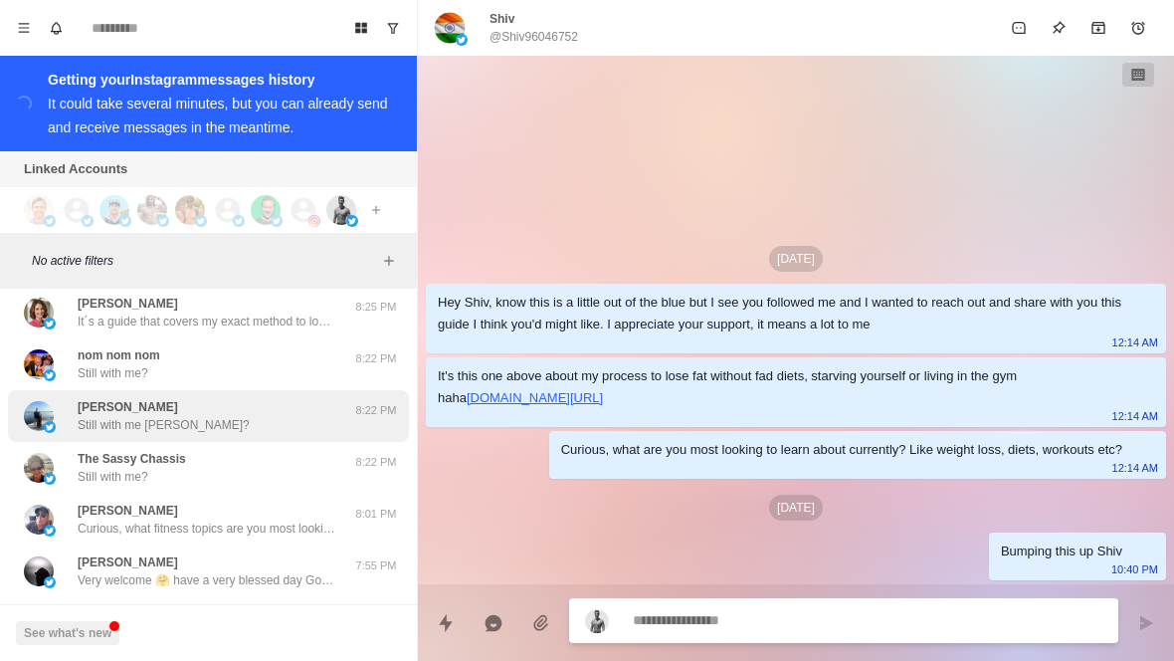
click at [286, 398] on div "[PERSON_NAME] Still with me [PERSON_NAME]?" at bounding box center [187, 416] width 327 height 36
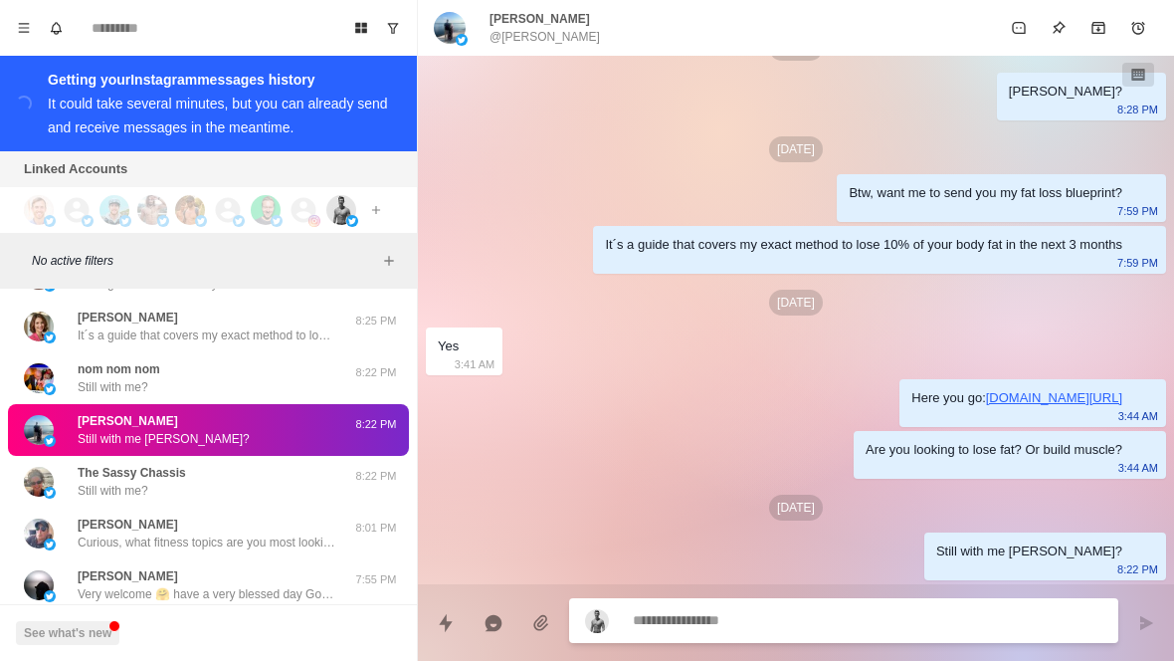
scroll to position [18037, 0]
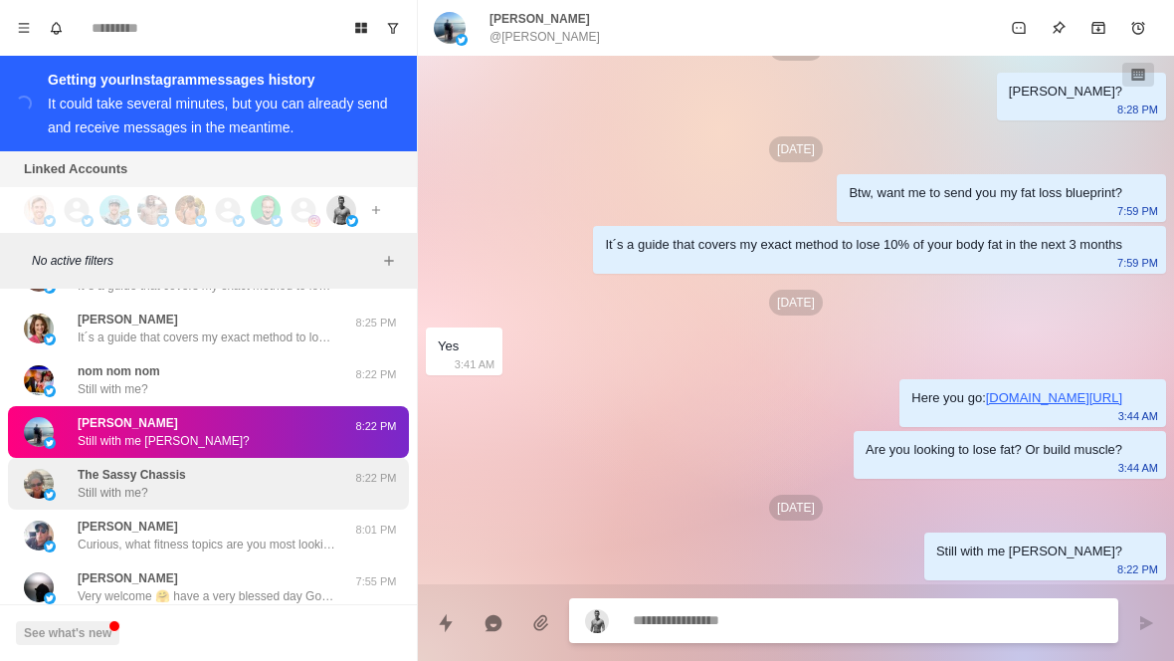
click at [233, 466] on div "The Sassy Chassis Still with me?" at bounding box center [187, 484] width 327 height 36
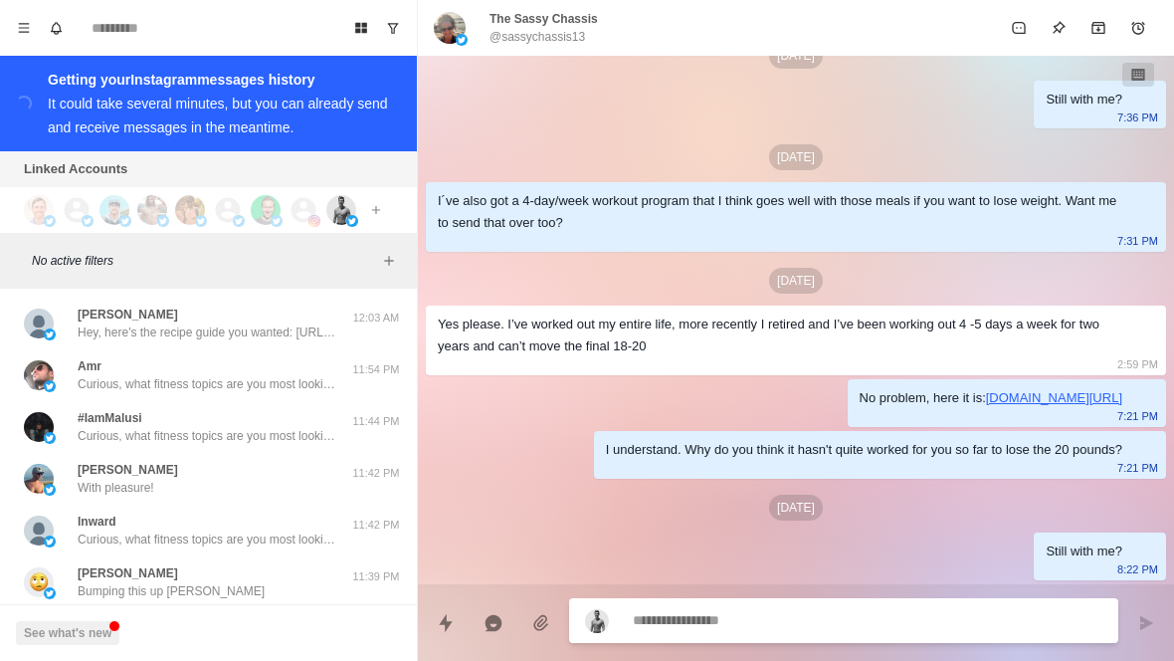
scroll to position [9521, 0]
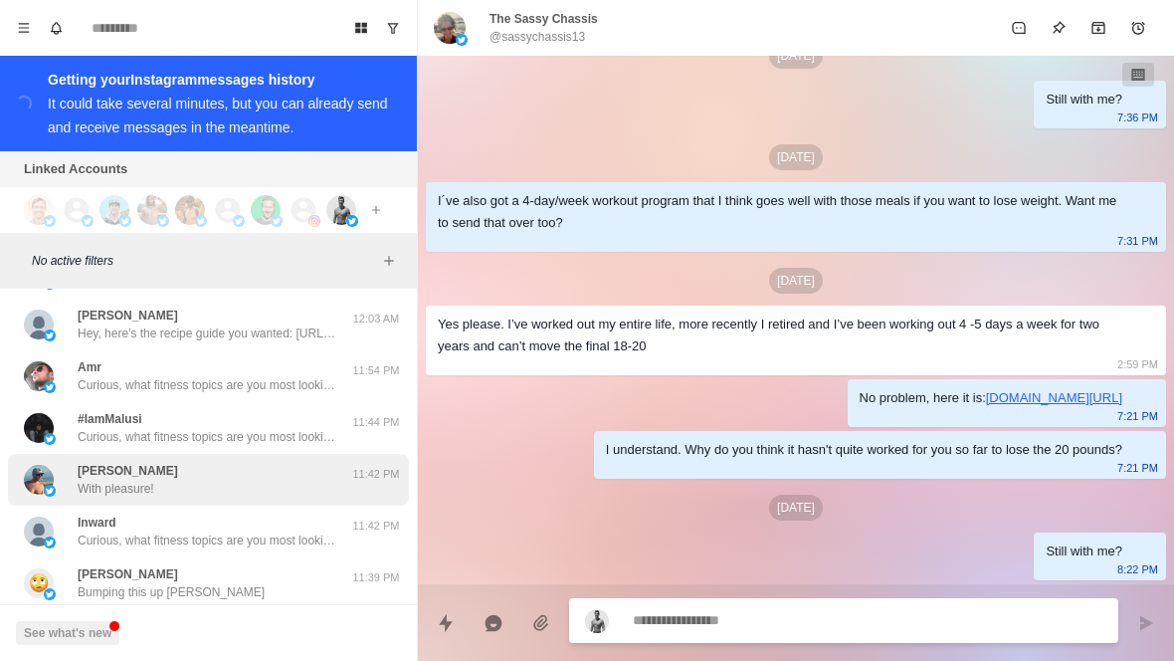
click at [250, 462] on div "[PERSON_NAME] With pleasure!" at bounding box center [187, 480] width 327 height 36
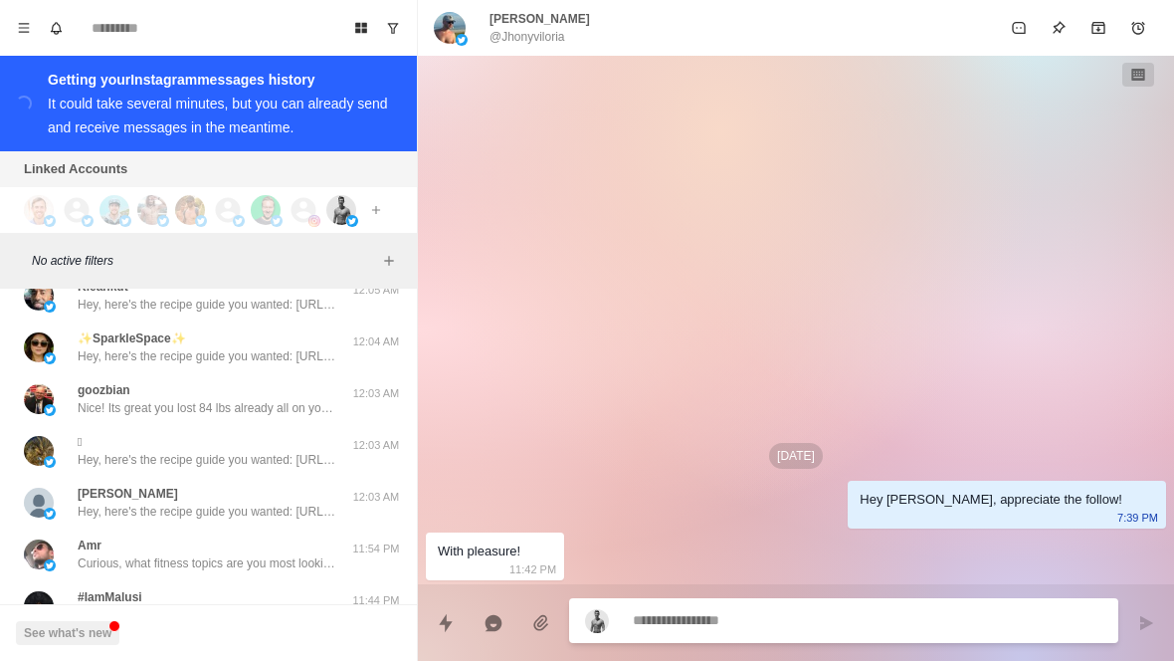
scroll to position [9342, 0]
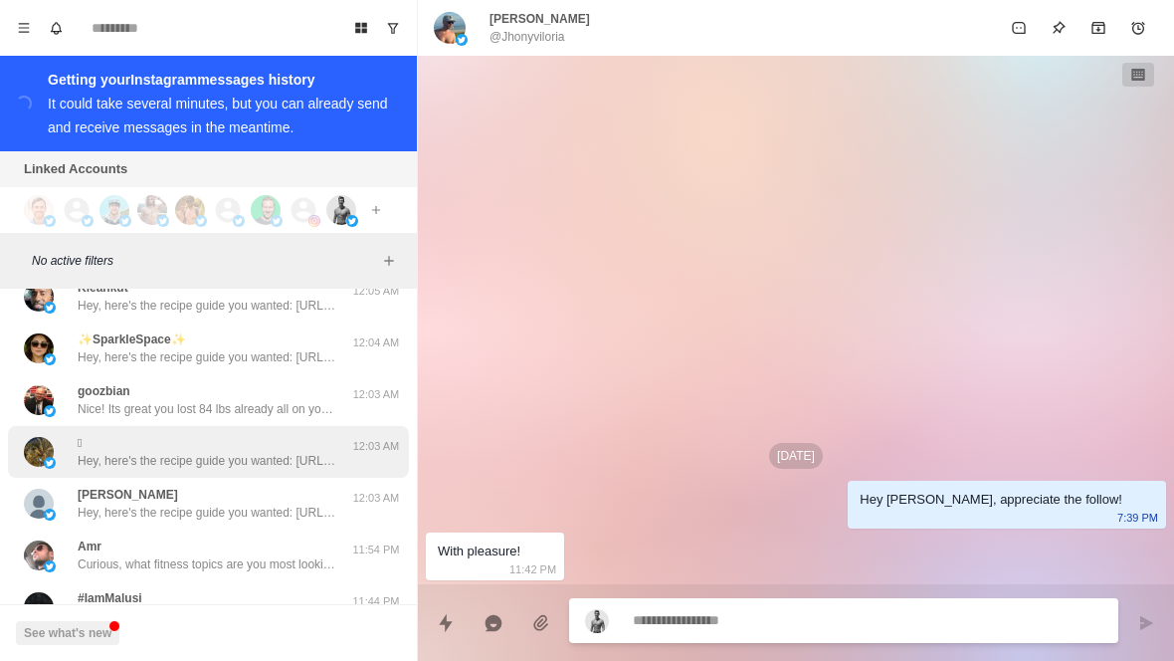
click at [248, 452] on p "Hey, here's the recipe guide you wanted: [URL][DOMAIN_NAME] Appreciate your sup…" at bounding box center [207, 461] width 259 height 18
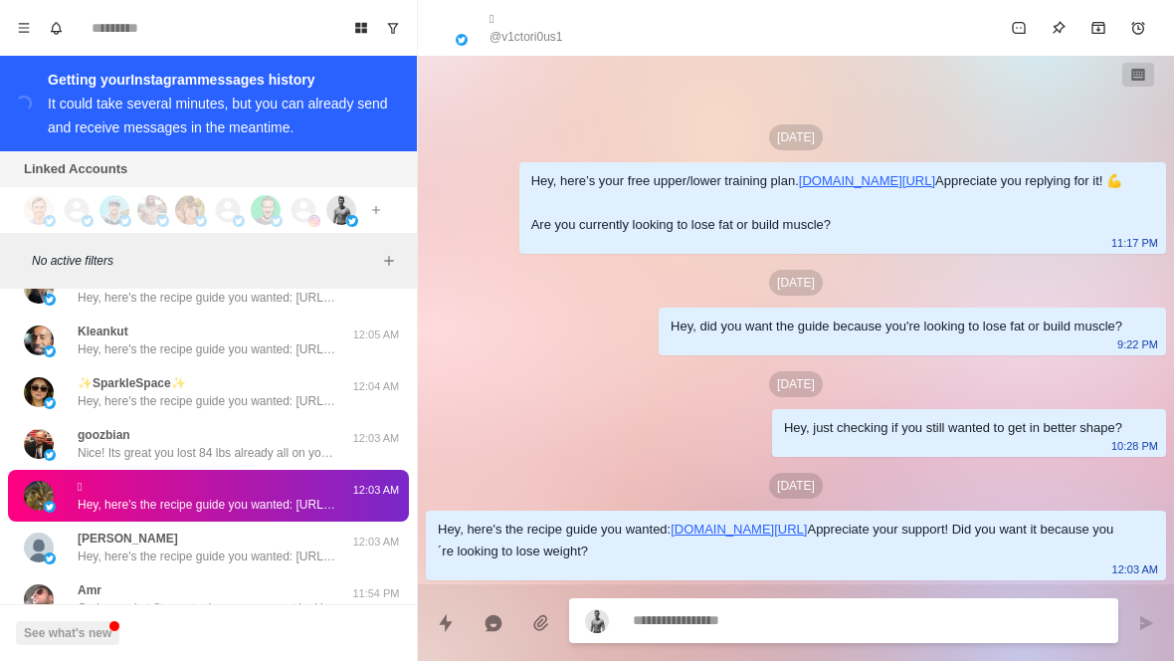
scroll to position [112, 0]
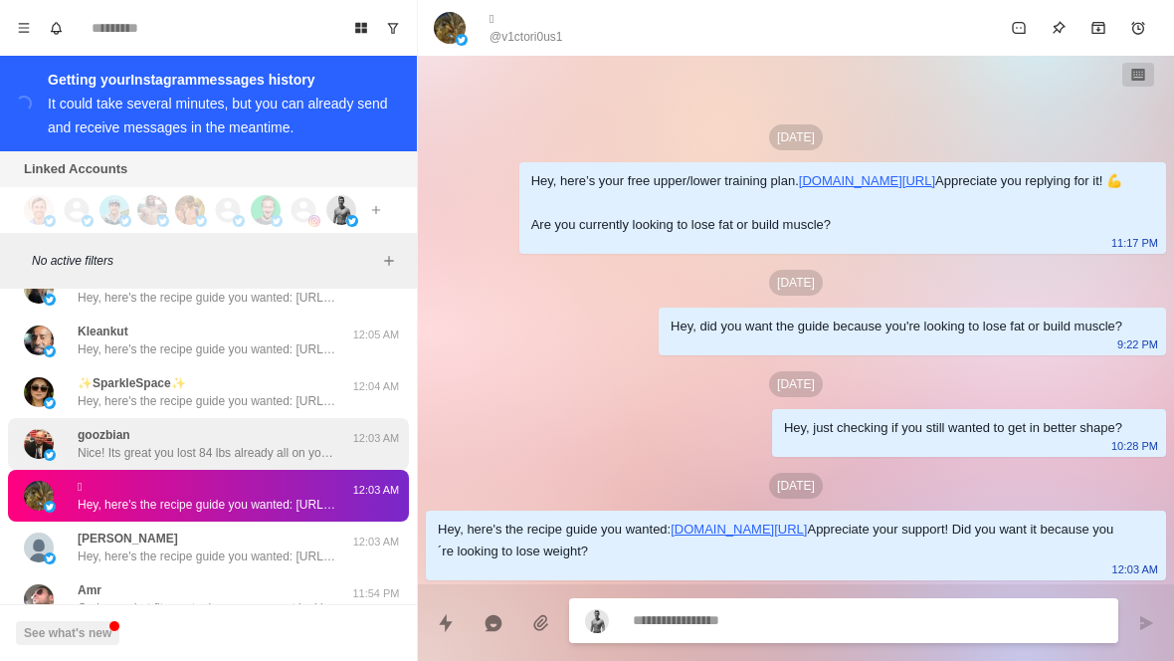
click at [252, 444] on p "Nice! Its great you lost 84 lbs already all on your own. I understand how diffi…" at bounding box center [207, 453] width 259 height 18
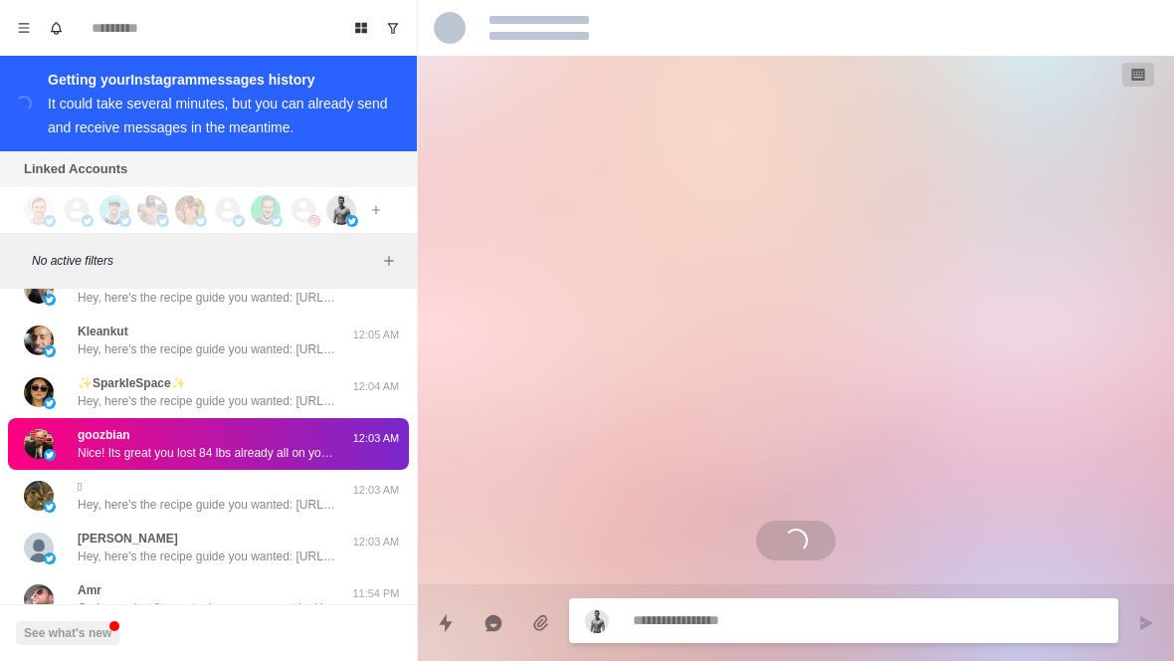
scroll to position [0, 0]
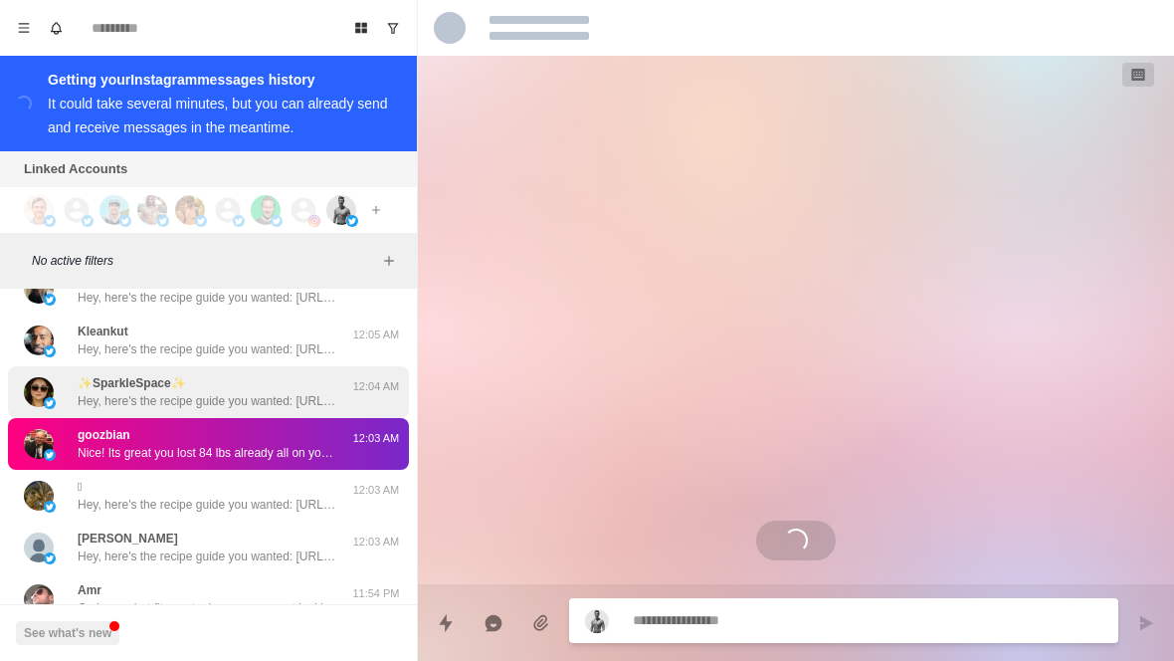
click at [280, 392] on p "Hey, here's the recipe guide you wanted: [URL][DOMAIN_NAME] Appreciate your sup…" at bounding box center [207, 401] width 259 height 18
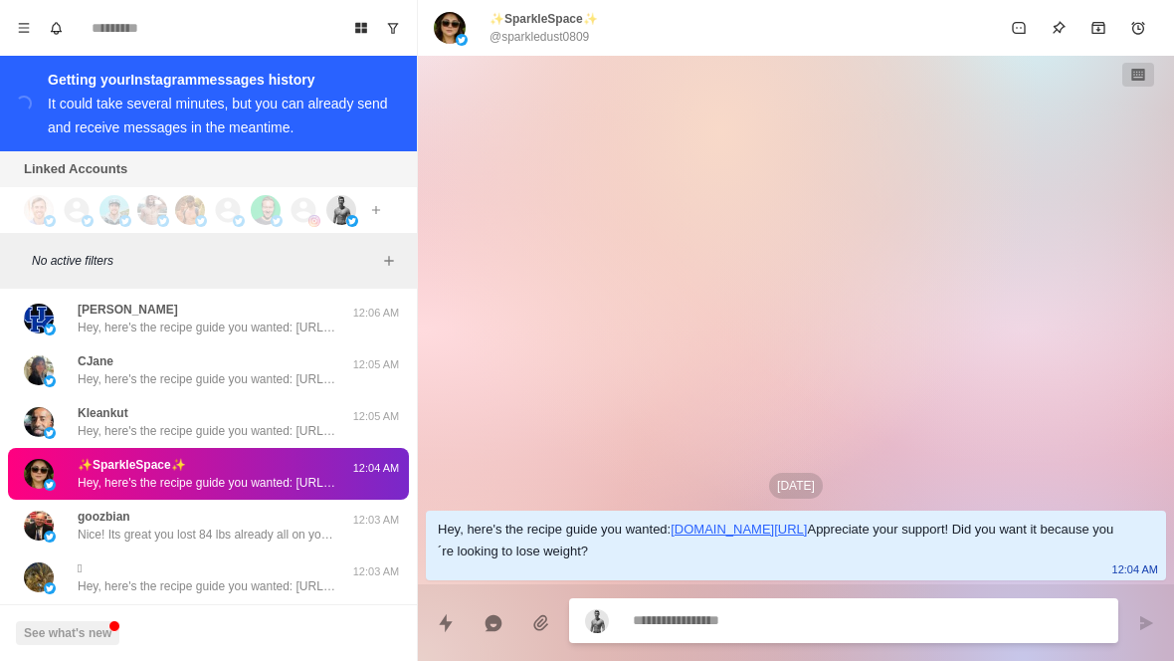
scroll to position [9215, 0]
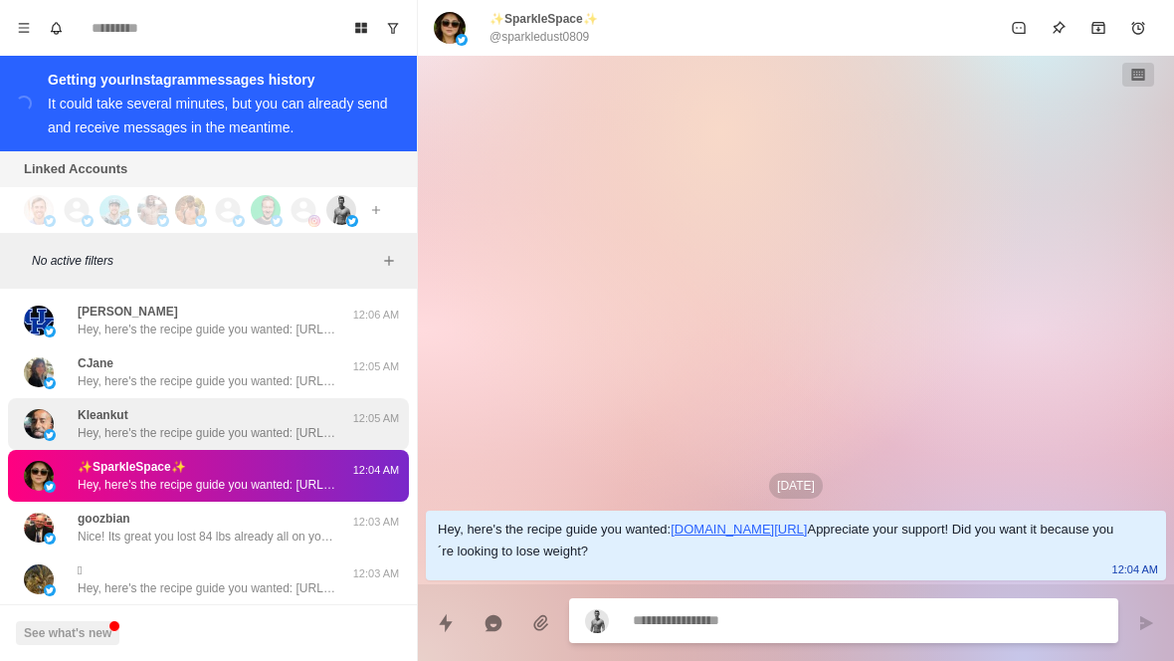
click at [250, 424] on p "Hey, here's the recipe guide you wanted: [URL][DOMAIN_NAME] Appreciate your sup…" at bounding box center [207, 433] width 259 height 18
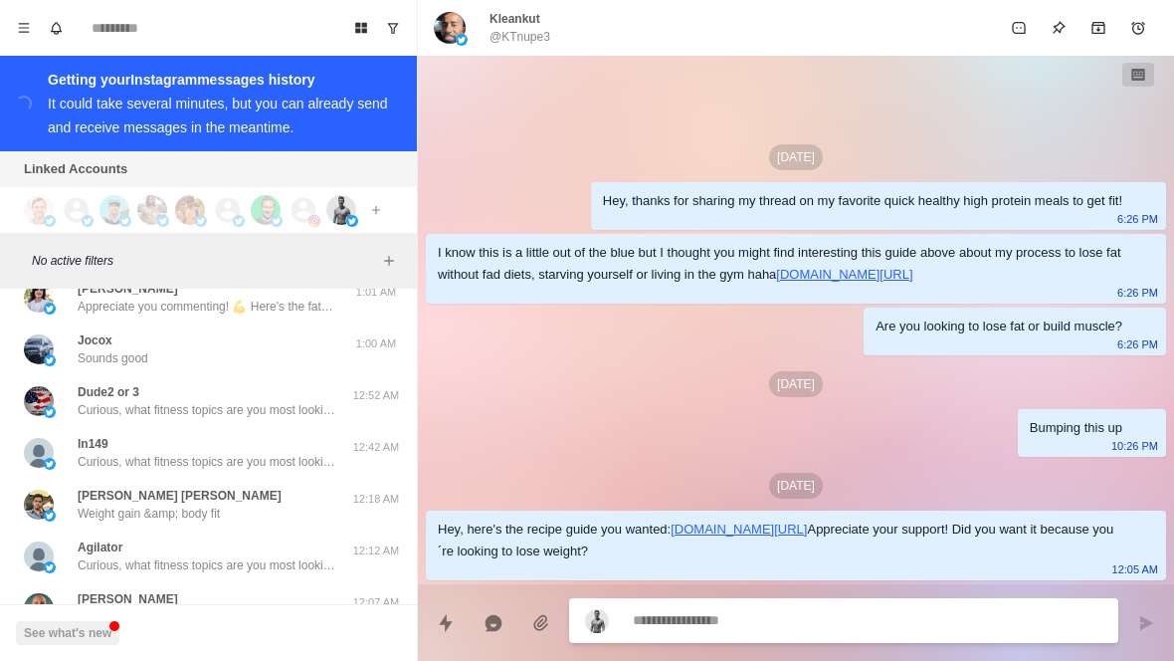
scroll to position [8799, 0]
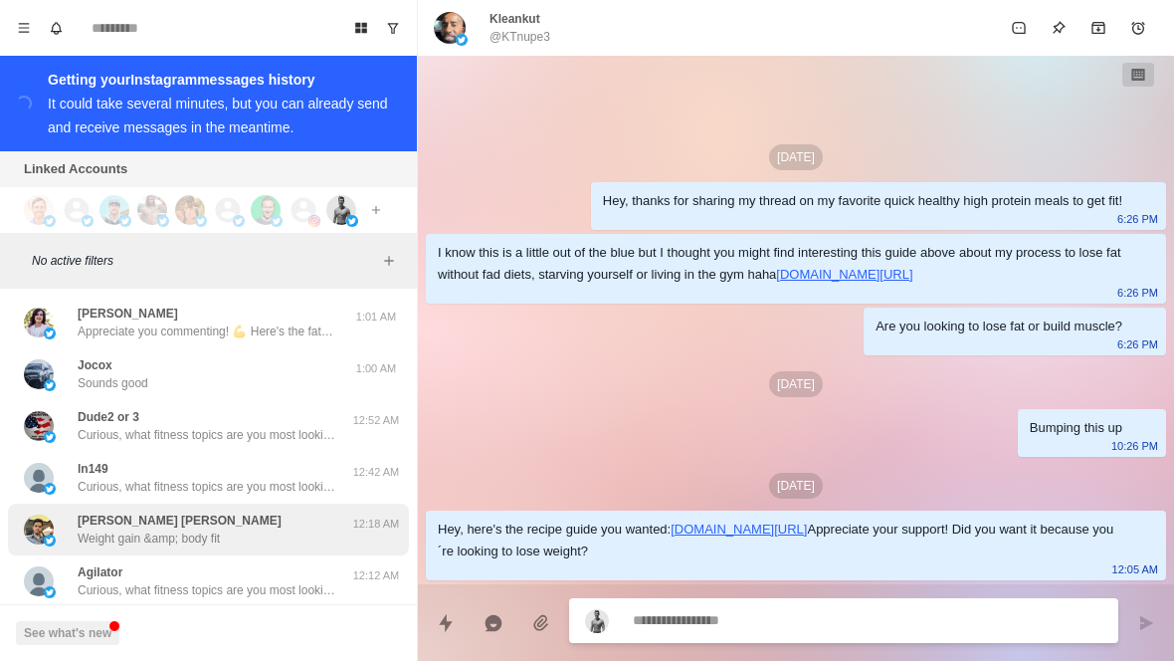
click at [221, 512] on div "[PERSON_NAME] [PERSON_NAME] Weight gain &amp; body fit" at bounding box center [180, 530] width 204 height 36
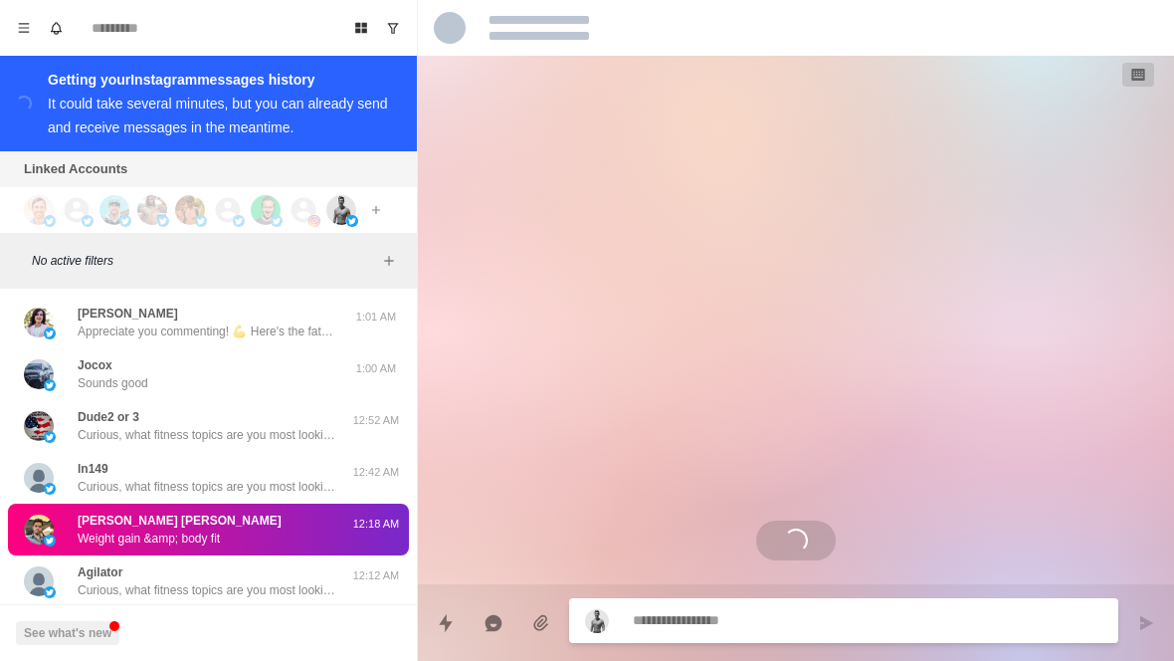
scroll to position [0, 0]
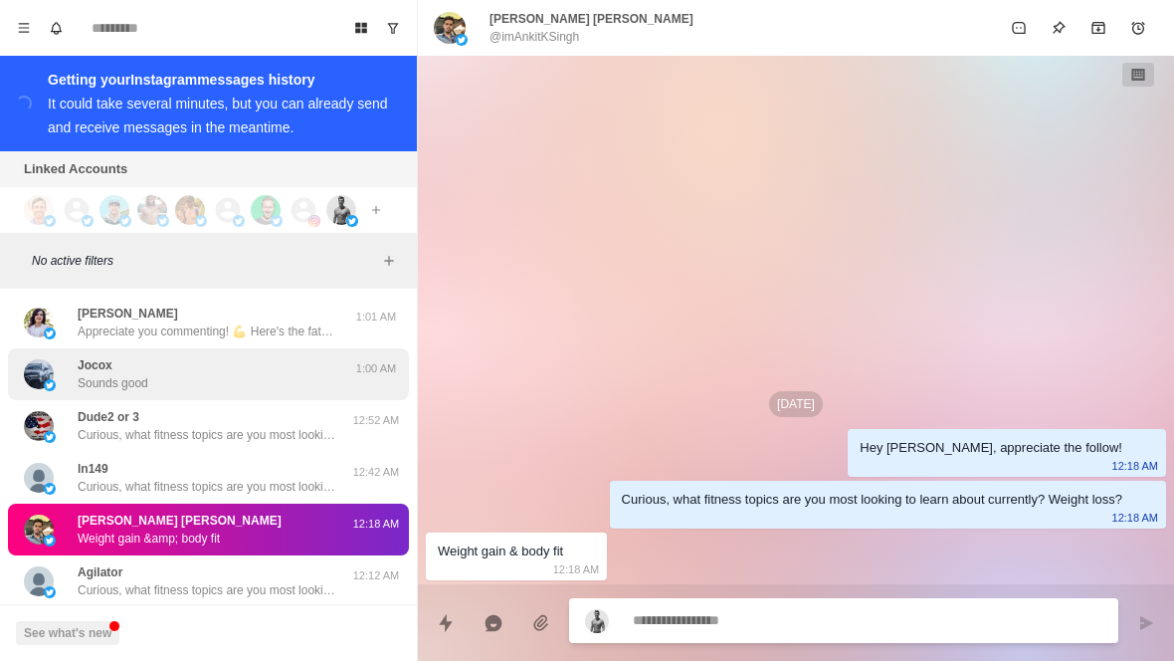
click at [269, 356] on div "Jocox Sounds good" at bounding box center [187, 374] width 327 height 36
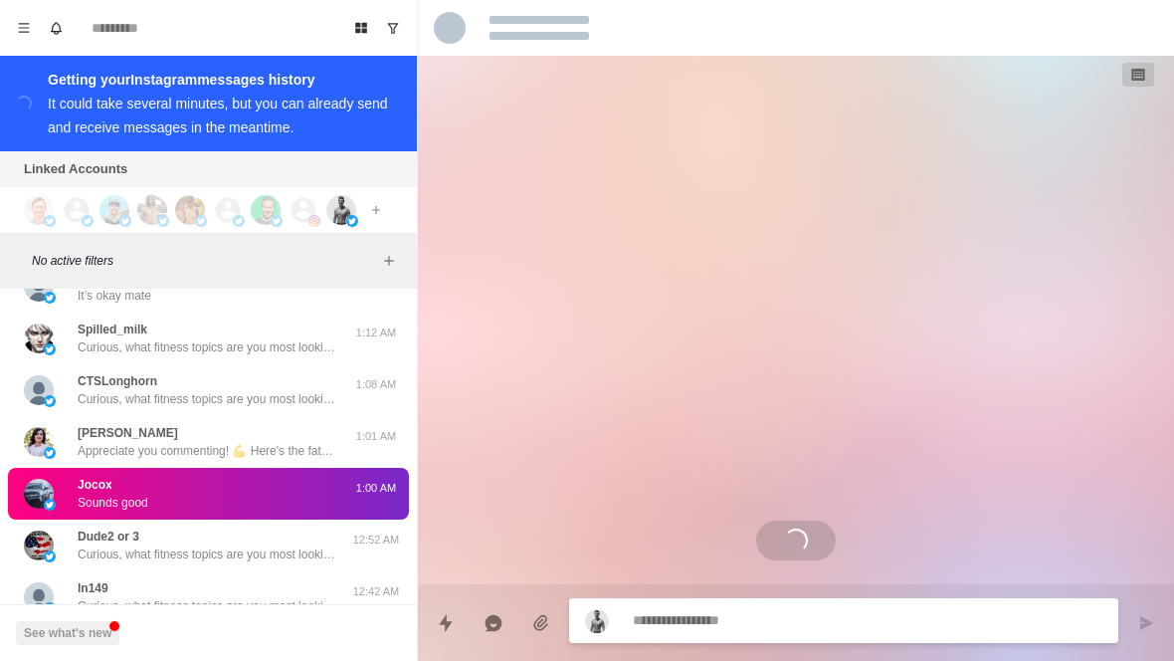
scroll to position [8677, 0]
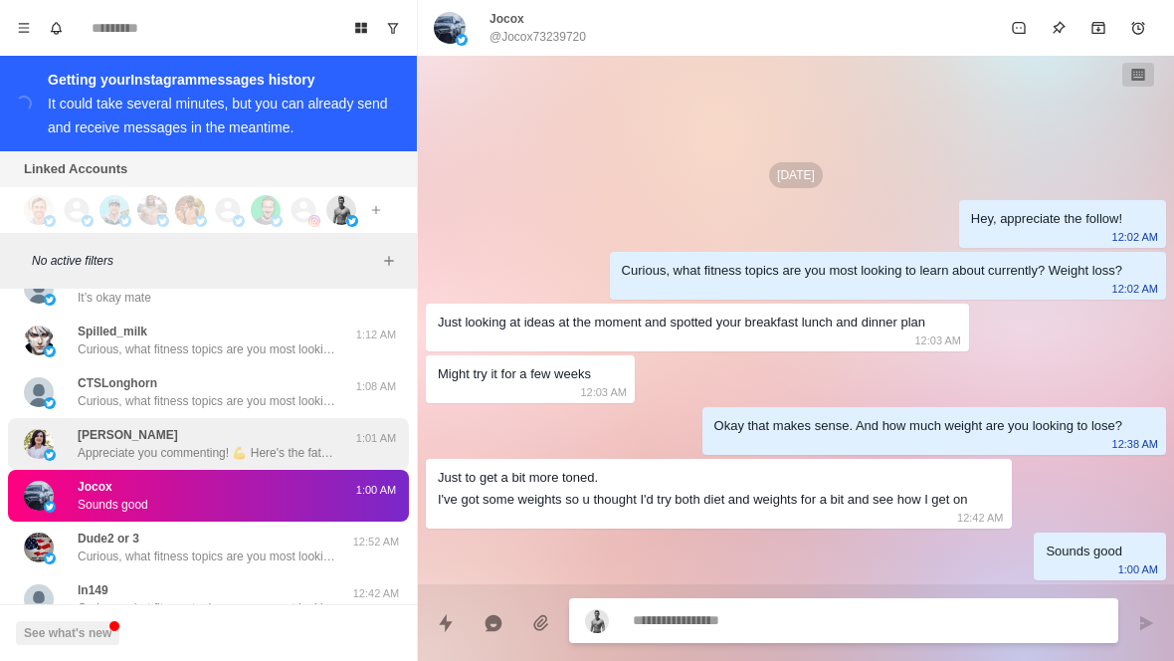
click at [231, 444] on p "Appreciate you commenting! 💪 Here's the fat loss guide you wanted: [URL][DOMAIN…" at bounding box center [207, 453] width 259 height 18
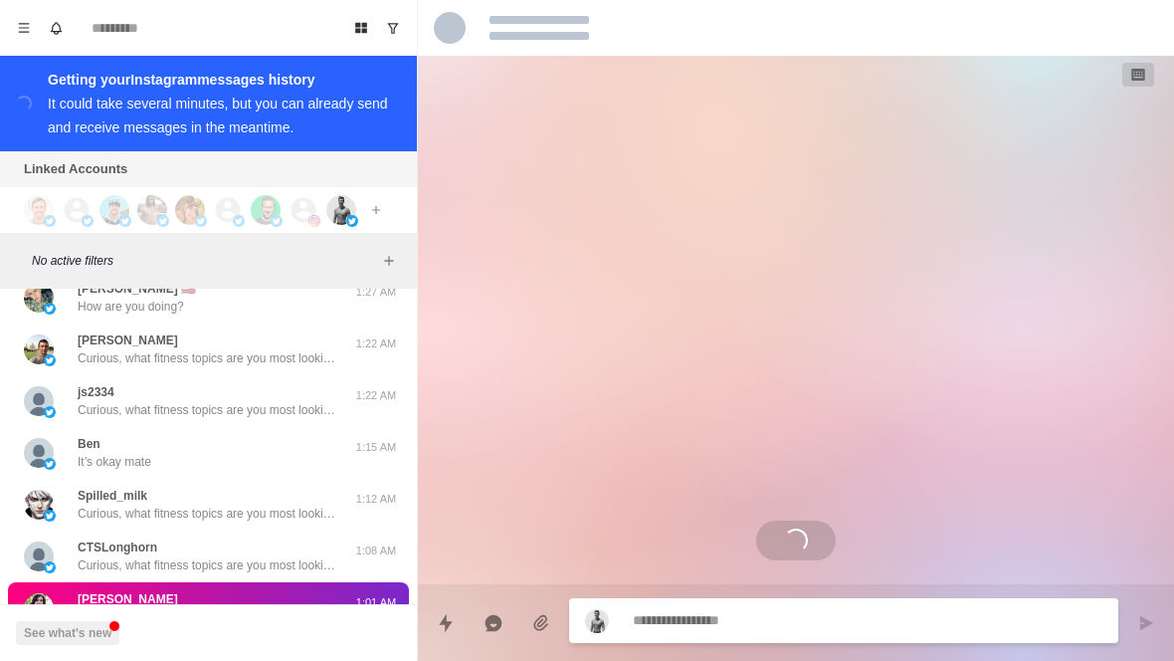
scroll to position [8500, 0]
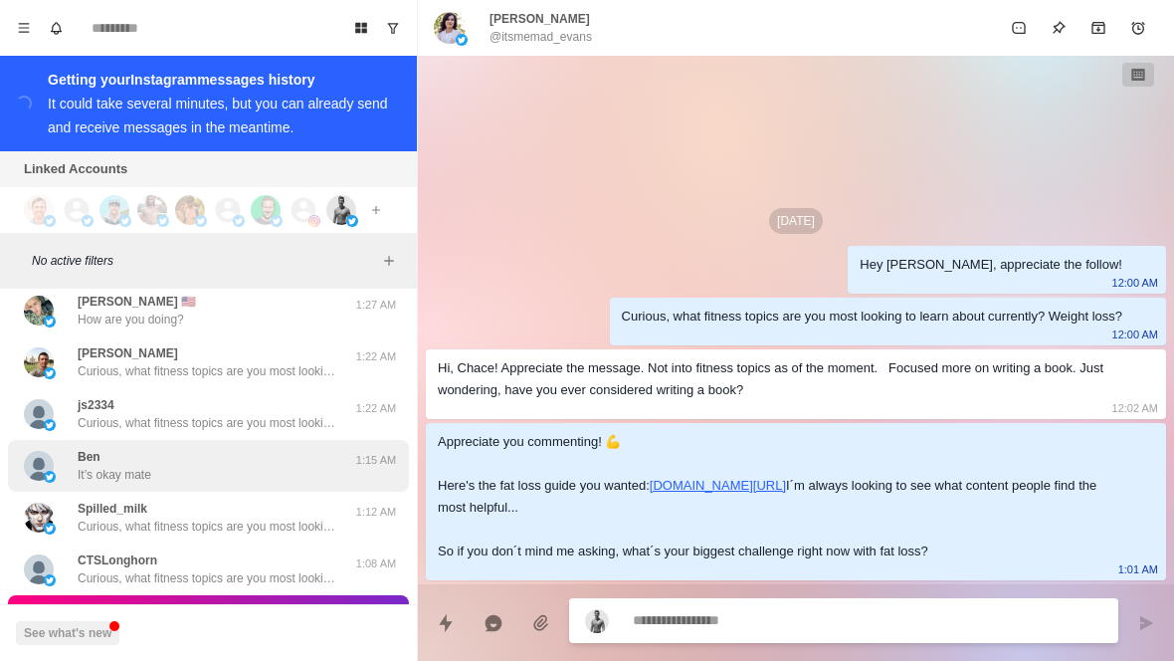
click at [233, 448] on div "[PERSON_NAME] It’s okay mate" at bounding box center [187, 466] width 327 height 36
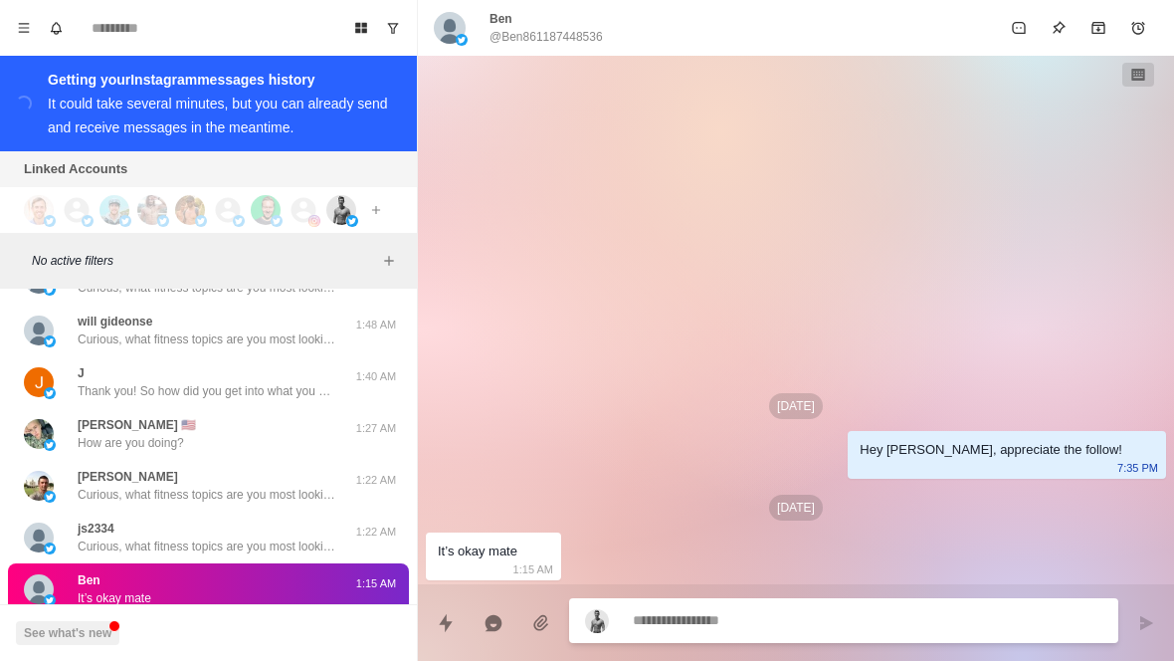
scroll to position [8361, 0]
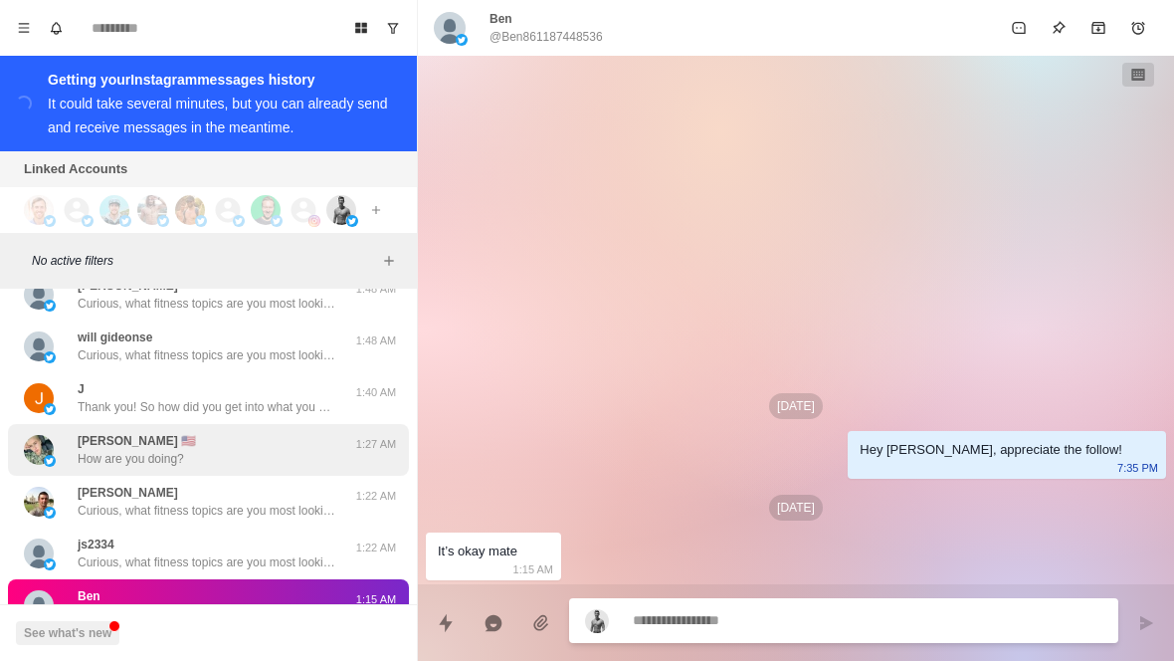
click at [235, 432] on div "[PERSON_NAME] 🇺🇸 How are you doing?" at bounding box center [187, 450] width 327 height 36
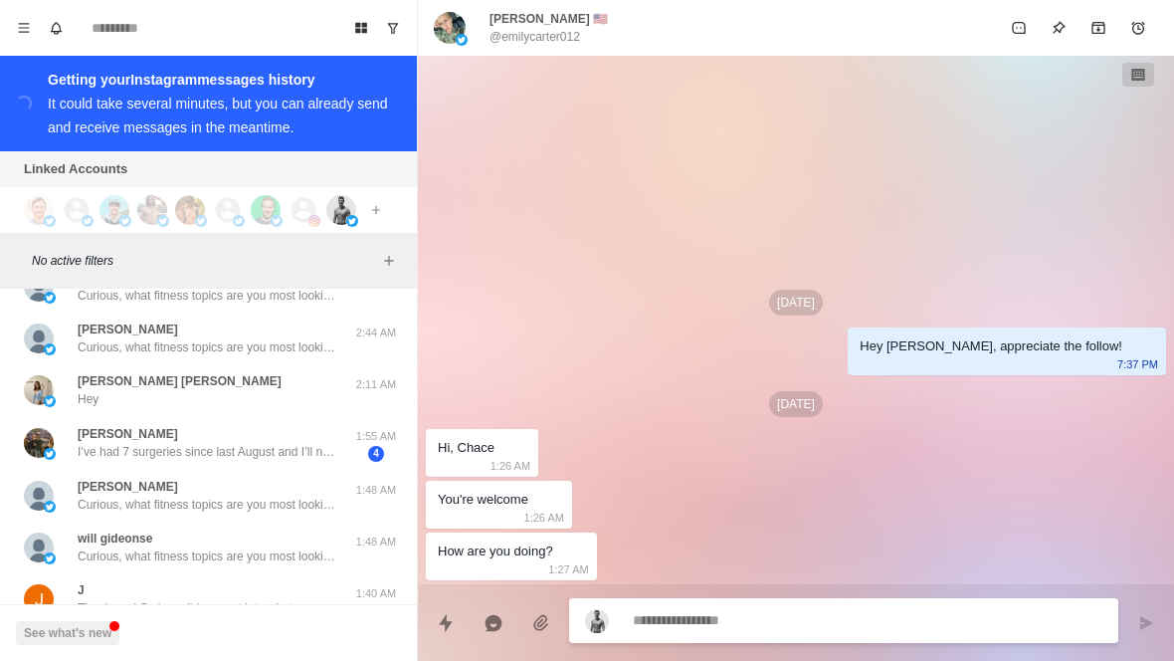
scroll to position [8151, 0]
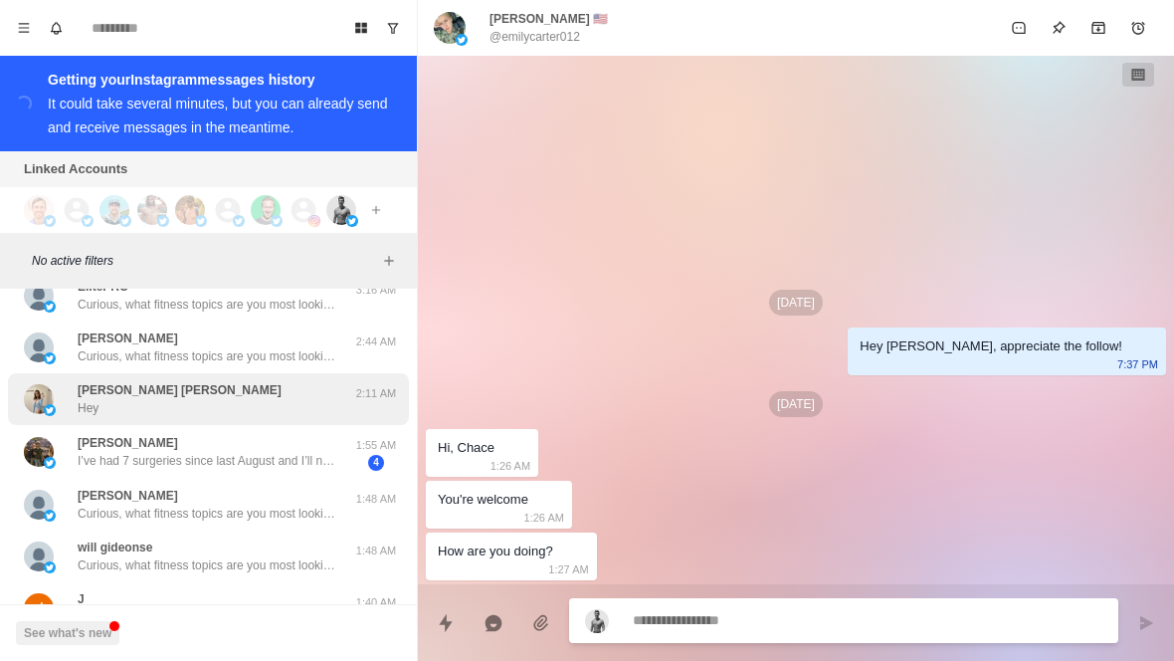
click at [273, 381] on div "[PERSON_NAME] [PERSON_NAME]" at bounding box center [187, 399] width 327 height 36
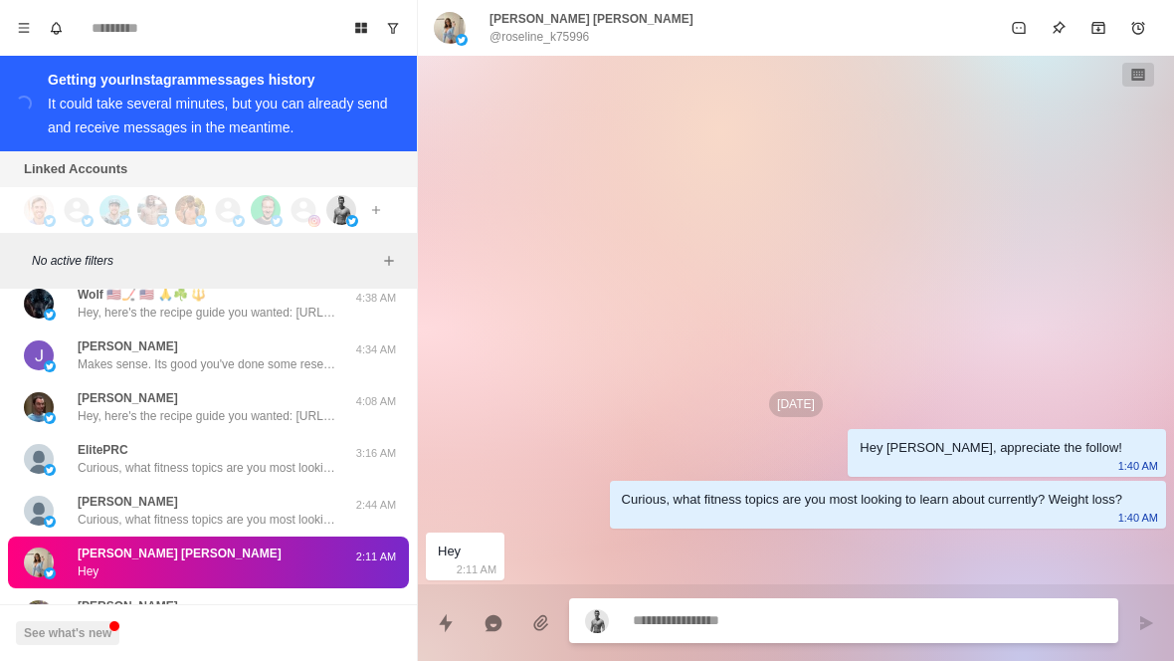
scroll to position [7986, 0]
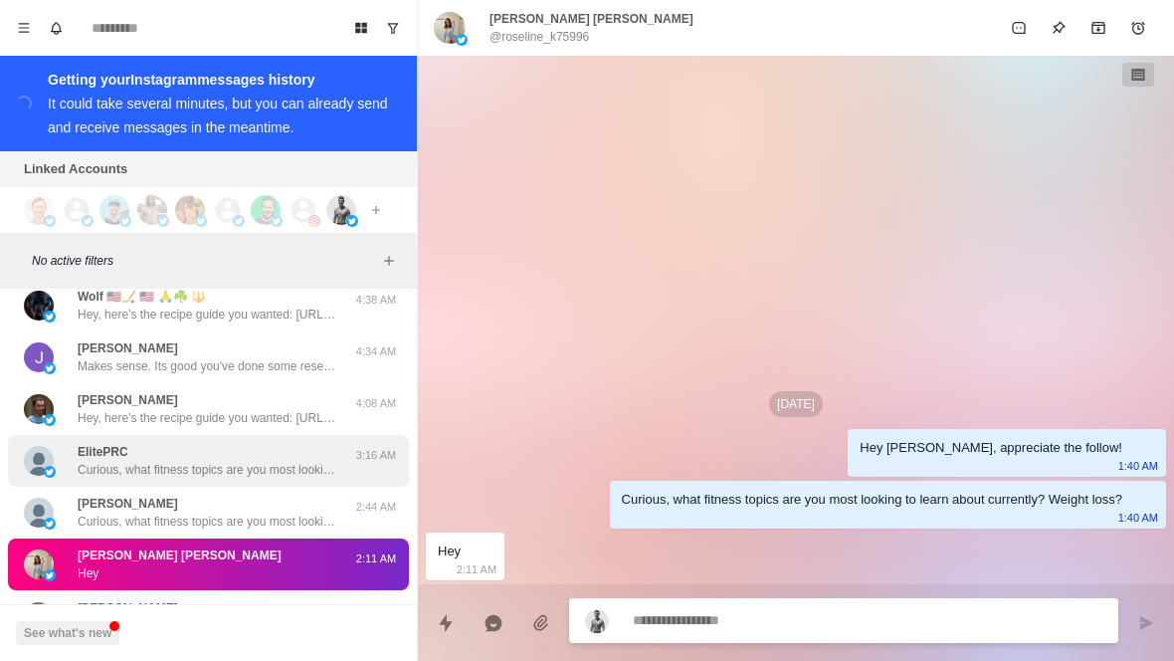
click at [237, 443] on div "ElitePRC Curious, what fitness topics are you most looking to learn about curre…" at bounding box center [207, 461] width 259 height 36
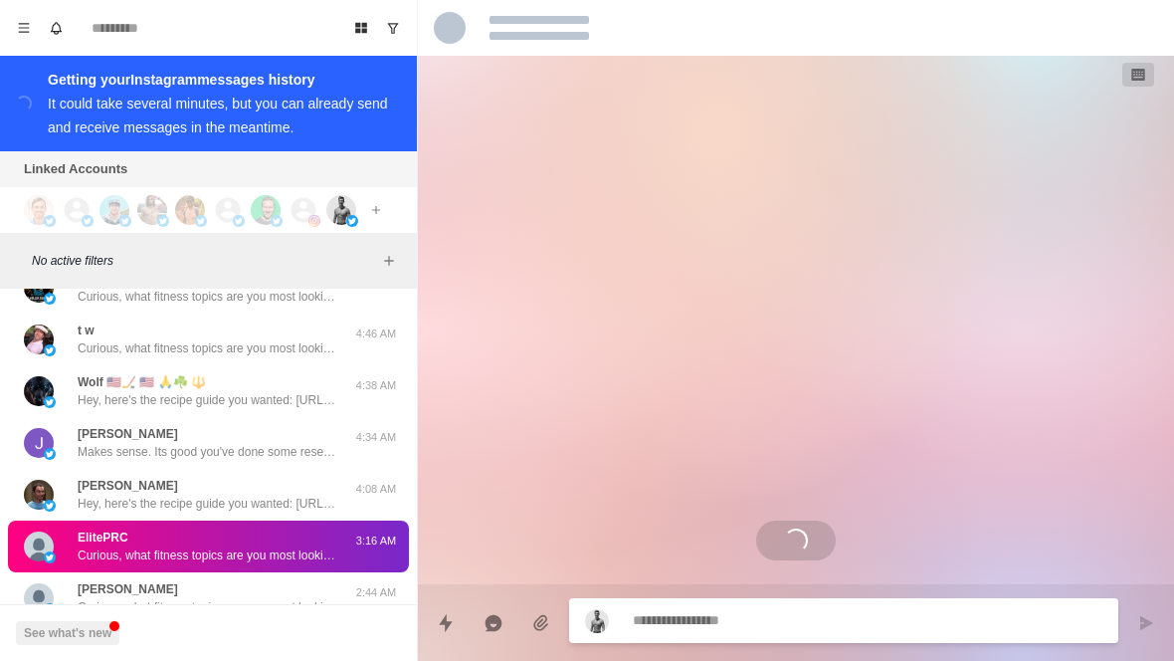
scroll to position [7898, 0]
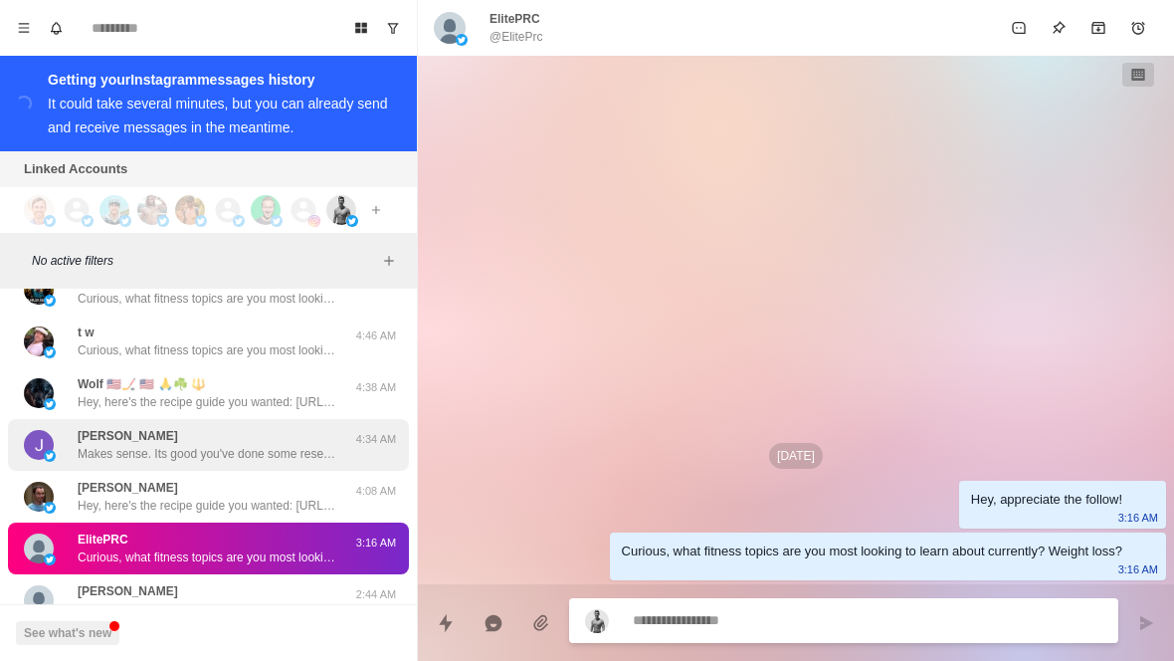
click at [236, 445] on p "Makes sense. Its good you've done some research already. What's the main challe…" at bounding box center [207, 454] width 259 height 18
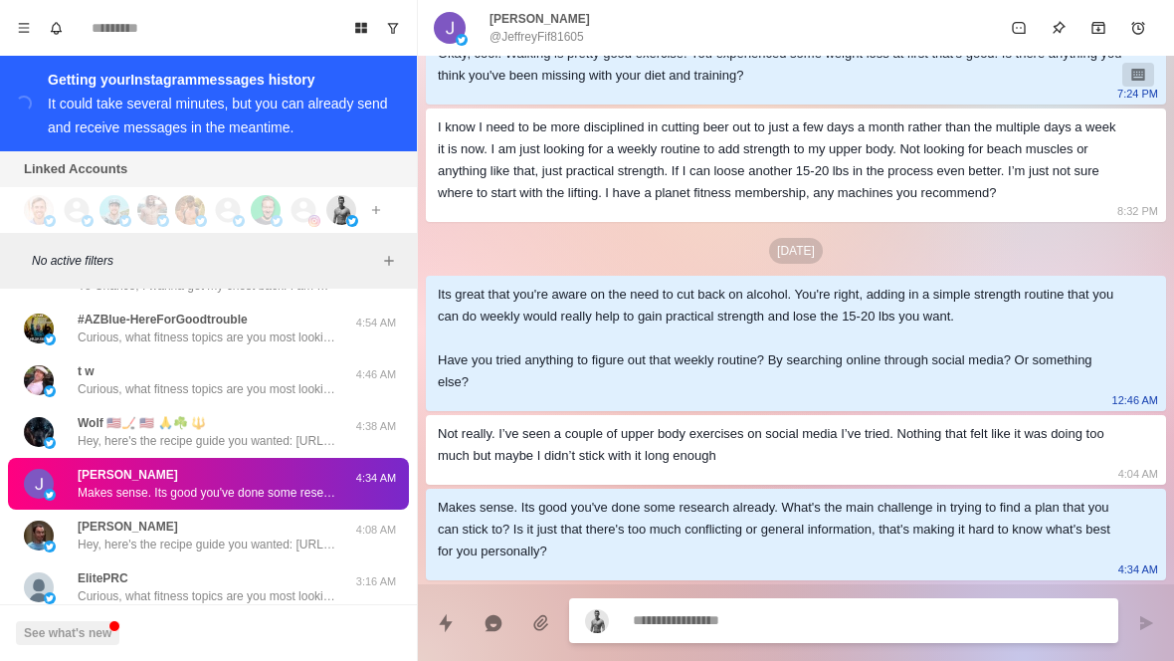
scroll to position [7839, 0]
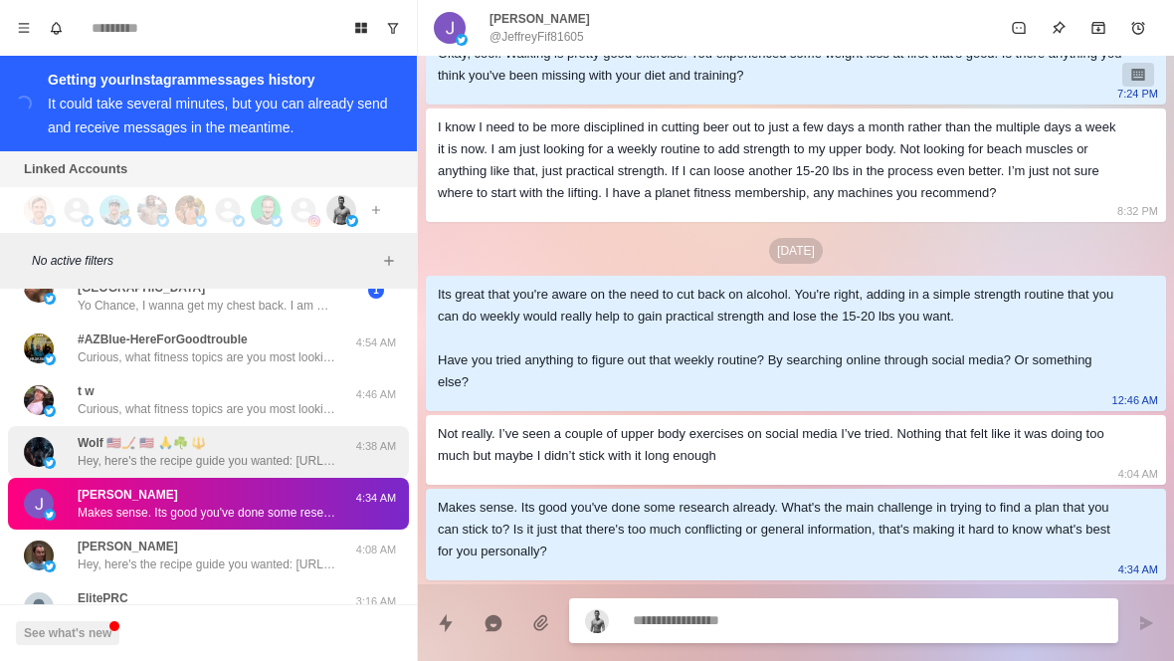
click at [235, 435] on div "Wolf 🇺🇸🏒 🇺🇸 🙏☘️ 🔱 Hey, here's the recipe guide you wanted: [URL][DOMAIN_NAME] A…" at bounding box center [208, 452] width 401 height 52
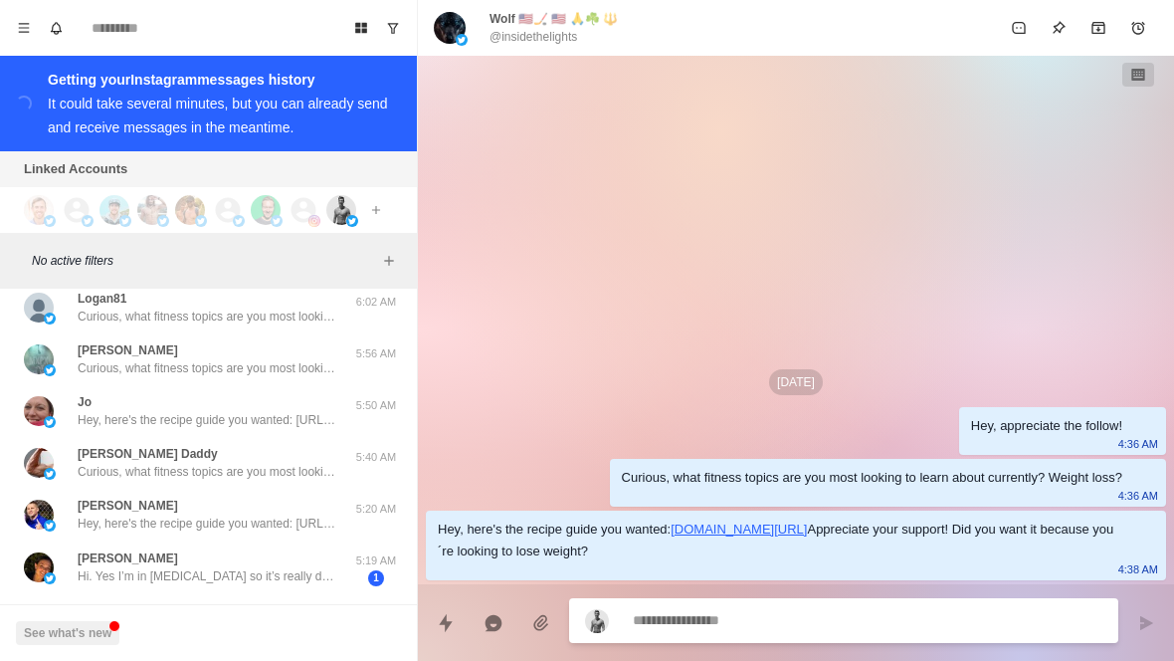
scroll to position [7434, 0]
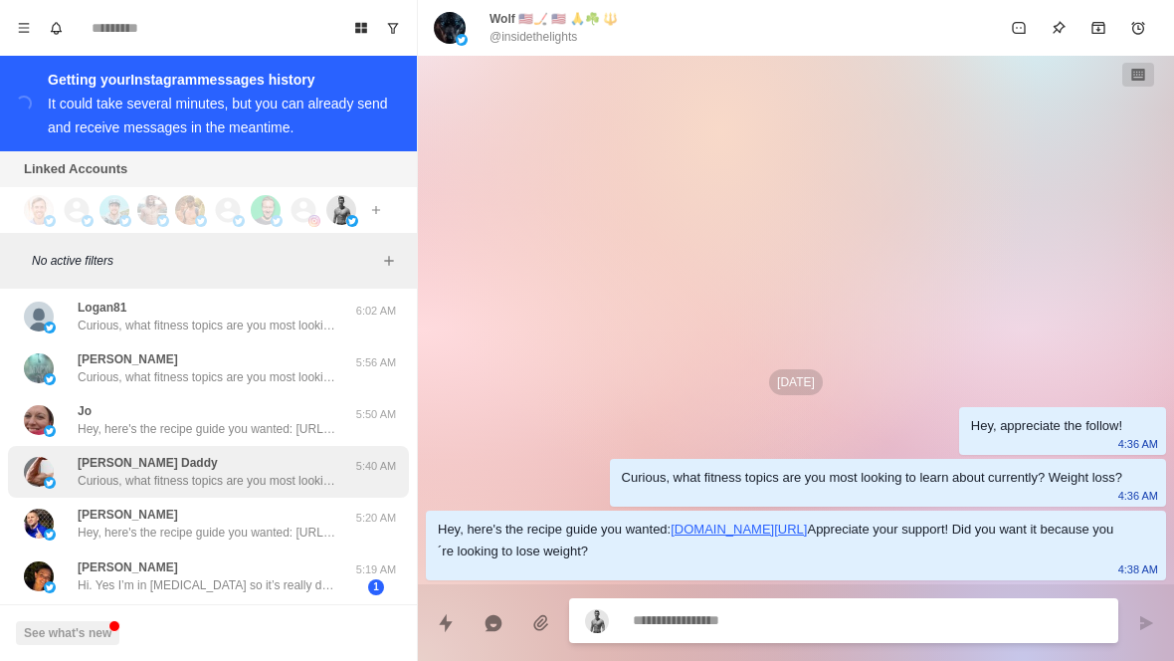
click at [220, 472] on p "Curious, what fitness topics are you most looking to learn about currently? Wei…" at bounding box center [207, 481] width 259 height 18
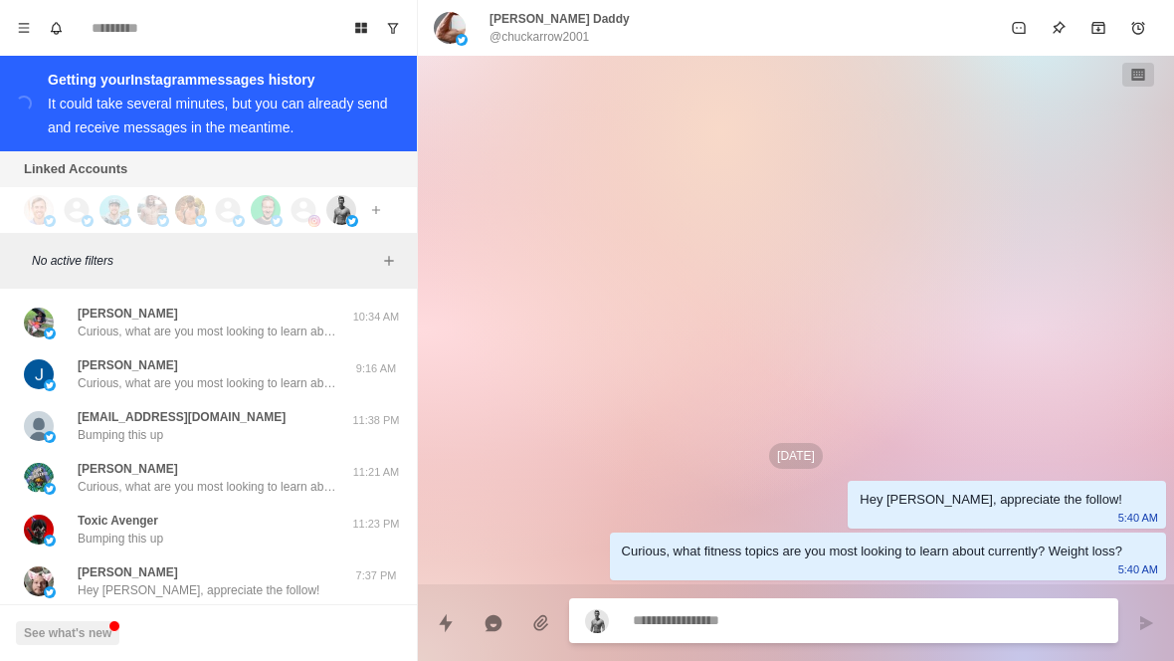
scroll to position [0, 0]
type textarea "*"
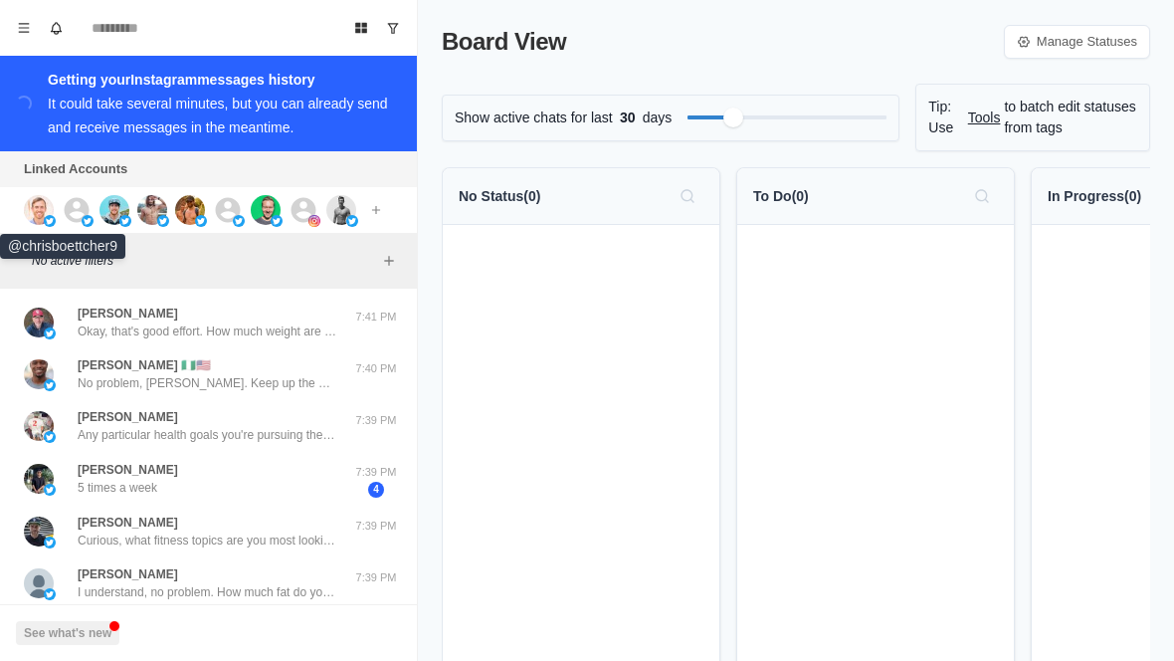
click at [46, 215] on img at bounding box center [39, 210] width 30 height 30
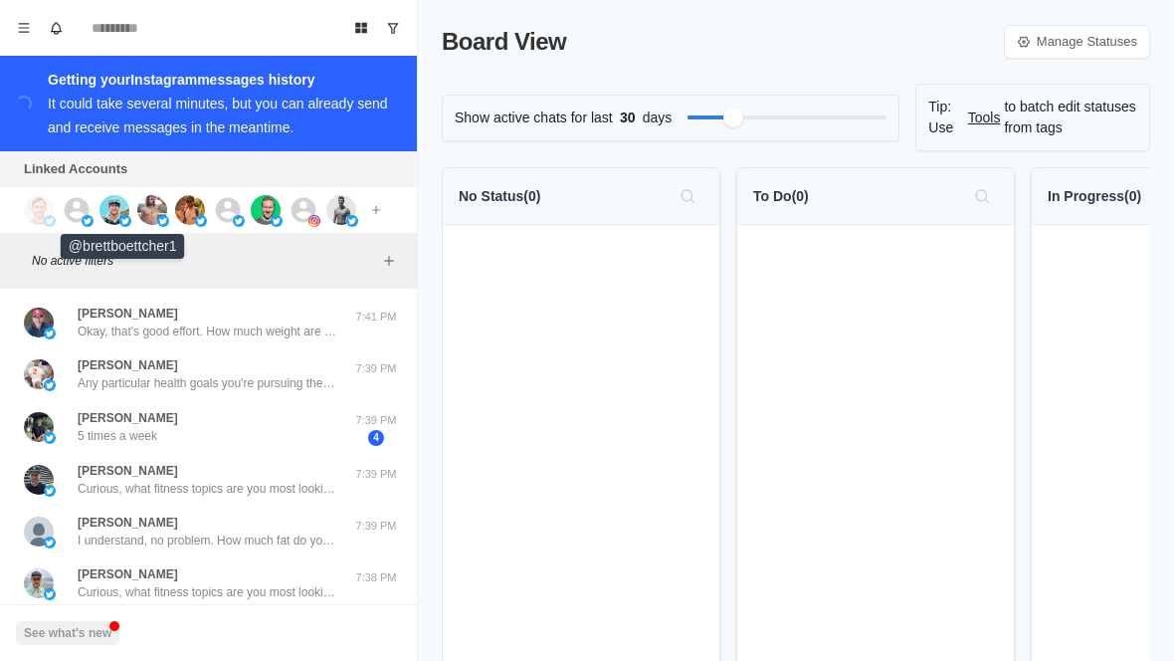
click at [112, 220] on img at bounding box center [115, 210] width 30 height 30
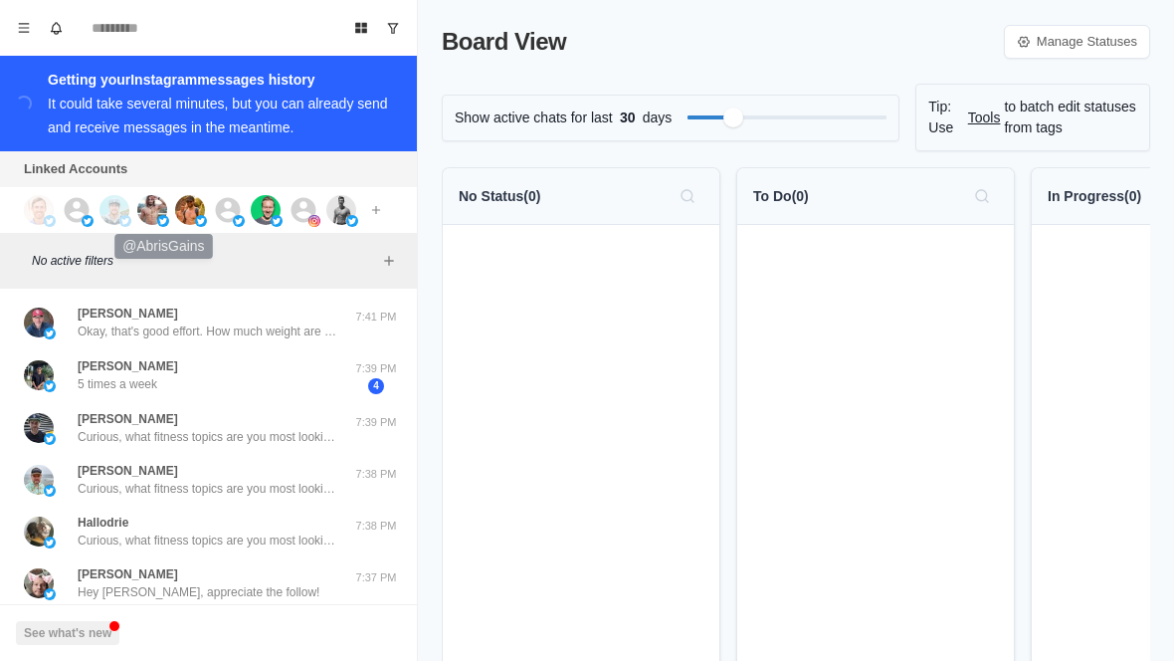
click at [154, 220] on img at bounding box center [152, 210] width 30 height 30
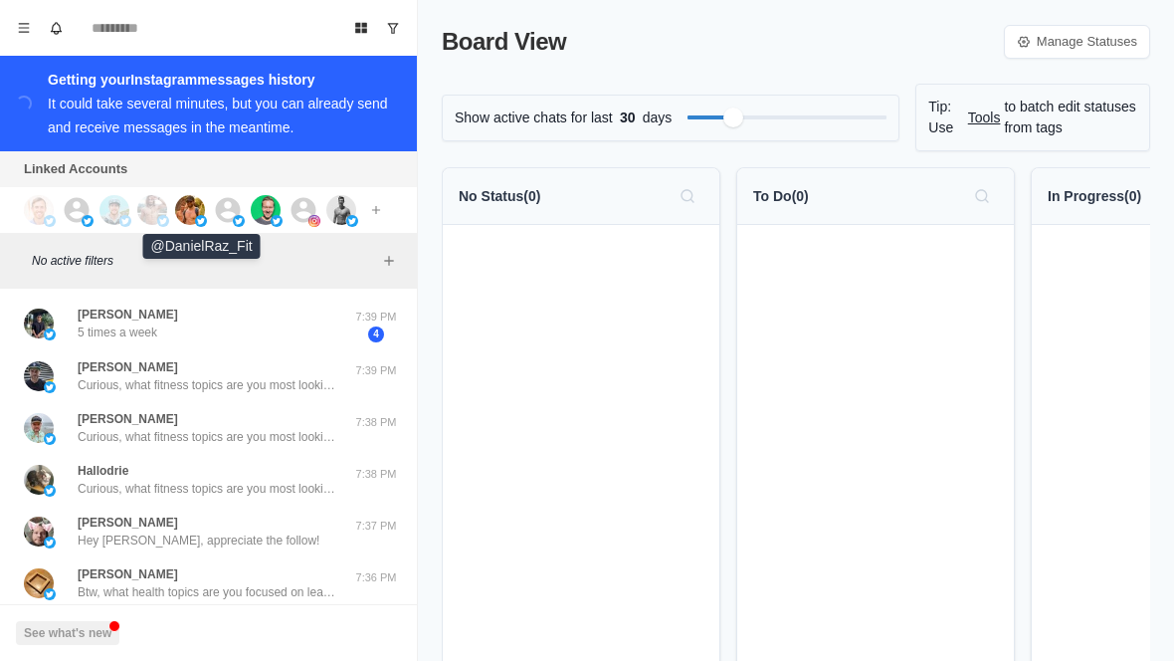
click at [198, 215] on img at bounding box center [190, 210] width 30 height 30
click at [238, 225] on img at bounding box center [239, 221] width 12 height 12
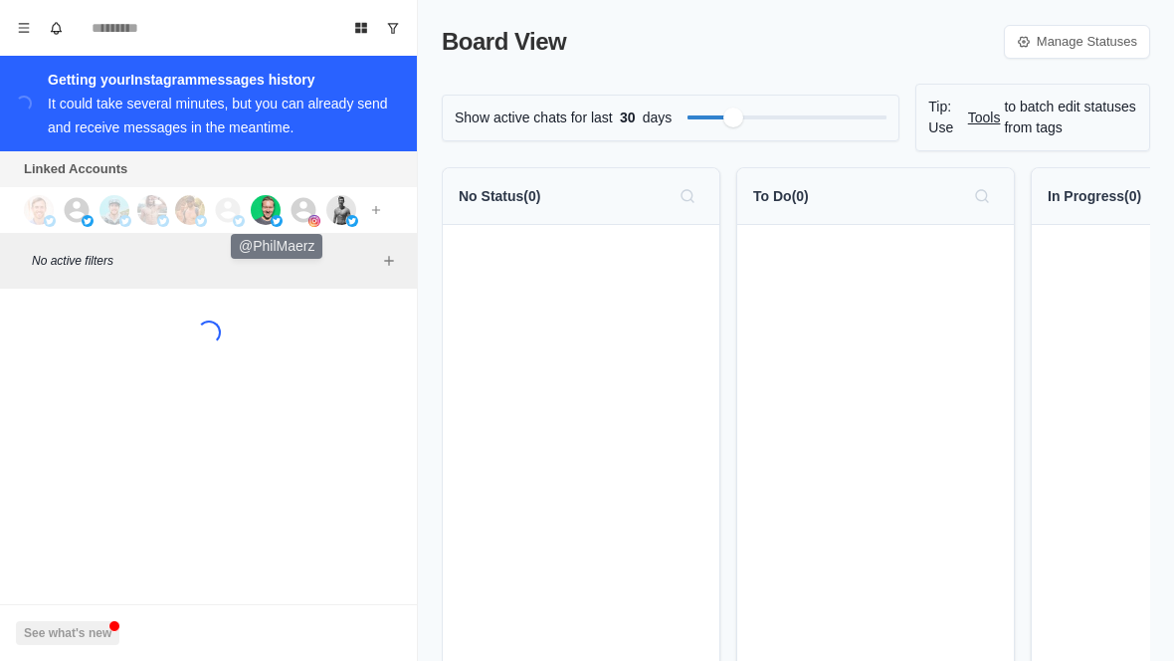
click at [279, 208] on img at bounding box center [266, 210] width 30 height 30
click at [311, 219] on img at bounding box center [315, 221] width 12 height 12
click at [353, 212] on img at bounding box center [341, 210] width 30 height 30
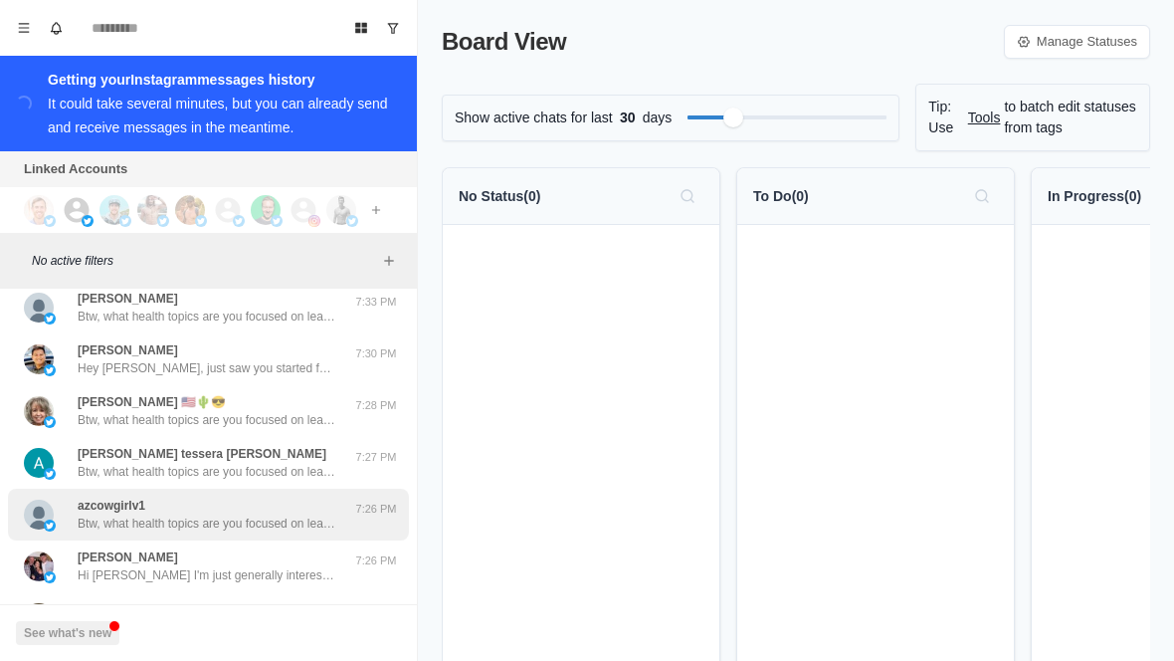
scroll to position [248, 0]
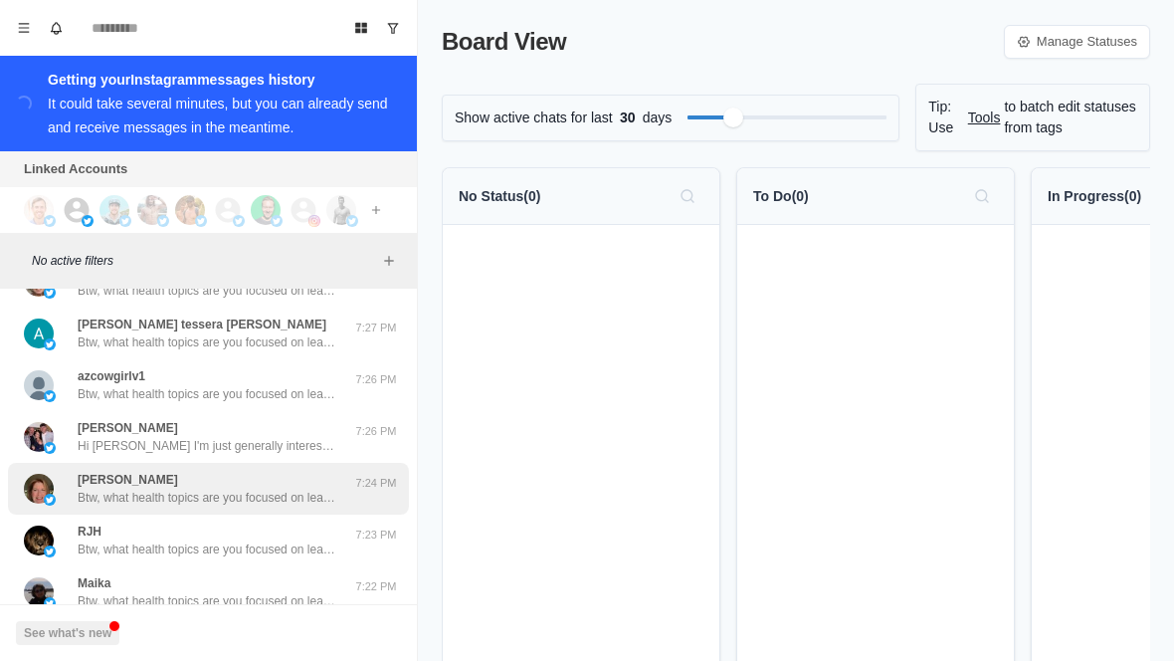
click at [282, 493] on p "Btw, what health topics are you focused on learning about currently? Weight los…" at bounding box center [207, 498] width 259 height 18
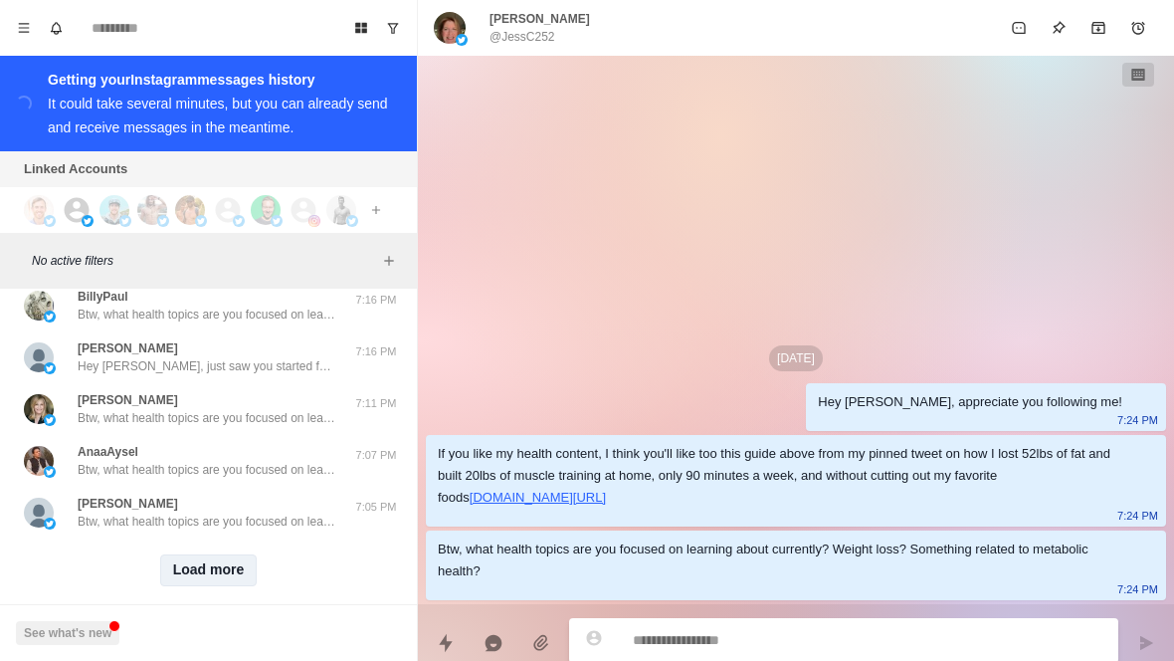
scroll to position [795, 0]
click at [226, 566] on button "Load more" at bounding box center [209, 570] width 98 height 32
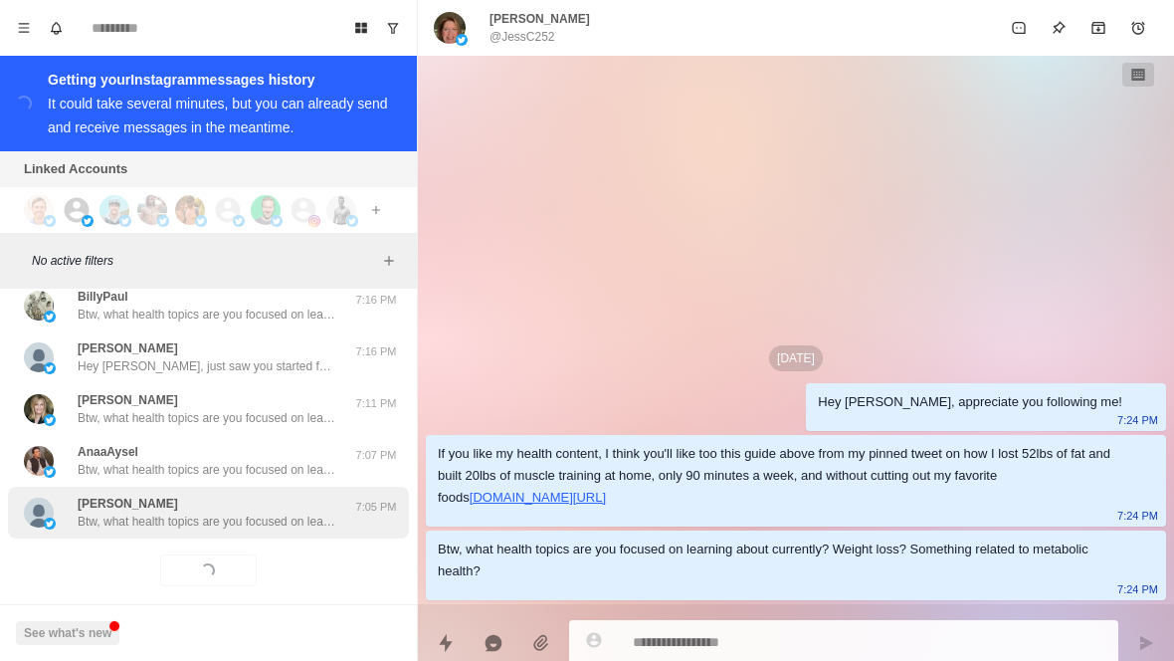
click at [307, 517] on p "Btw, what health topics are you focused on learning about currently? Weight los…" at bounding box center [207, 522] width 259 height 18
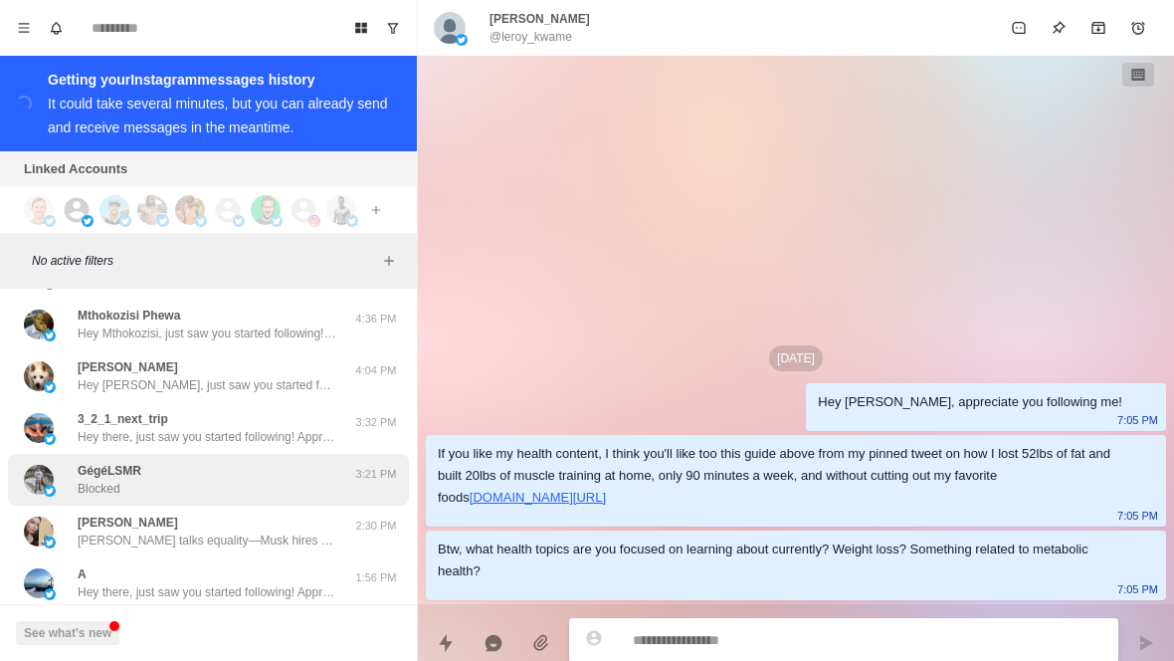
click at [284, 483] on div "GégéLSMR Blocked" at bounding box center [187, 480] width 327 height 36
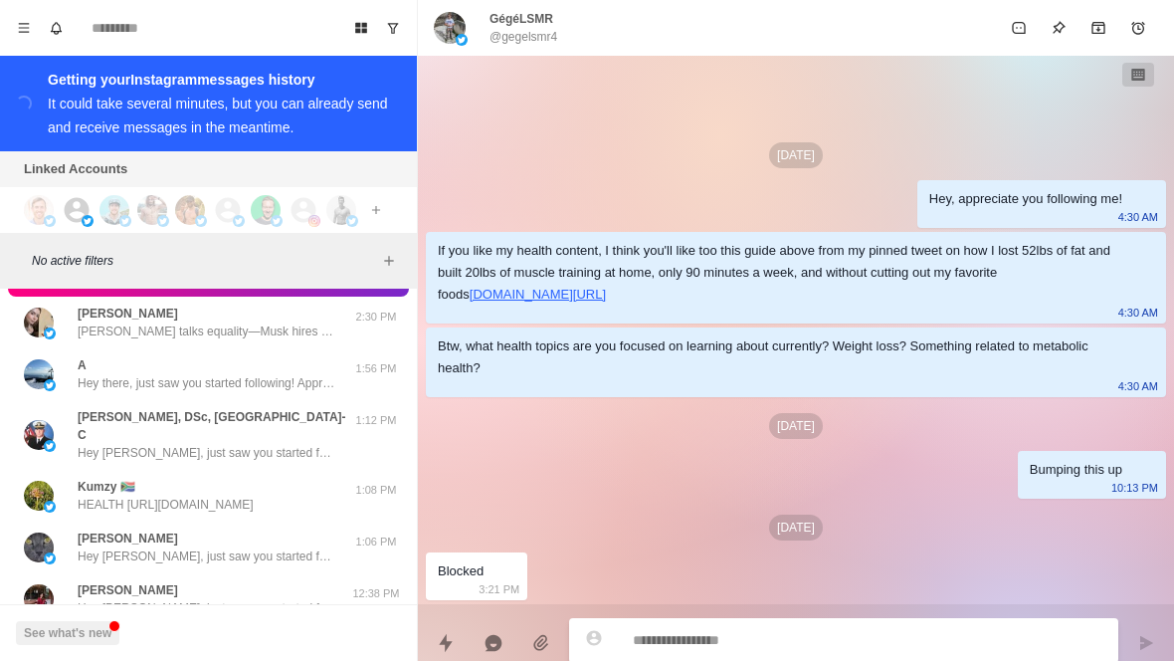
scroll to position [1673, 0]
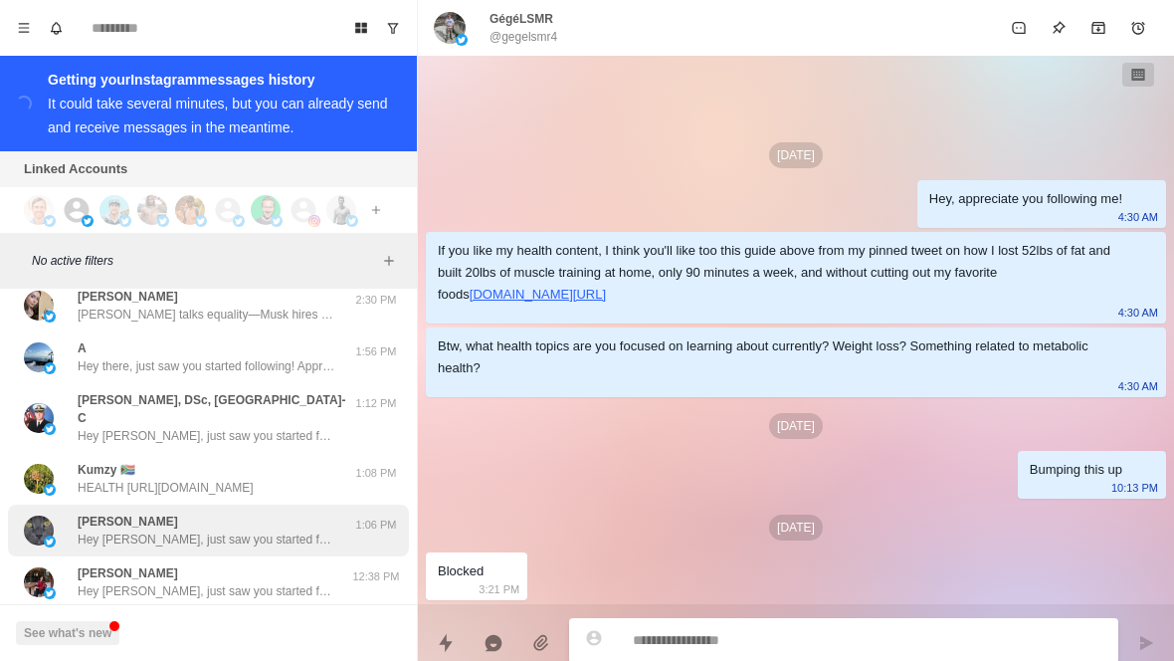
click at [277, 536] on div "Shawn Hey Shawn, just saw you started following! Appreciate it. Curious, what h…" at bounding box center [208, 531] width 401 height 52
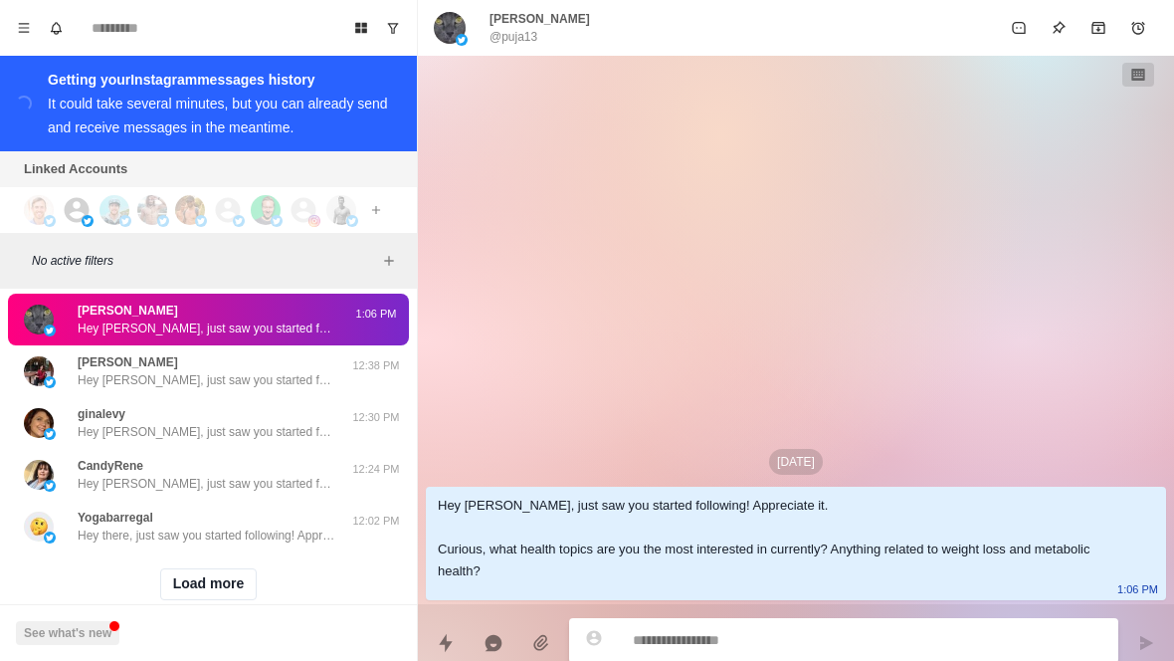
scroll to position [1882, 0]
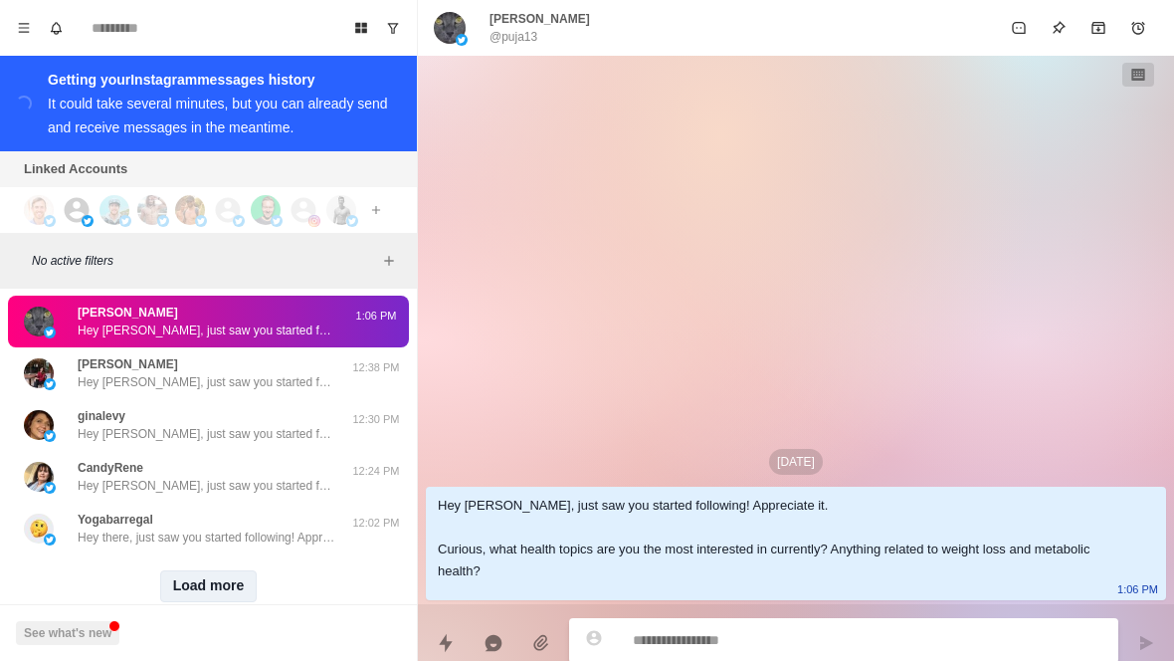
click at [227, 570] on button "Load more" at bounding box center [209, 586] width 98 height 32
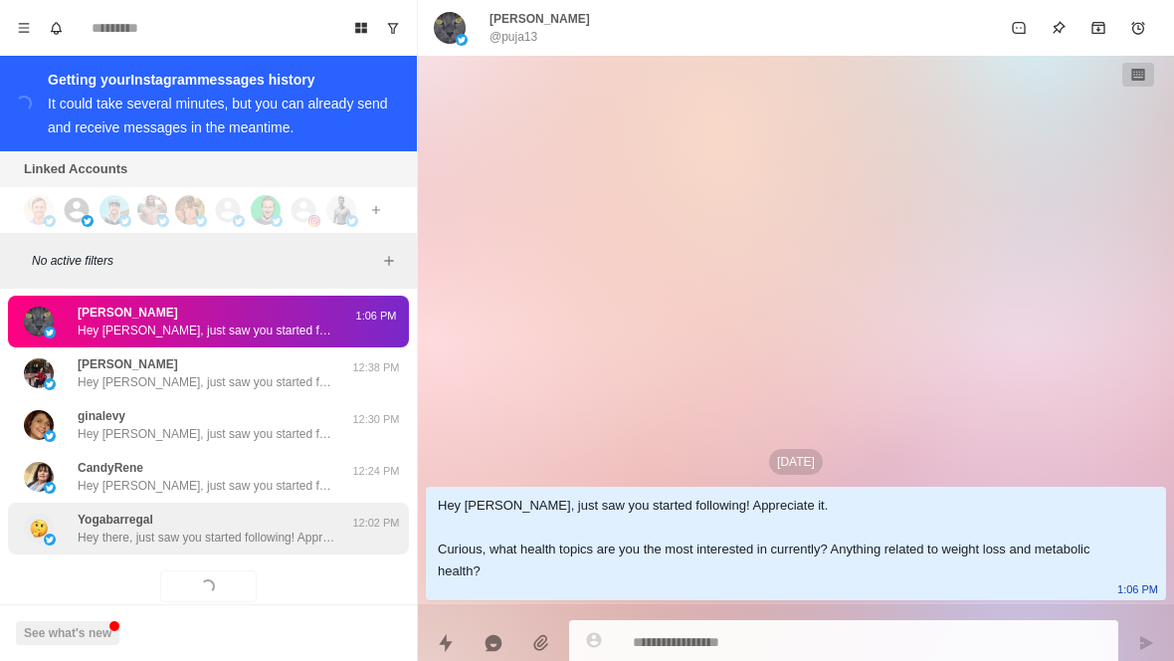
click at [288, 511] on div "Yogabarregal Hey there, just saw you started following! Appreciate it. Curious,…" at bounding box center [207, 529] width 259 height 36
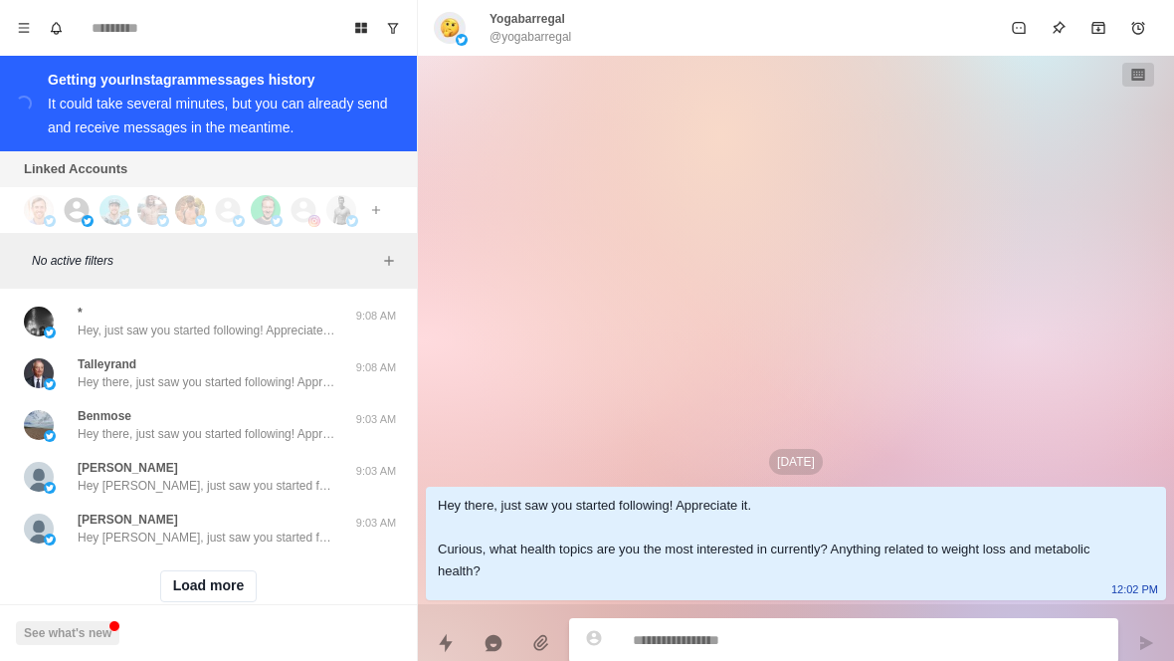
scroll to position [2917, 0]
click at [208, 581] on button "Load more" at bounding box center [209, 586] width 98 height 32
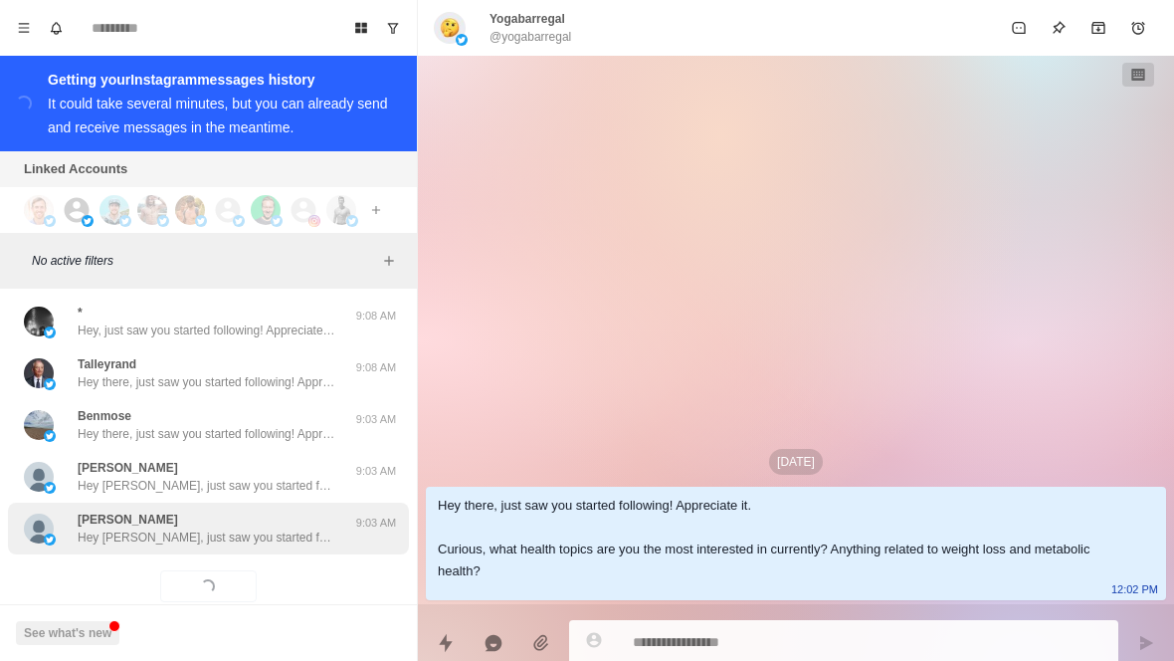
click at [242, 535] on div "Bill Behr Hey Bill, just saw you started following! Appreciate it. Curious, wha…" at bounding box center [208, 529] width 401 height 52
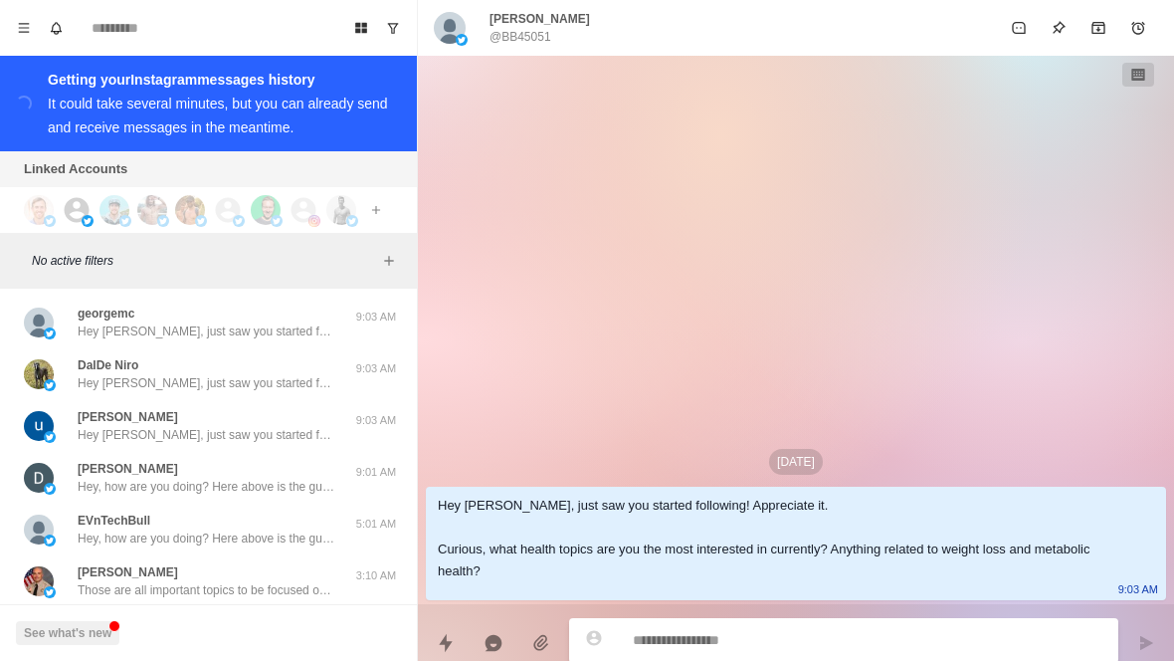
scroll to position [3280, 0]
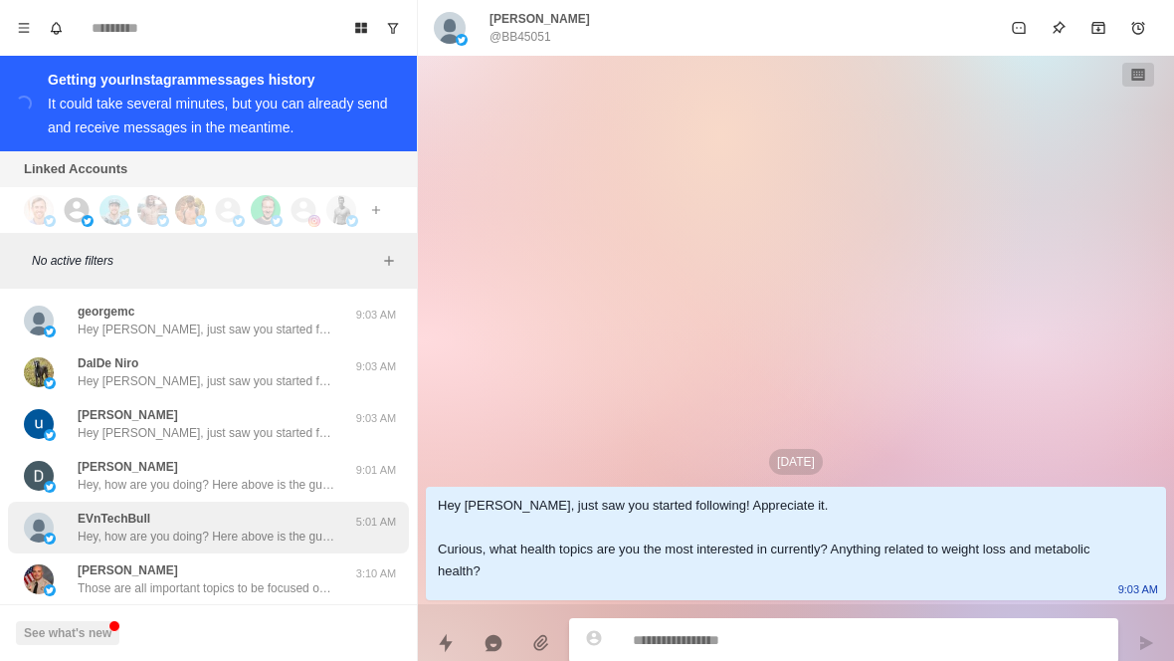
click at [225, 510] on div "EVnTechBull Hey, how are you doing? Here above is the guide from my pinned twee…" at bounding box center [207, 528] width 259 height 36
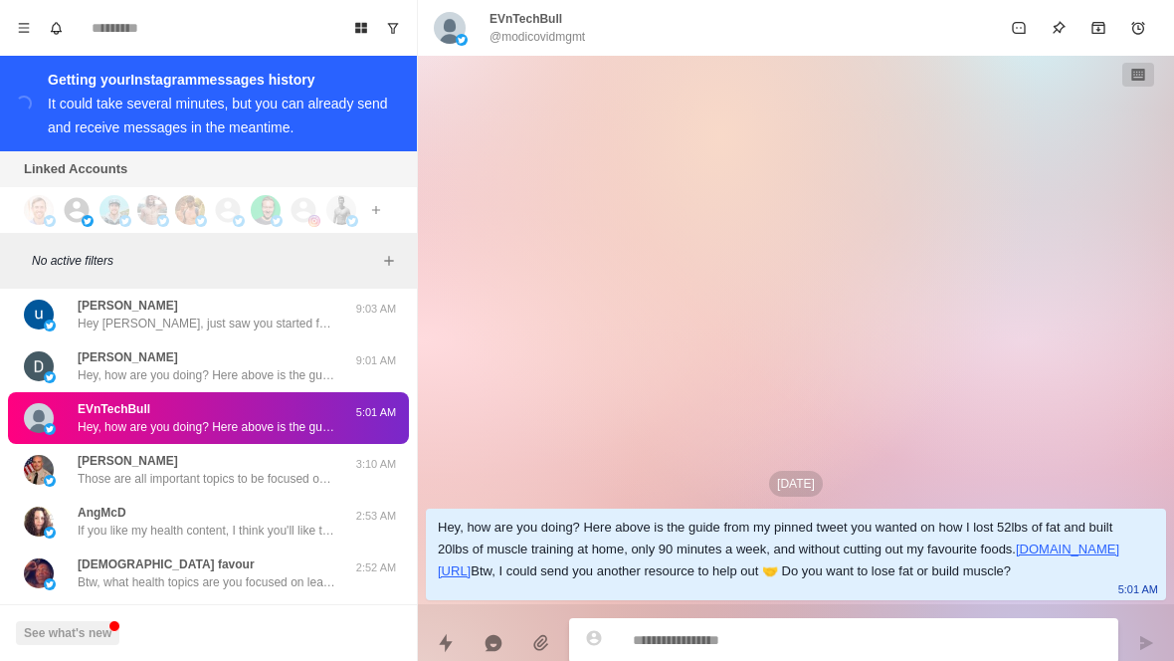
scroll to position [3391, 0]
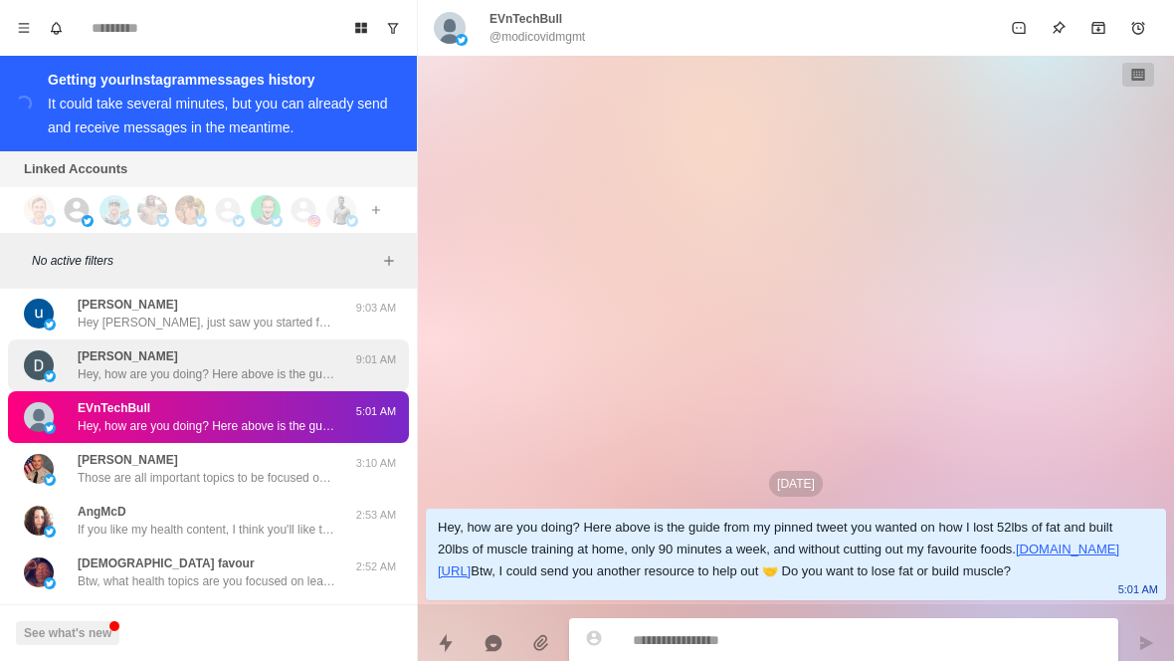
click at [223, 367] on div "Daniel Walker Hey, how are you doing? Here above is the guide from my pinned tw…" at bounding box center [208, 365] width 401 height 52
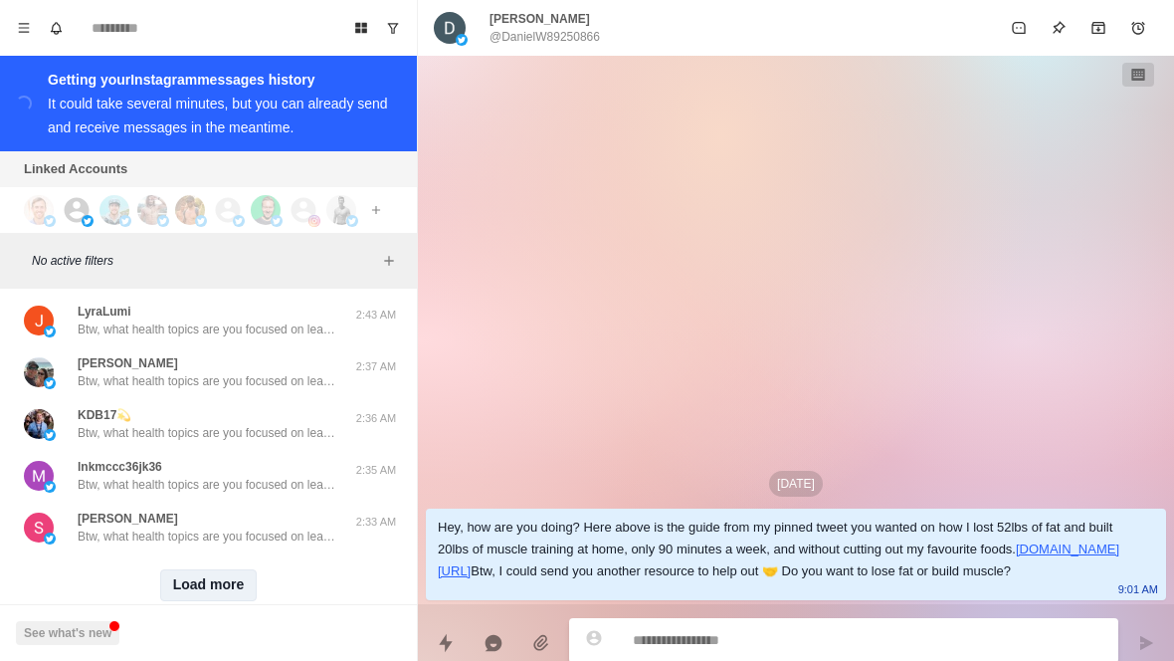
scroll to position [4056, 0]
click at [198, 570] on button "Load more" at bounding box center [209, 586] width 98 height 32
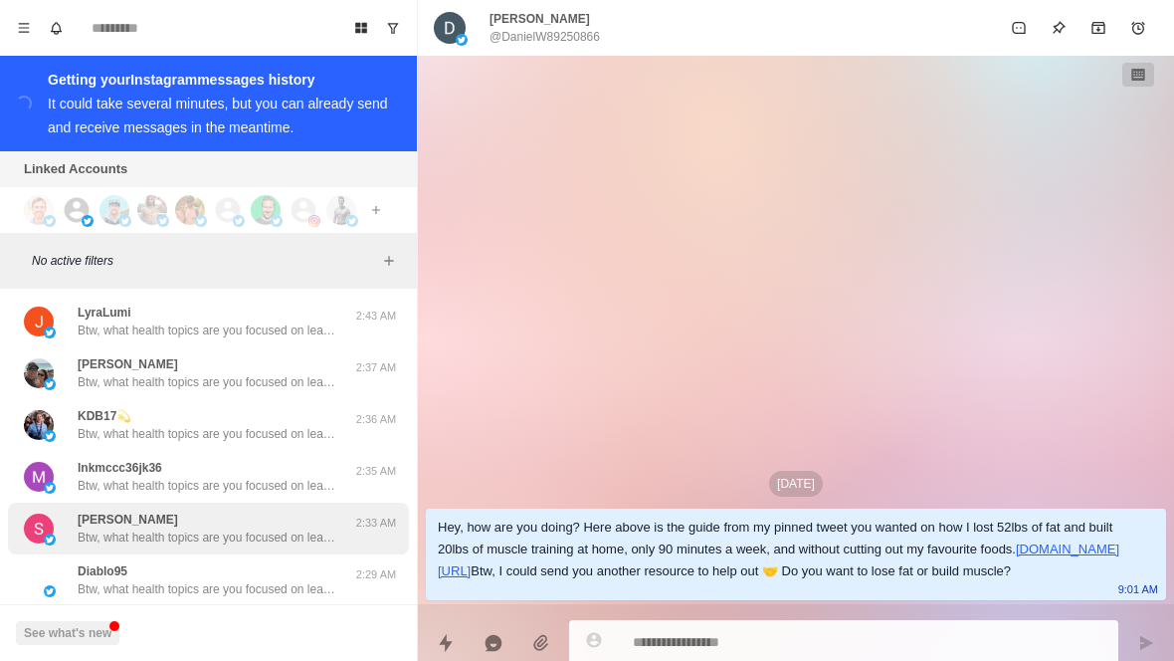
click at [274, 528] on p "Btw, what health topics are you focused on learning about currently? Weight los…" at bounding box center [207, 537] width 259 height 18
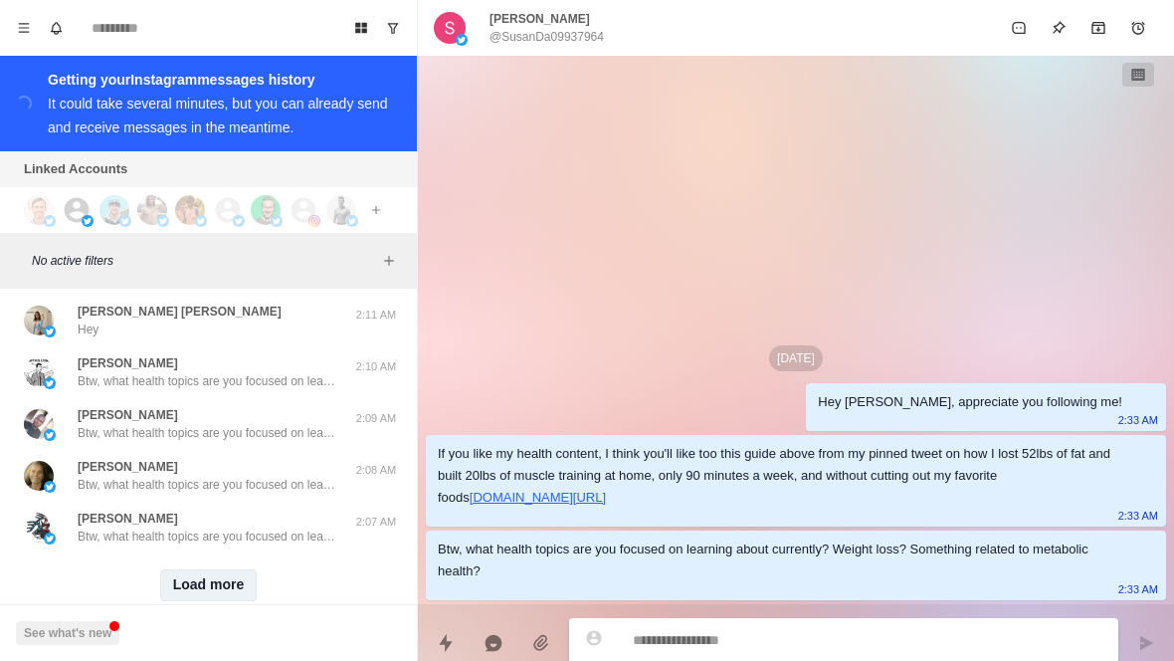
scroll to position [5142, 0]
click at [200, 572] on button "Load more" at bounding box center [209, 586] width 98 height 32
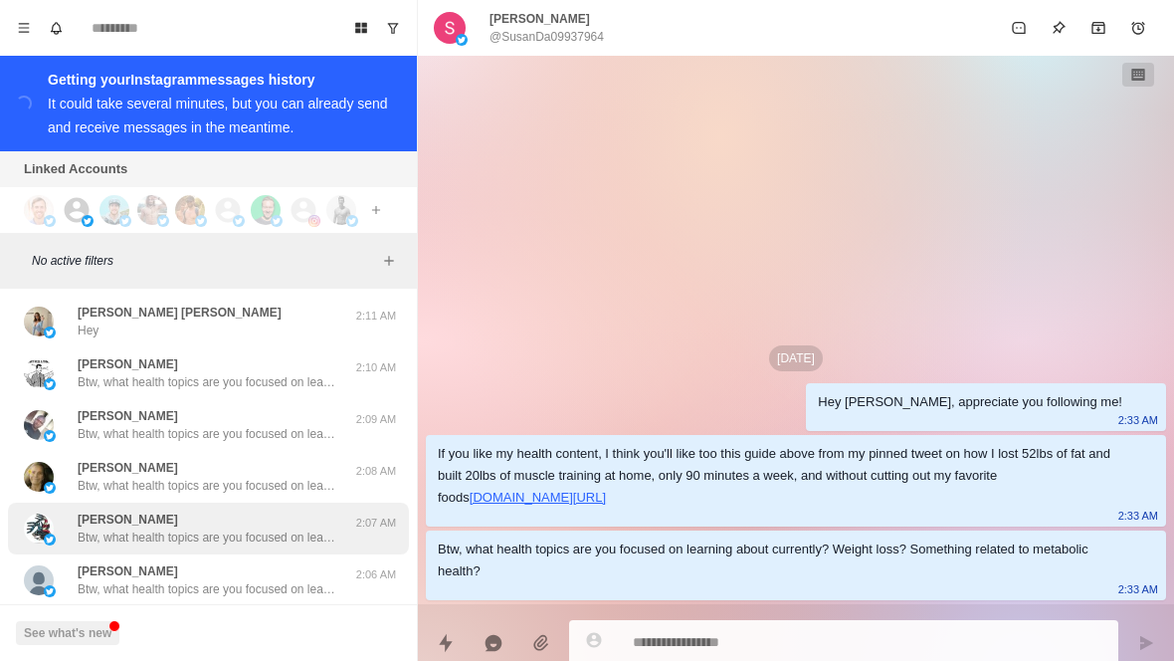
click at [234, 530] on div "Cindi Williams Btw, what health topics are you focused on learning about curren…" at bounding box center [208, 529] width 401 height 52
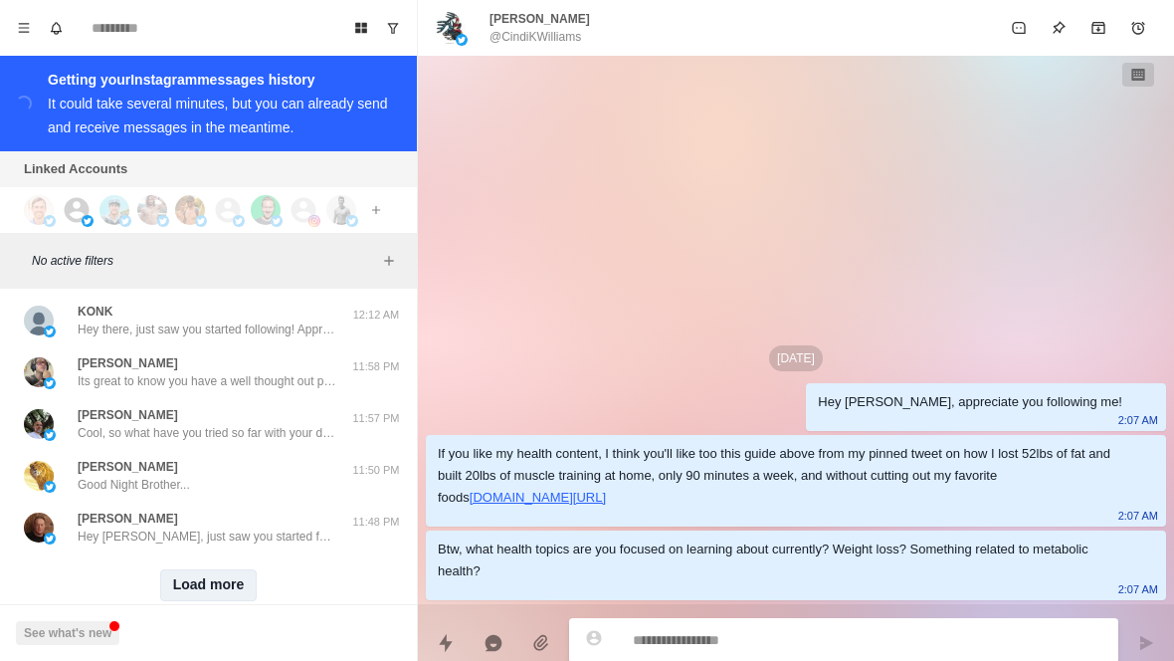
scroll to position [6281, 0]
click at [244, 554] on div "Load more" at bounding box center [208, 586] width 401 height 64
click at [218, 581] on button "Load more" at bounding box center [209, 586] width 98 height 32
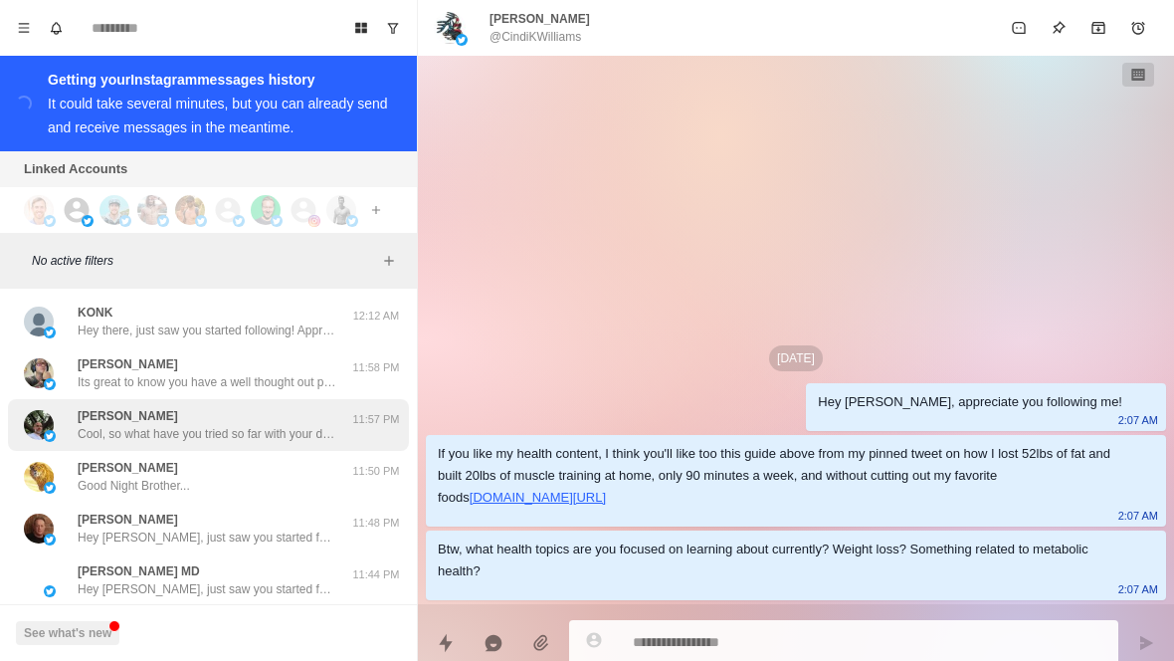
click at [242, 425] on p "Cool, so what have you tried so far with your diet and lifestyle to improve you…" at bounding box center [207, 434] width 259 height 18
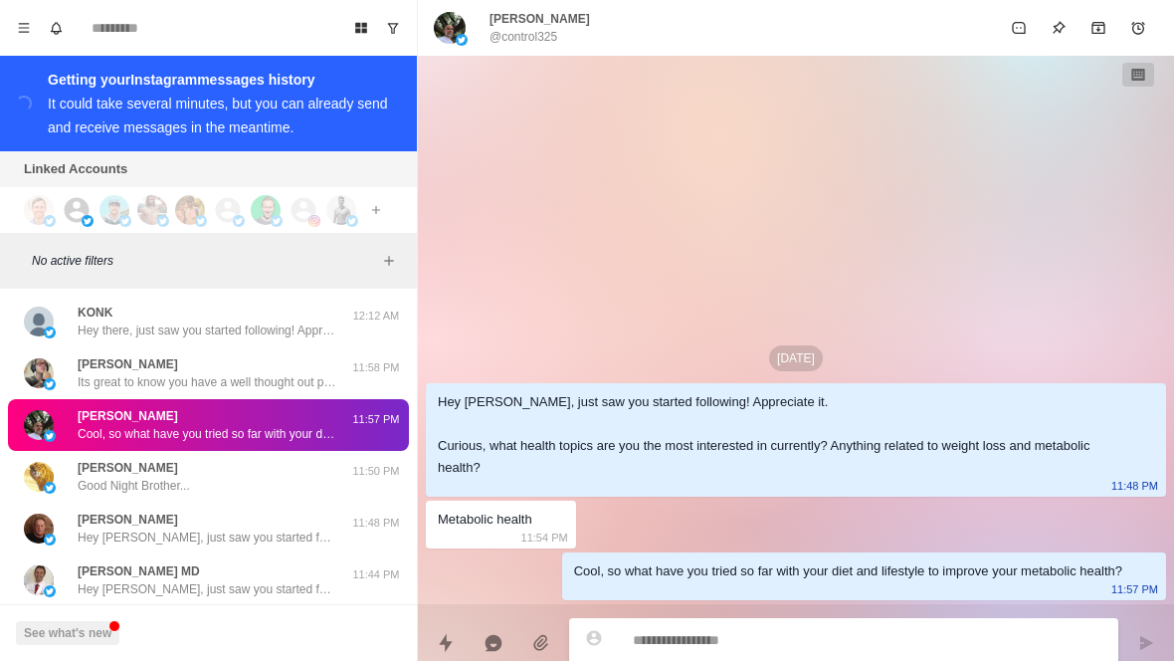
type textarea "*"
type textarea "**********"
type textarea "*"
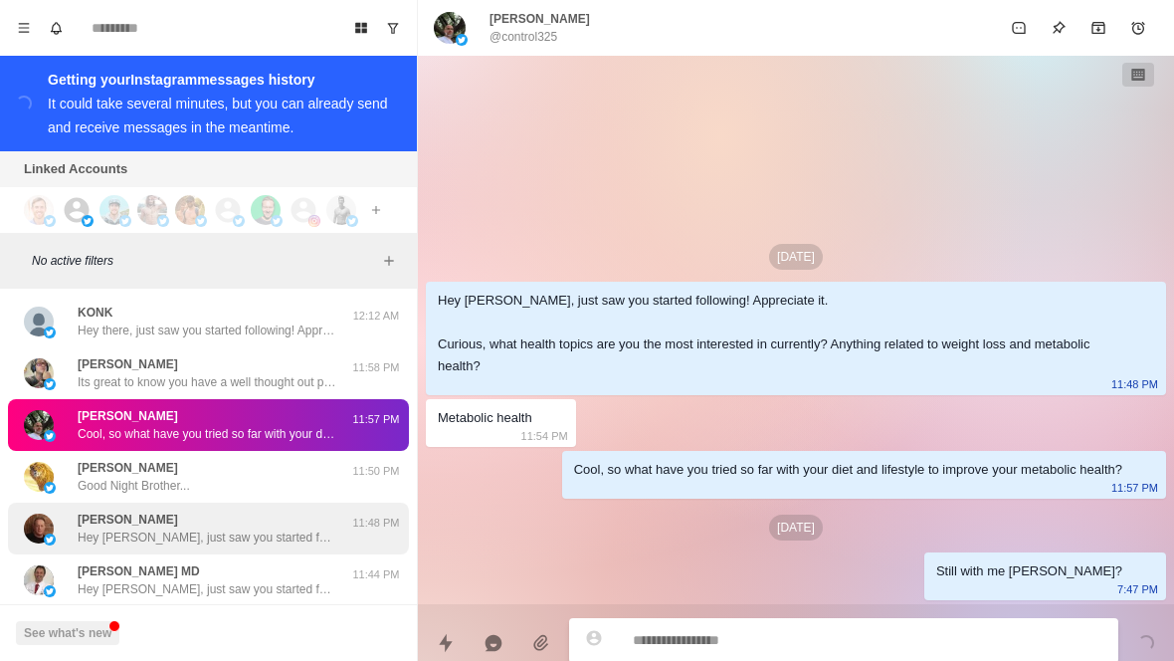
click at [272, 528] on p "Hey Paul, just saw you started following! Appreciate it. Curious, what health t…" at bounding box center [207, 537] width 259 height 18
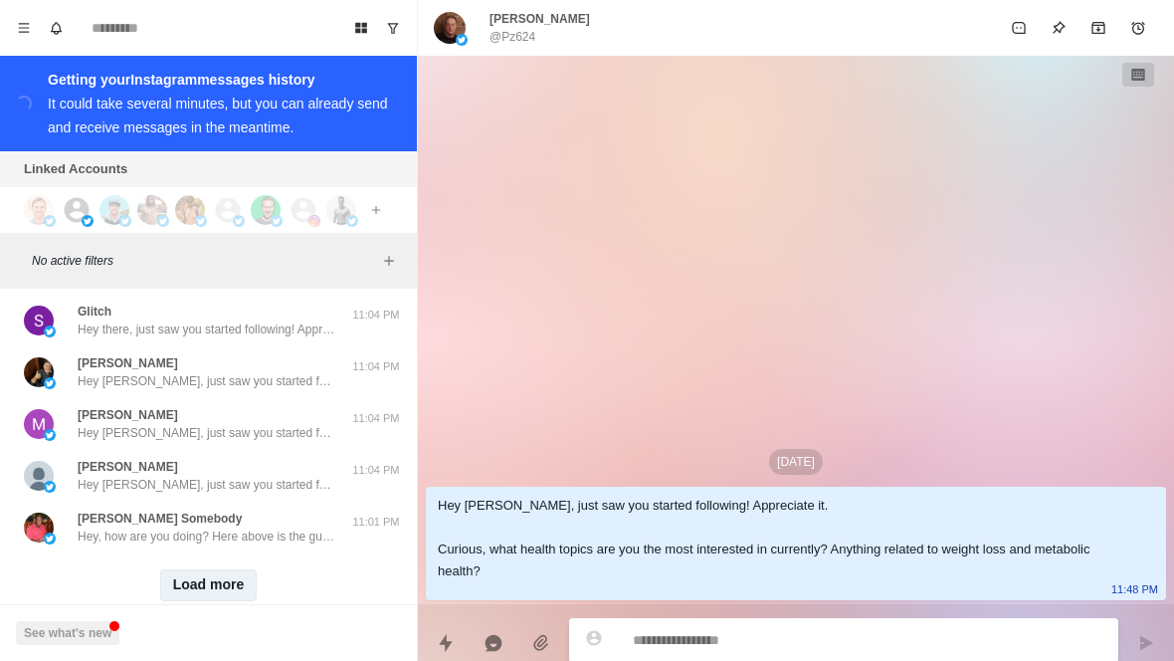
scroll to position [7316, 0]
click at [235, 570] on button "Load more" at bounding box center [209, 586] width 98 height 32
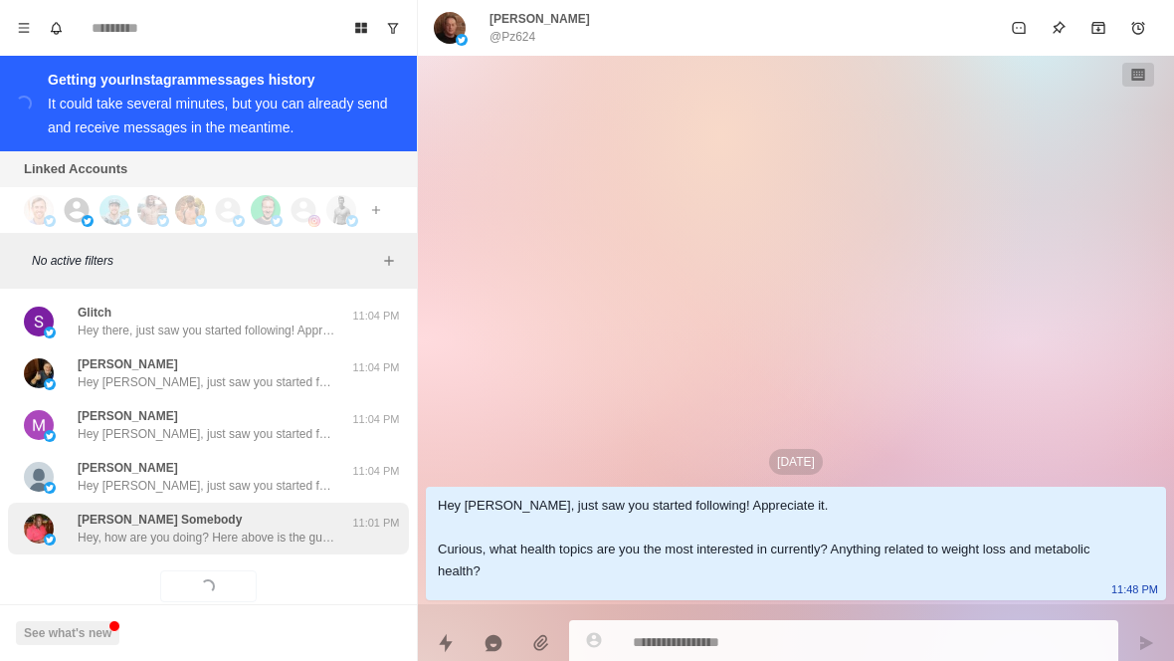
click at [281, 534] on div "Joe Somebody Hey, how are you doing? Here above is the guide from my pinned twe…" at bounding box center [208, 529] width 401 height 52
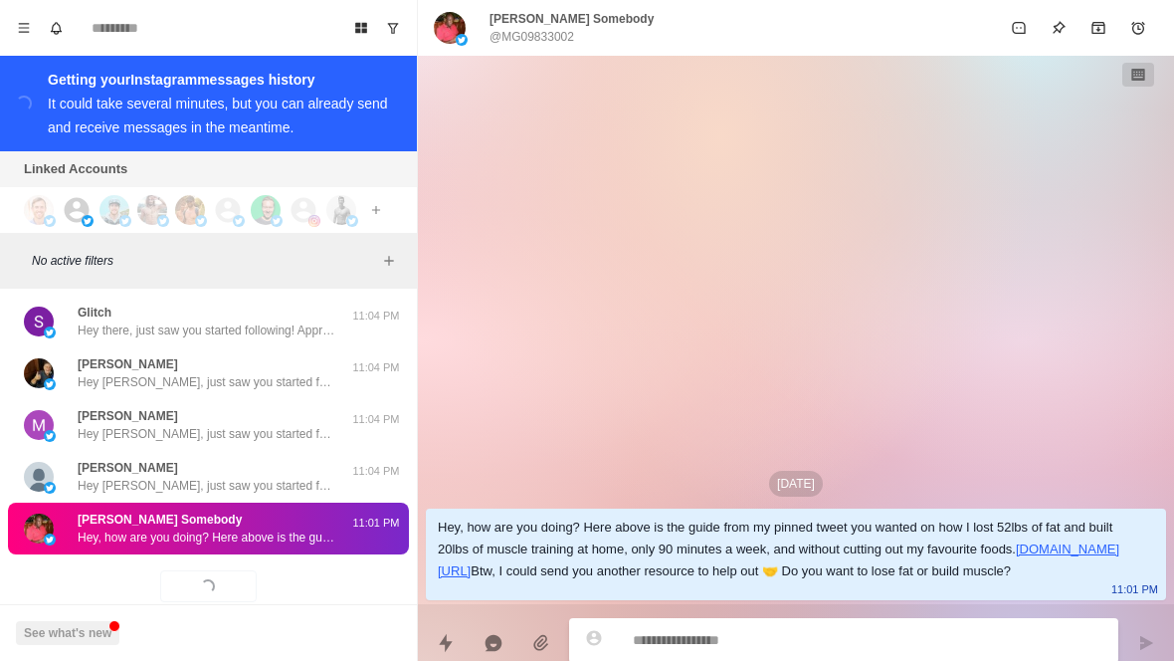
type textarea "*"
type textarea "**********"
type textarea "*"
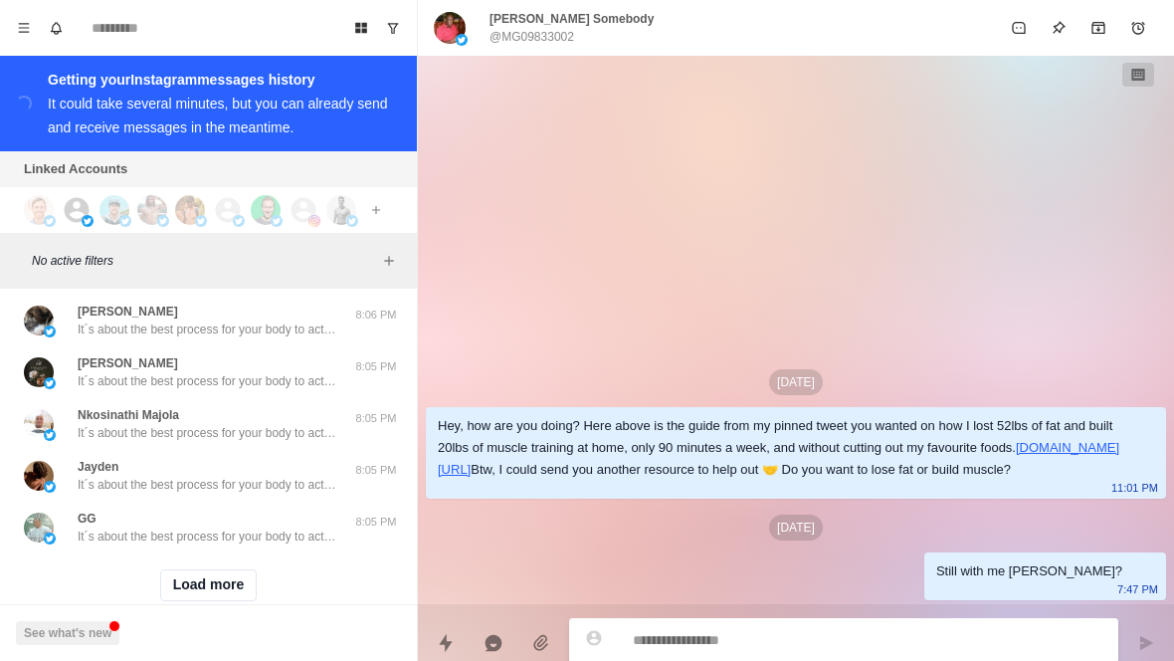
scroll to position [8472, 0]
click at [233, 572] on button "Load more" at bounding box center [209, 586] width 98 height 32
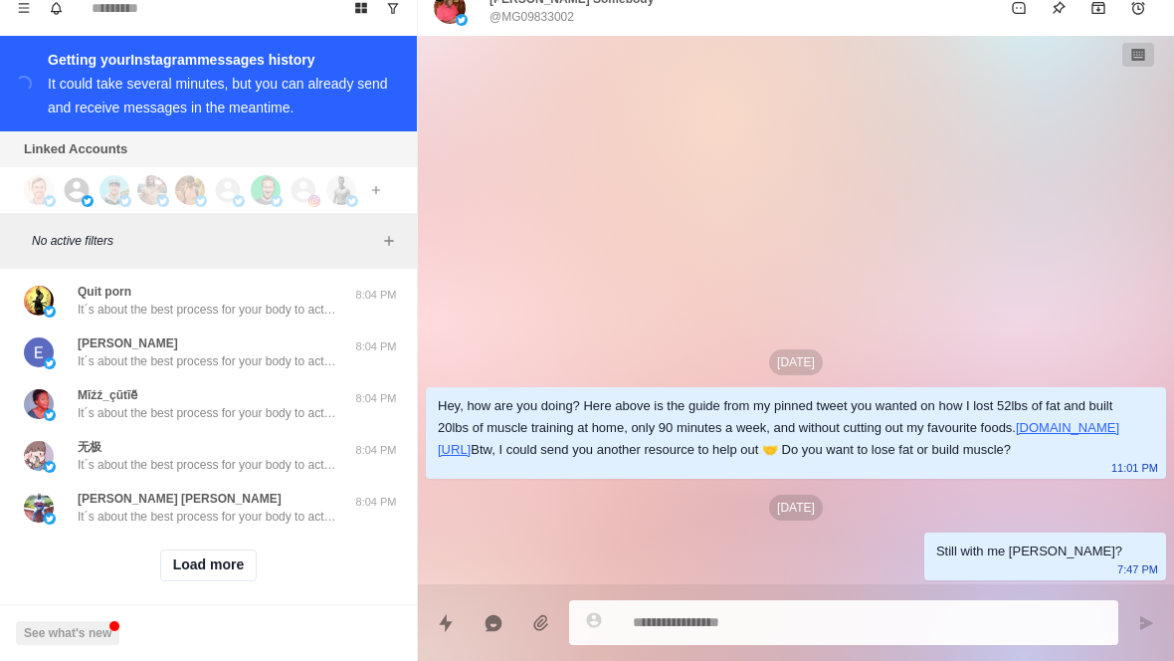
scroll to position [9507, 0]
click at [250, 550] on button "Load more" at bounding box center [209, 566] width 98 height 32
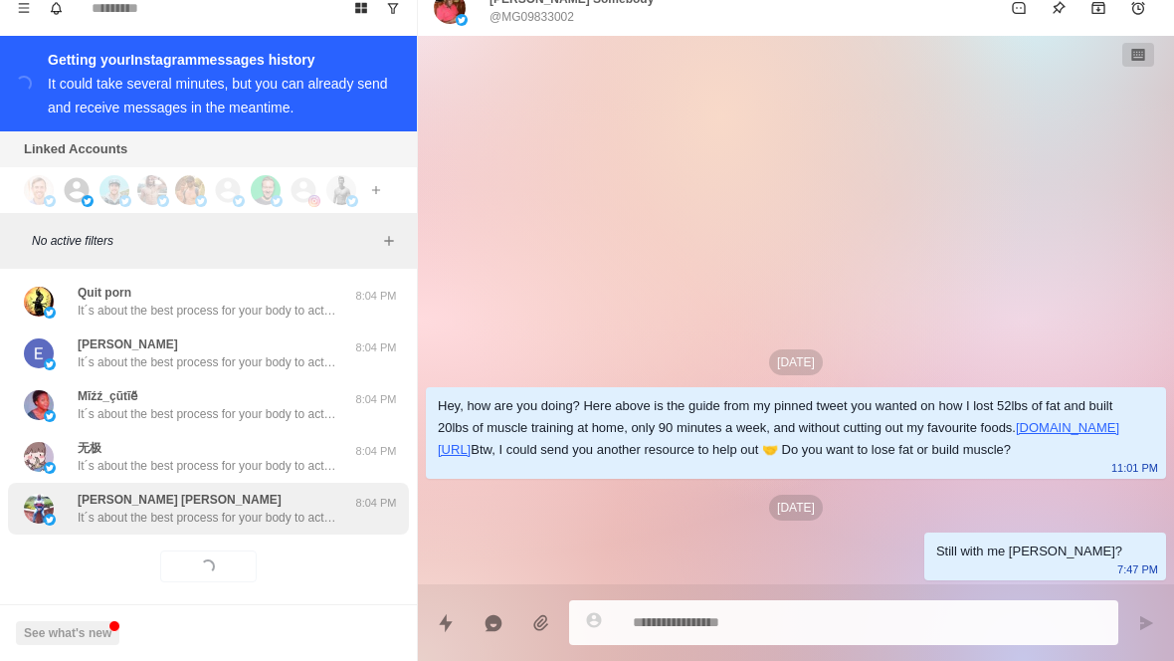
click at [329, 491] on div "Kariuki Mbugua It´s about the best process for your body to actually burn fat (…" at bounding box center [207, 509] width 259 height 36
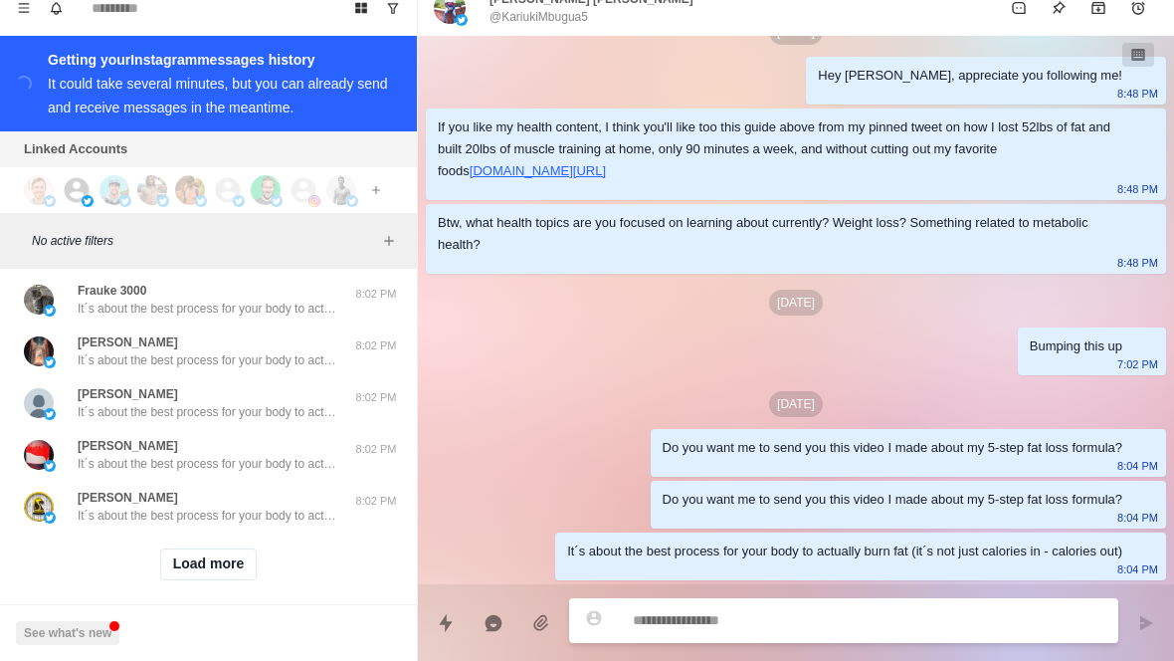
scroll to position [10542, 0]
click at [219, 550] on button "Load more" at bounding box center [209, 566] width 98 height 32
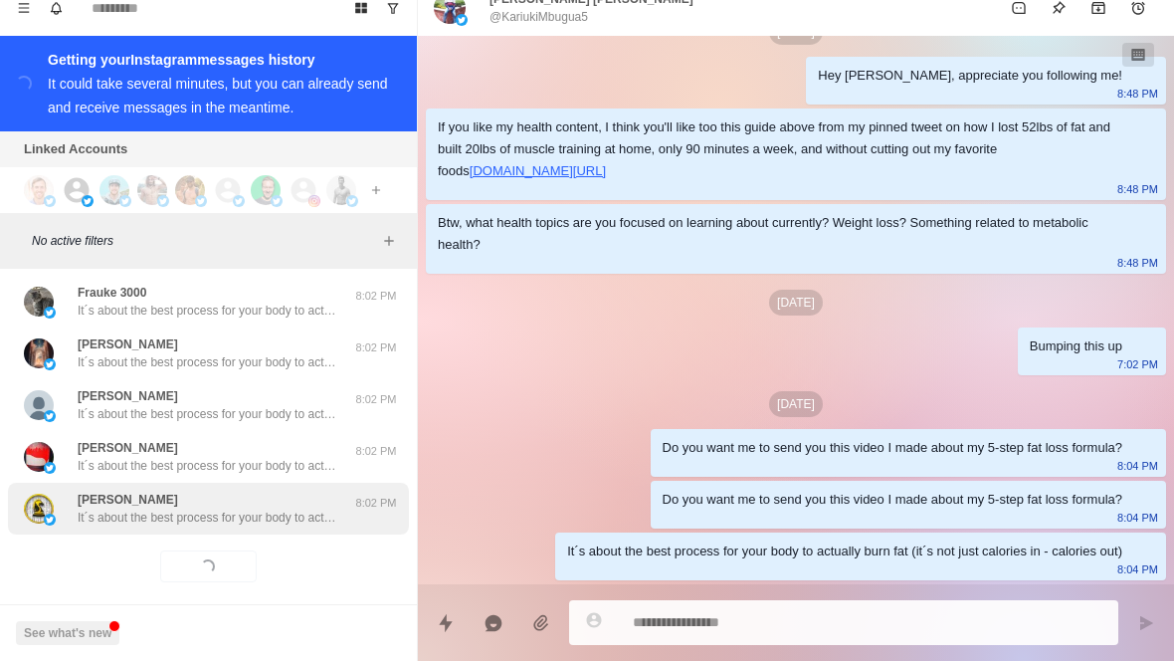
click at [362, 503] on div "8:02 PM" at bounding box center [376, 509] width 50 height 36
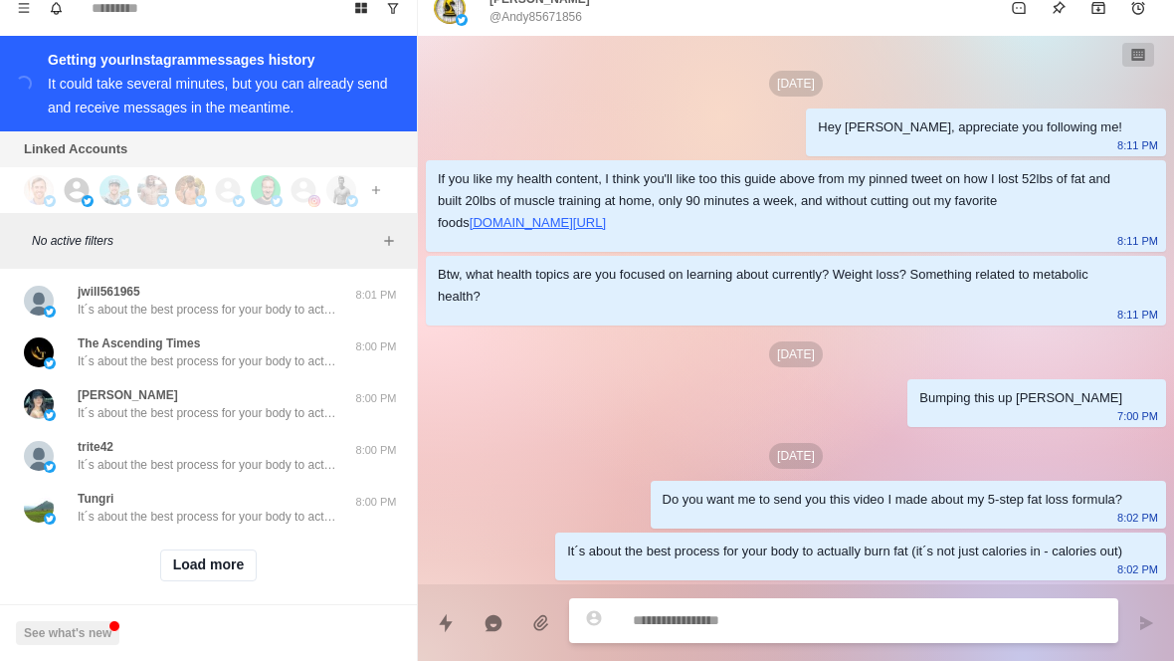
scroll to position [11577, 0]
click at [242, 550] on button "Load more" at bounding box center [209, 566] width 98 height 32
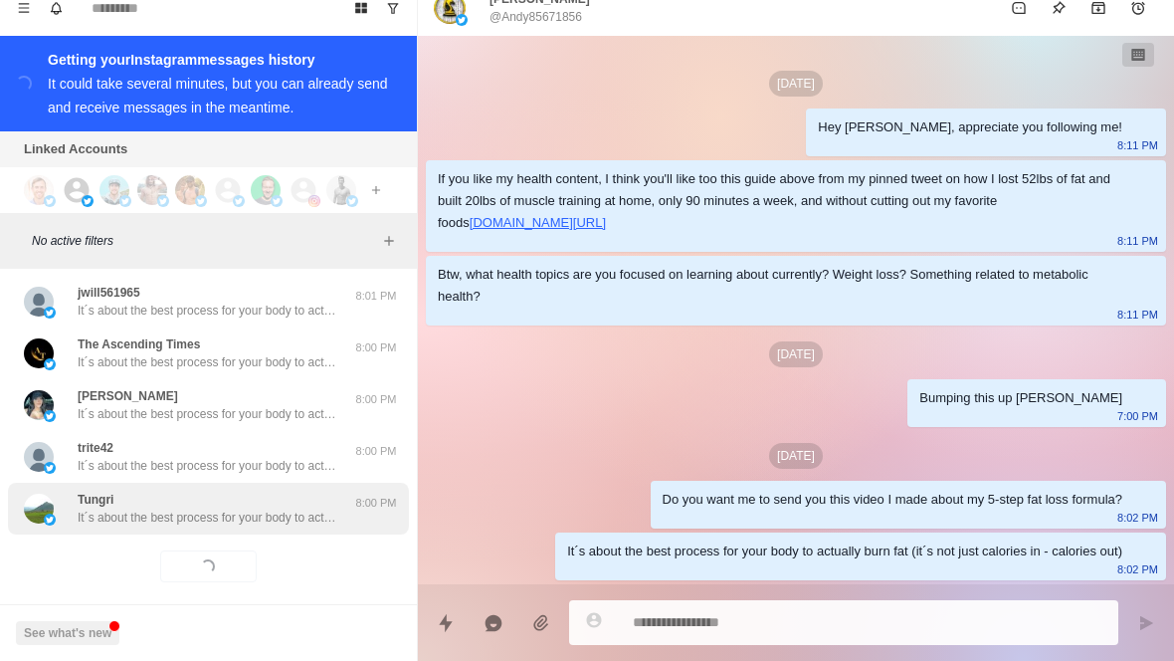
click at [374, 508] on div "8:00 PM" at bounding box center [376, 509] width 50 height 36
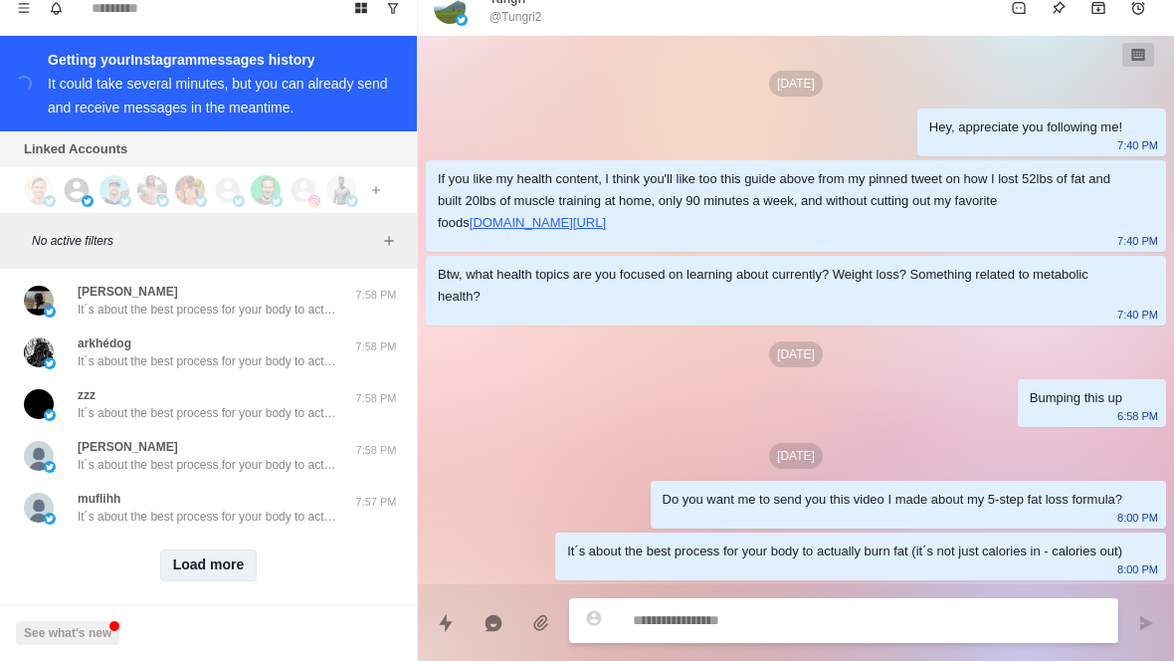
scroll to position [12612, 0]
click at [220, 550] on button "Load more" at bounding box center [209, 566] width 98 height 32
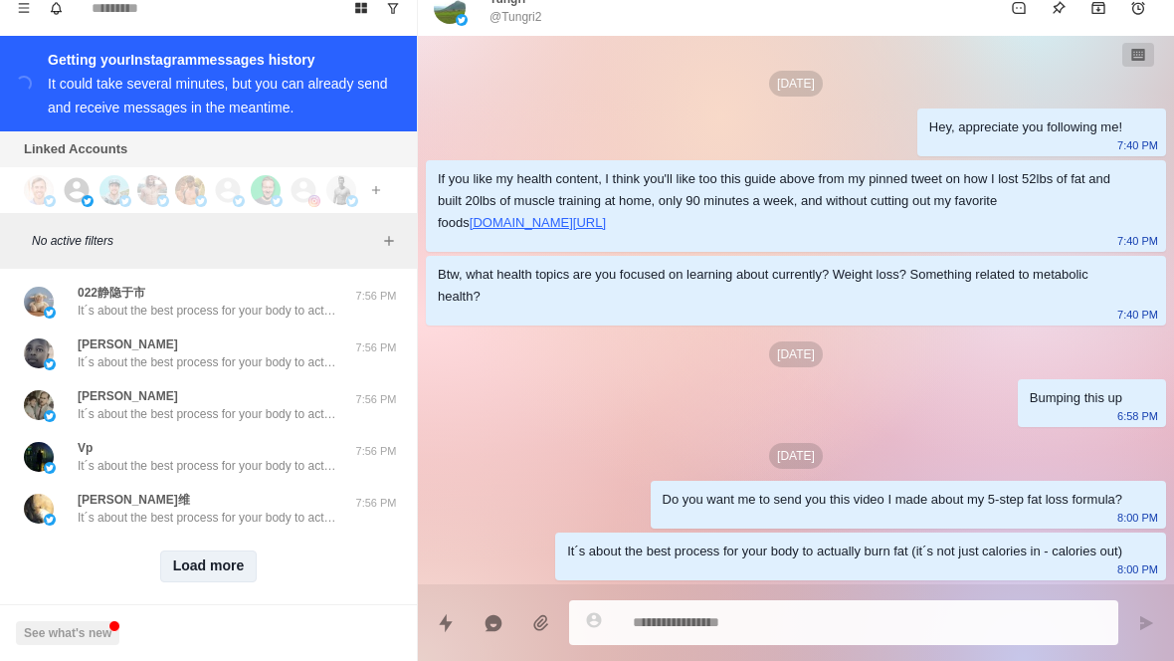
scroll to position [13647, 0]
click at [227, 550] on button "Load more" at bounding box center [209, 566] width 98 height 32
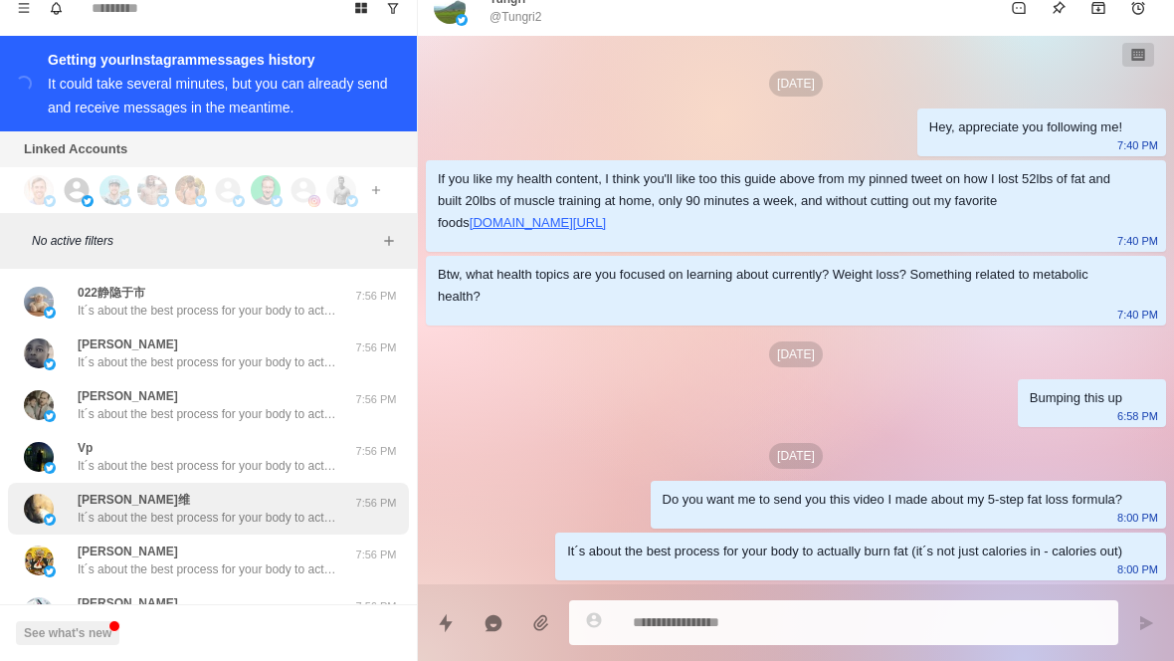
click at [310, 509] on p "It´s about the best process for your body to actually burn fat (it´s not just c…" at bounding box center [207, 518] width 259 height 18
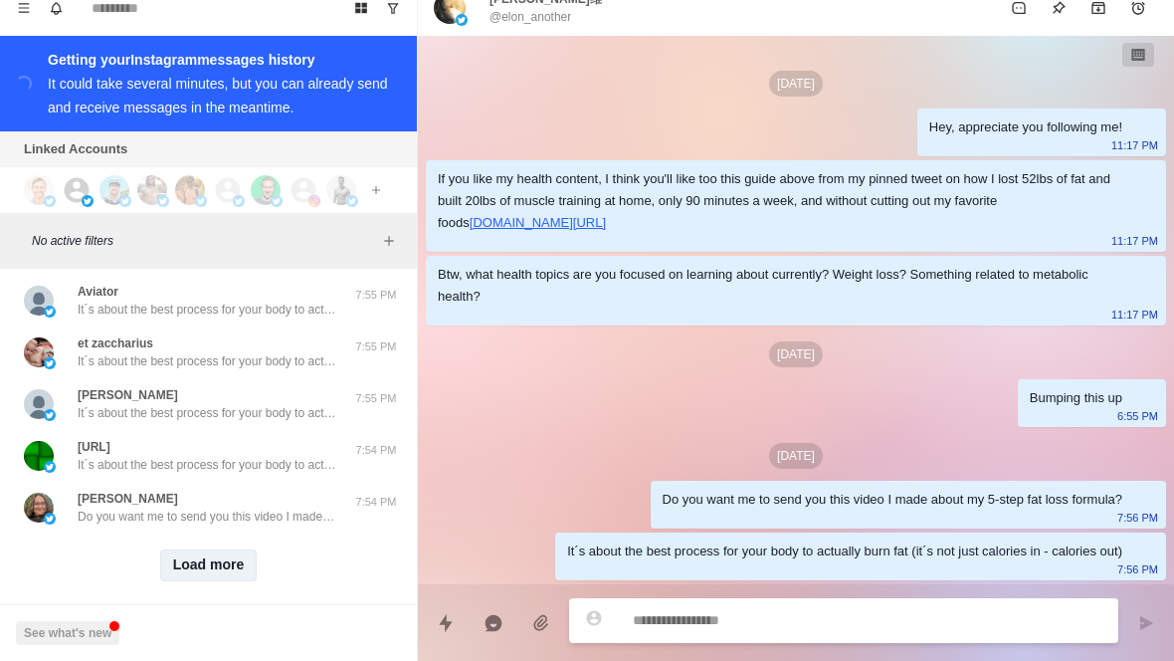
scroll to position [14682, 0]
click at [228, 552] on button "Load more" at bounding box center [209, 566] width 98 height 32
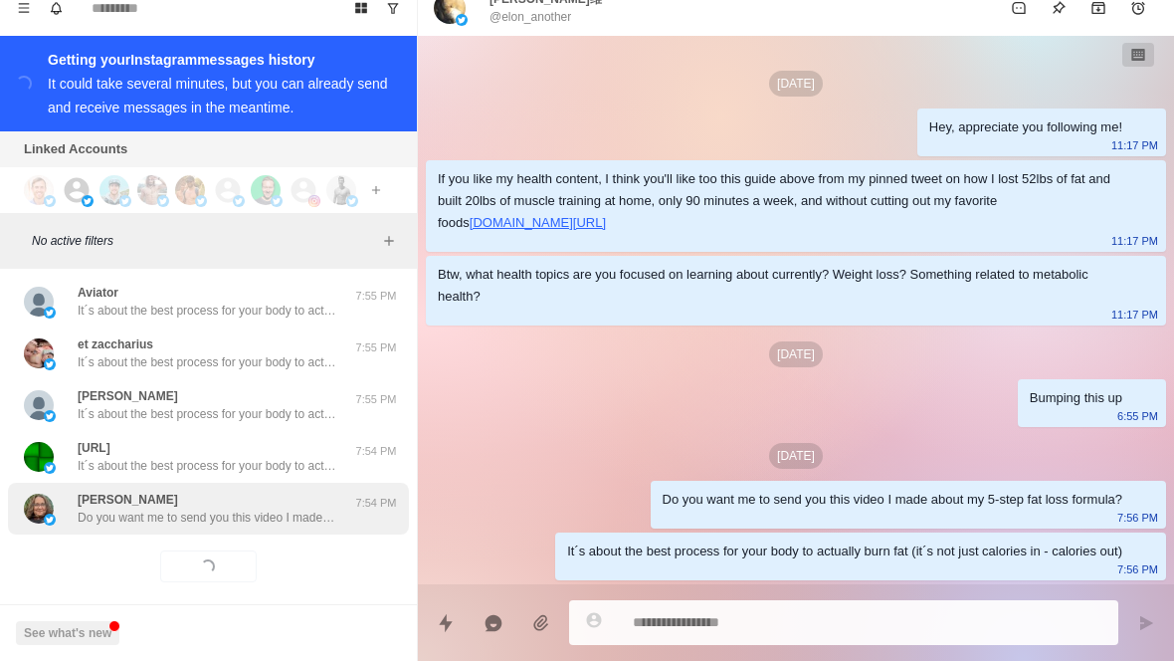
click at [303, 509] on p "Do you want me to send you this video I made about my 5-step fat loss formula?2" at bounding box center [207, 518] width 259 height 18
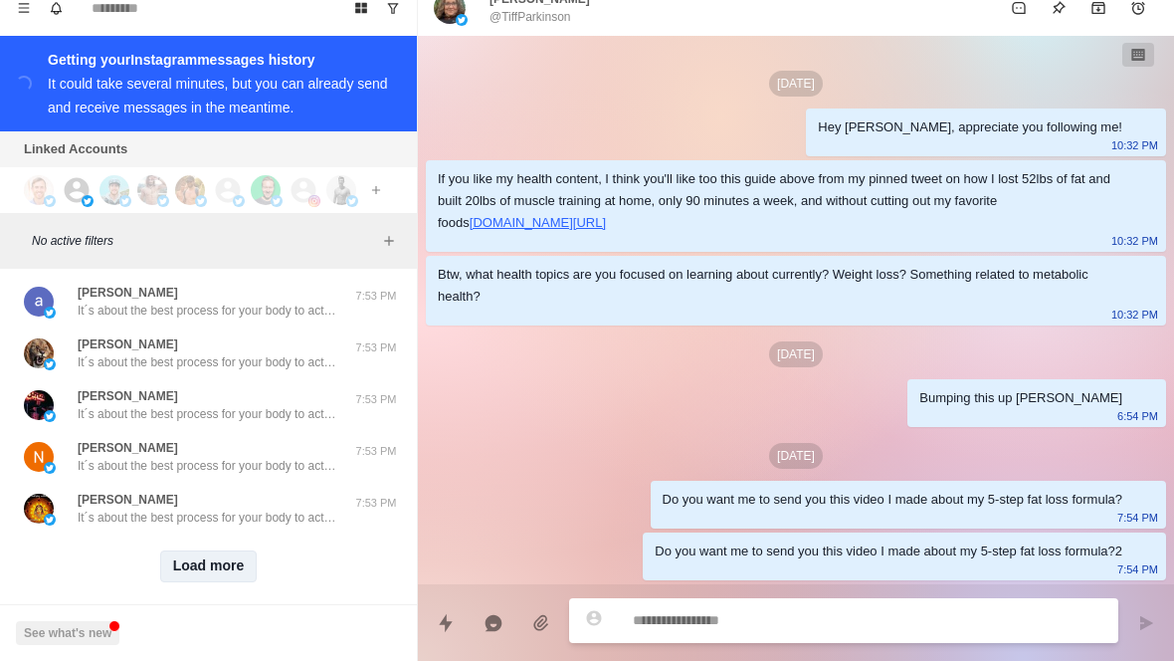
scroll to position [15718, 0]
click at [220, 550] on button "Load more" at bounding box center [209, 566] width 98 height 32
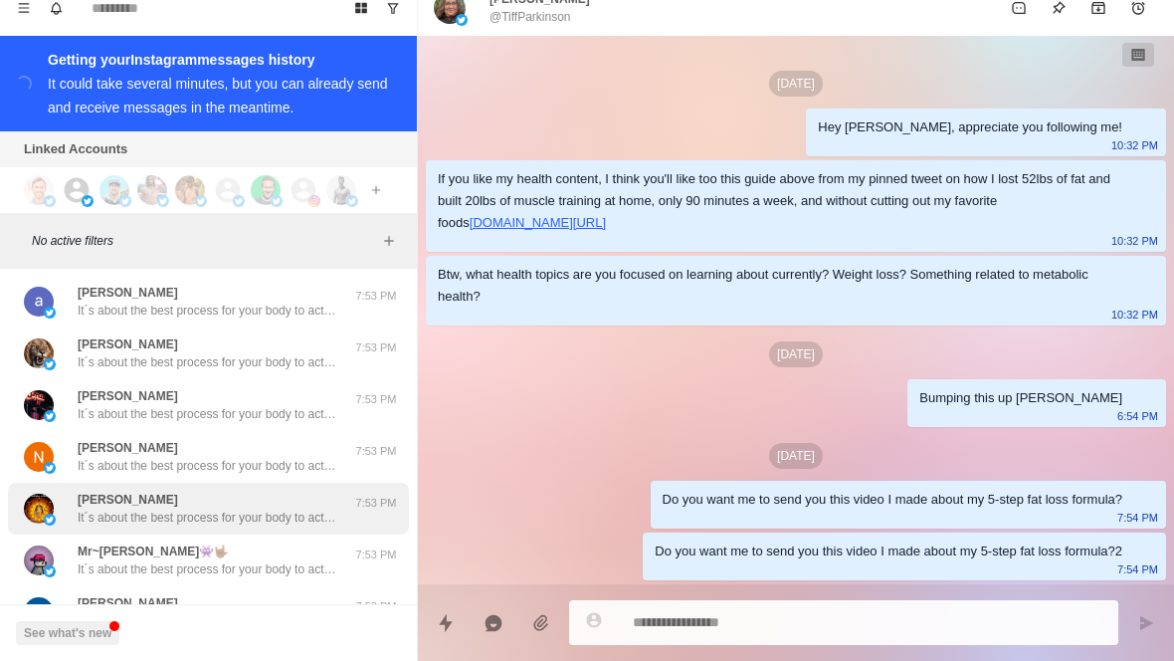
click at [284, 509] on p "It´s about the best process for your body to actually burn fat (it´s not just c…" at bounding box center [207, 518] width 259 height 18
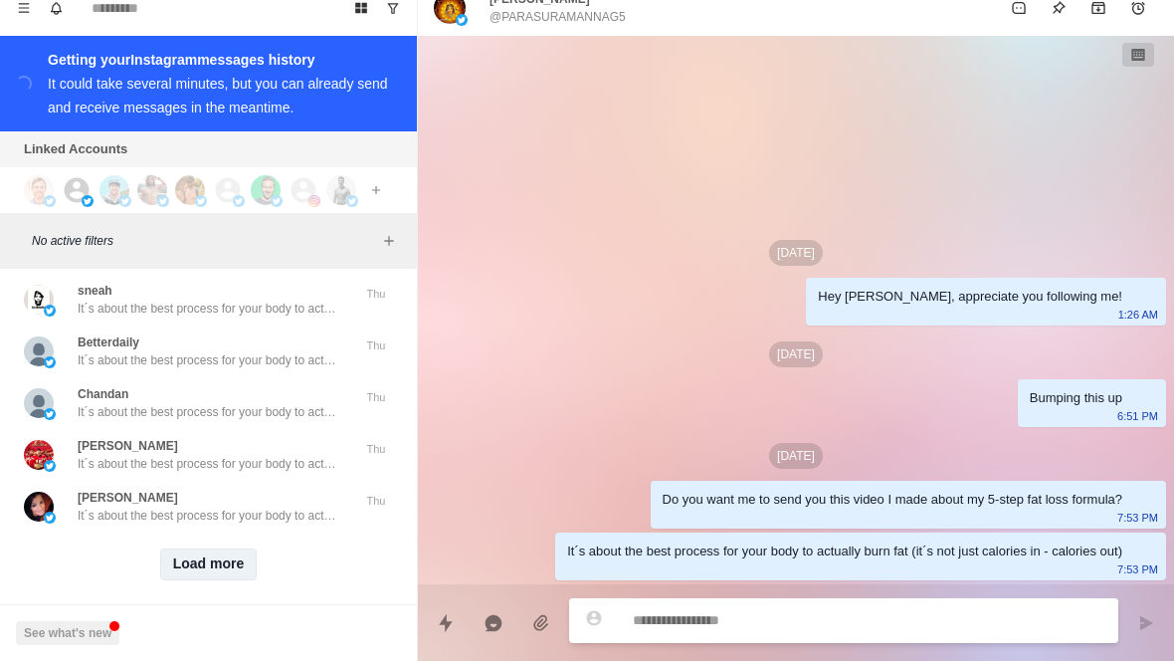
scroll to position [16753, 0]
click at [217, 550] on button "Load more" at bounding box center [209, 566] width 98 height 32
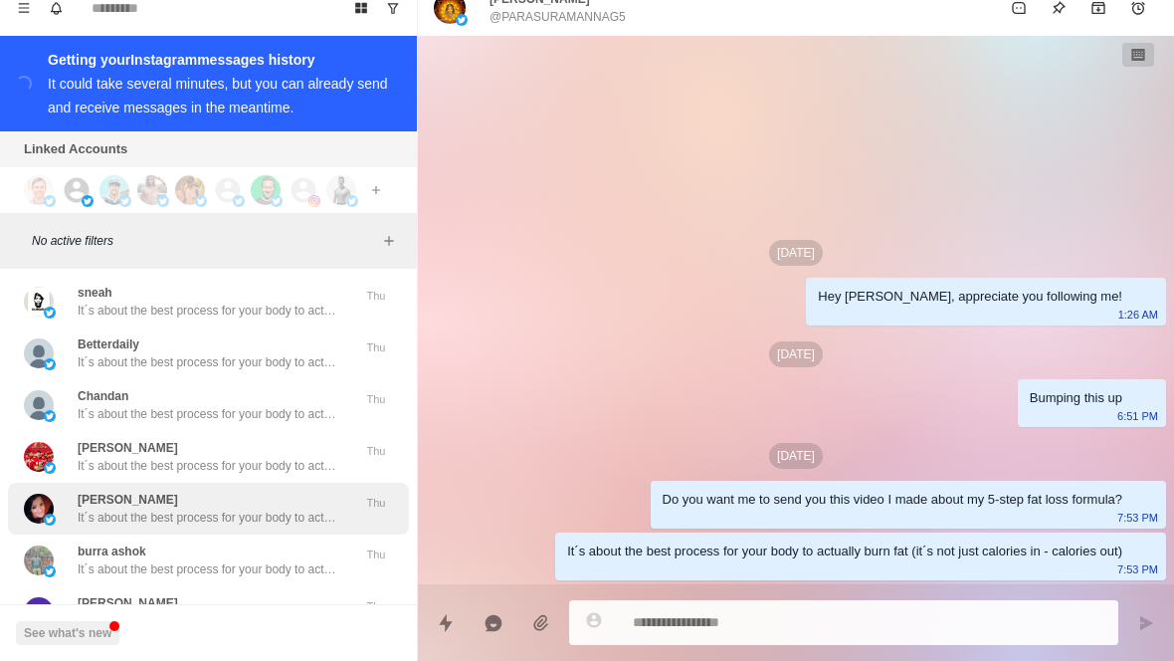
click at [288, 509] on p "It´s about the best process for your body to actually burn fat (it´s not just c…" at bounding box center [207, 518] width 259 height 18
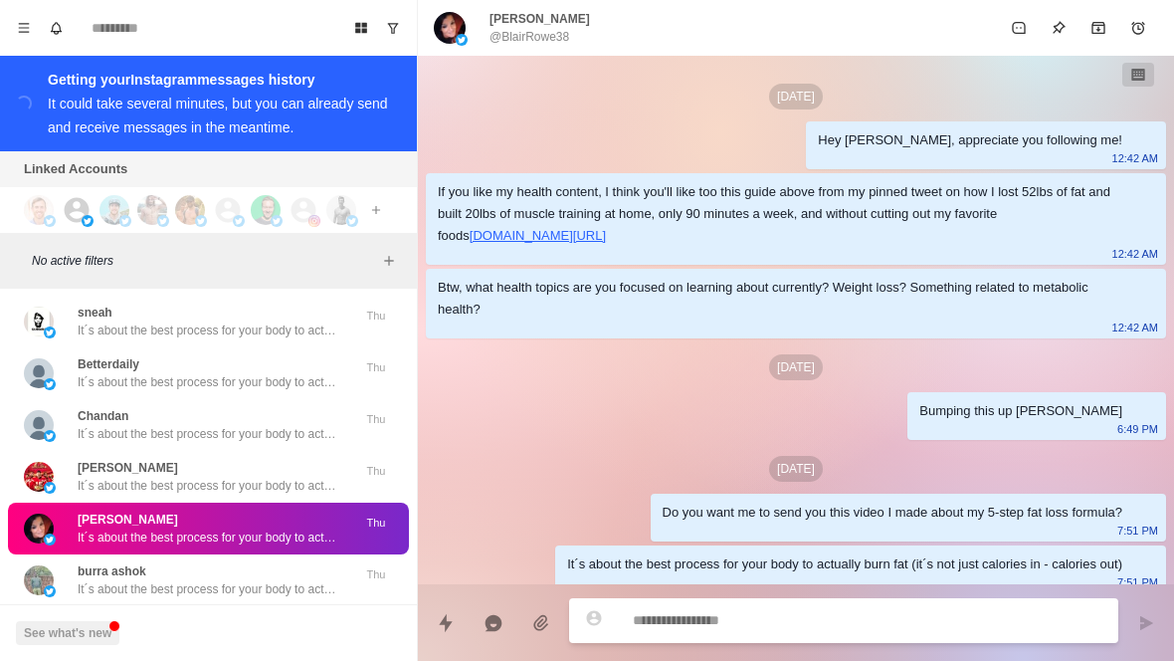
scroll to position [0, 0]
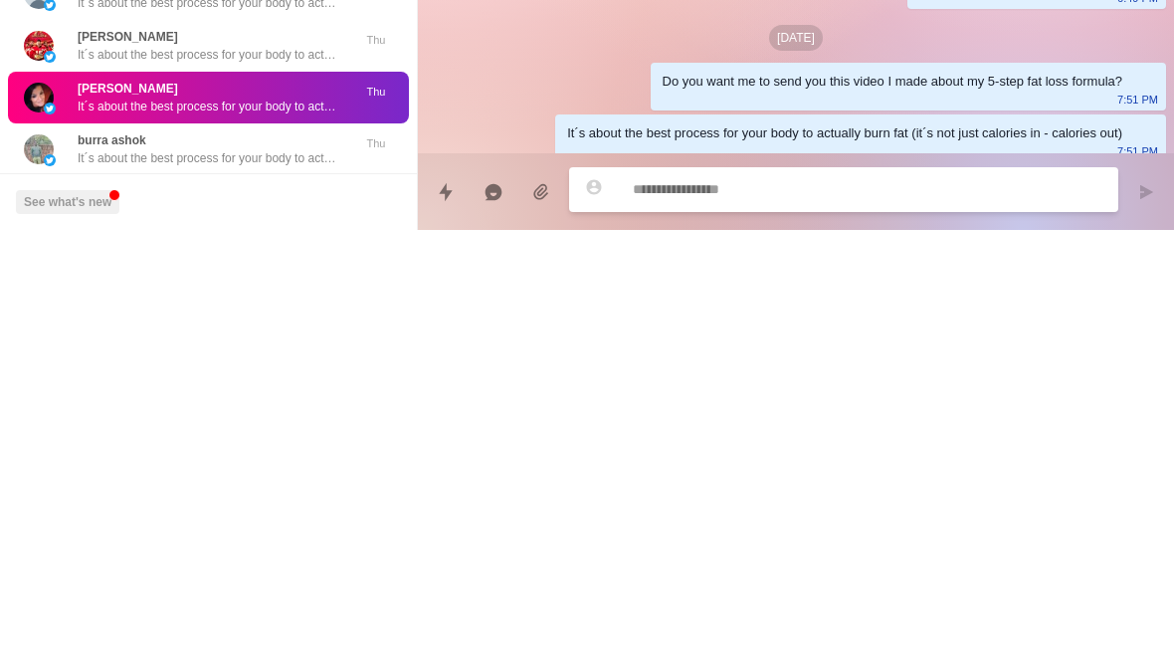
type textarea "*"
